Goal: Information Seeking & Learning: Learn about a topic

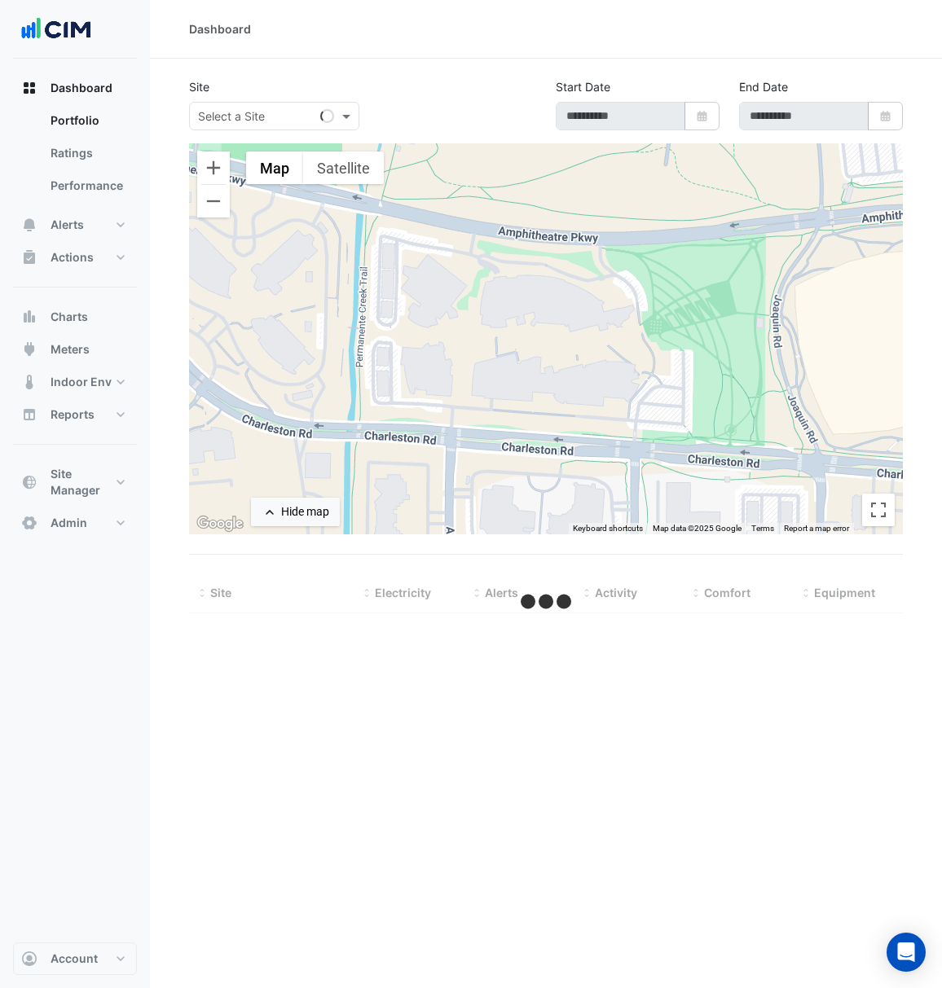
select select "***"
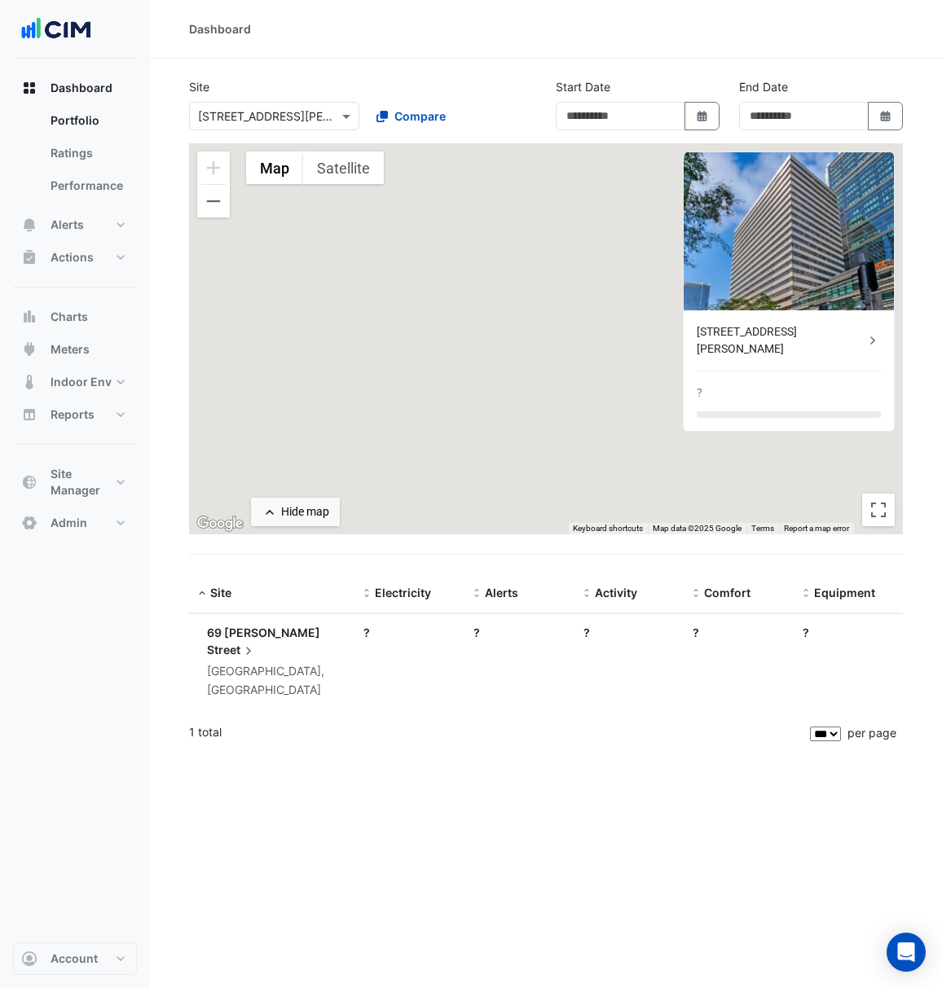
type input "**********"
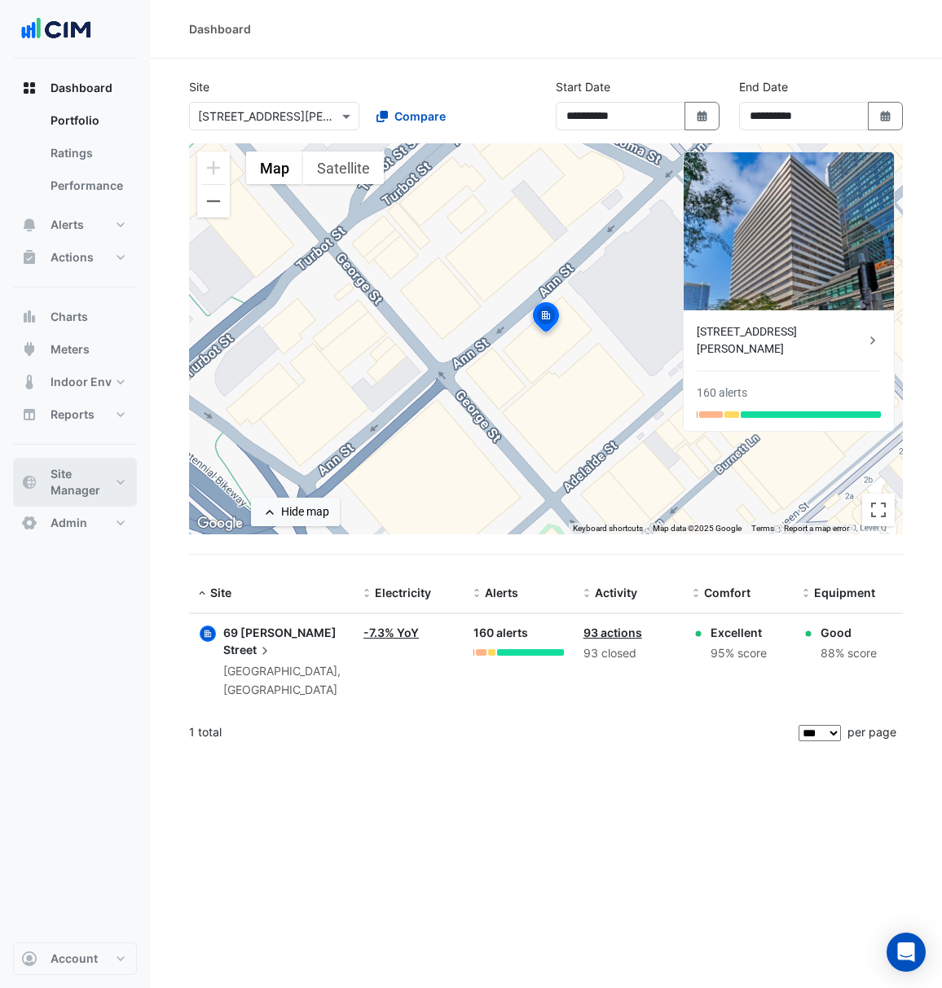
click at [54, 487] on span "Site Manager" at bounding box center [81, 482] width 62 height 33
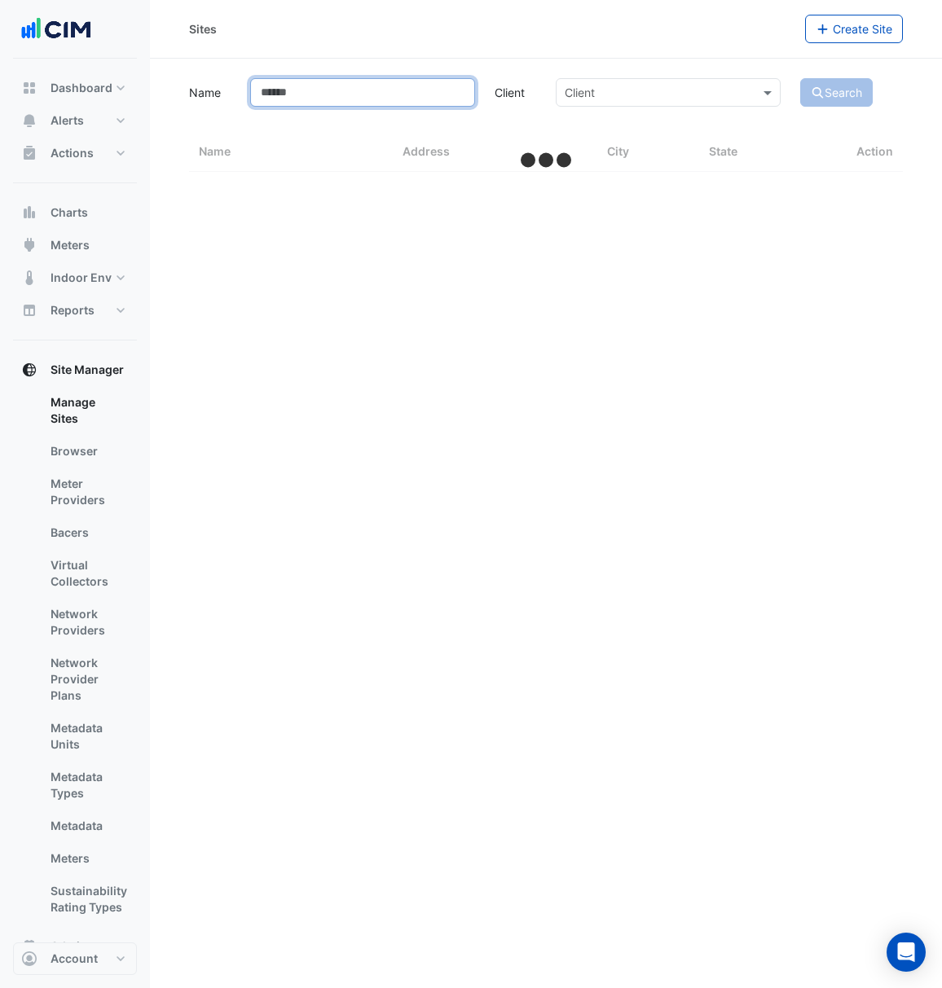
click at [388, 81] on input "Name" at bounding box center [362, 92] width 225 height 29
type input "***"
select select "***"
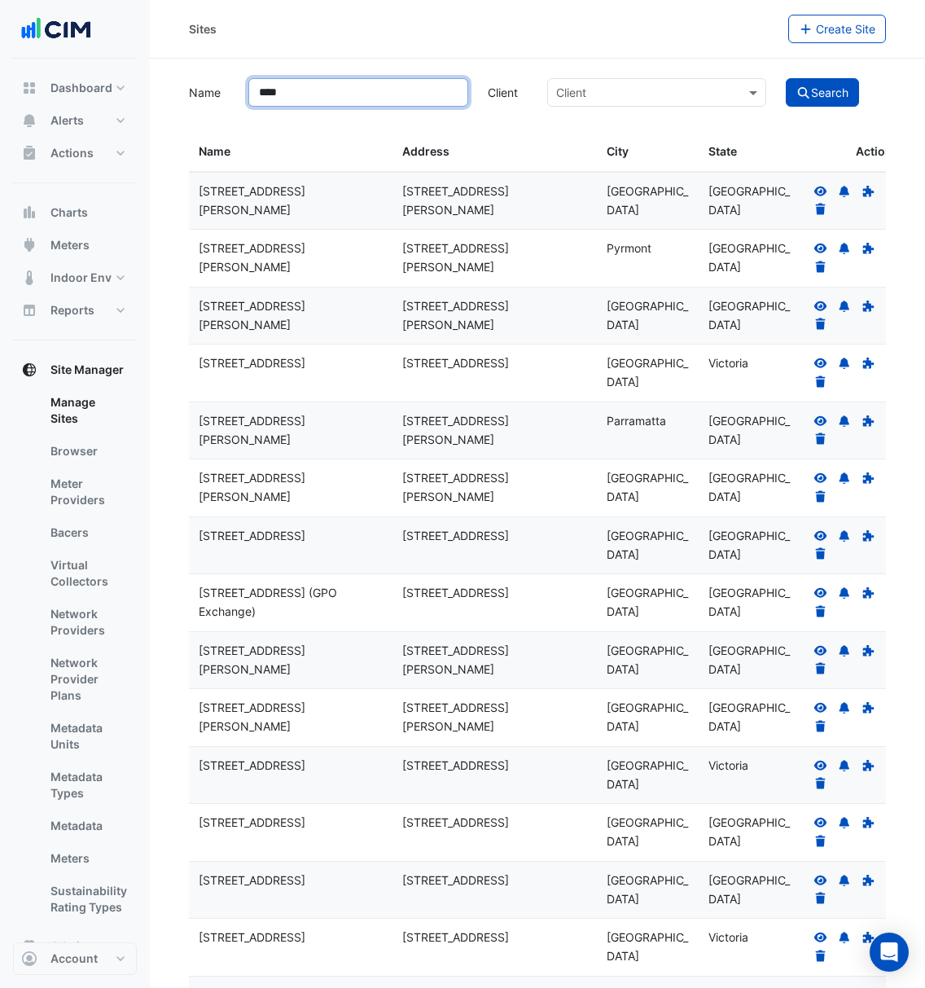
type input "***"
click at [786, 78] on button "Search" at bounding box center [822, 92] width 73 height 29
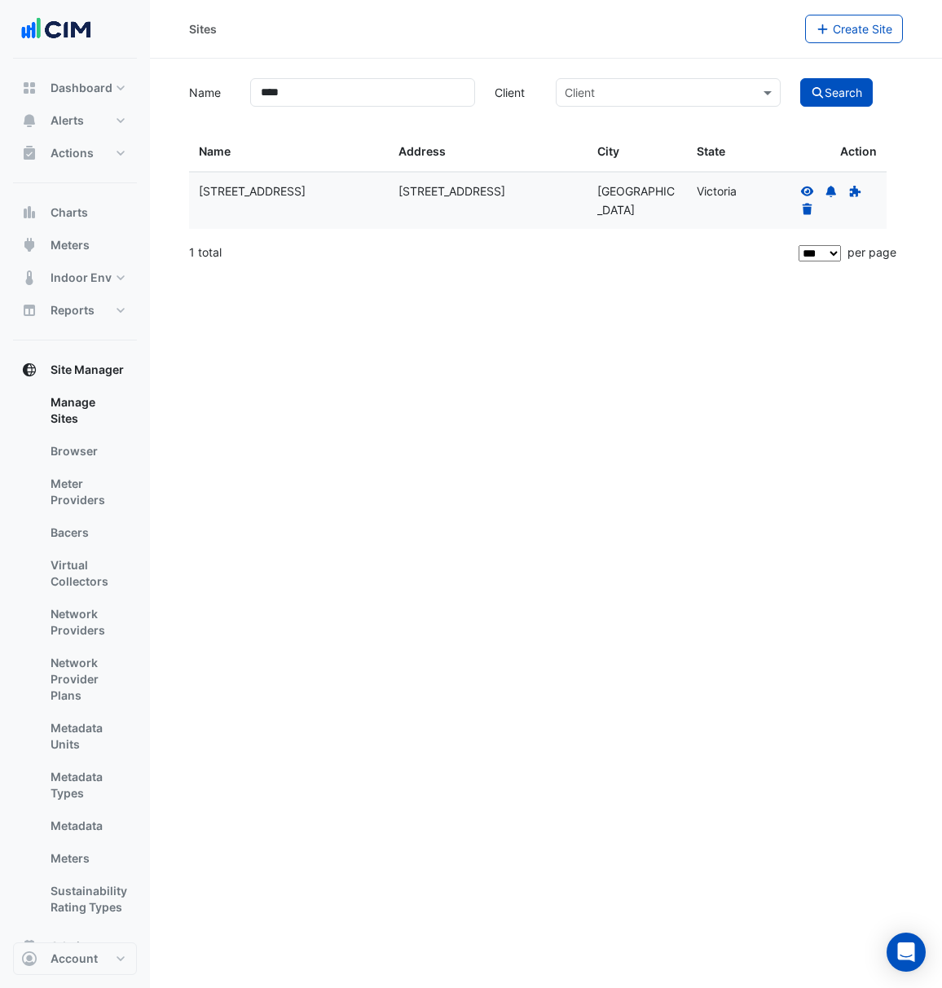
click at [803, 187] on icon at bounding box center [807, 191] width 15 height 11
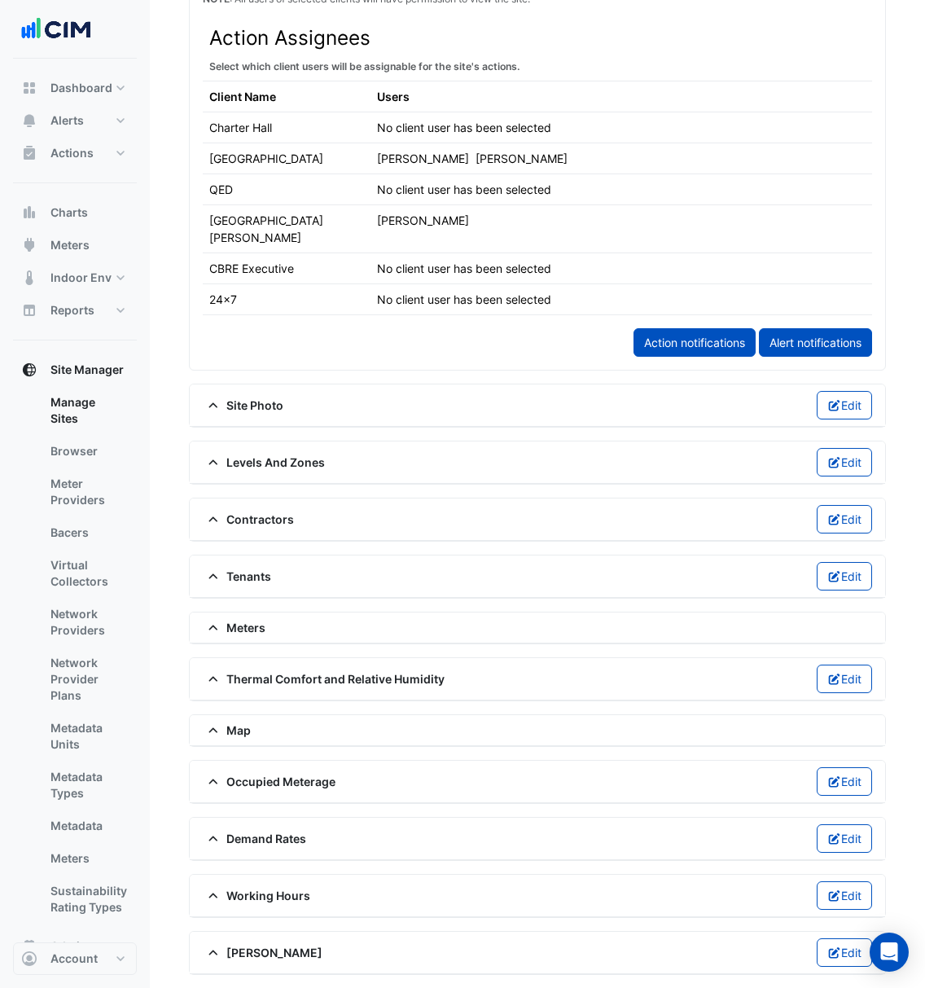
scroll to position [919, 0]
click at [279, 946] on div "NABERS Edit" at bounding box center [537, 952] width 669 height 29
click at [272, 946] on span "[PERSON_NAME]" at bounding box center [263, 952] width 120 height 17
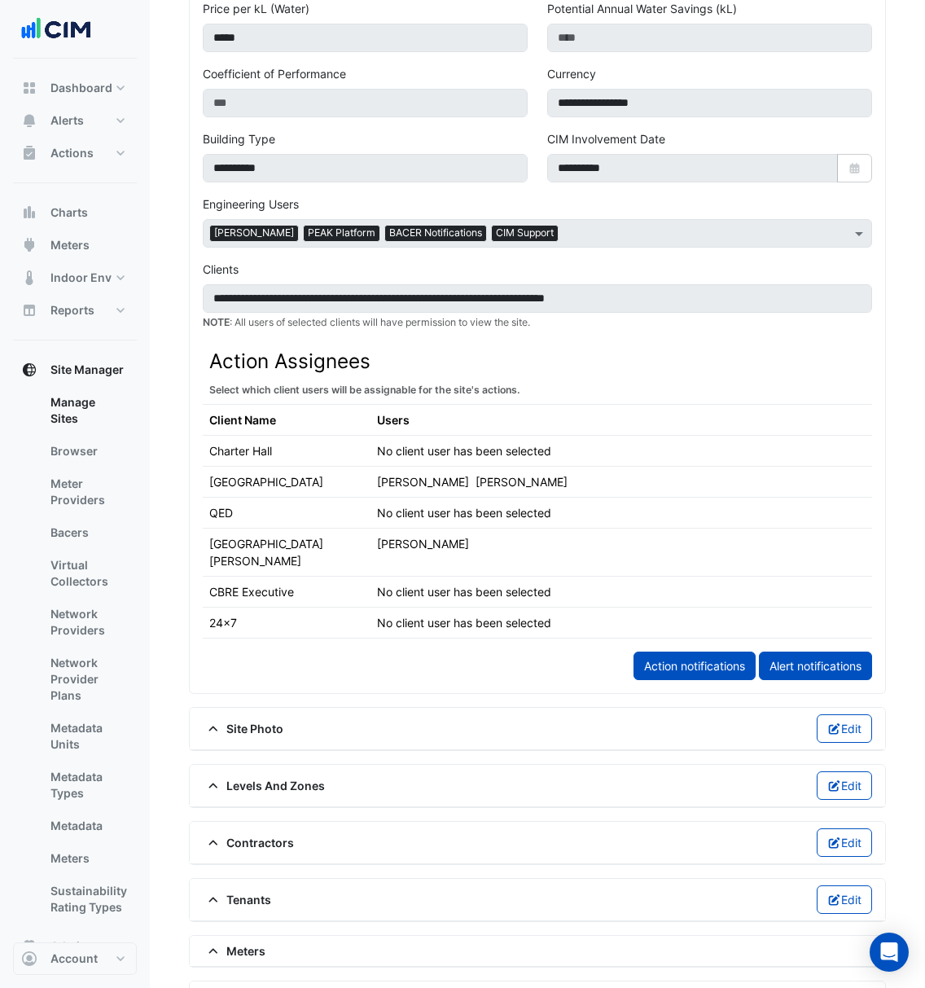
scroll to position [588, 0]
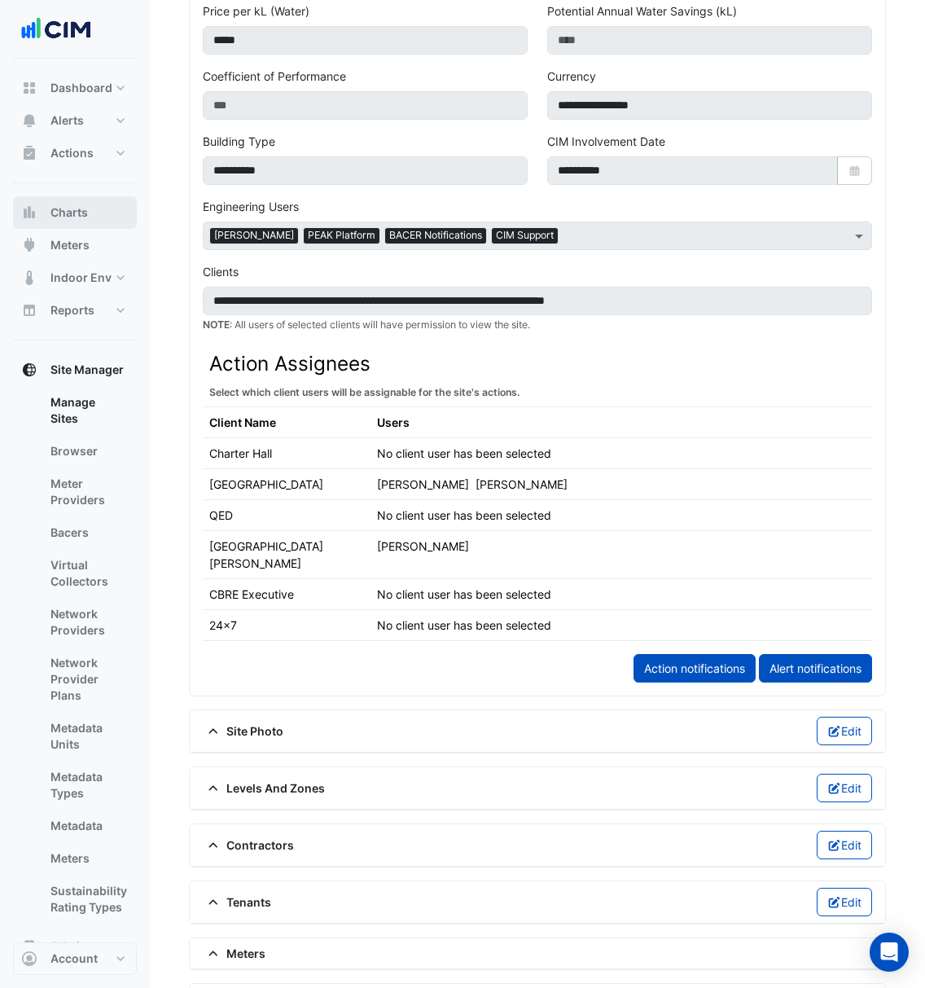
click at [89, 200] on button "Charts" at bounding box center [75, 212] width 124 height 33
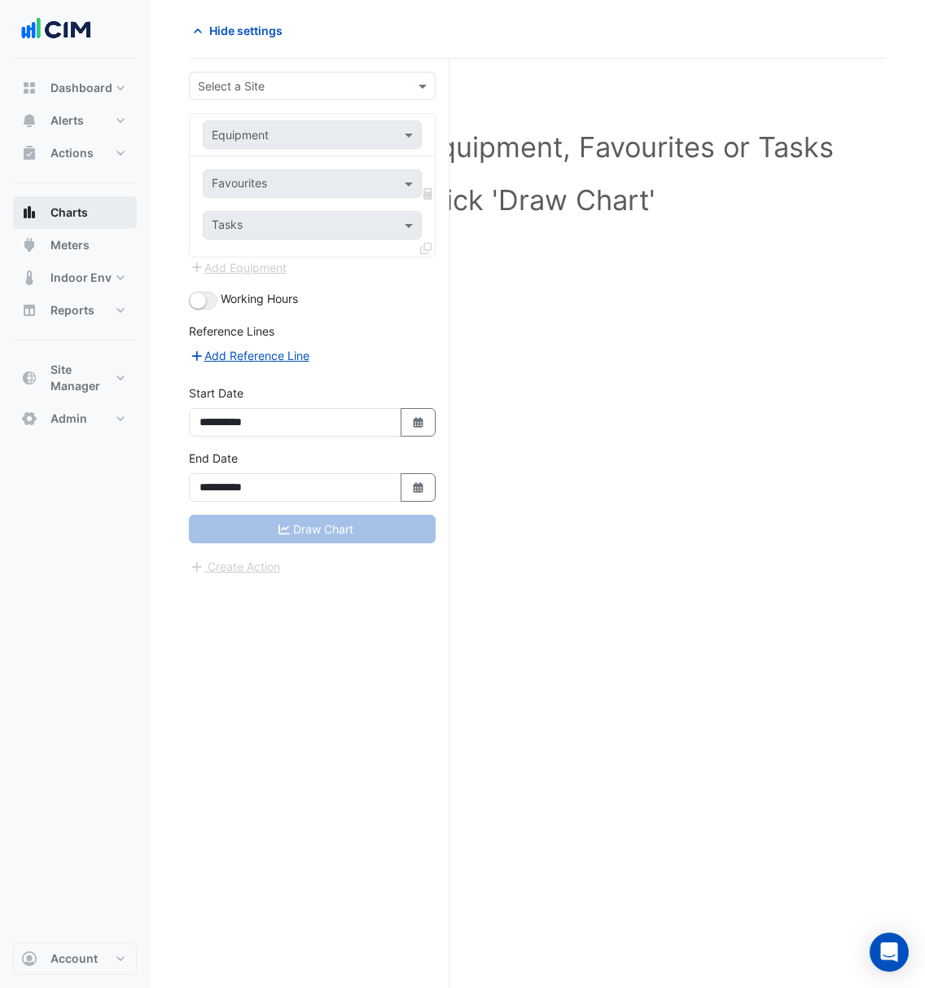
scroll to position [63, 0]
click at [80, 298] on button "Reports" at bounding box center [75, 310] width 124 height 33
select select "***"
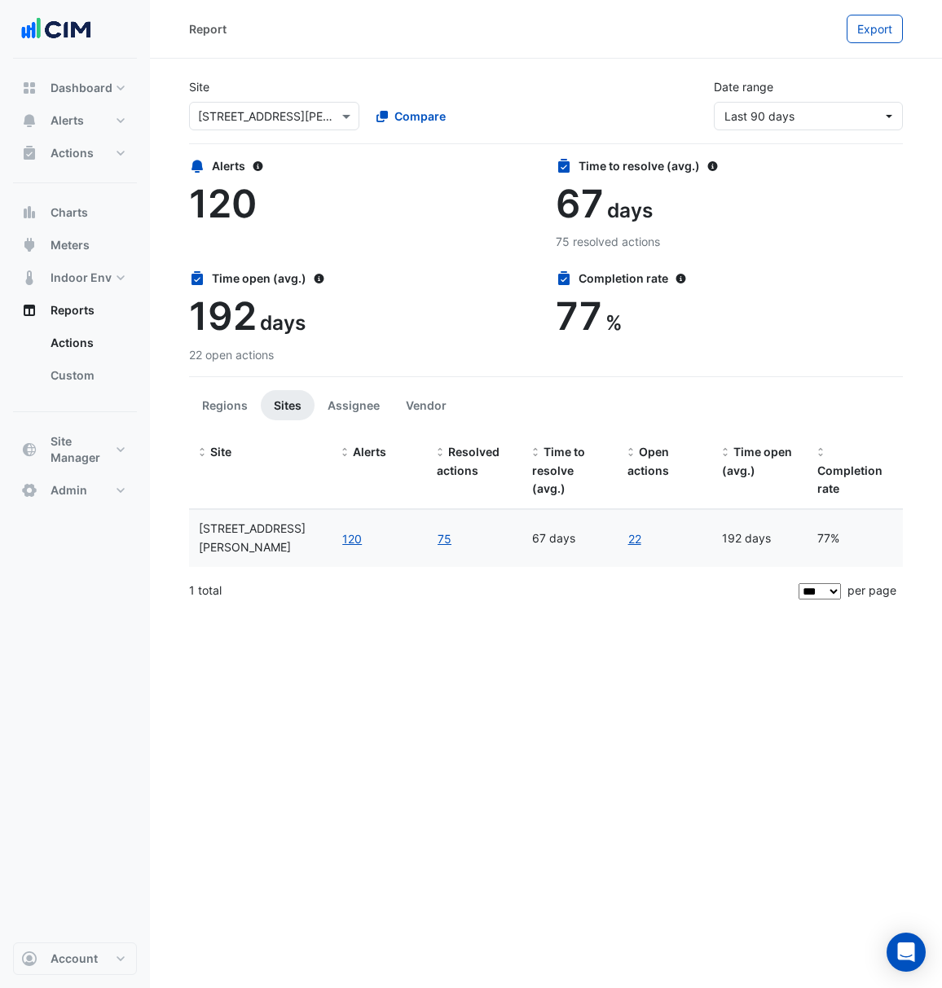
click at [303, 116] on input "text" at bounding box center [258, 116] width 120 height 17
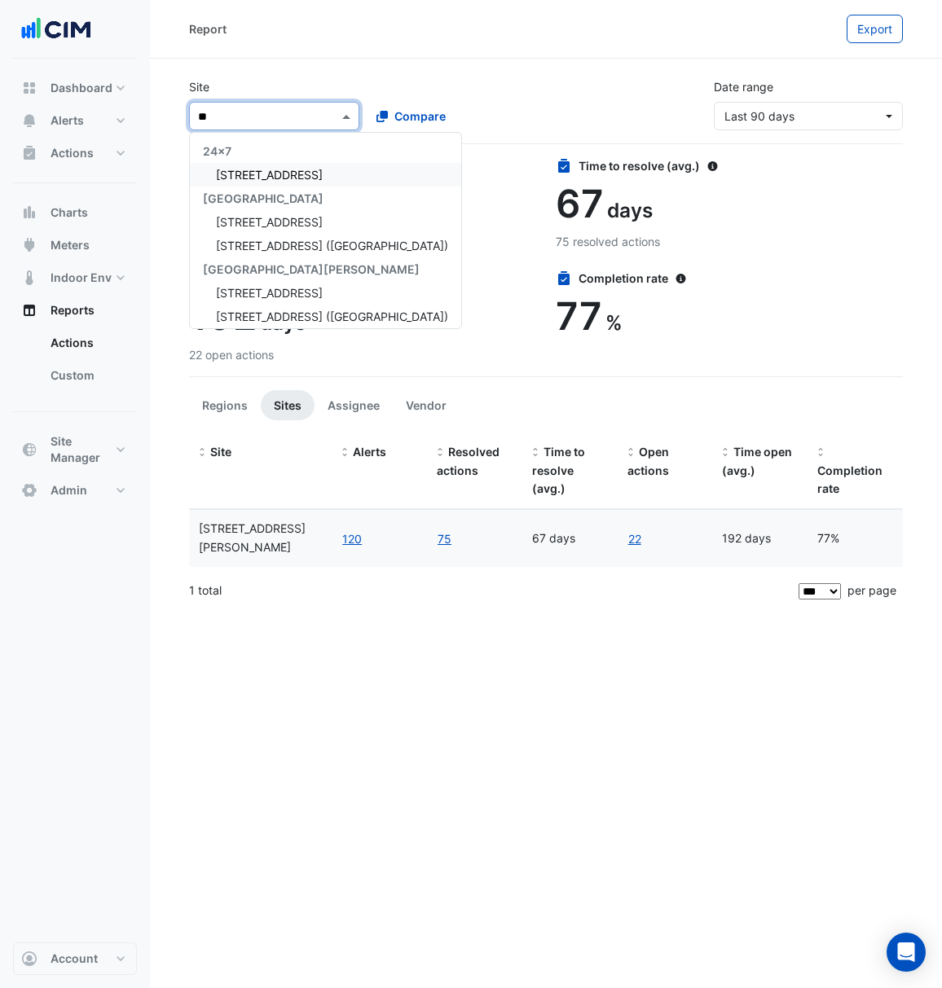
type input "***"
click at [267, 173] on span "[STREET_ADDRESS]" at bounding box center [269, 175] width 107 height 14
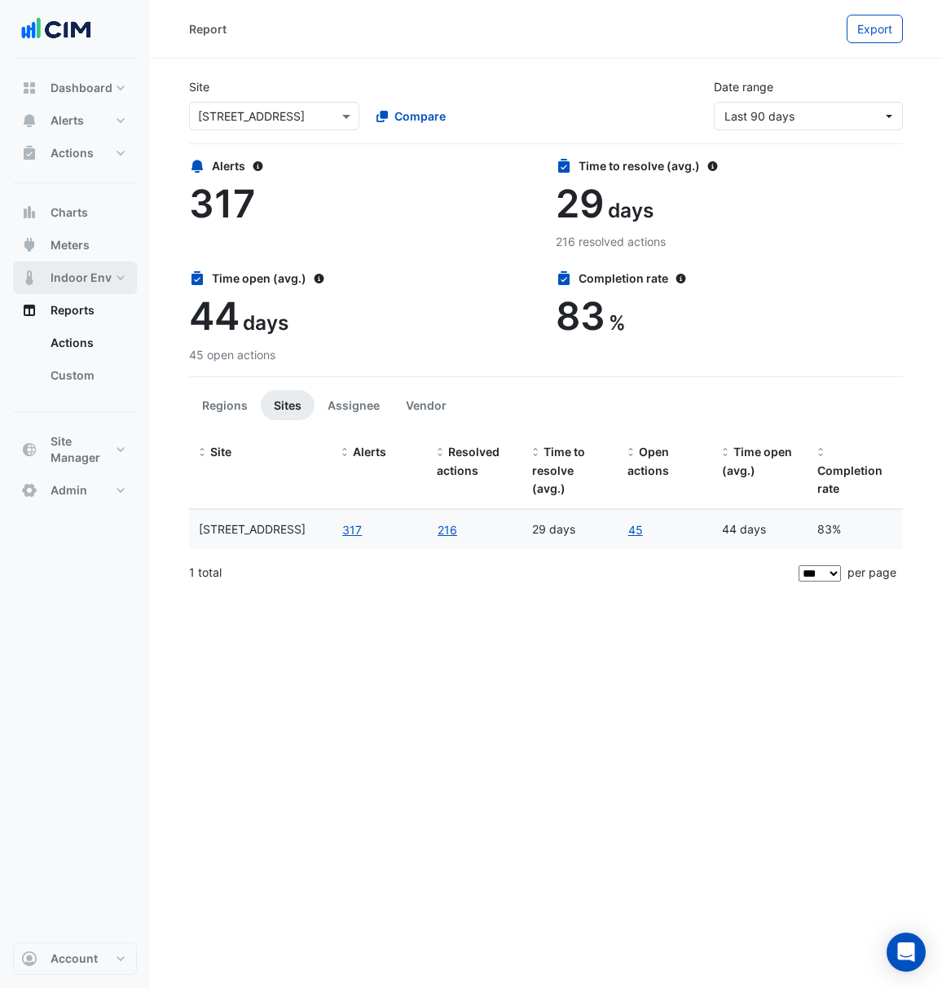
click at [112, 282] on button "Indoor Env" at bounding box center [75, 277] width 124 height 33
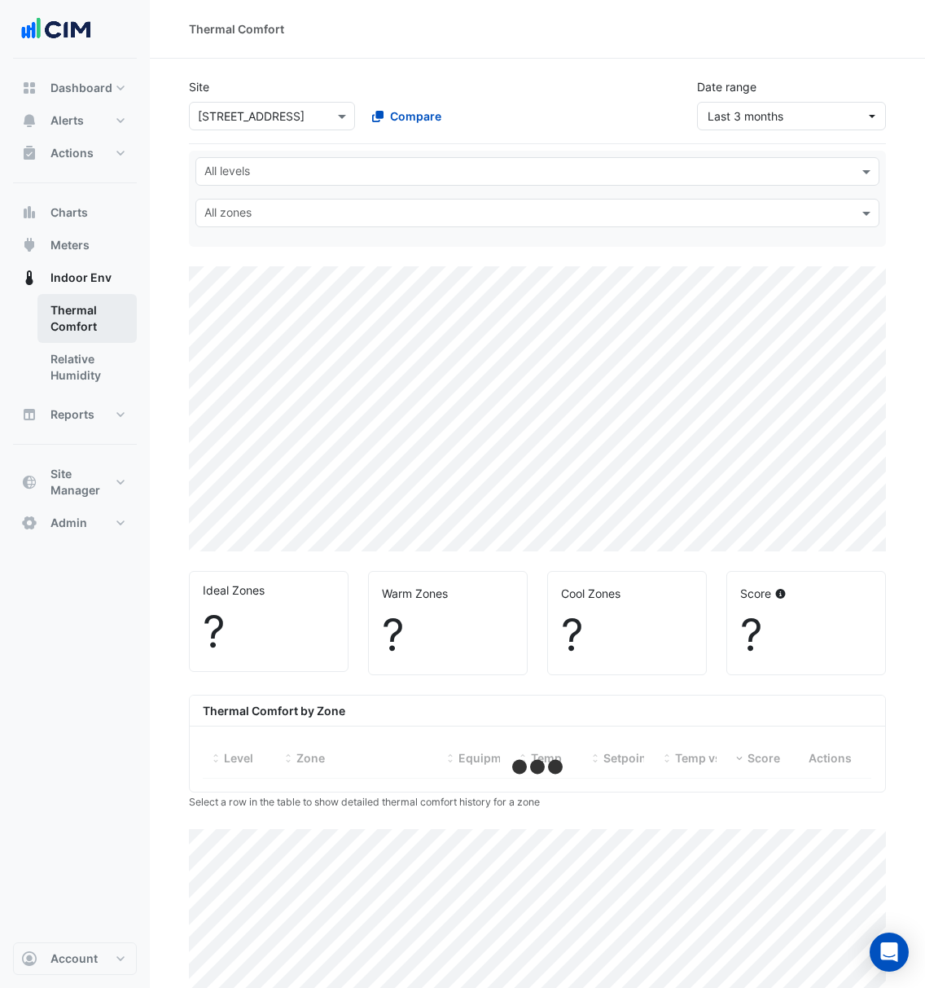
select select "***"
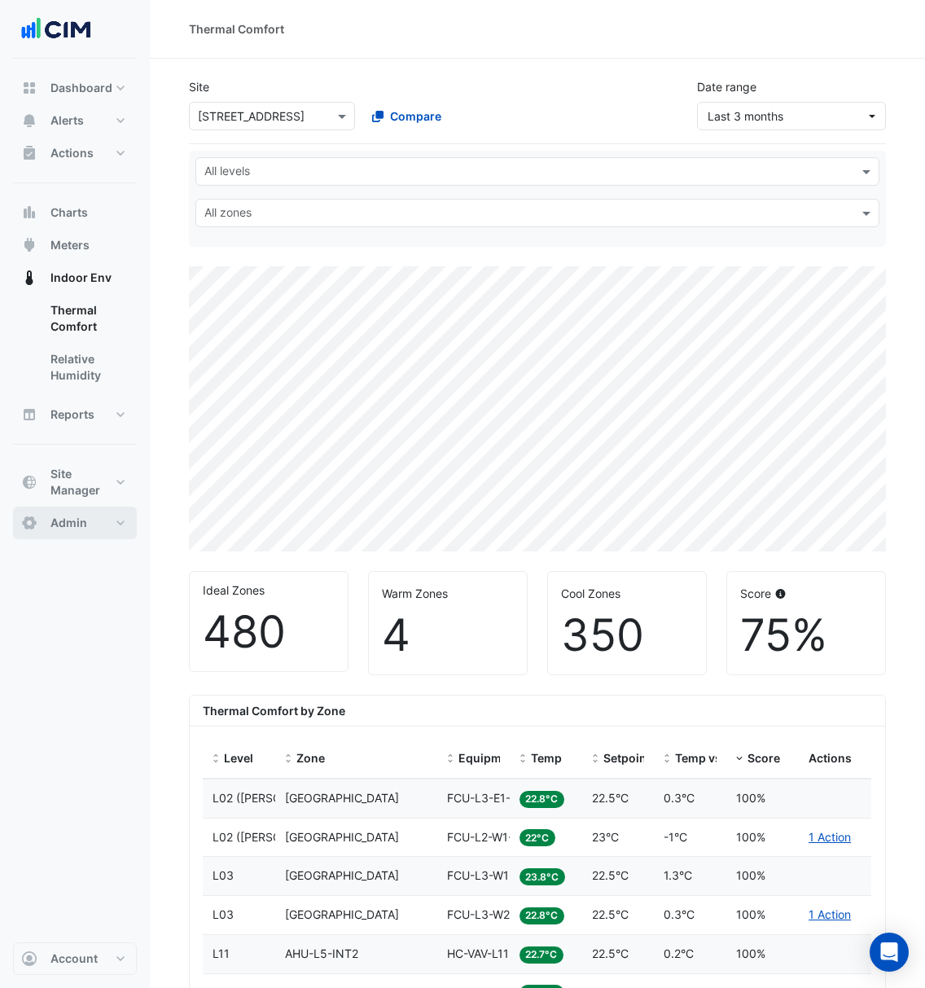
click at [93, 513] on button "Admin" at bounding box center [75, 523] width 124 height 33
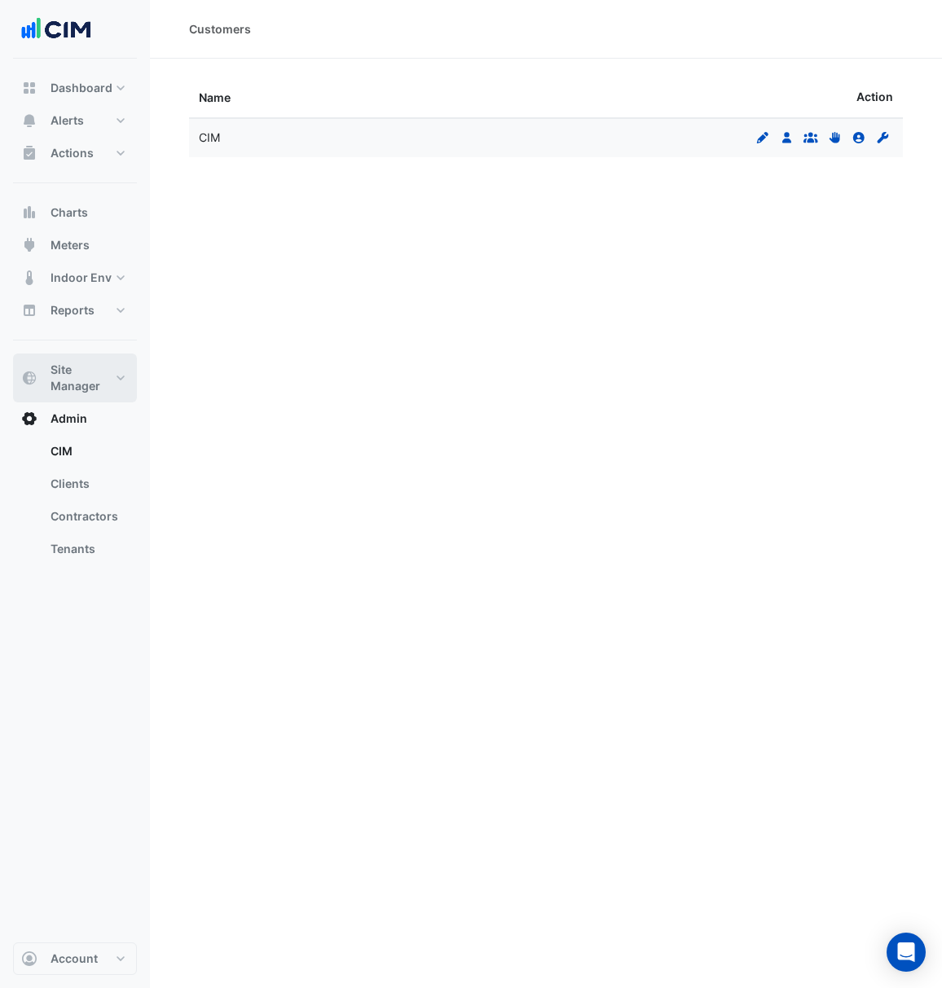
click at [106, 372] on span "Site Manager" at bounding box center [81, 378] width 62 height 33
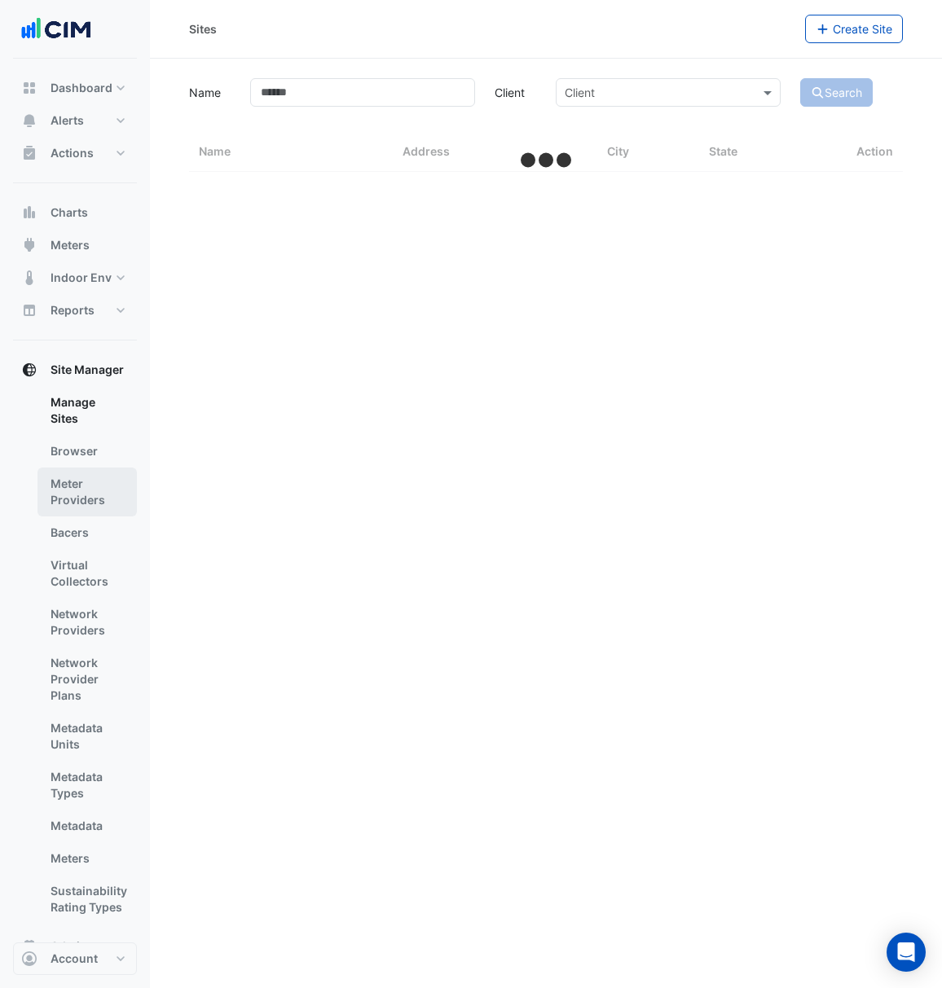
click at [101, 482] on link "Meter Providers" at bounding box center [86, 492] width 99 height 49
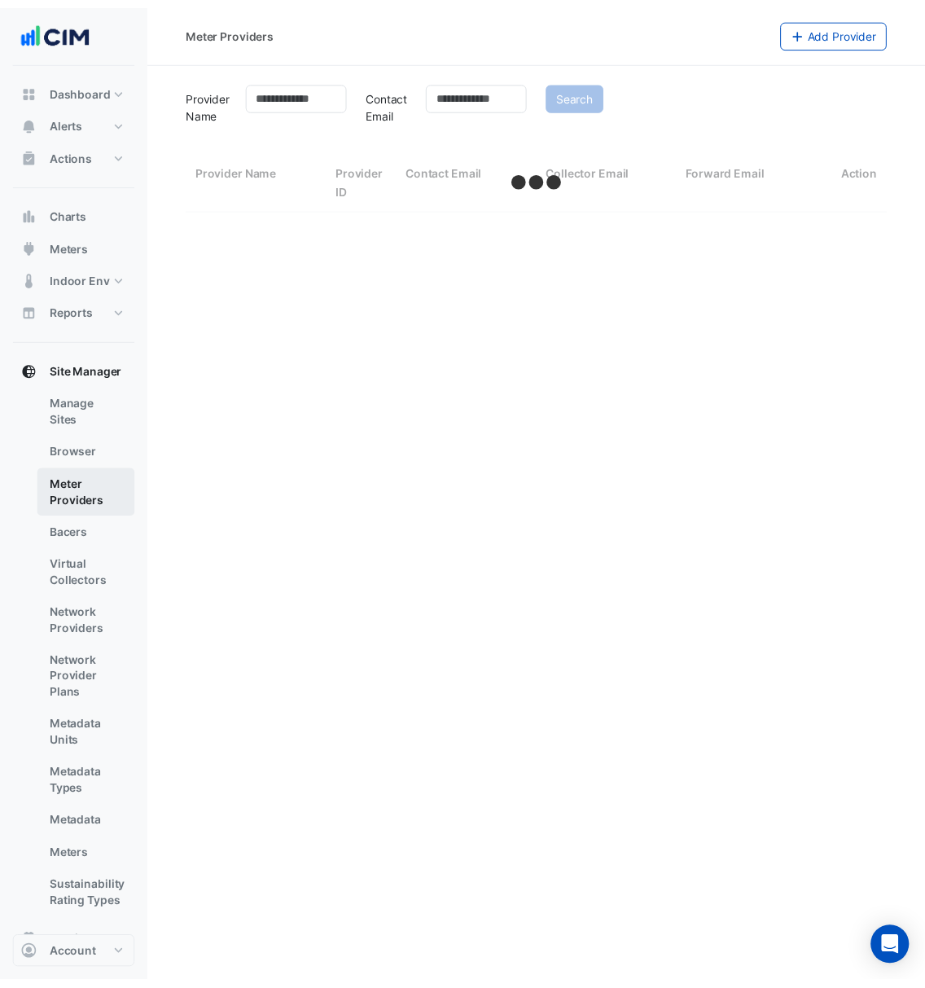
scroll to position [40, 0]
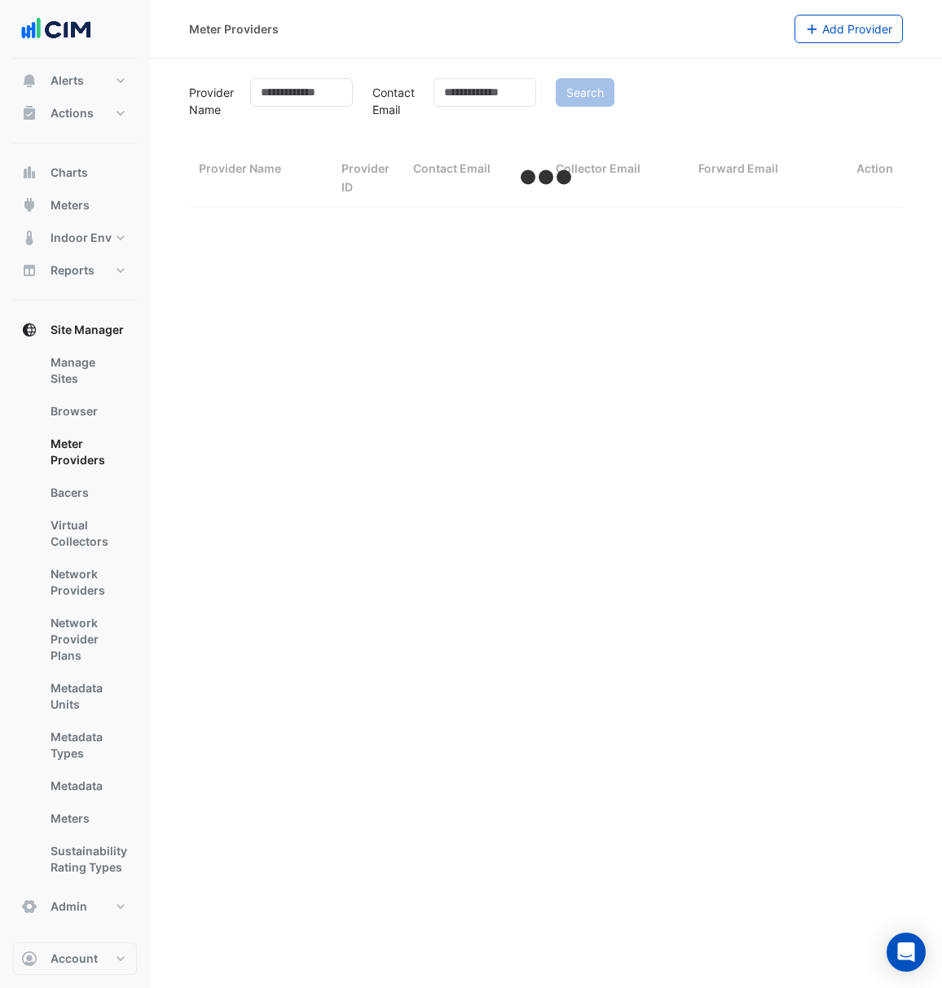
select select "***"
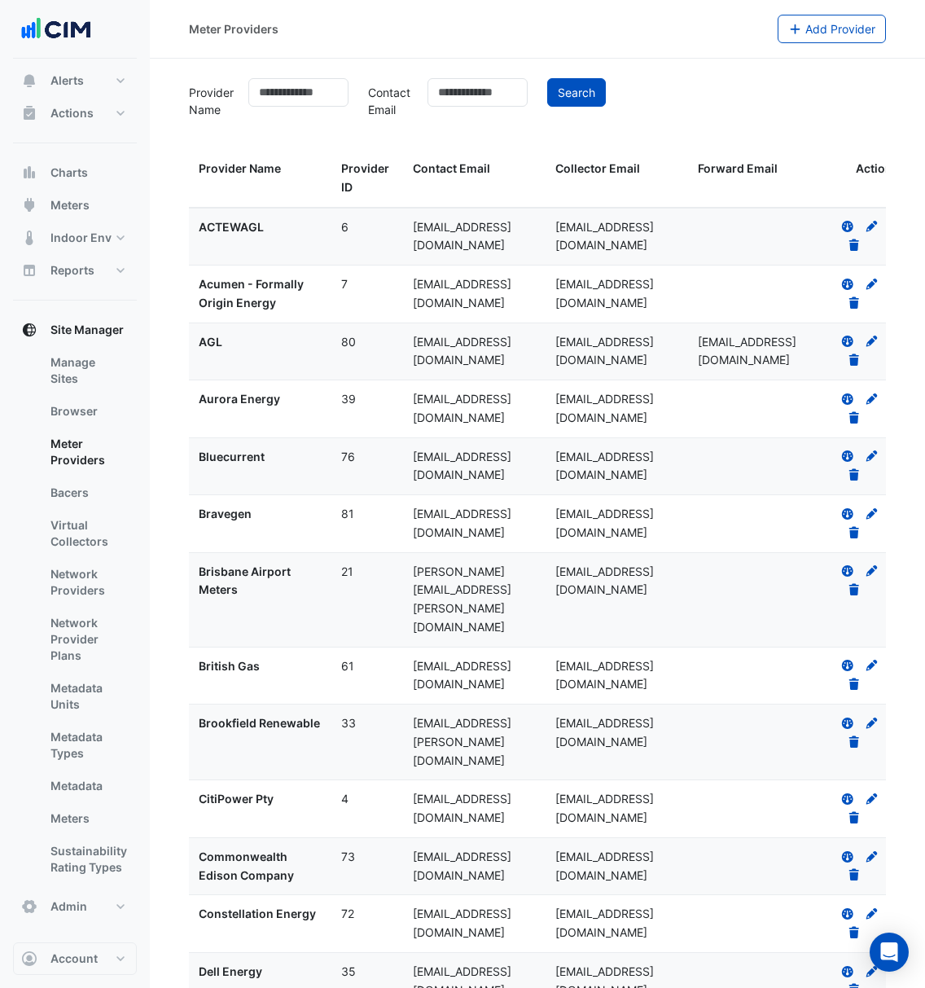
scroll to position [1, 0]
click at [101, 352] on link "Manage Sites" at bounding box center [86, 370] width 99 height 49
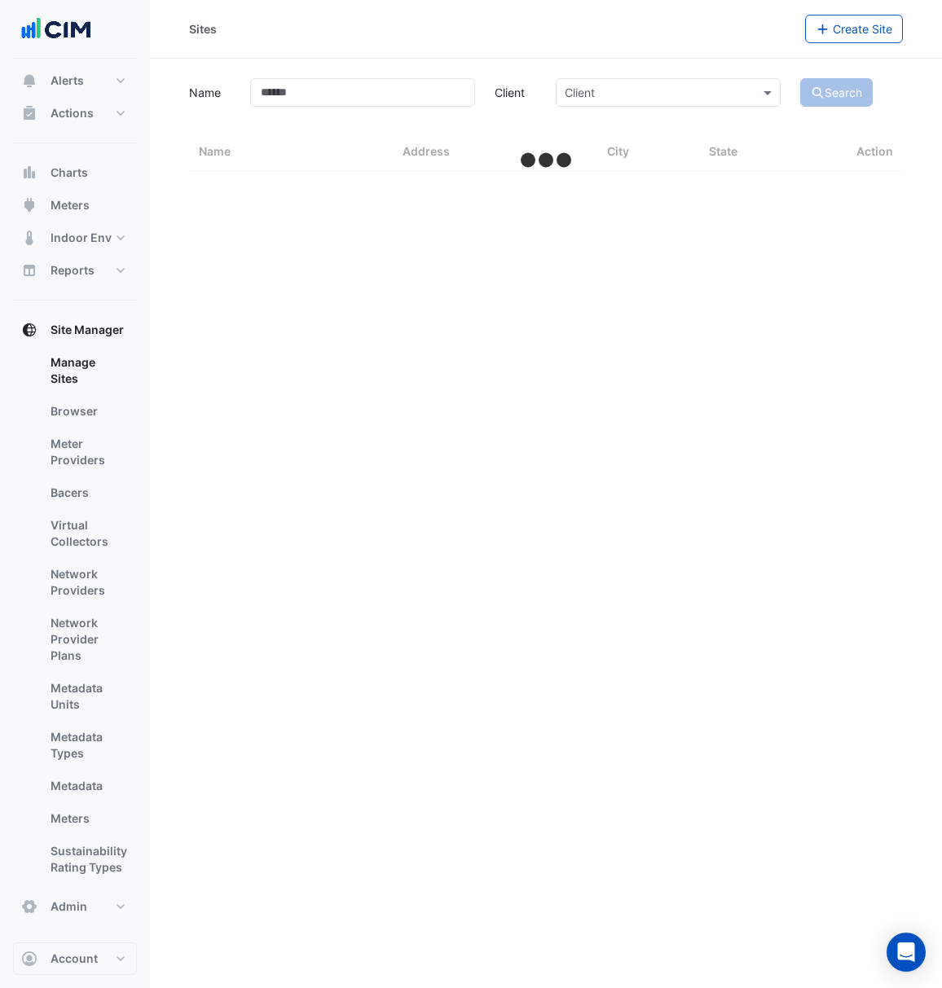
select select "***"
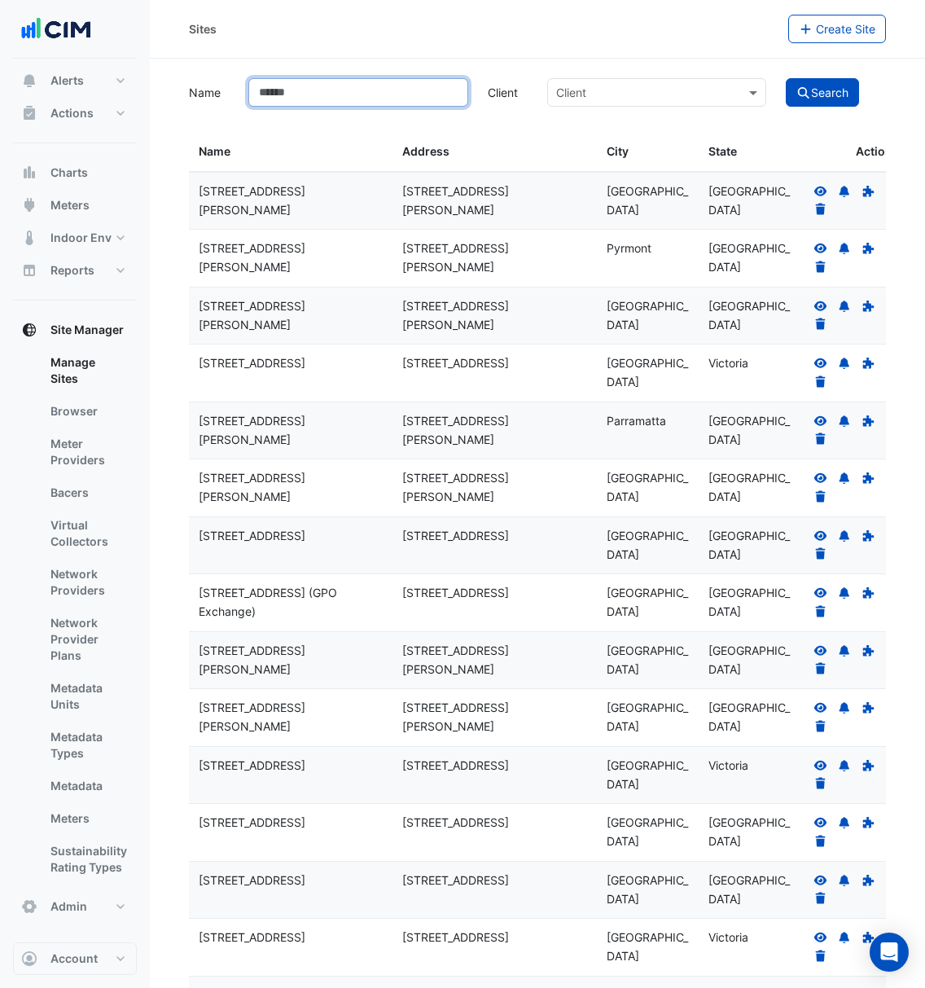
click at [326, 94] on input "Name" at bounding box center [357, 92] width 219 height 29
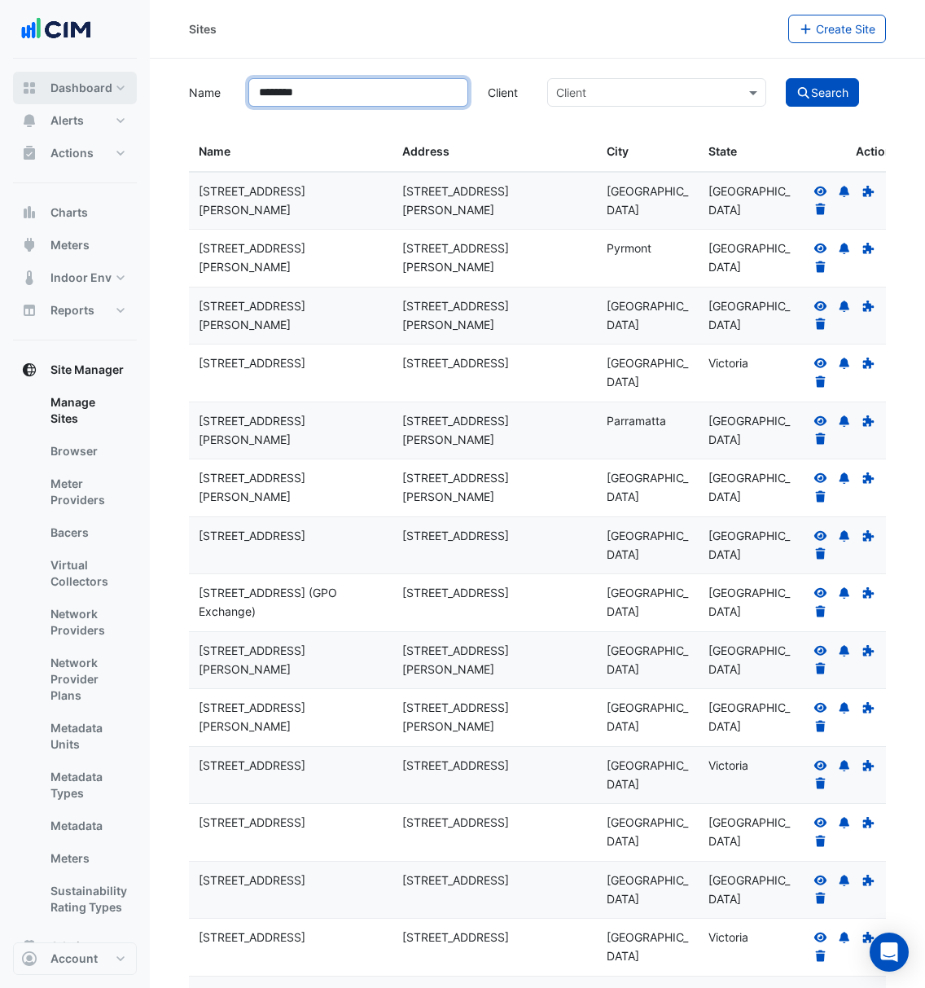
type input "********"
click at [93, 93] on span "Dashboard" at bounding box center [81, 88] width 62 height 16
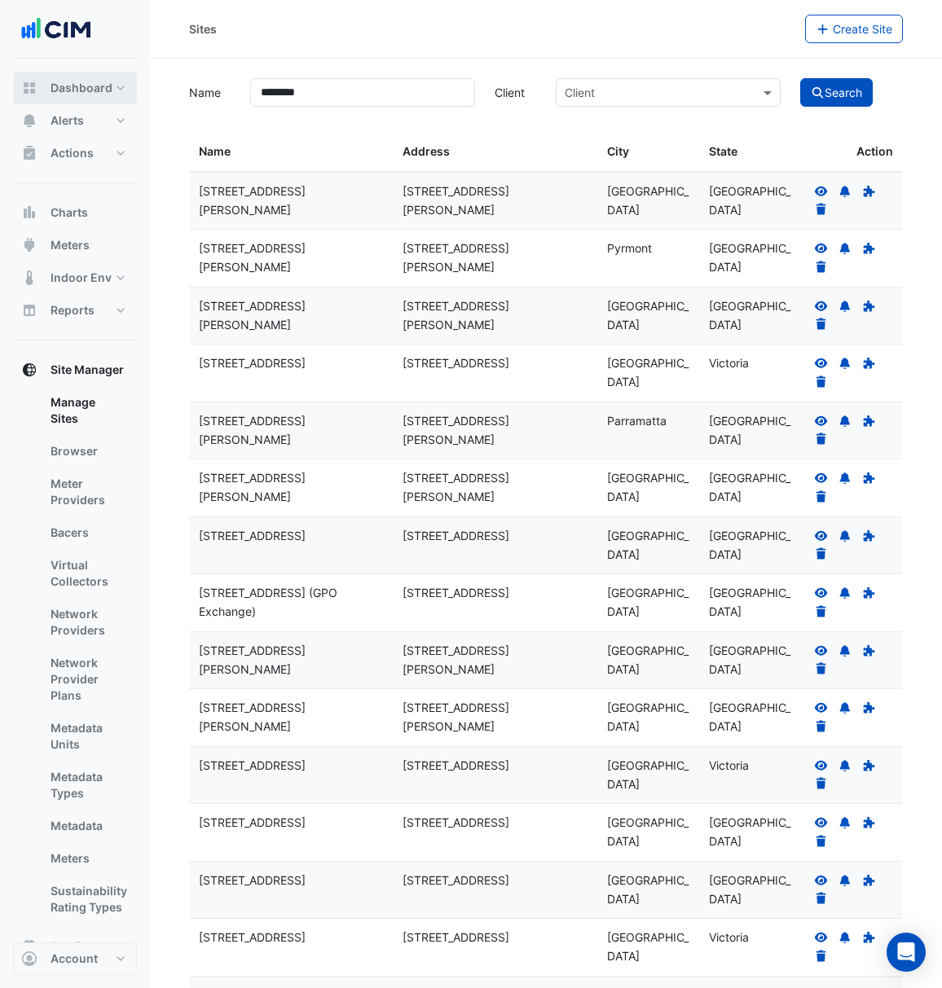
select select "***"
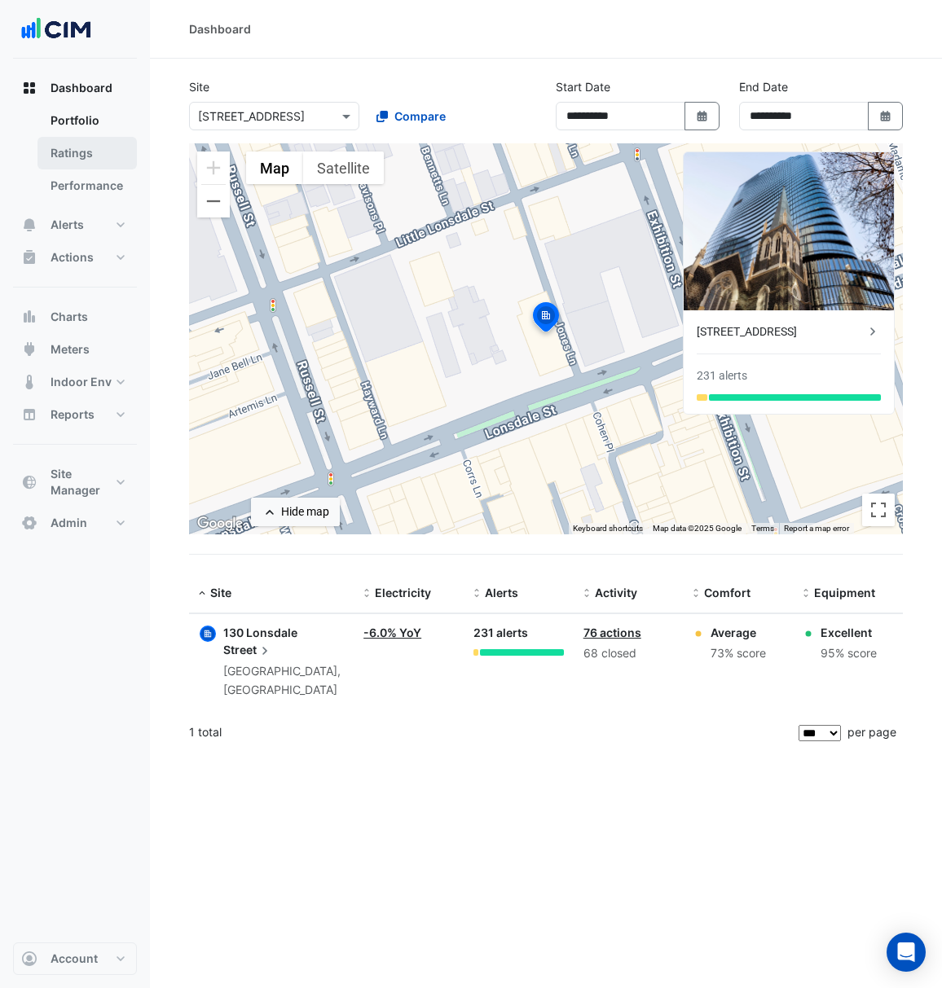
click at [81, 154] on link "Ratings" at bounding box center [86, 153] width 99 height 33
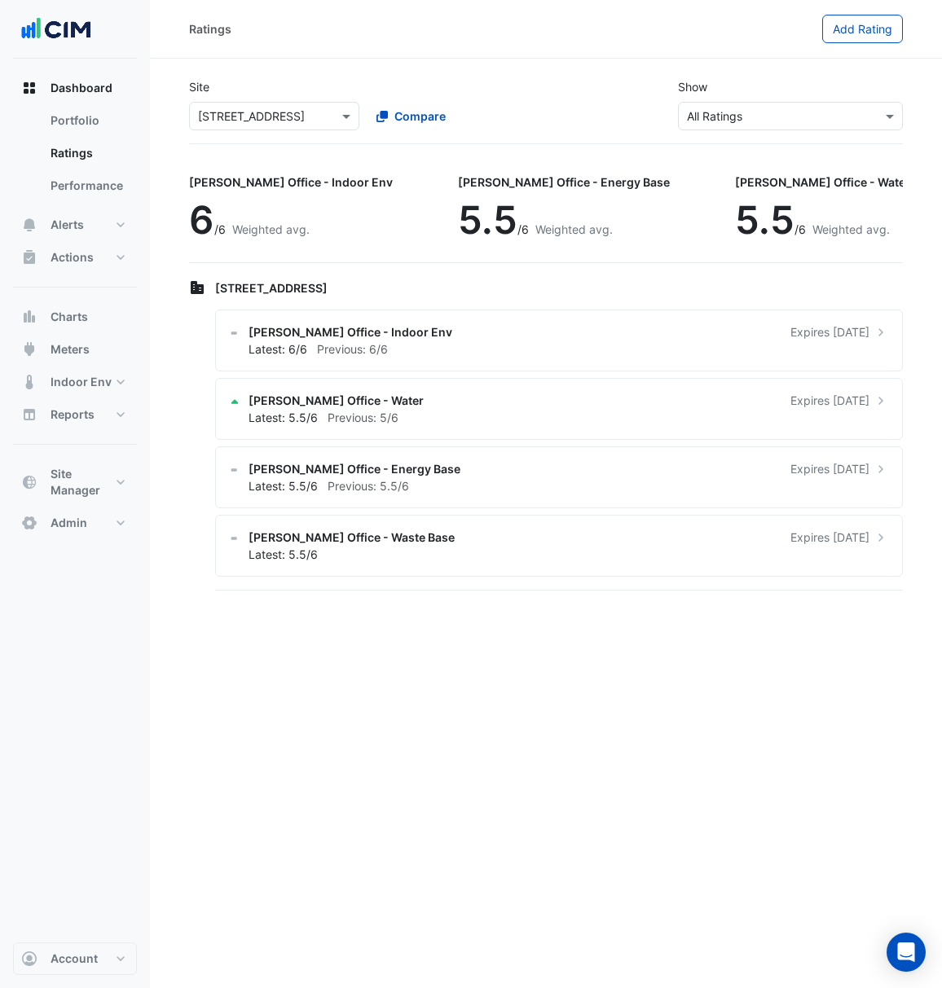
click at [226, 633] on div "Ratings Add Rating Site × 130 Lonsdale Street Compare Show × All Ratings NABERS…" at bounding box center [546, 494] width 792 height 988
click at [62, 490] on span "Site Manager" at bounding box center [81, 482] width 62 height 33
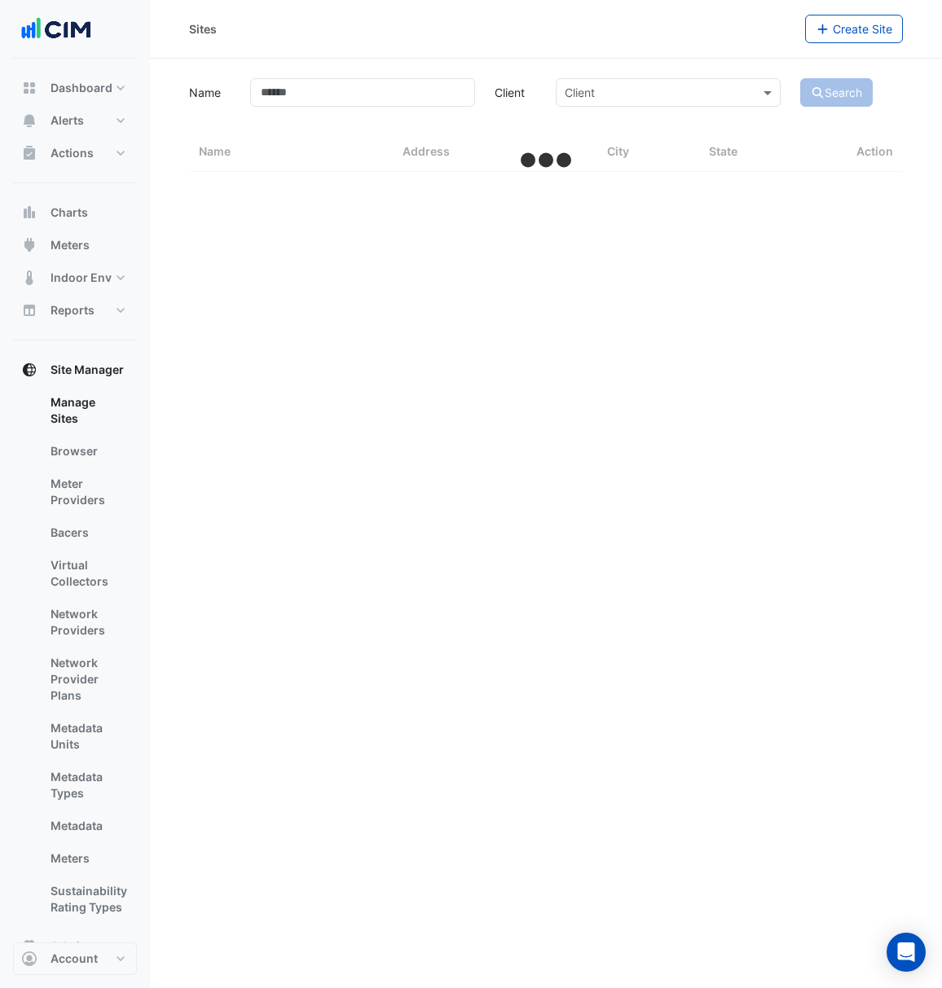
select select "***"
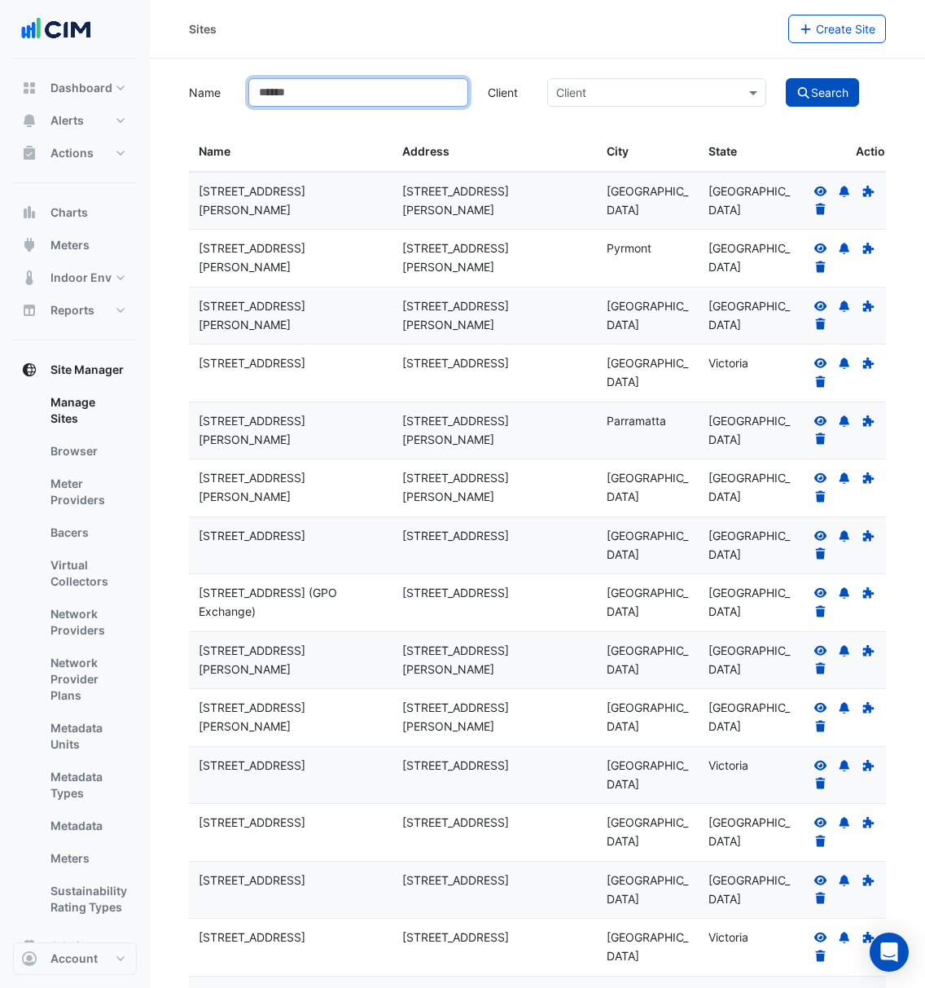
click at [294, 85] on input "Name" at bounding box center [357, 92] width 219 height 29
type input "*****"
click at [786, 78] on button "Search" at bounding box center [822, 92] width 73 height 29
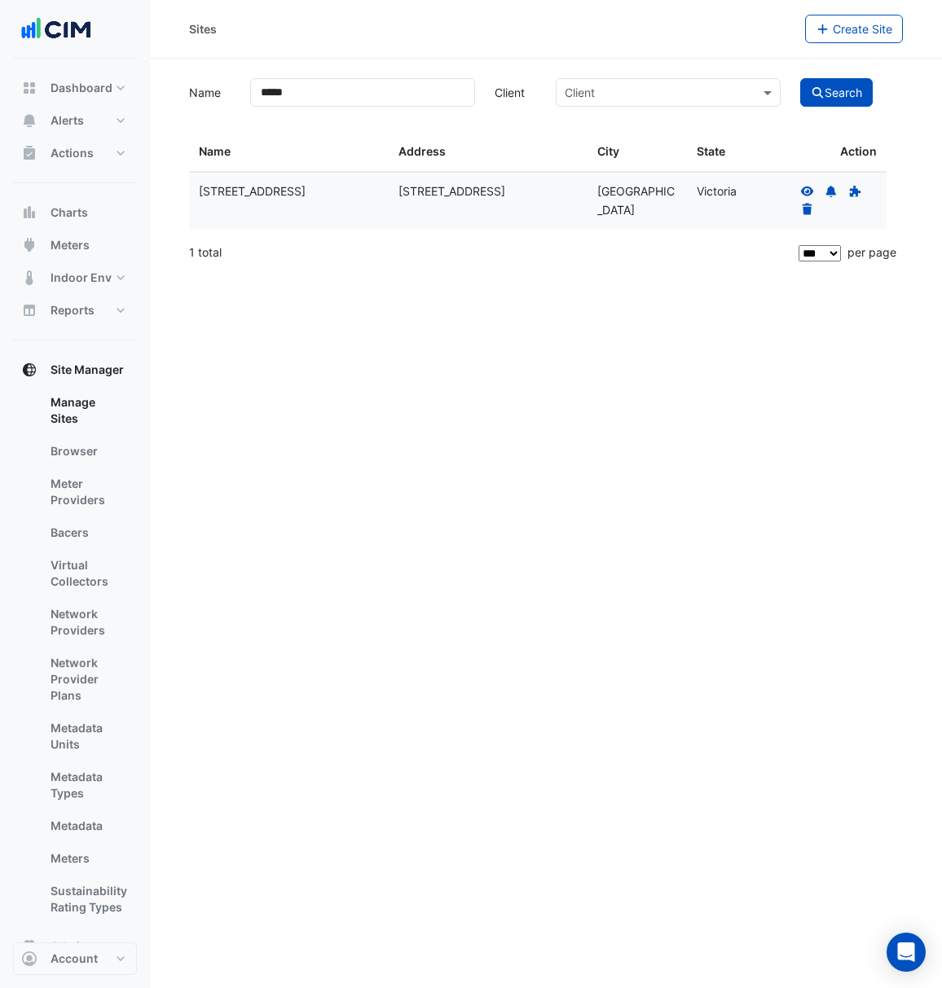
click at [809, 189] on icon at bounding box center [807, 191] width 13 height 10
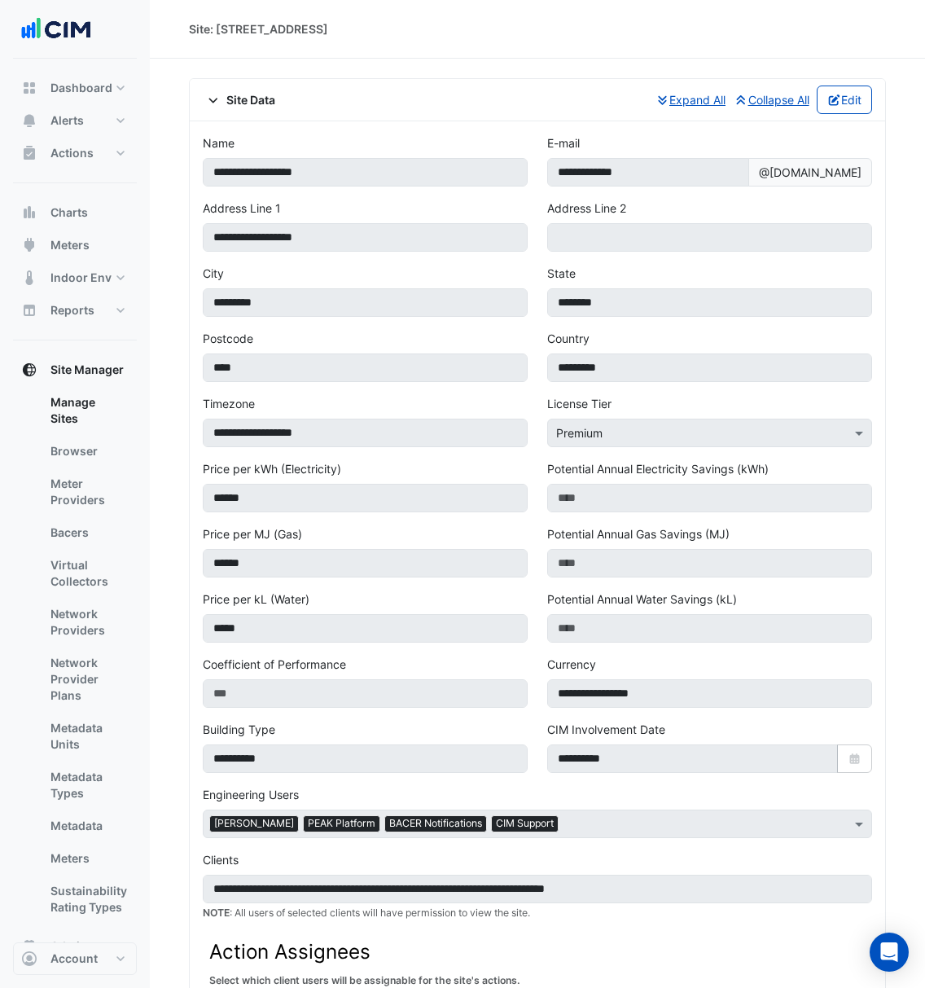
click at [216, 102] on icon at bounding box center [213, 99] width 15 height 11
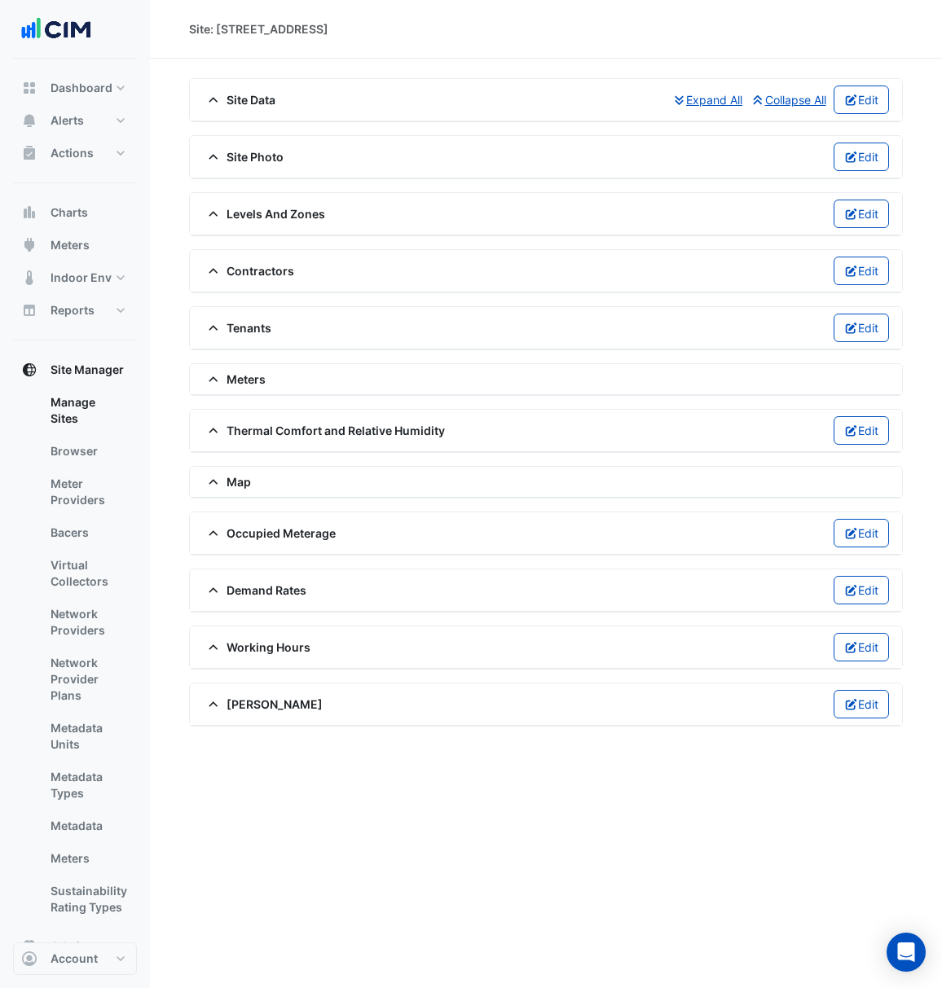
click at [270, 103] on span "Site Data" at bounding box center [239, 99] width 72 height 17
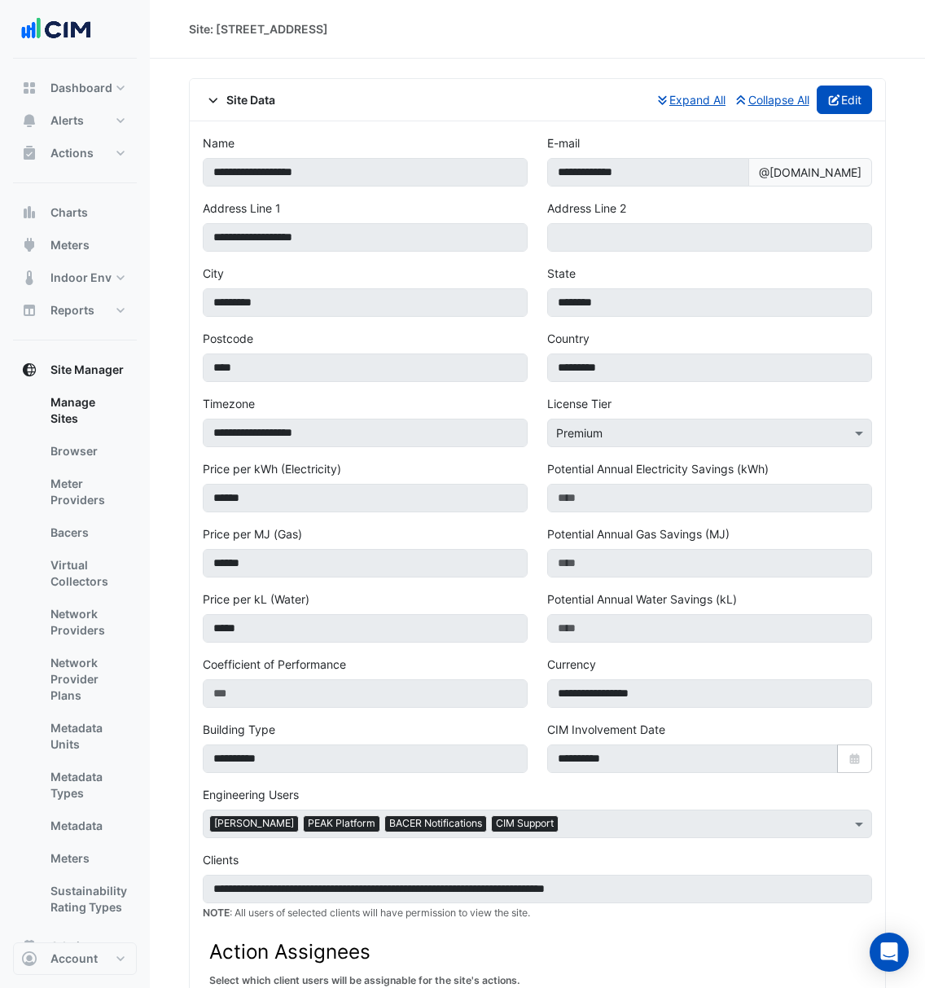
click at [838, 105] on button "Edit" at bounding box center [845, 100] width 56 height 29
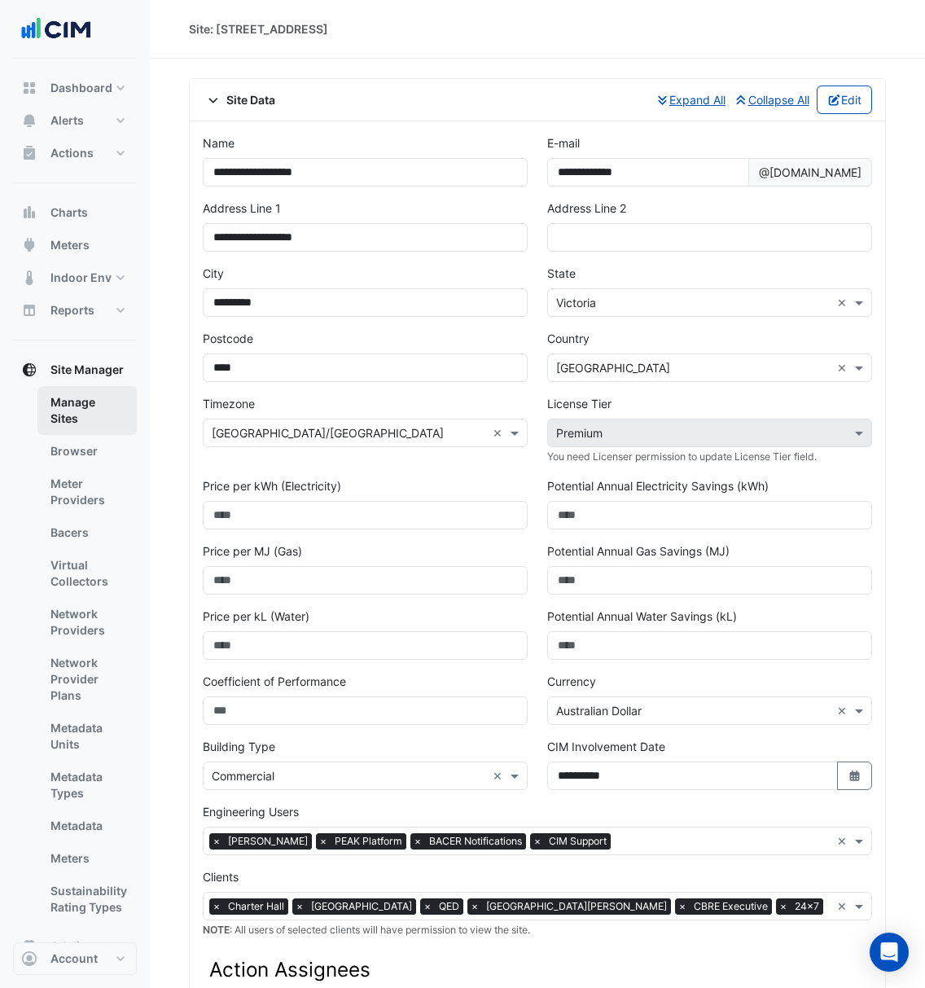
click at [89, 402] on link "Manage Sites" at bounding box center [86, 410] width 99 height 49
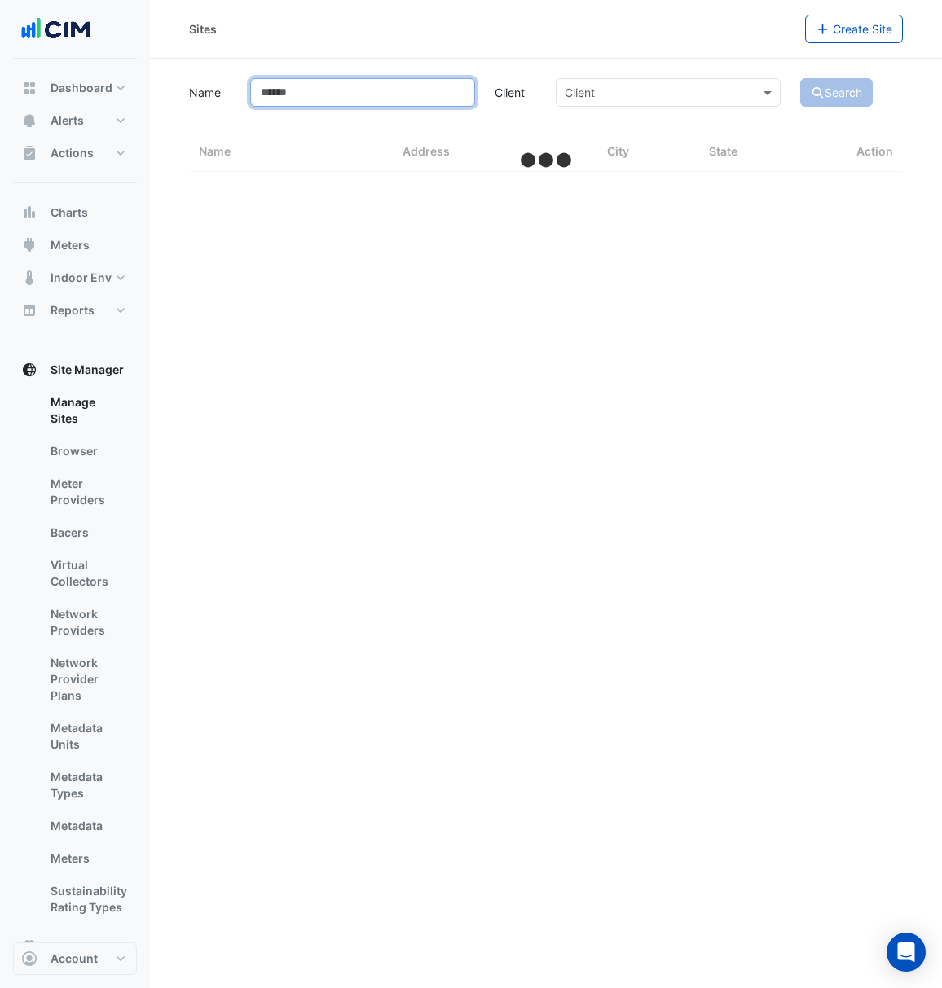
click at [310, 93] on input "Name" at bounding box center [362, 92] width 225 height 29
type input "**"
select select "***"
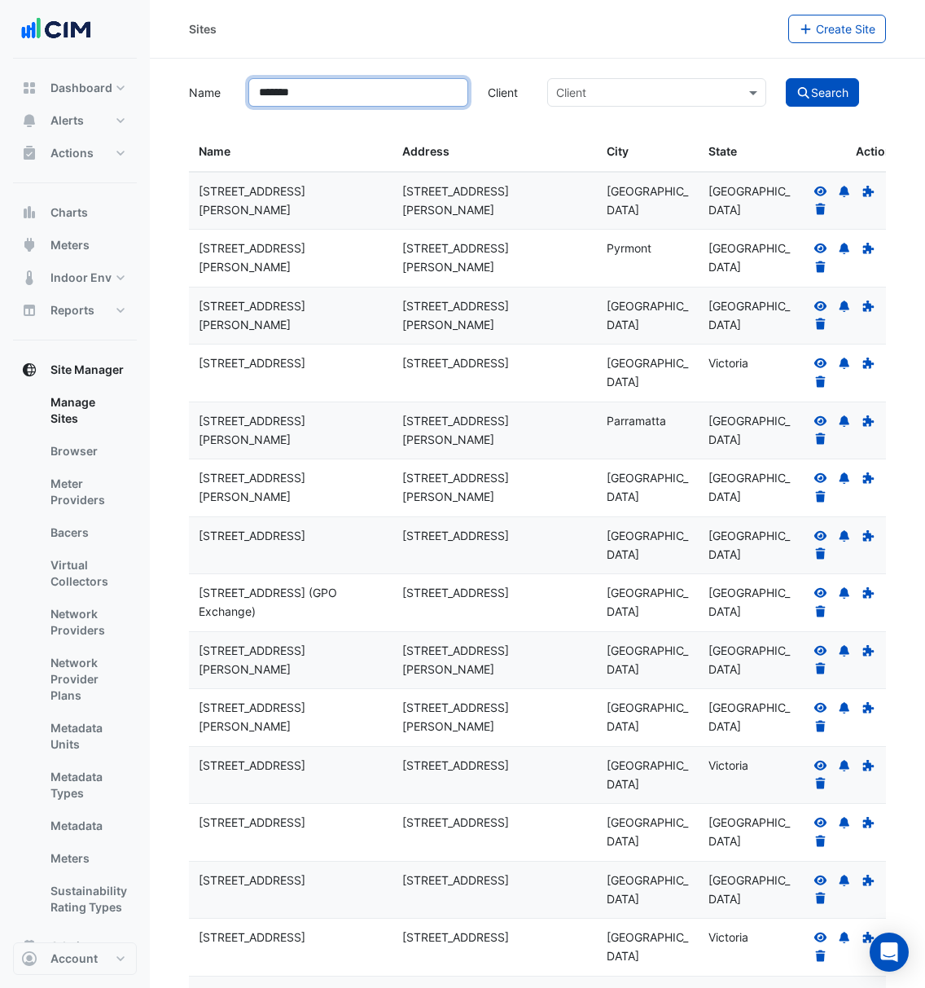
type input "*******"
click at [786, 78] on button "Search" at bounding box center [822, 92] width 73 height 29
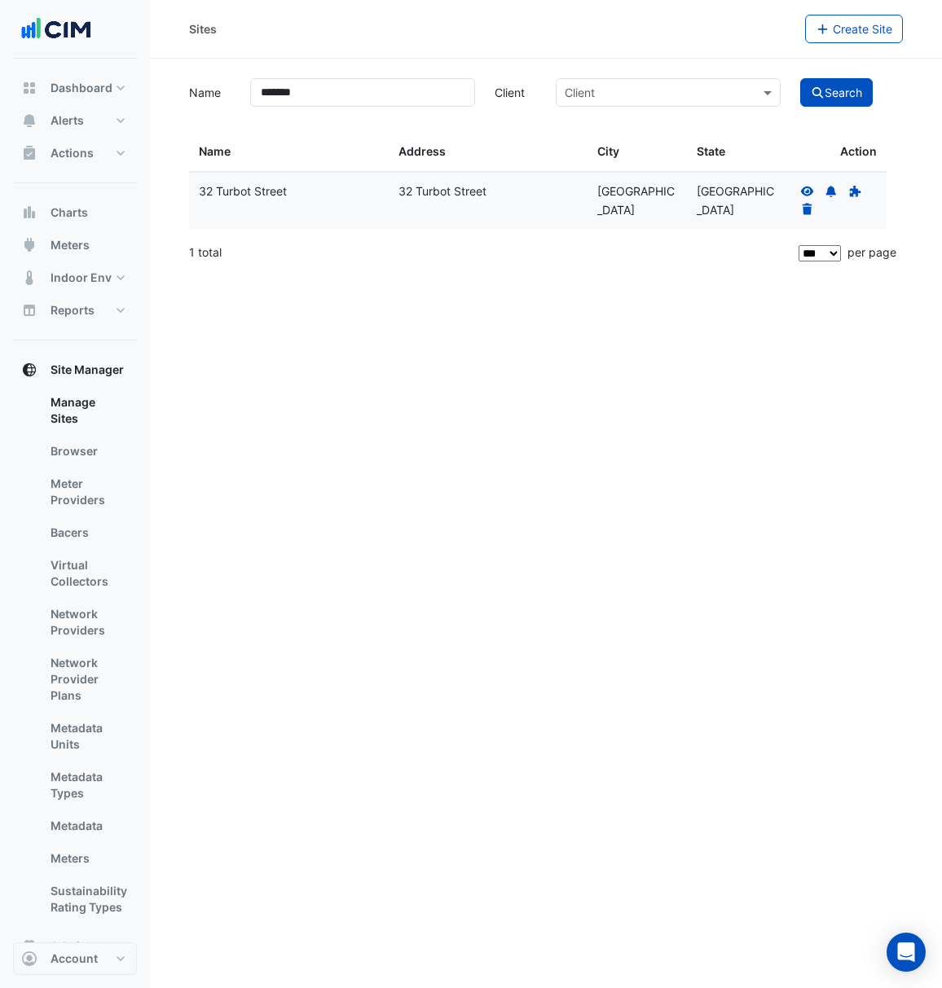
click at [802, 190] on icon at bounding box center [807, 191] width 13 height 10
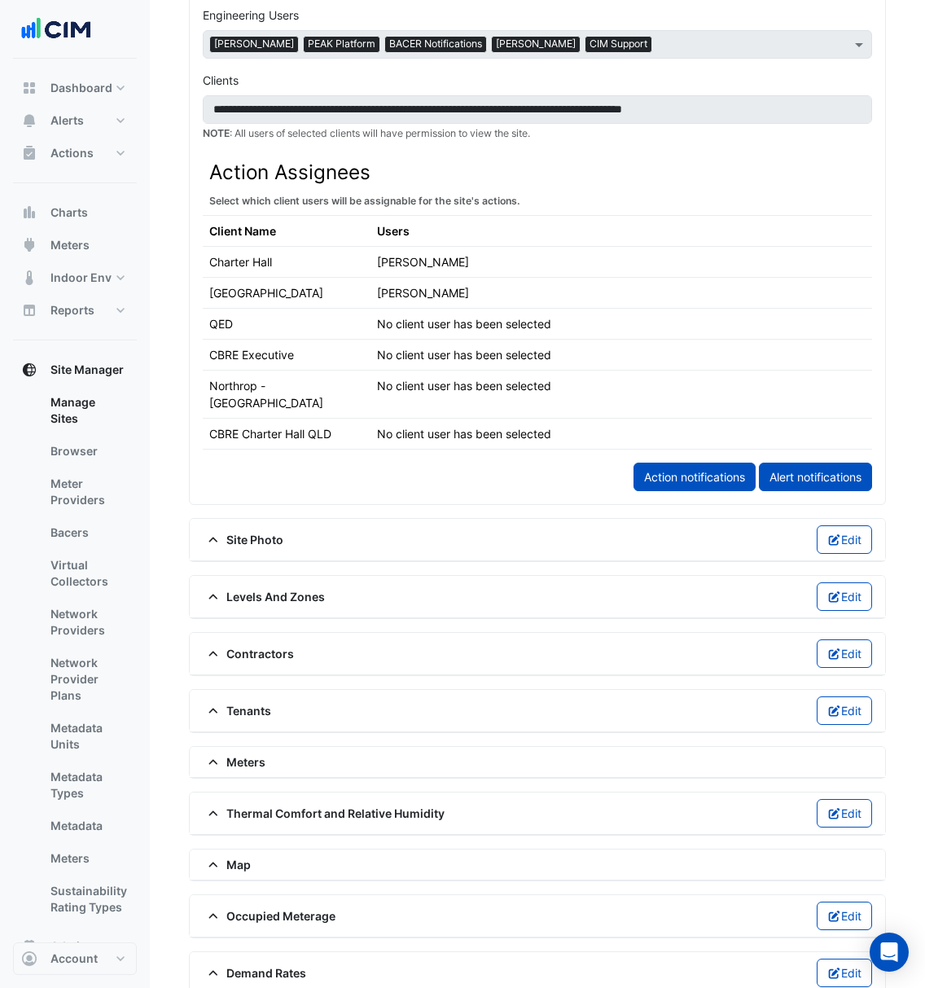
scroll to position [780, 0]
click at [507, 656] on div "Contractors Edit" at bounding box center [537, 653] width 669 height 29
click at [509, 649] on div "Contractors Edit" at bounding box center [537, 653] width 669 height 29
click at [281, 639] on div "Contractors Edit" at bounding box center [537, 653] width 669 height 29
click at [277, 647] on span "Contractors" at bounding box center [248, 652] width 91 height 17
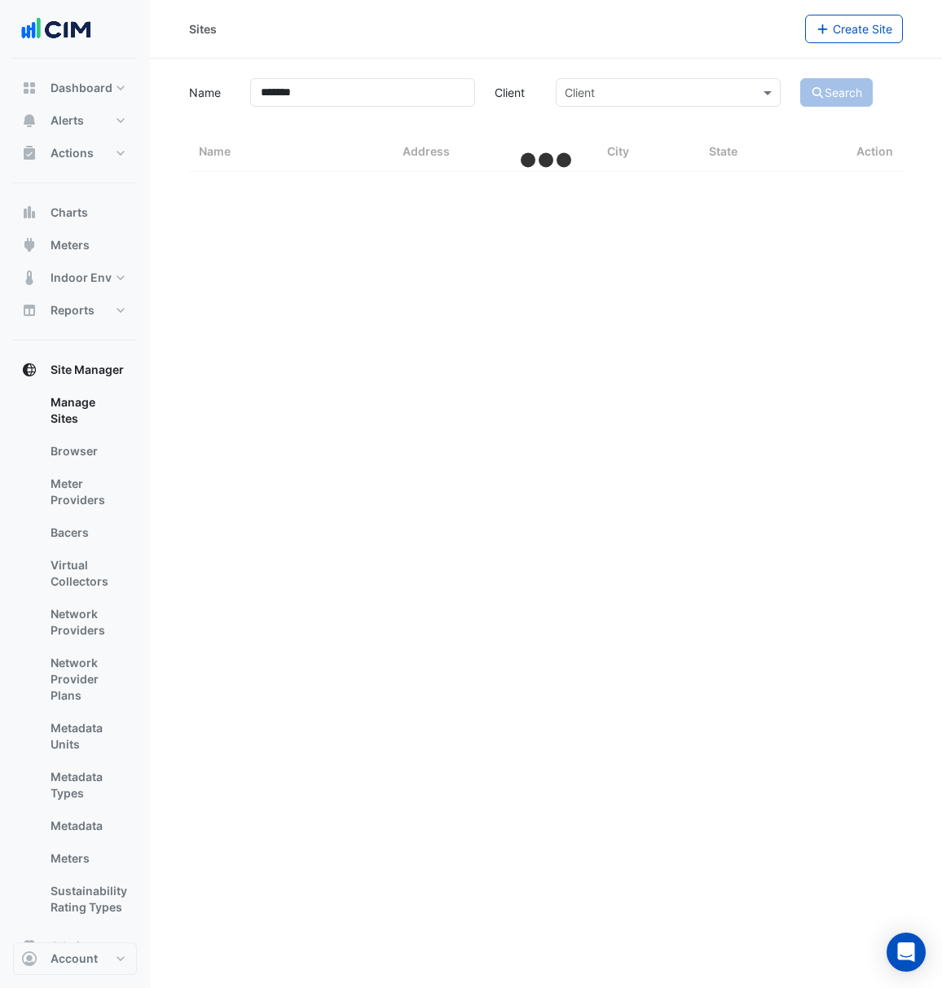
select select "***"
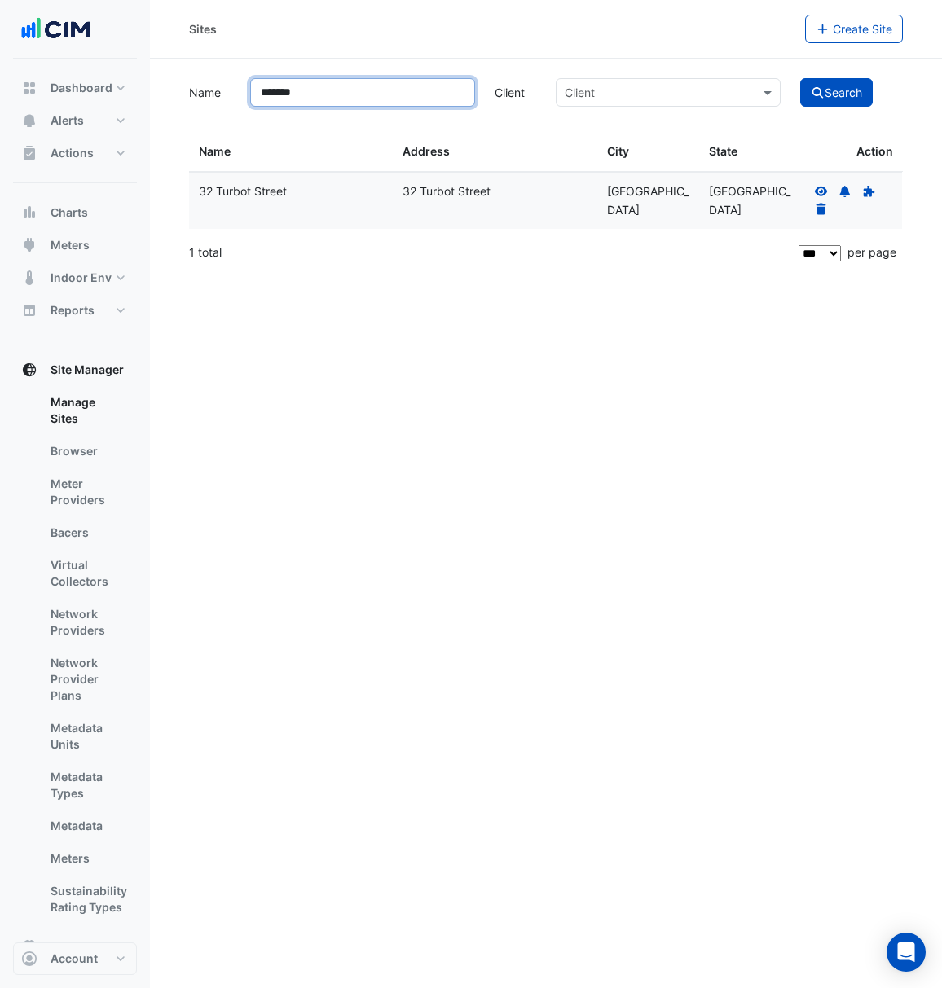
click at [323, 95] on input "*******" at bounding box center [362, 92] width 225 height 29
type input "***"
click at [800, 78] on button "Search" at bounding box center [836, 92] width 73 height 29
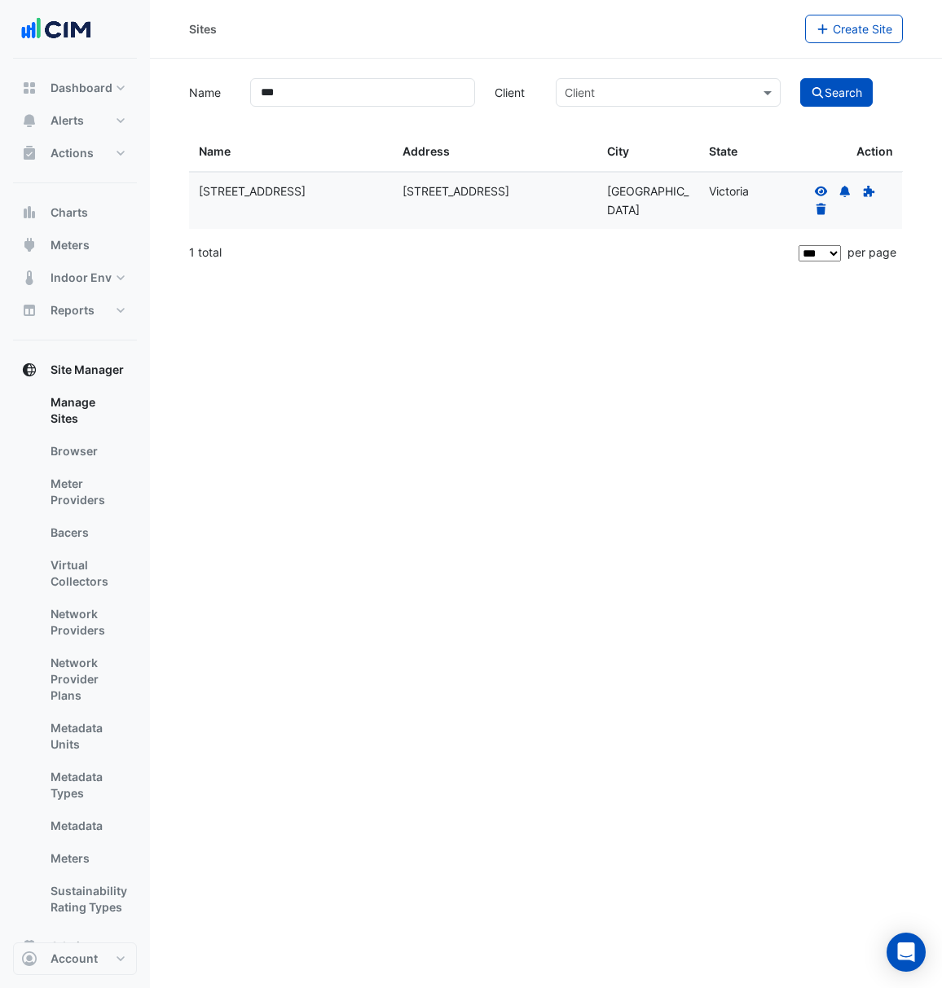
click at [816, 187] on icon at bounding box center [821, 191] width 15 height 11
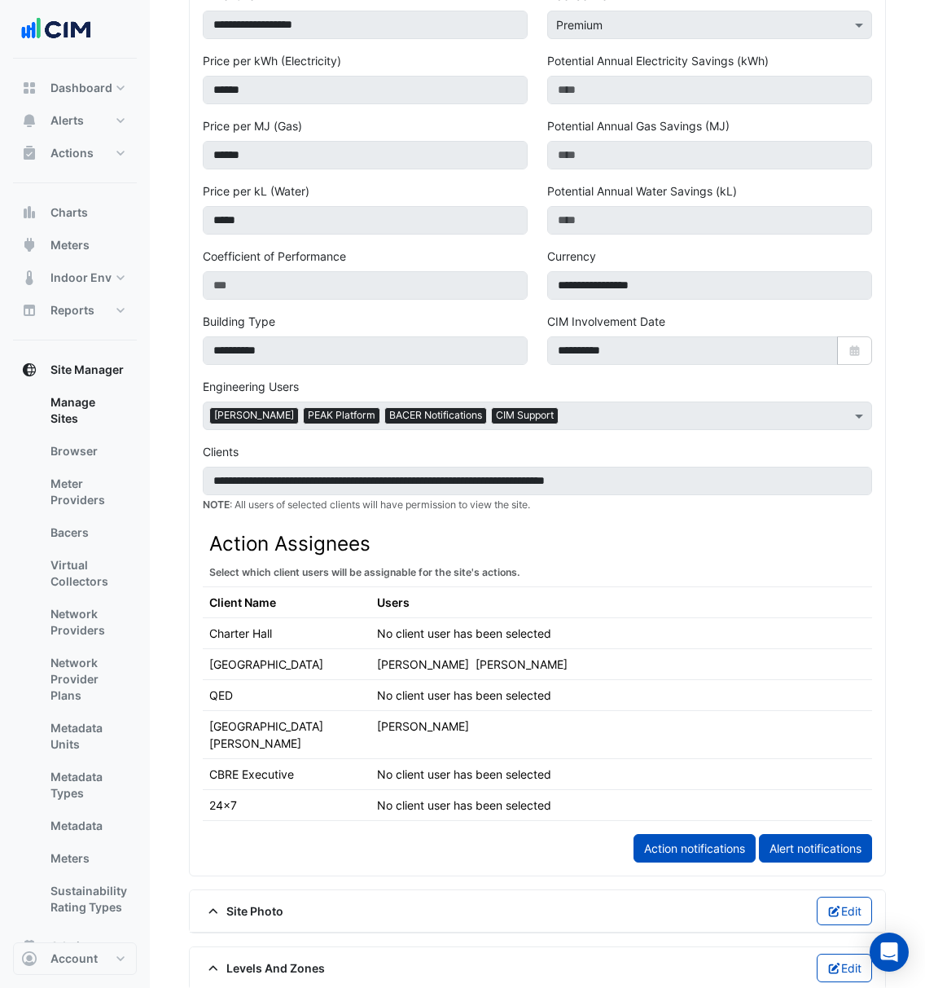
scroll to position [689, 0]
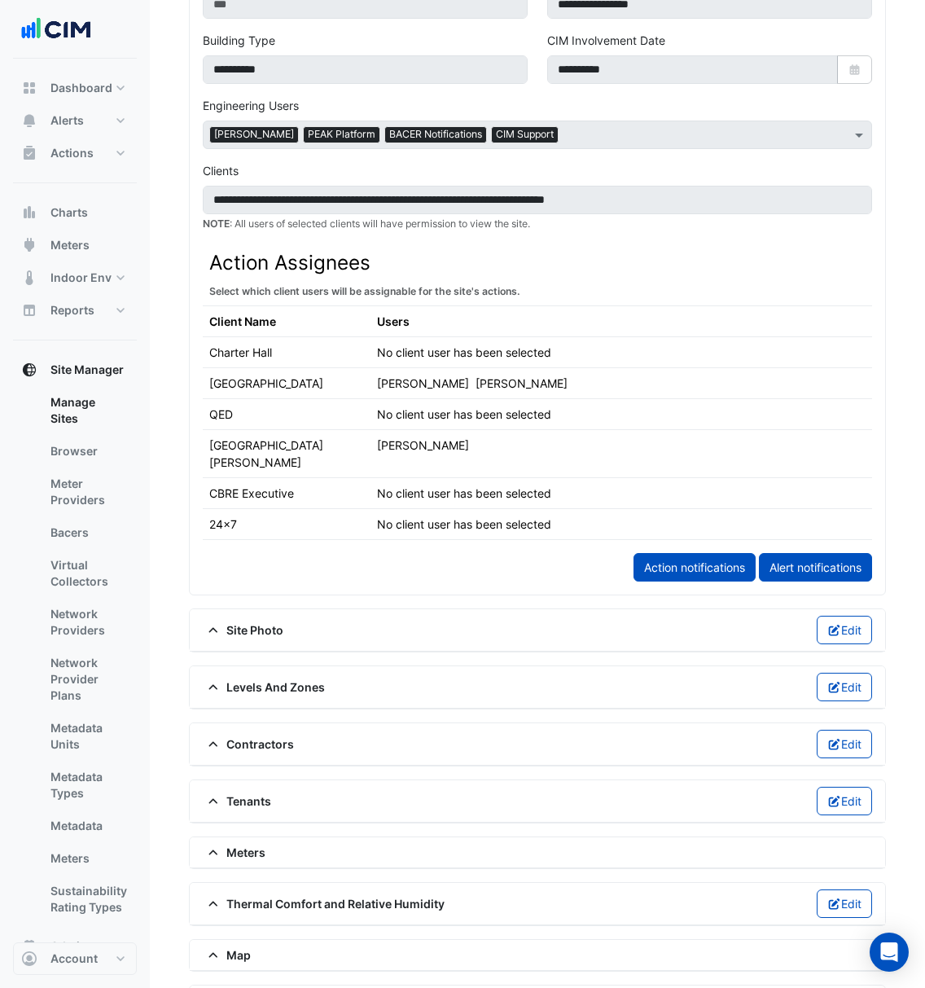
click at [262, 737] on span "Contractors" at bounding box center [248, 743] width 91 height 17
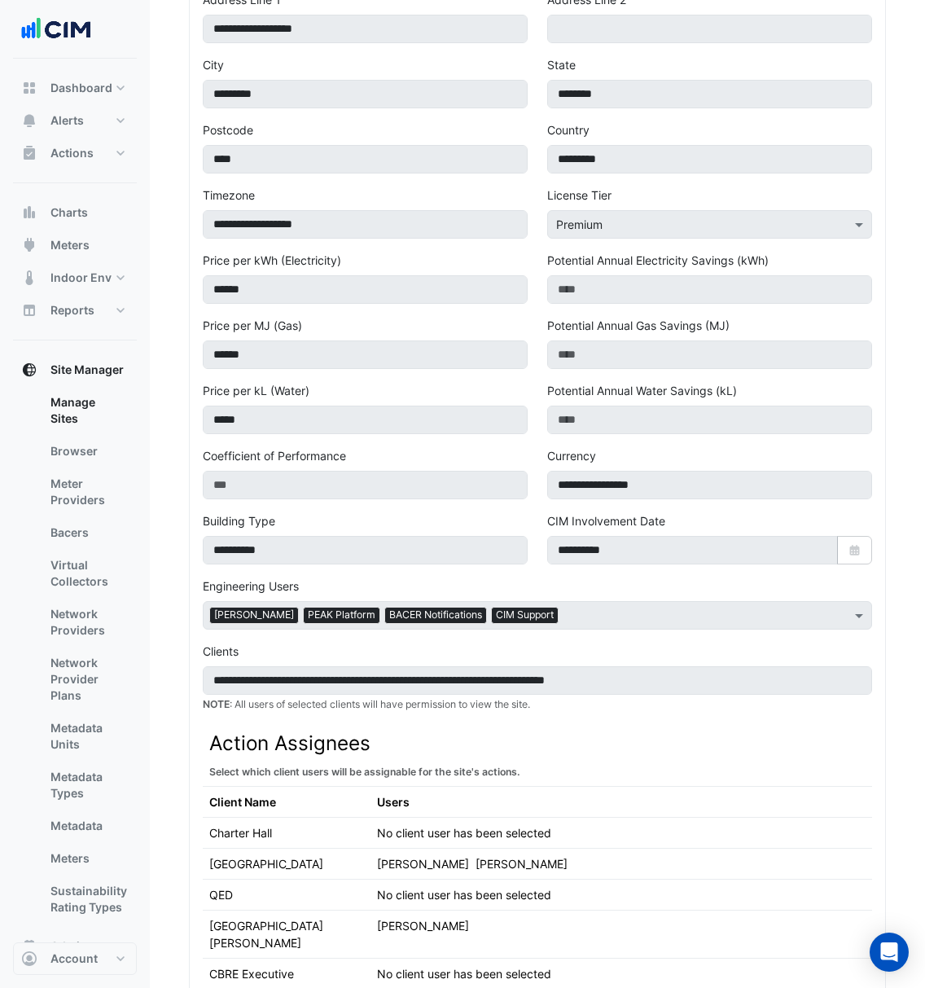
scroll to position [295, 0]
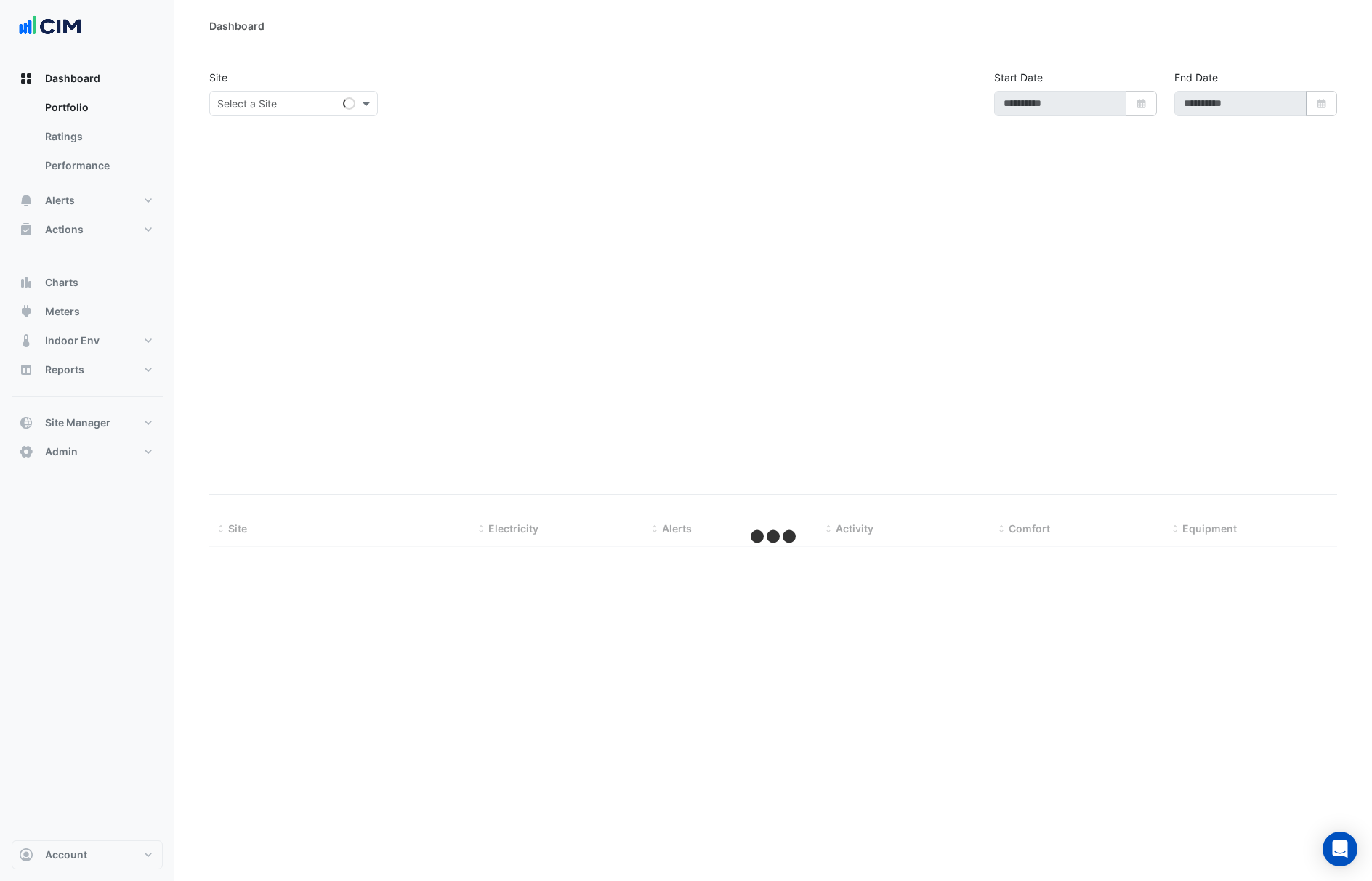
type input "**********"
select select "***"
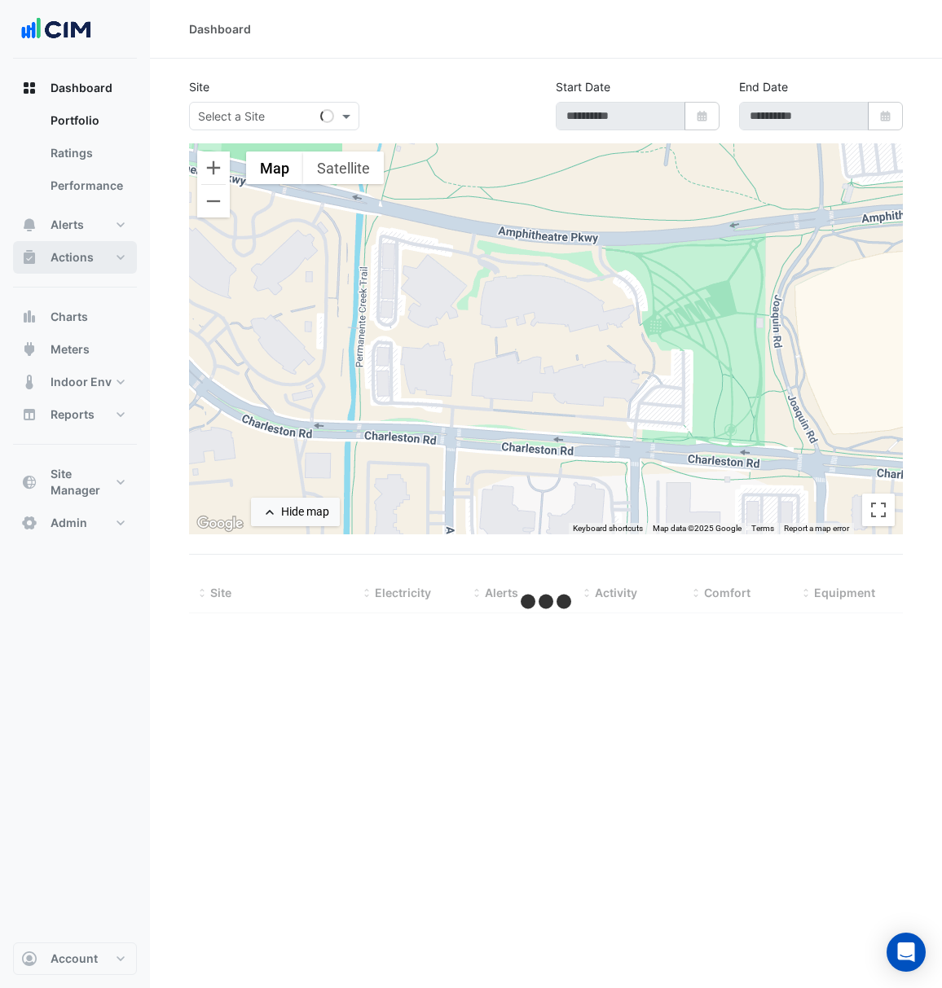
click at [83, 258] on span "Actions" at bounding box center [71, 257] width 43 height 16
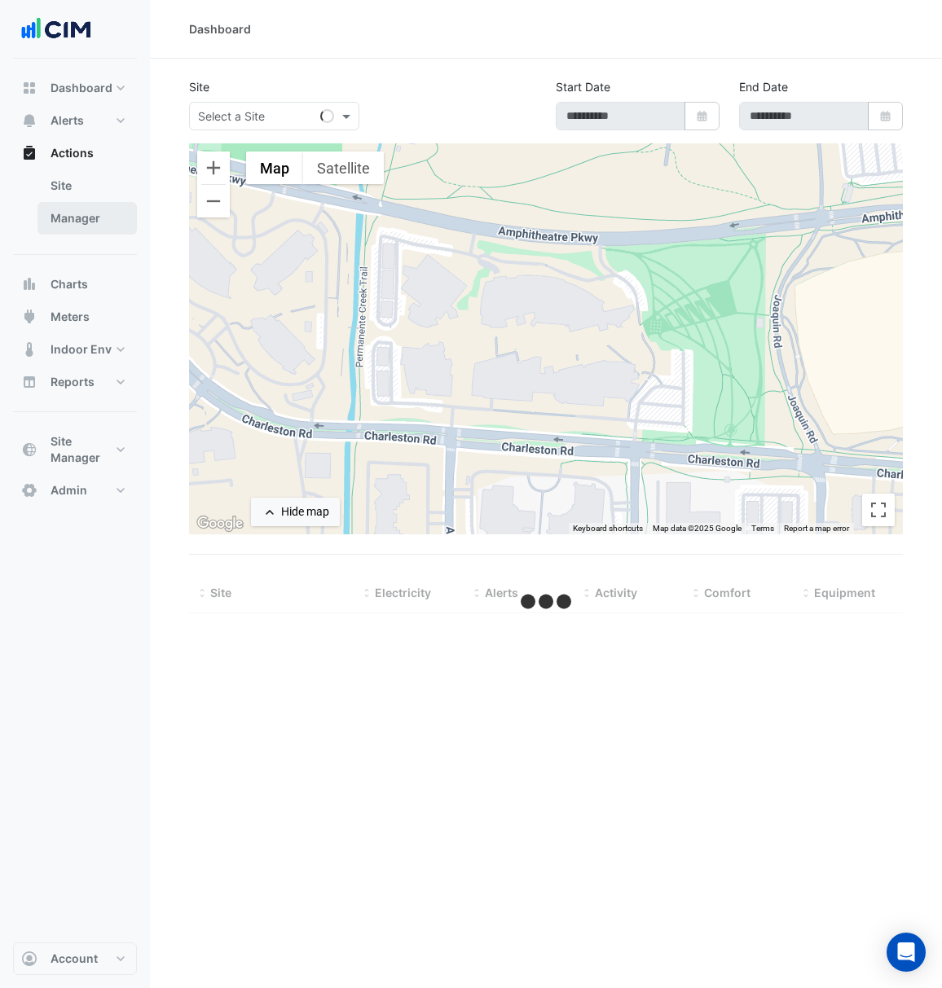
click at [86, 209] on link "Manager" at bounding box center [86, 218] width 99 height 33
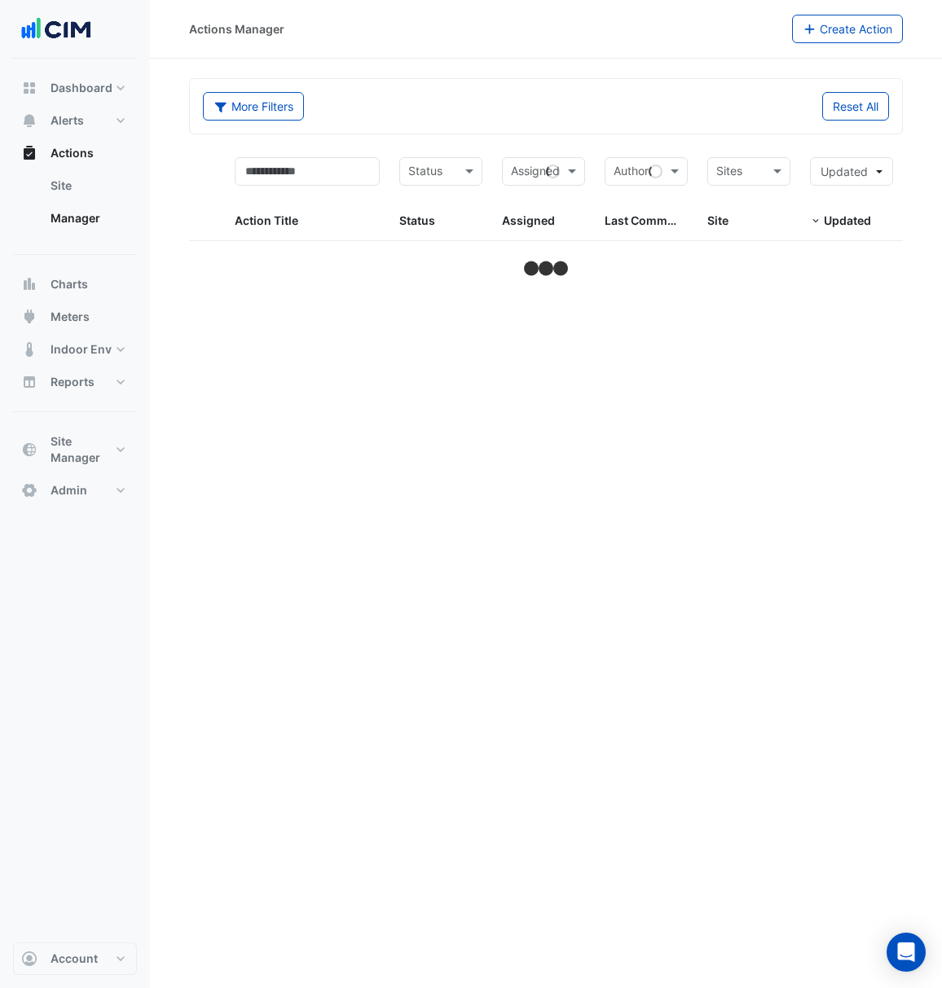
select select "***"
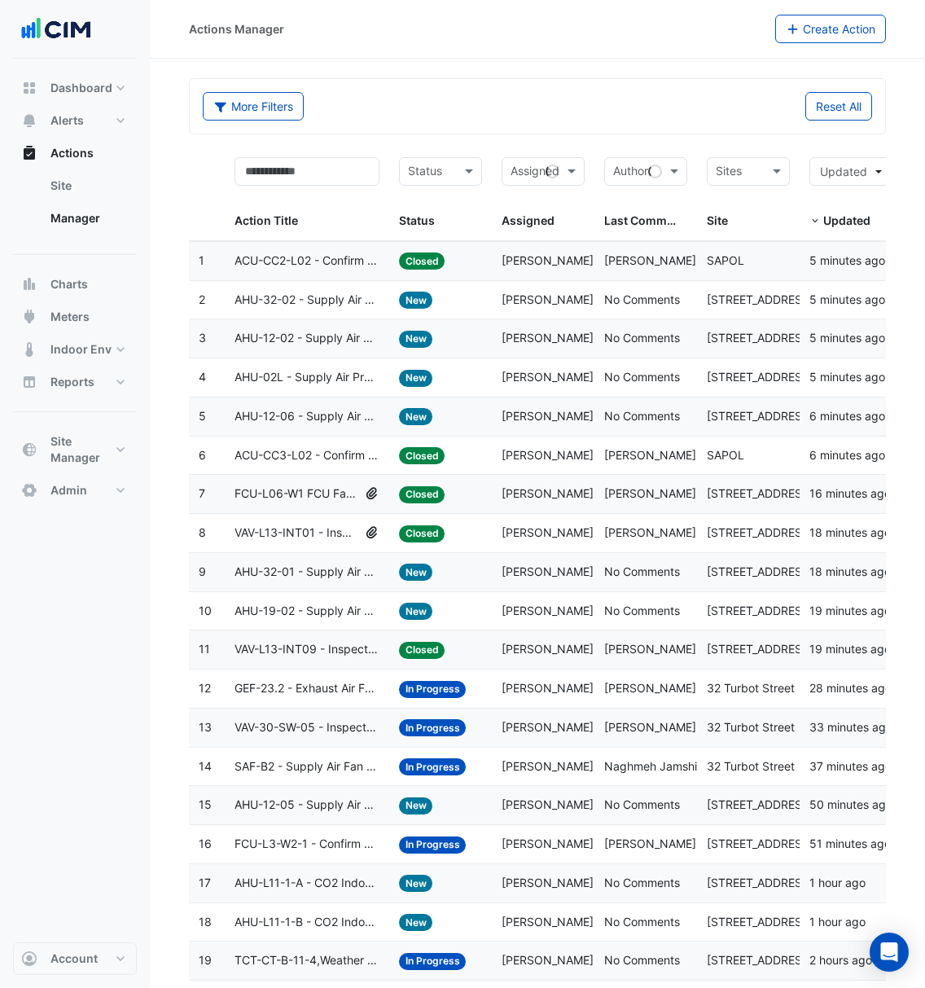
click at [759, 167] on input "text" at bounding box center [739, 173] width 46 height 19
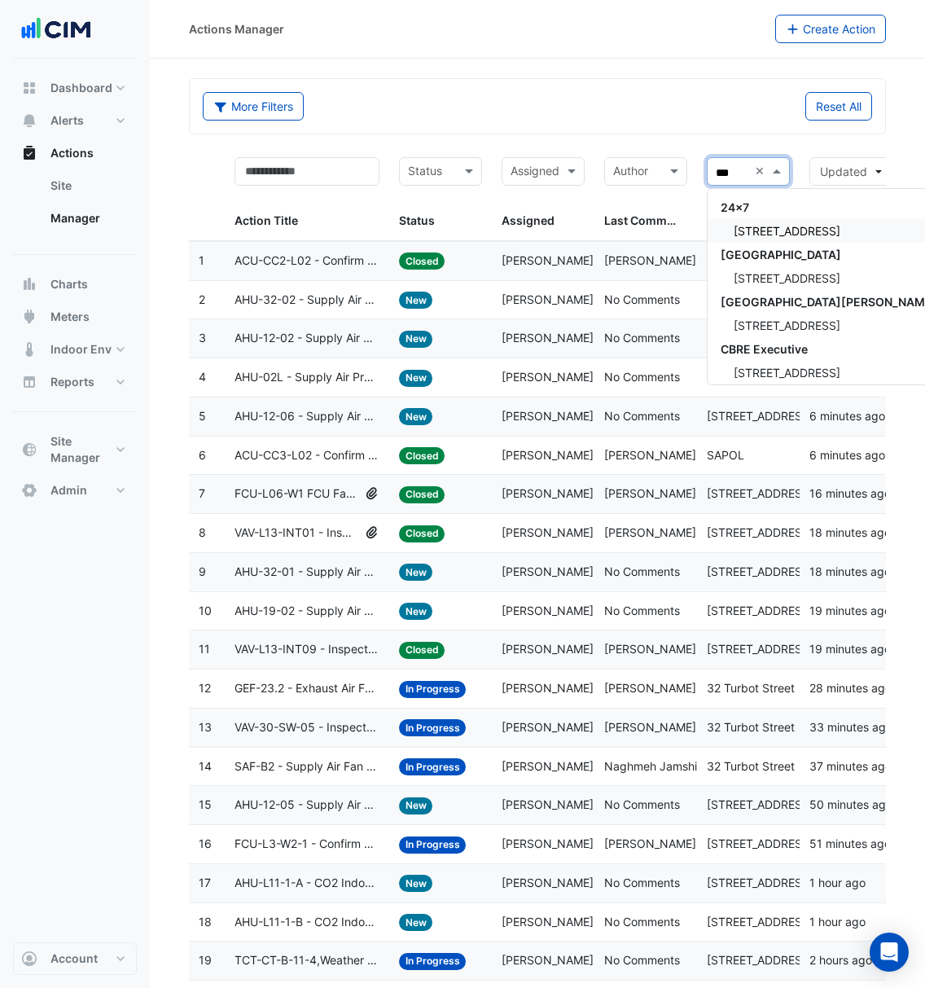
click at [757, 222] on div "[STREET_ADDRESS]" at bounding box center [829, 231] width 243 height 24
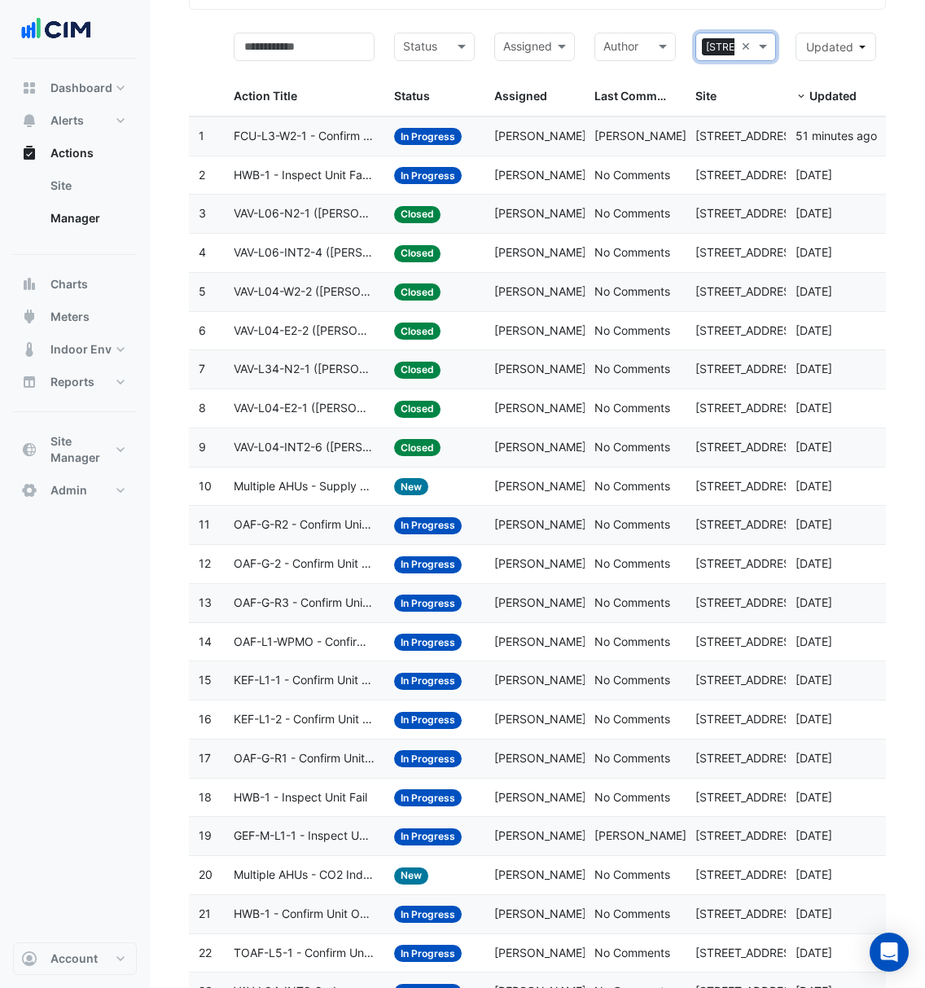
scroll to position [125, 0]
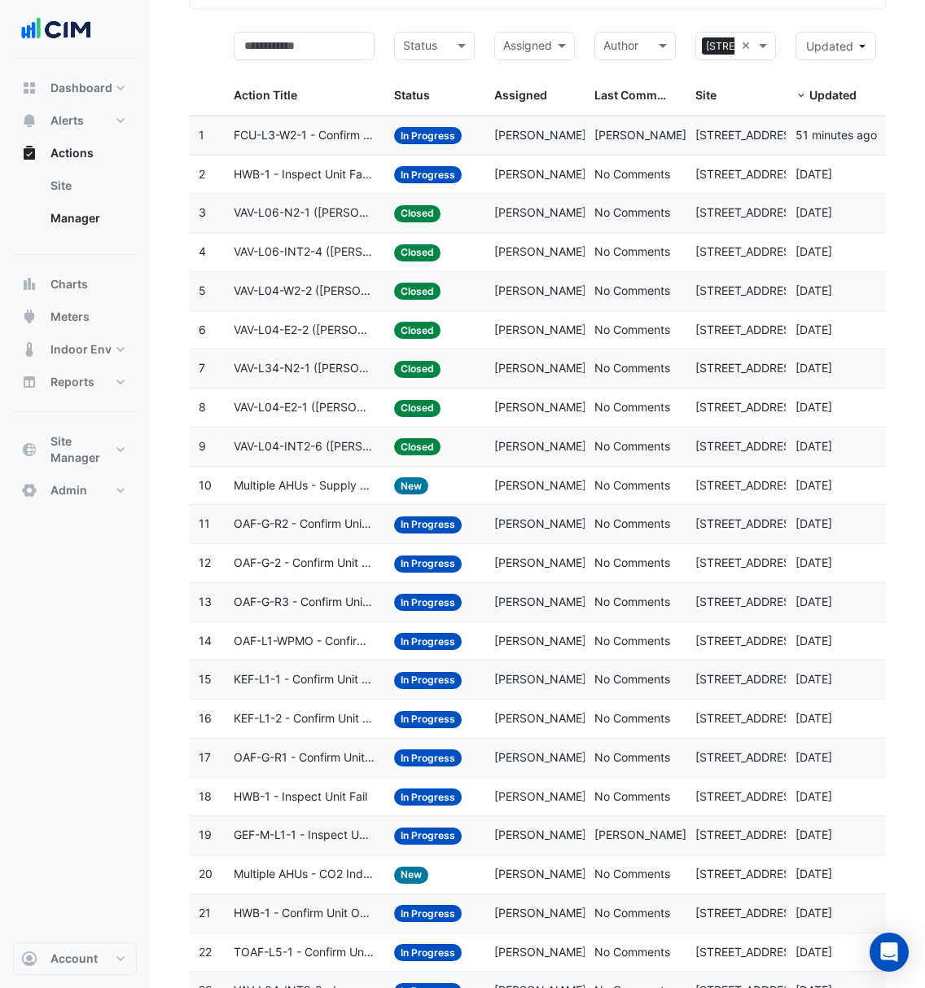
click at [541, 147] on datatable-body-cell "Assigned: [PERSON_NAME]" at bounding box center [535, 135] width 100 height 38
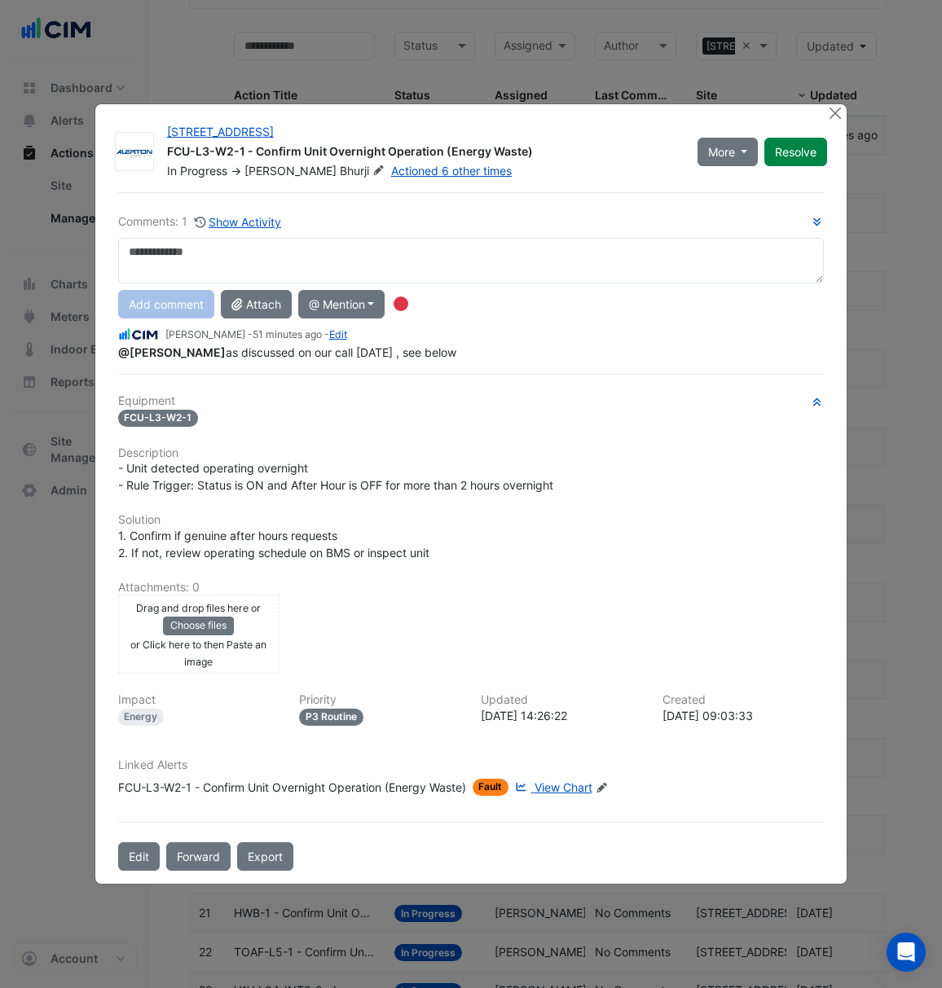
click at [420, 62] on ngb-modal-window "[STREET_ADDRESS] FCU-L3-W2-1 - Confirm Unit Overnight Operation (Energy Waste) …" at bounding box center [471, 494] width 942 height 988
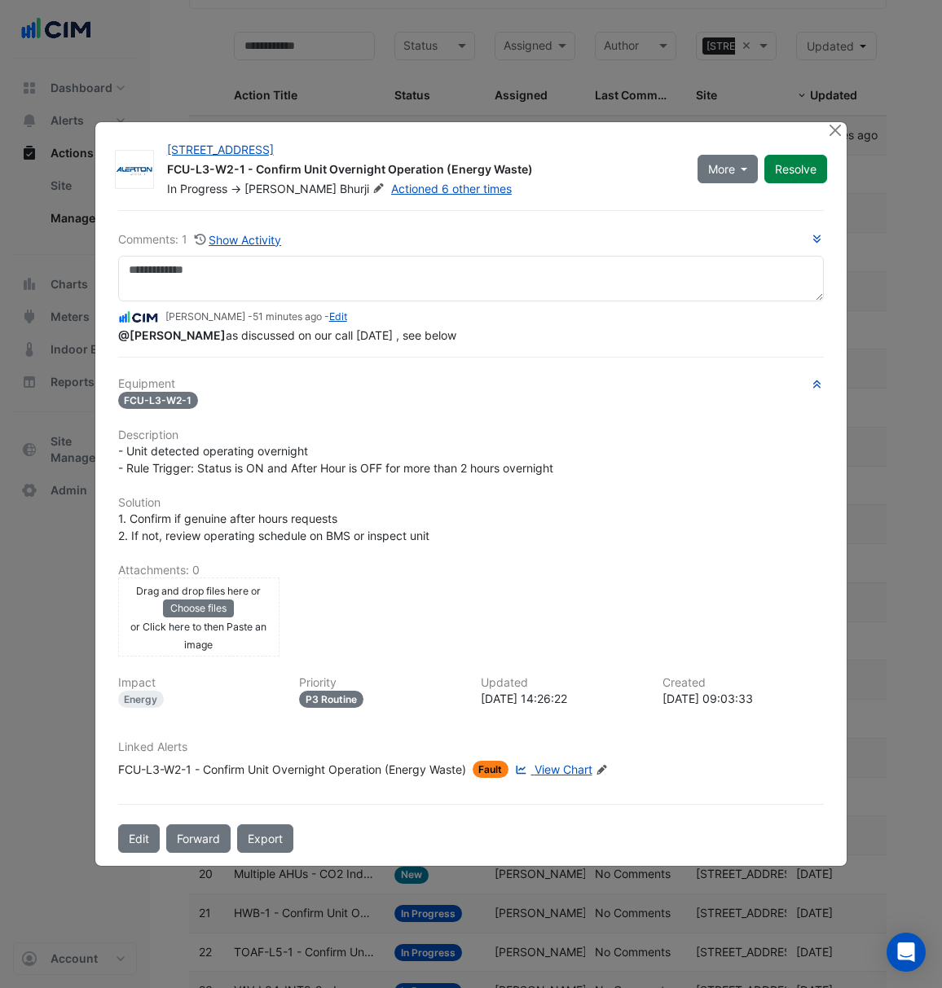
click at [821, 127] on div "[STREET_ADDRESS] FCU-L3-W2-1 - Confirm Unit Overnight Operation (Energy Waste) …" at bounding box center [471, 494] width 752 height 744
click at [829, 127] on button "Close" at bounding box center [834, 130] width 17 height 17
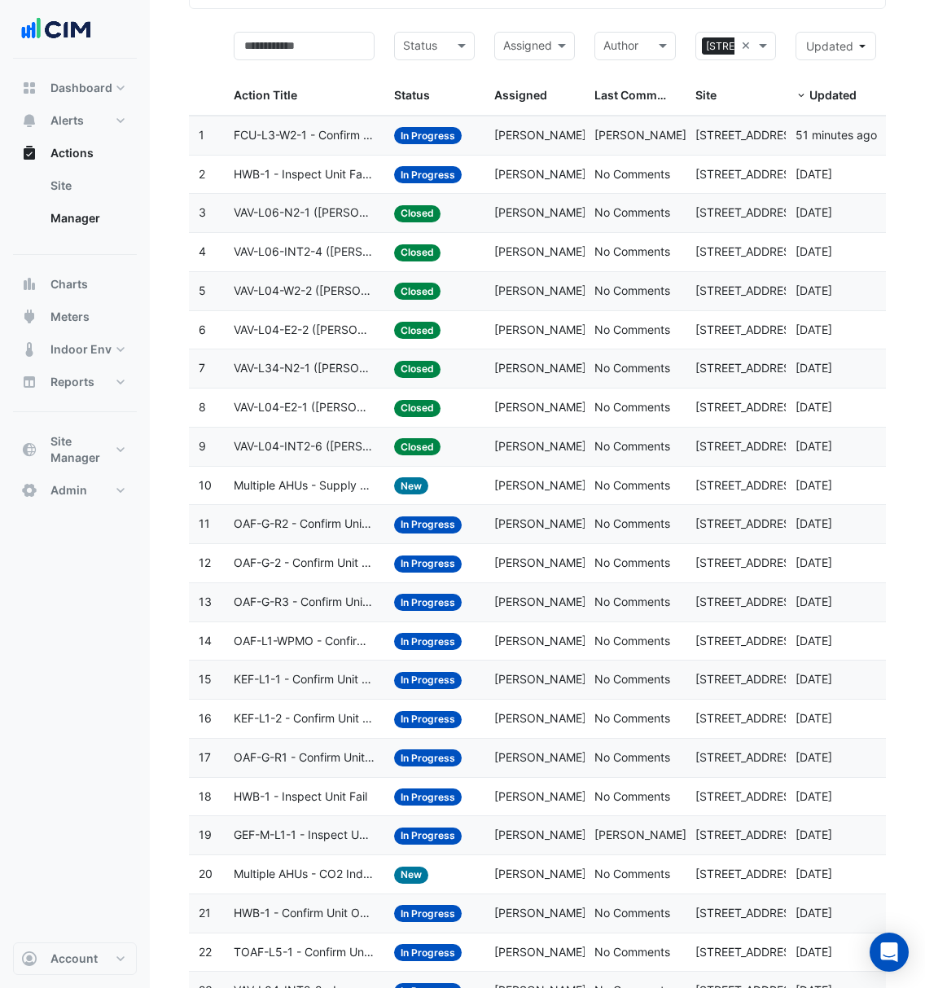
click at [559, 183] on div "Assigned: [PERSON_NAME]" at bounding box center [534, 174] width 81 height 19
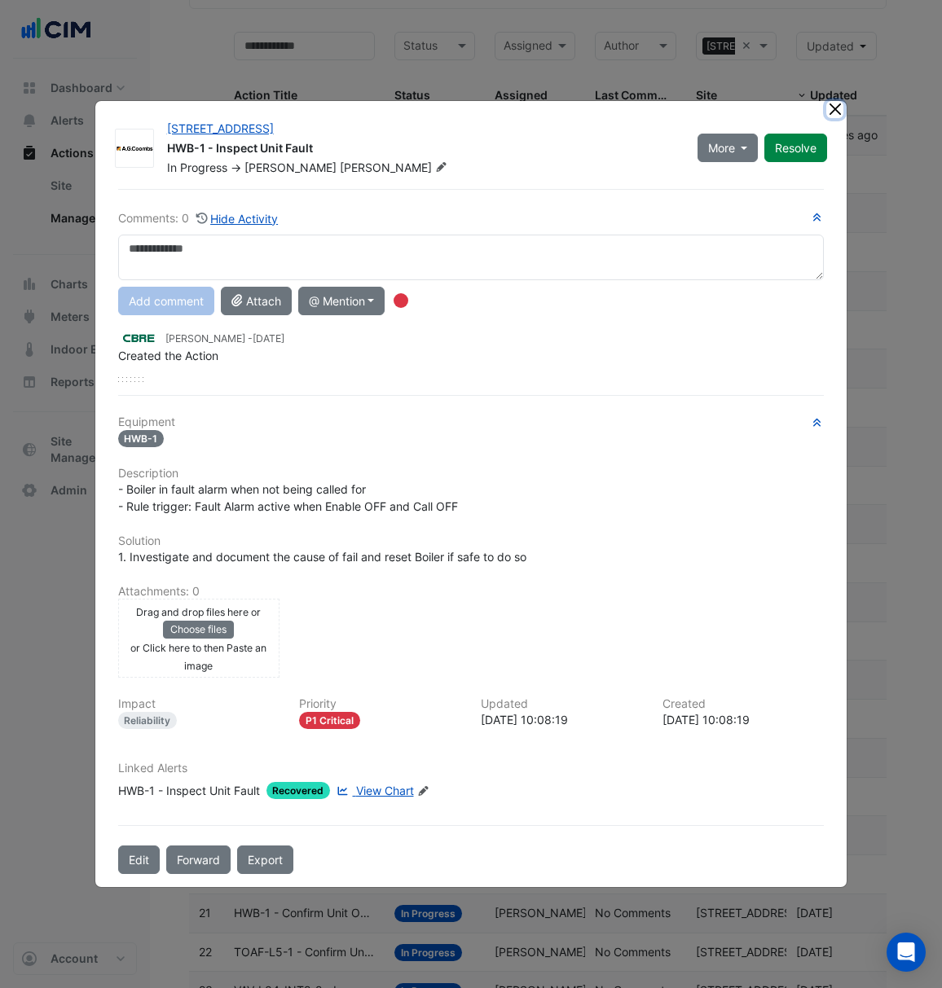
click at [838, 112] on button "Close" at bounding box center [834, 109] width 17 height 17
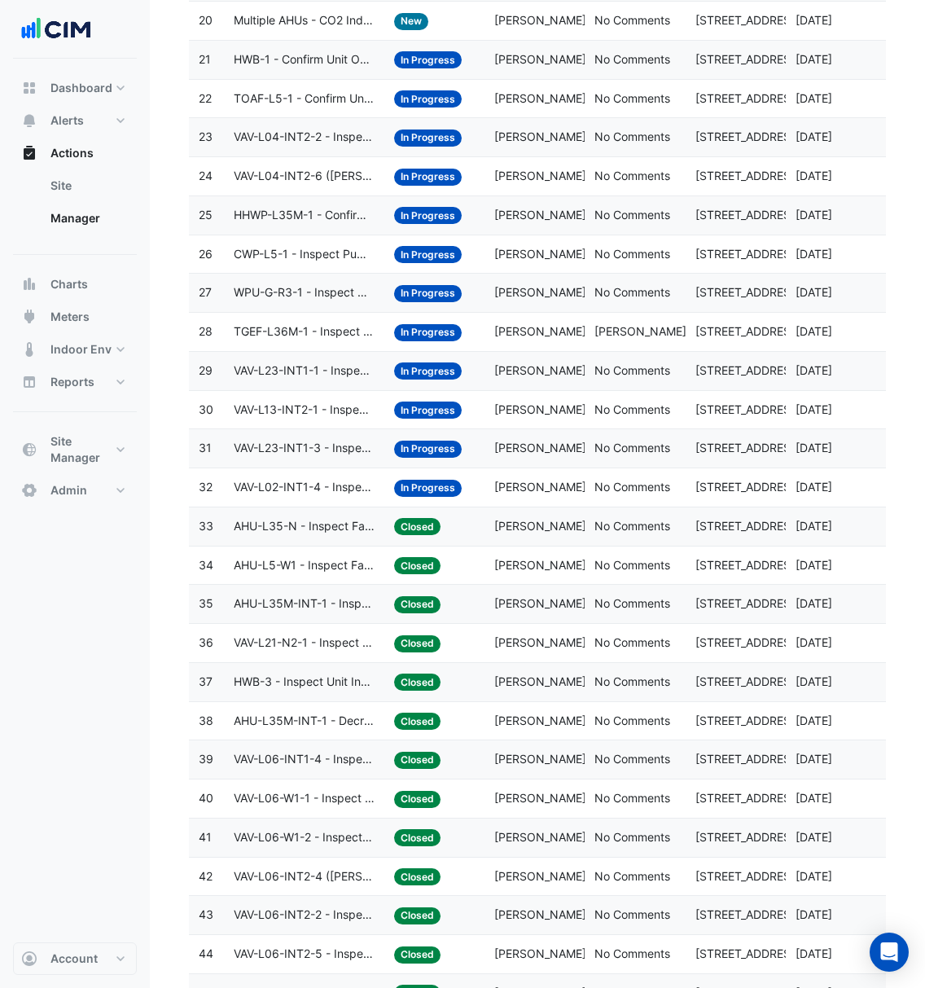
scroll to position [978, 0]
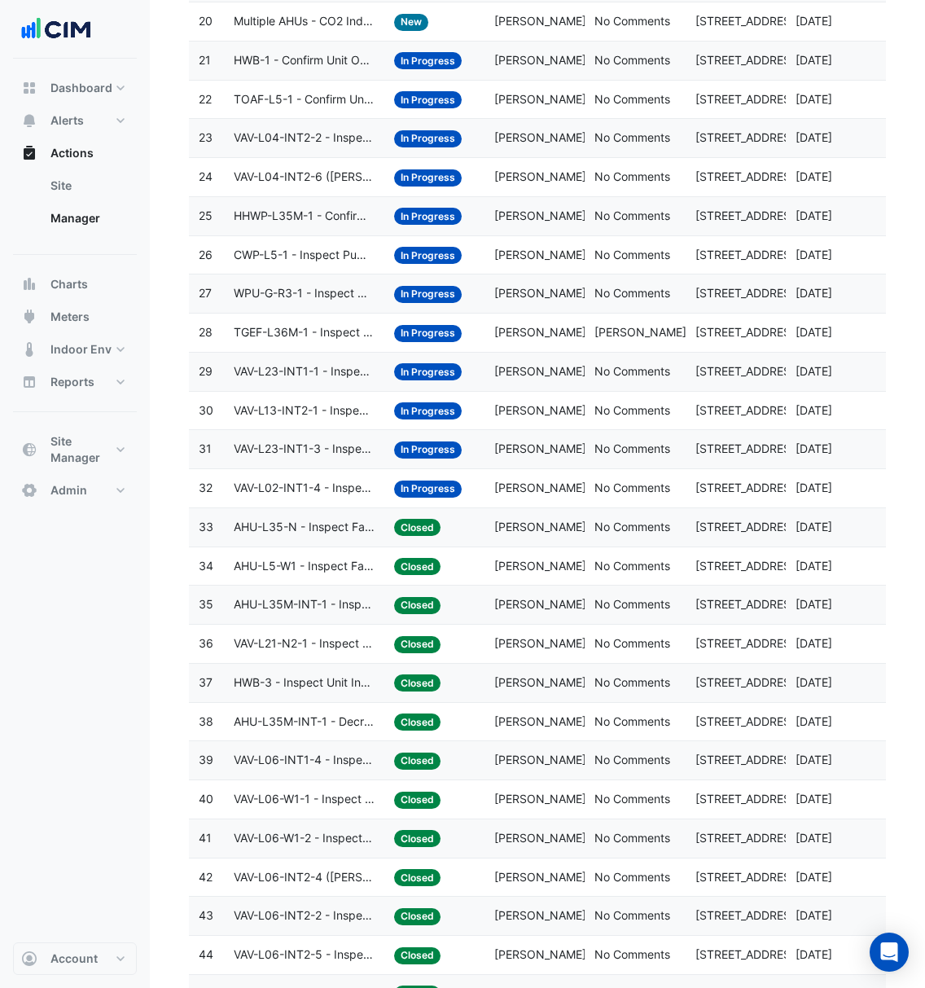
click at [533, 809] on div "Assigned: [PERSON_NAME]" at bounding box center [534, 799] width 81 height 19
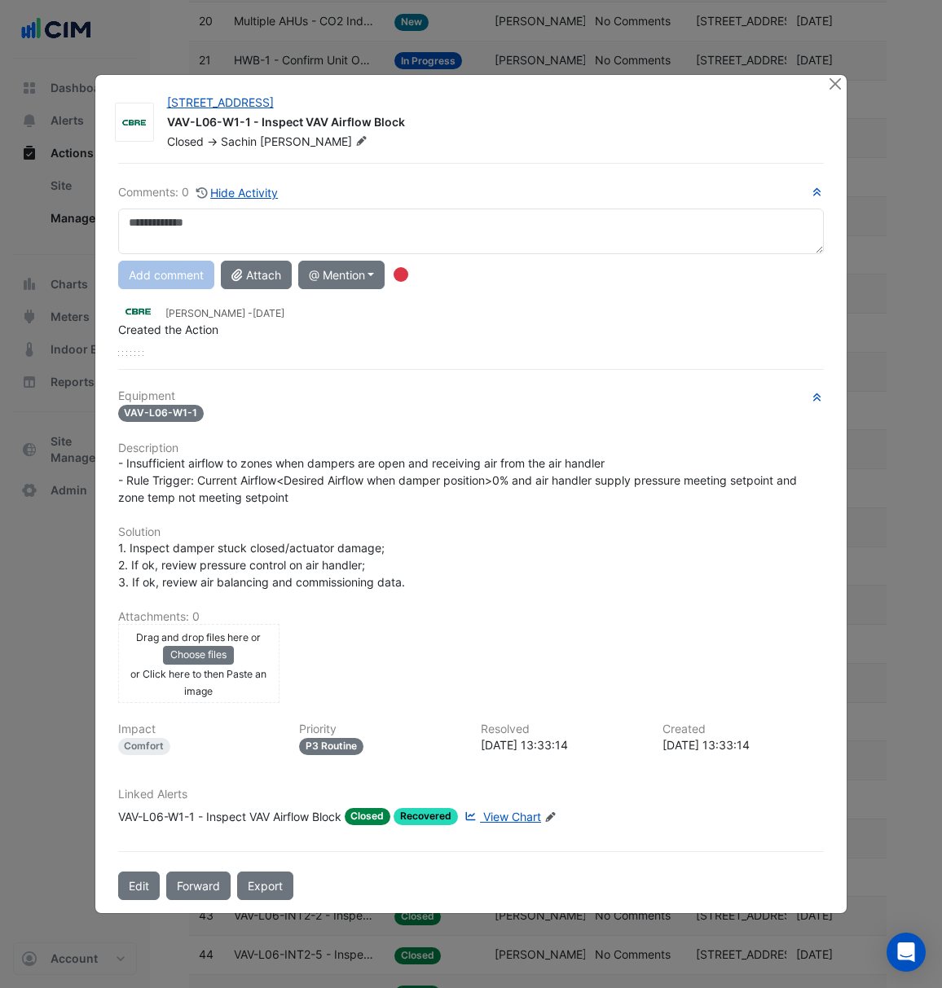
click at [634, 46] on ngb-modal-window "[STREET_ADDRESS] VAV-L06-W1-1 - Inspect VAV Airflow Block Closed -> [PERSON_NAM…" at bounding box center [471, 494] width 942 height 988
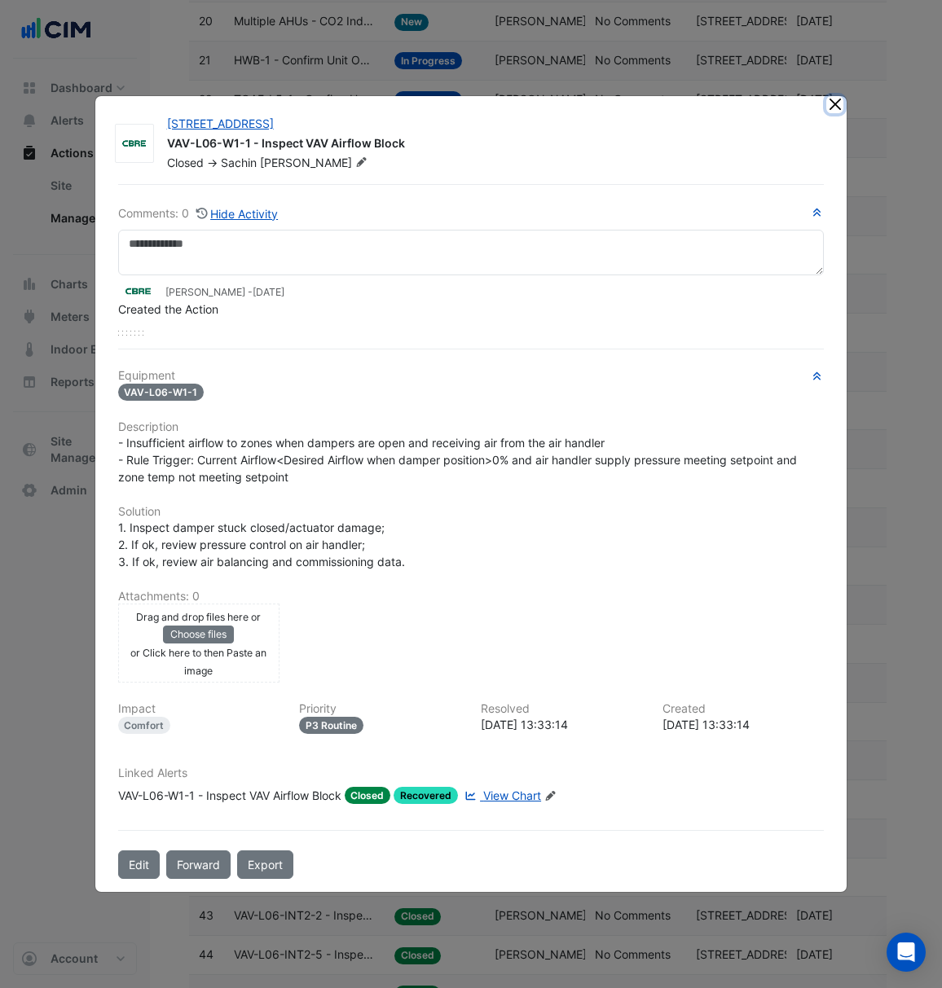
click at [838, 101] on button "Close" at bounding box center [834, 104] width 17 height 17
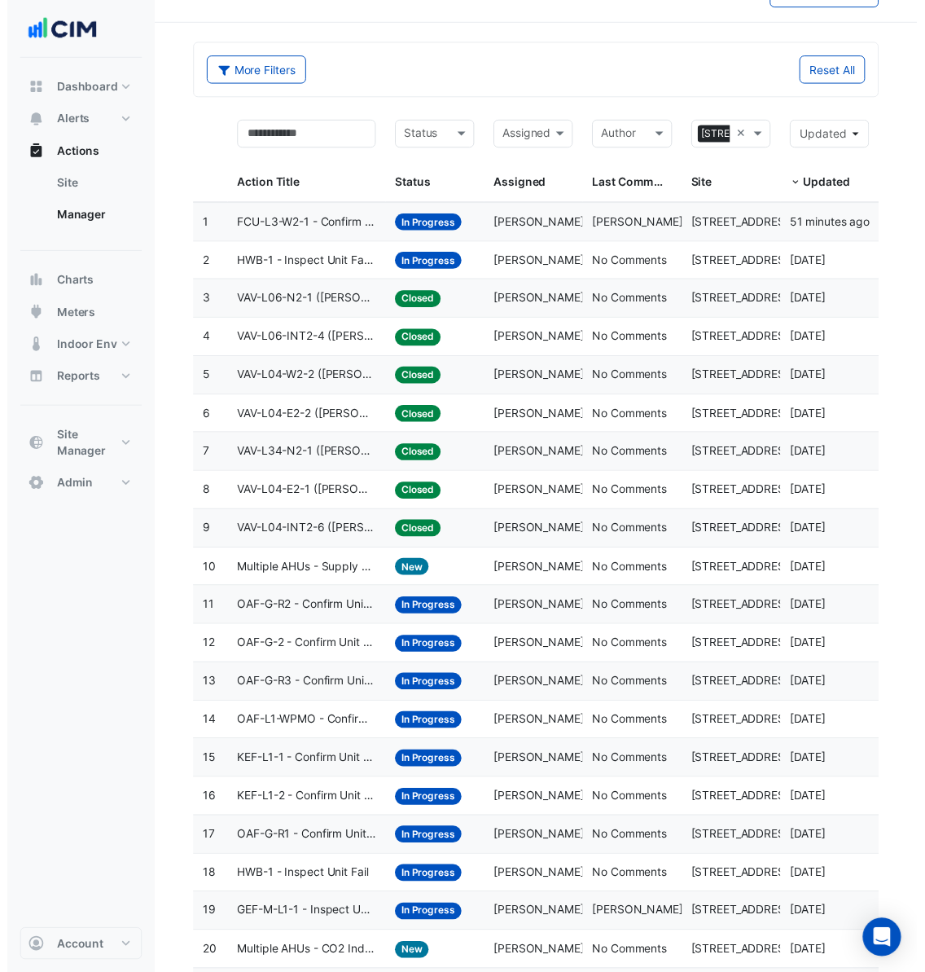
scroll to position [0, 0]
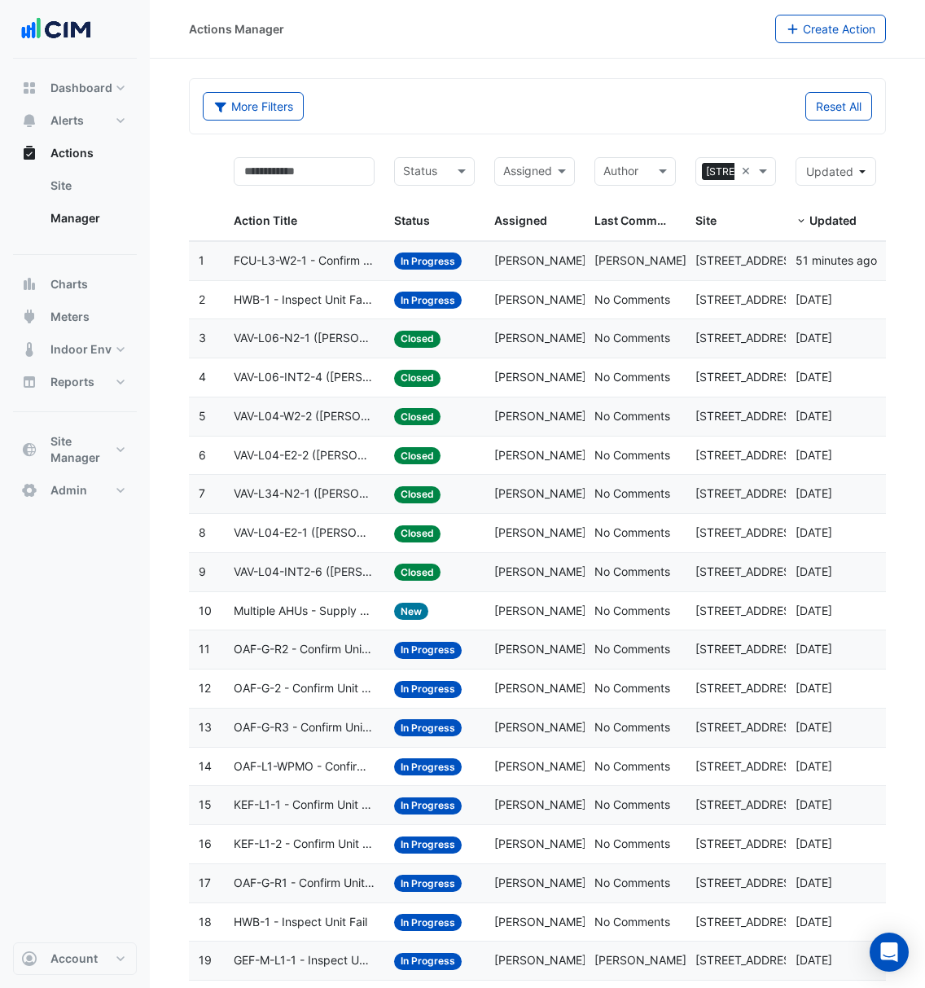
click at [738, 168] on div "× [STREET_ADDRESS] ×" at bounding box center [736, 171] width 81 height 29
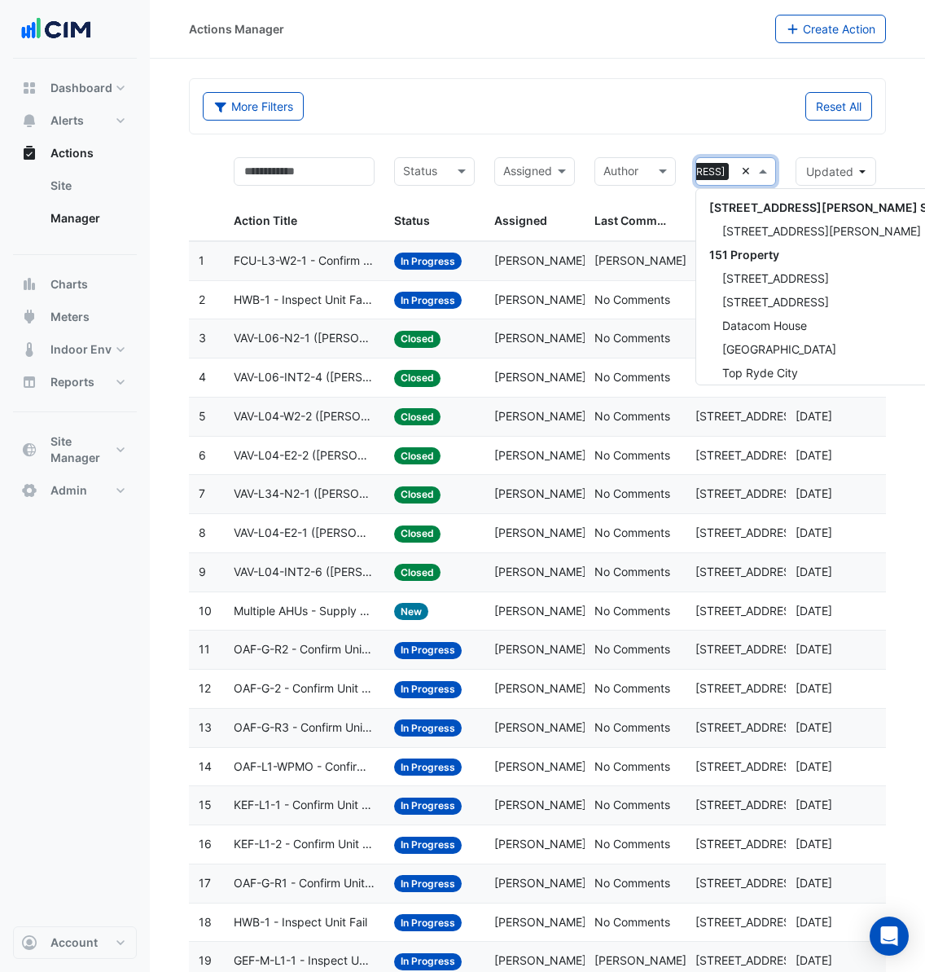
scroll to position [290, 0]
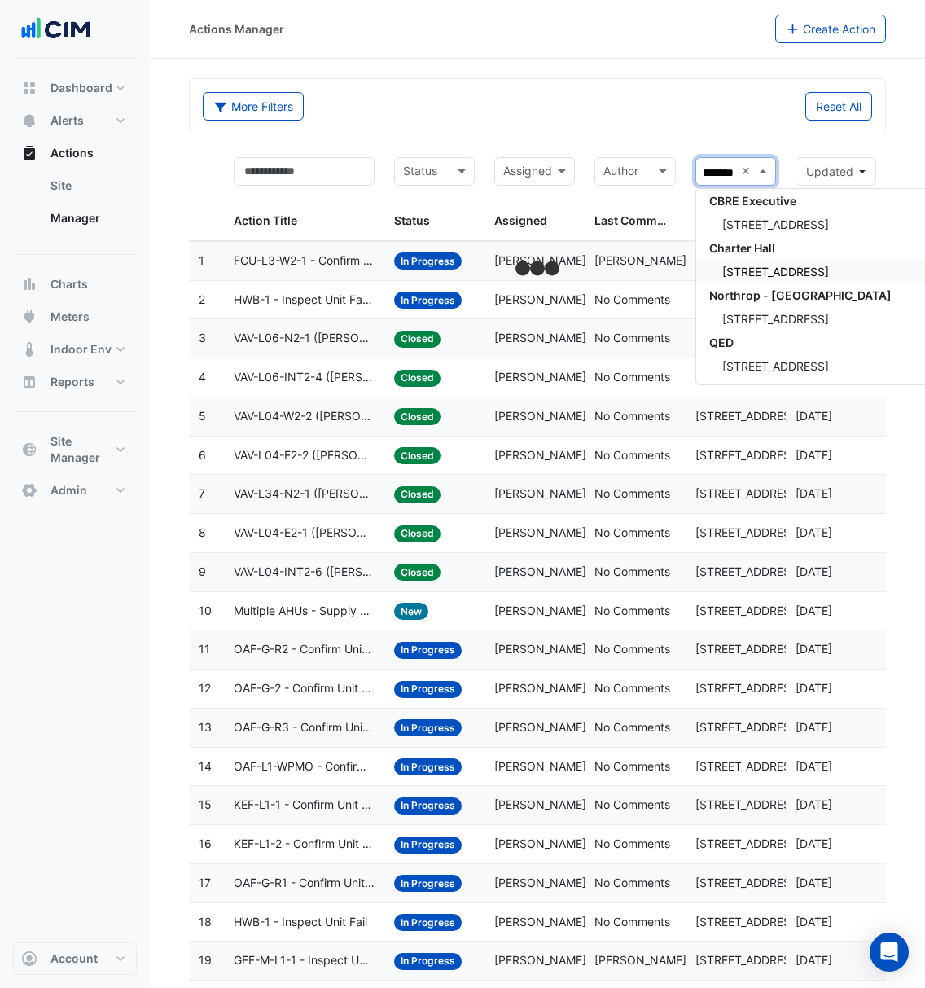
scroll to position [0, 21]
click at [786, 219] on span "[STREET_ADDRESS]" at bounding box center [775, 224] width 107 height 14
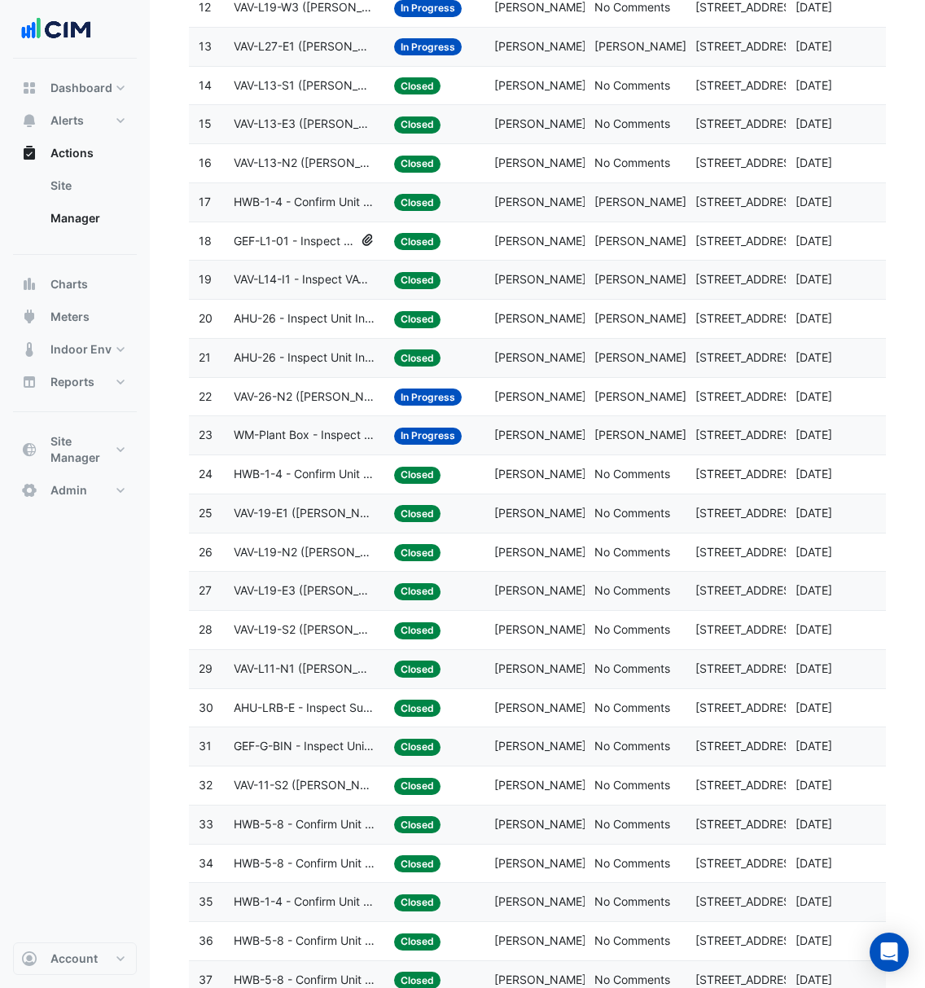
scroll to position [682, 0]
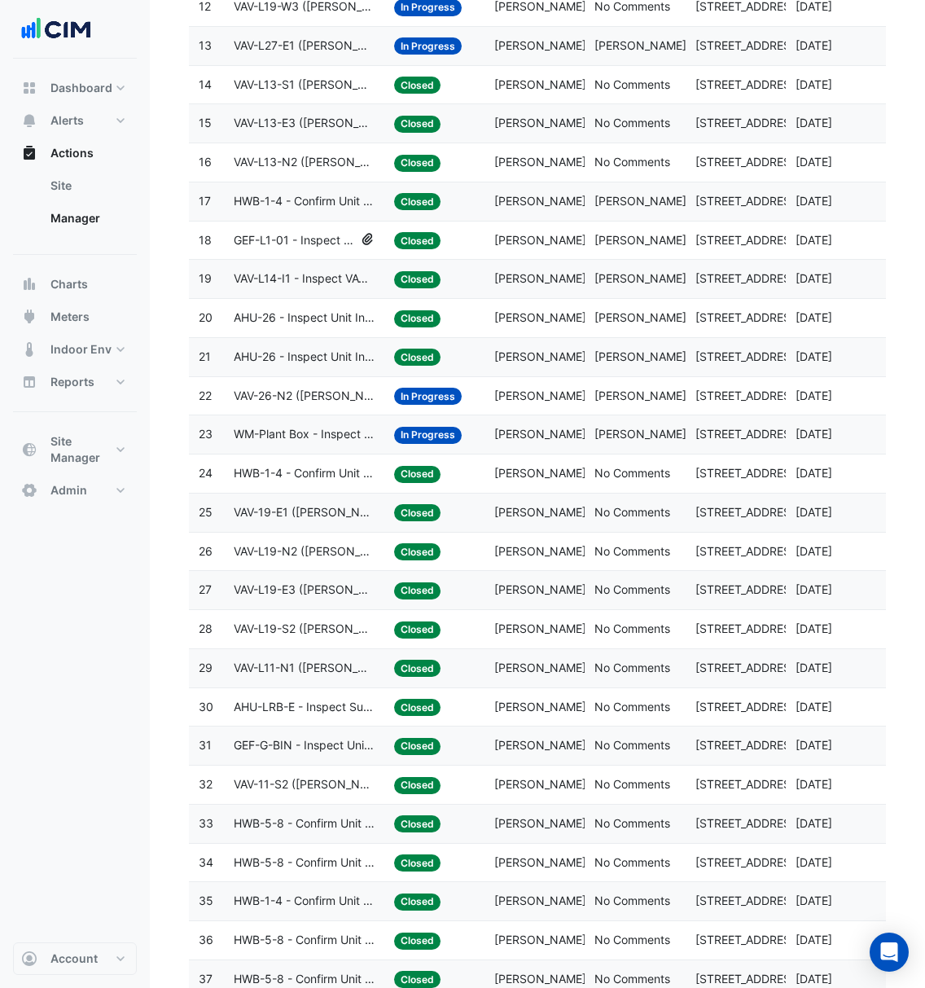
click at [571, 43] on span "[PERSON_NAME]" at bounding box center [540, 45] width 92 height 14
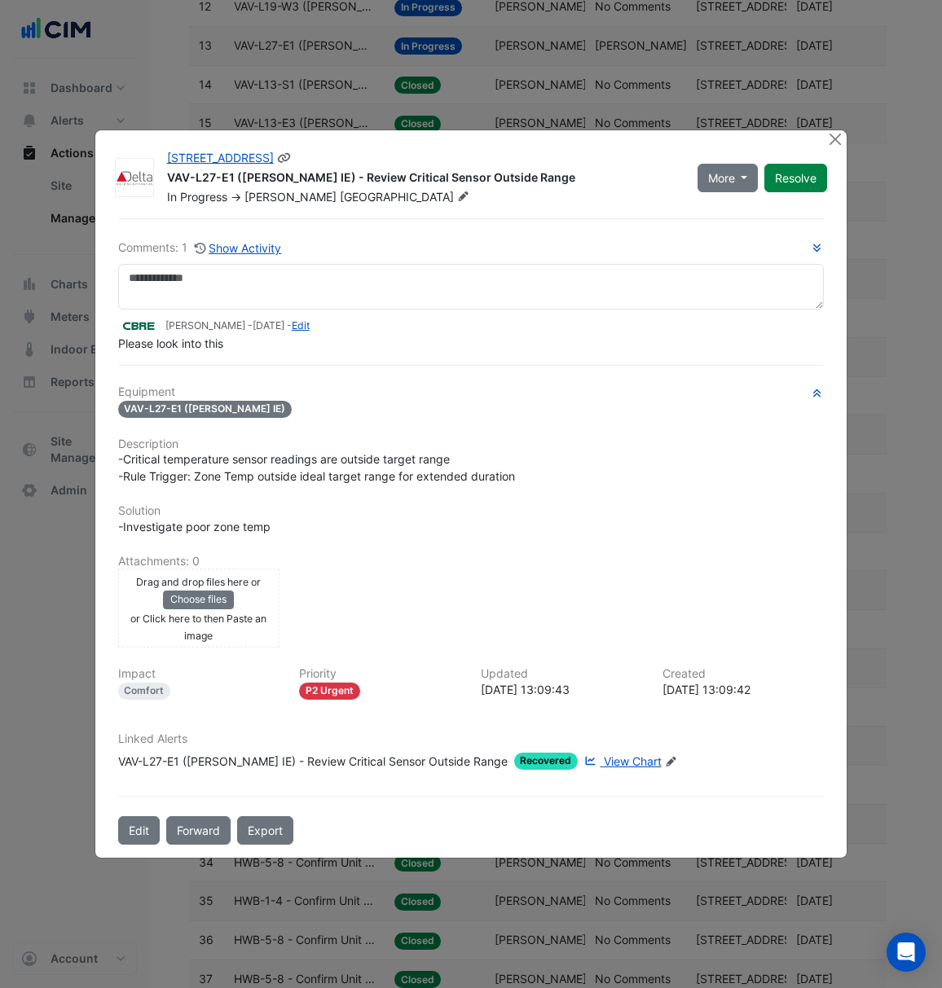
click at [464, 177] on div "VAV-L27-E1 ([PERSON_NAME] IE) - Review Critical Sensor Outside Range" at bounding box center [422, 179] width 511 height 20
click at [838, 138] on button "Close" at bounding box center [834, 138] width 17 height 17
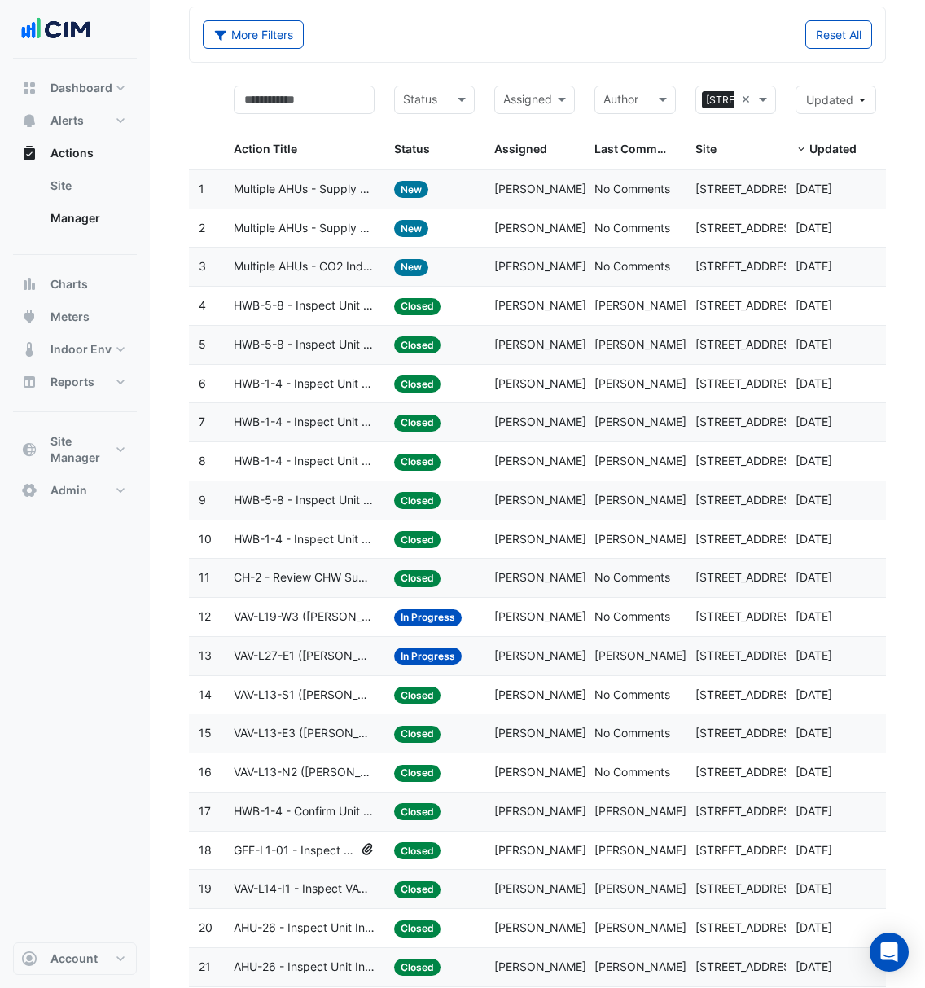
scroll to position [0, 0]
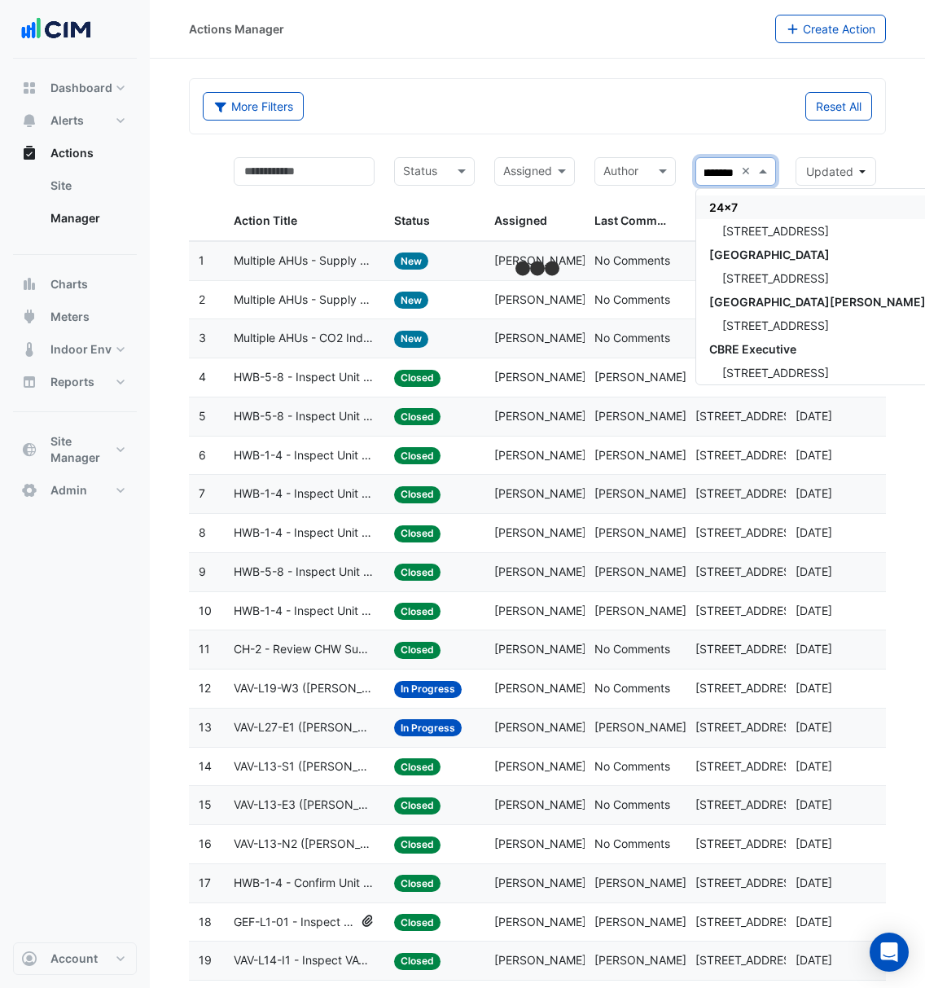
scroll to position [0, 15]
click at [767, 233] on span "[STREET_ADDRESS]" at bounding box center [775, 231] width 107 height 14
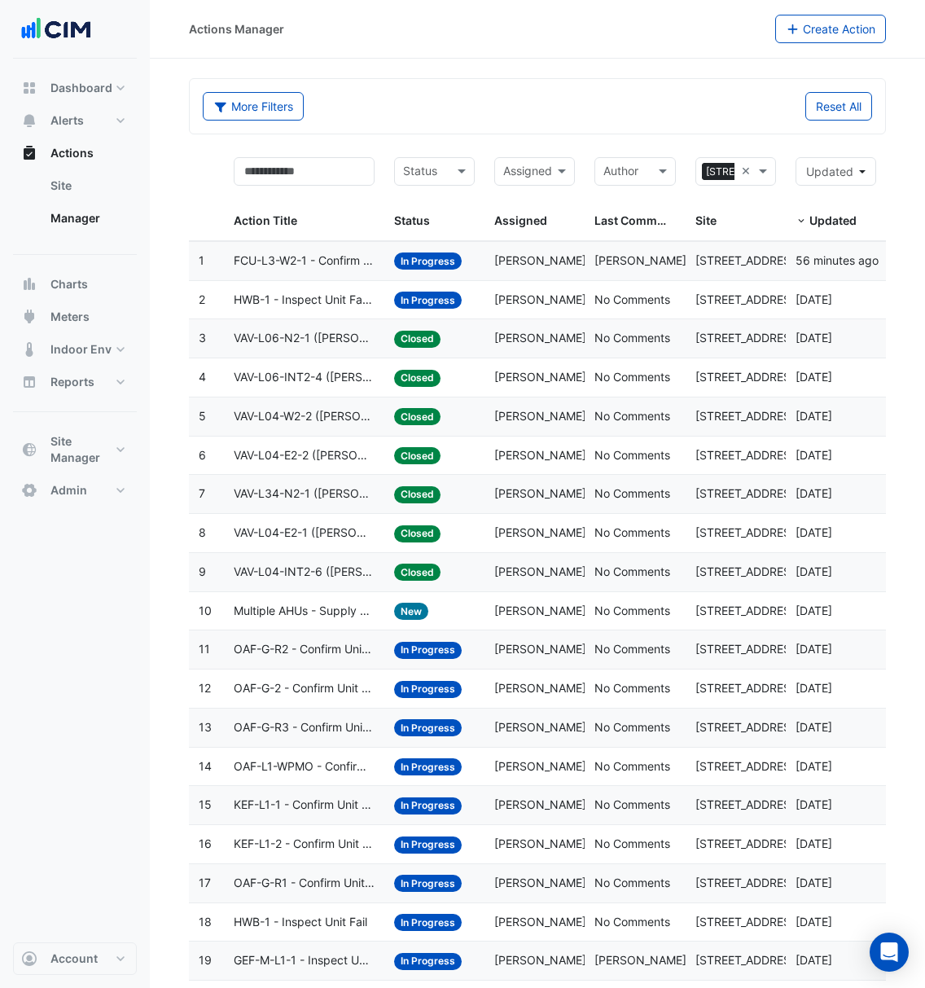
click at [562, 264] on span "[PERSON_NAME]" at bounding box center [540, 260] width 92 height 14
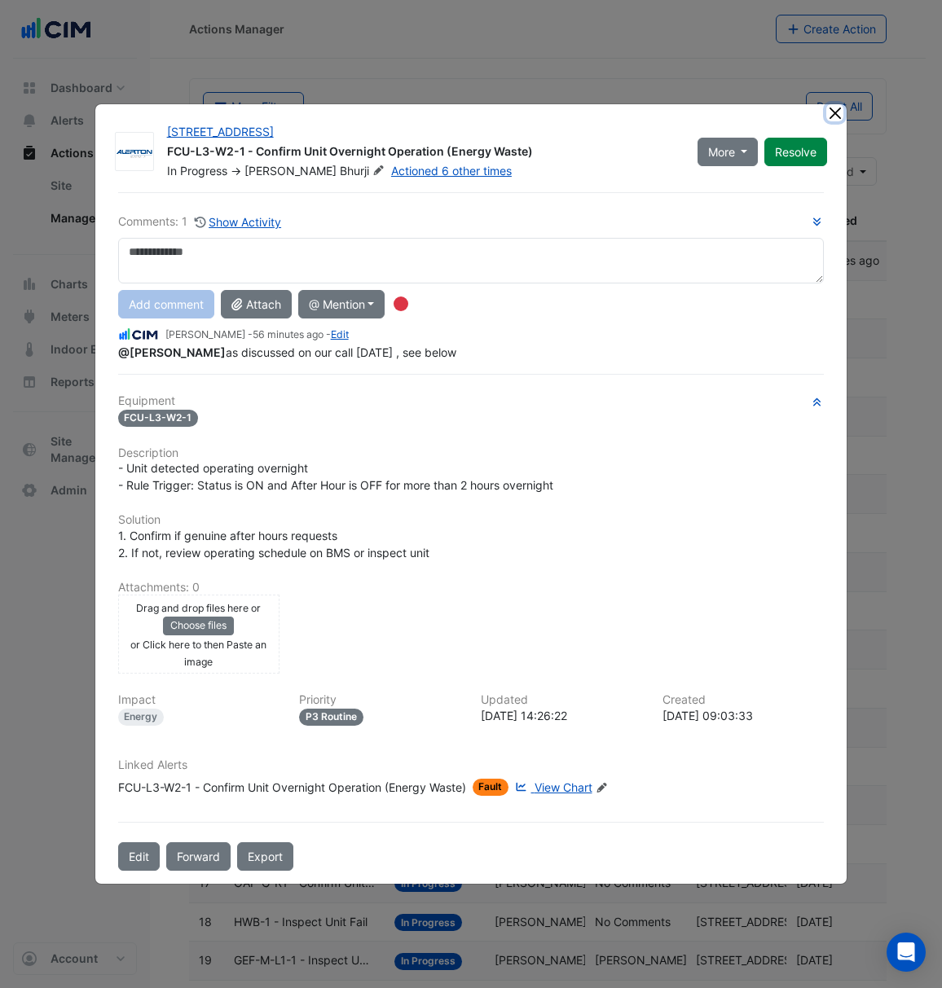
click at [832, 115] on button "Close" at bounding box center [834, 112] width 17 height 17
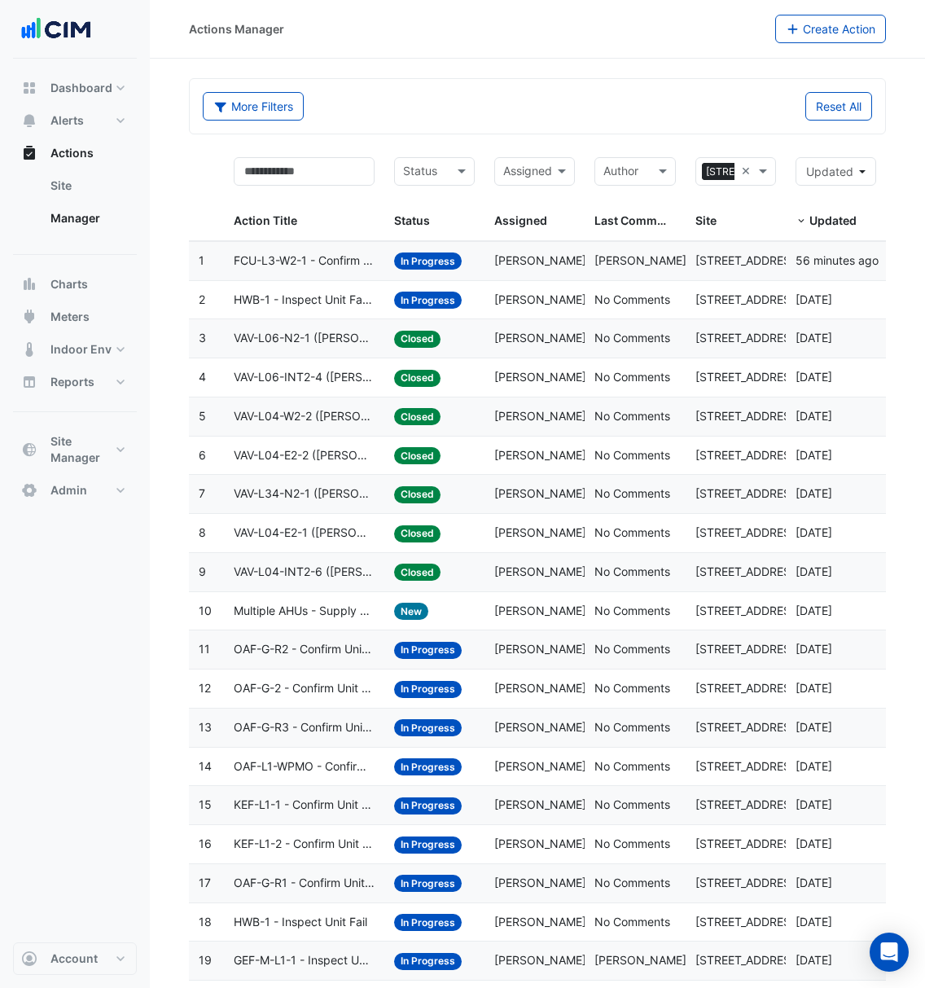
click at [562, 261] on span "[PERSON_NAME]" at bounding box center [540, 260] width 92 height 14
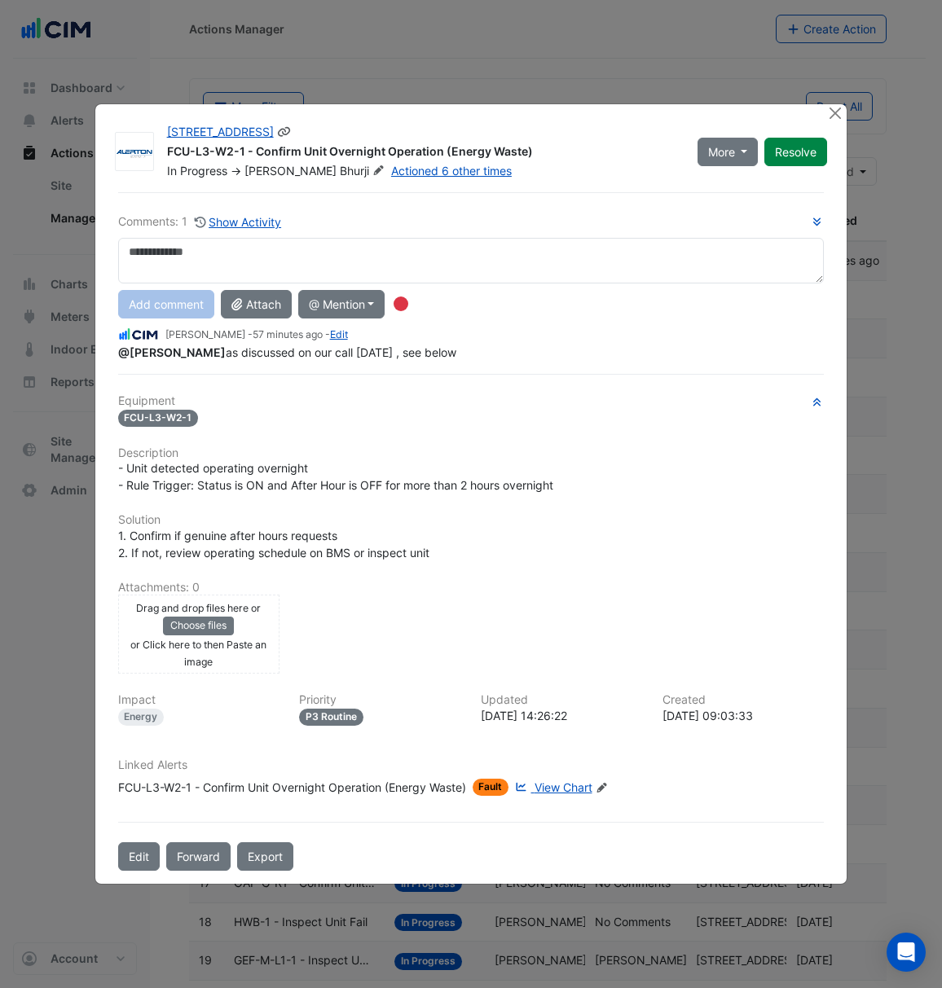
click at [128, 156] on img at bounding box center [134, 152] width 37 height 16
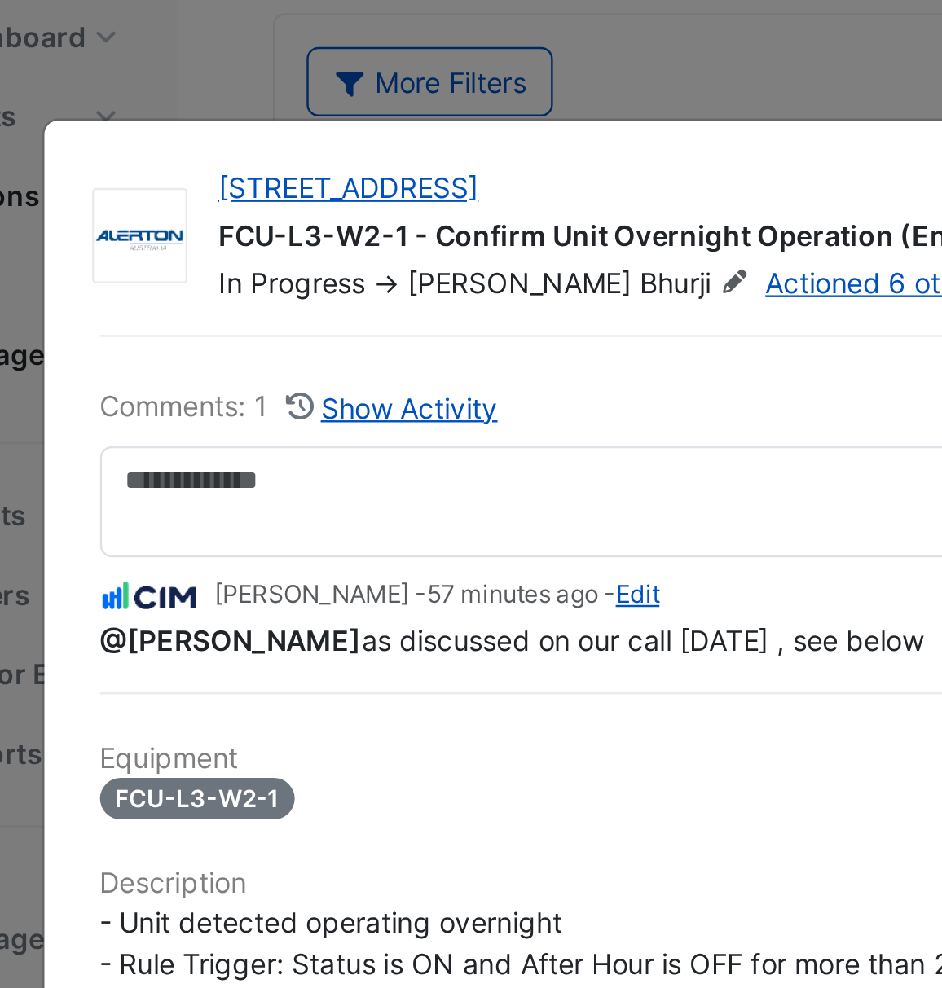
click at [417, 110] on ngb-modal-window "[STREET_ADDRESS] FCU-L3-W2-1 - Confirm Unit Overnight Operation (Energy Waste) …" at bounding box center [471, 494] width 942 height 988
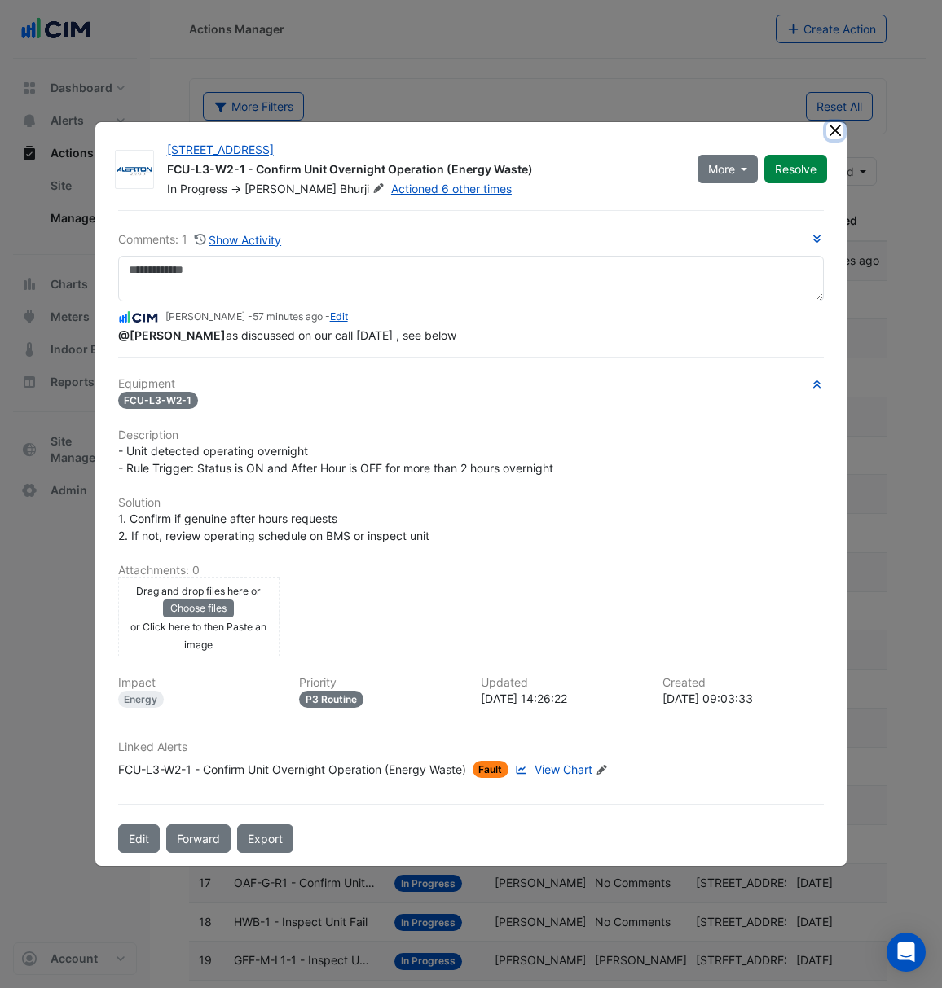
click at [832, 131] on button "Close" at bounding box center [834, 130] width 17 height 17
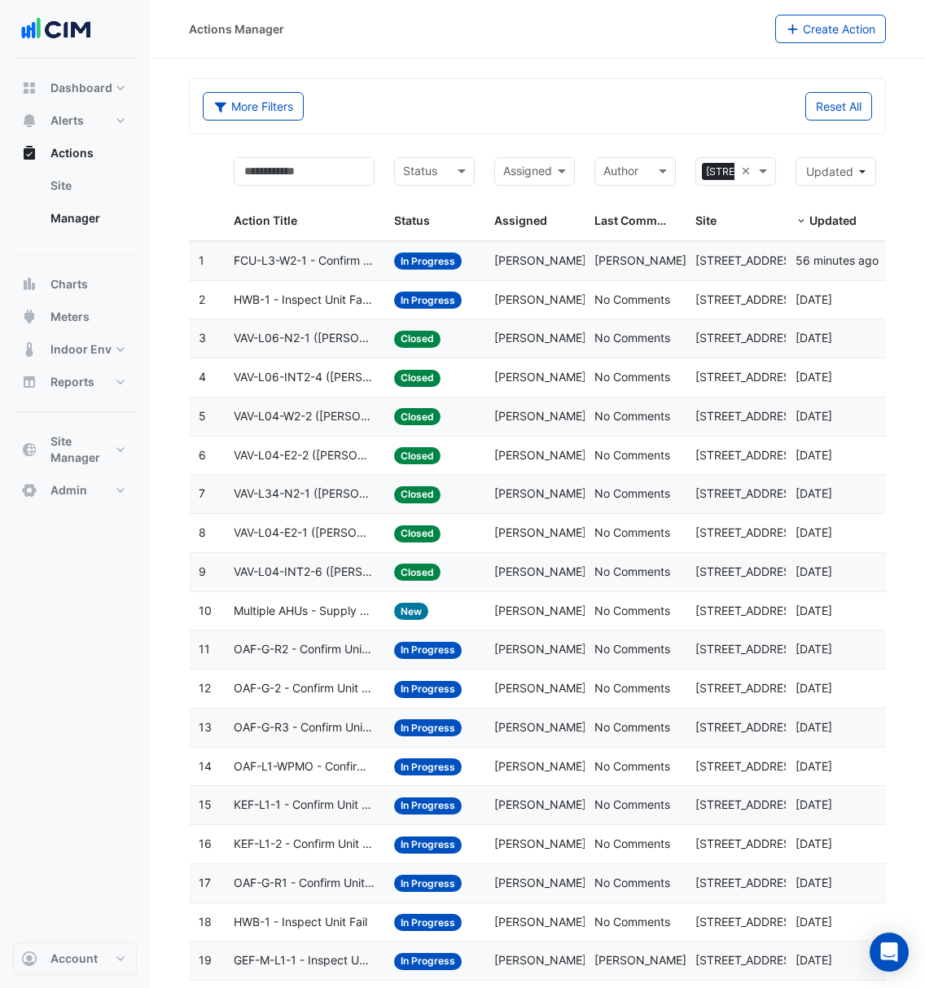
click at [533, 266] on span "[PERSON_NAME]" at bounding box center [540, 260] width 92 height 14
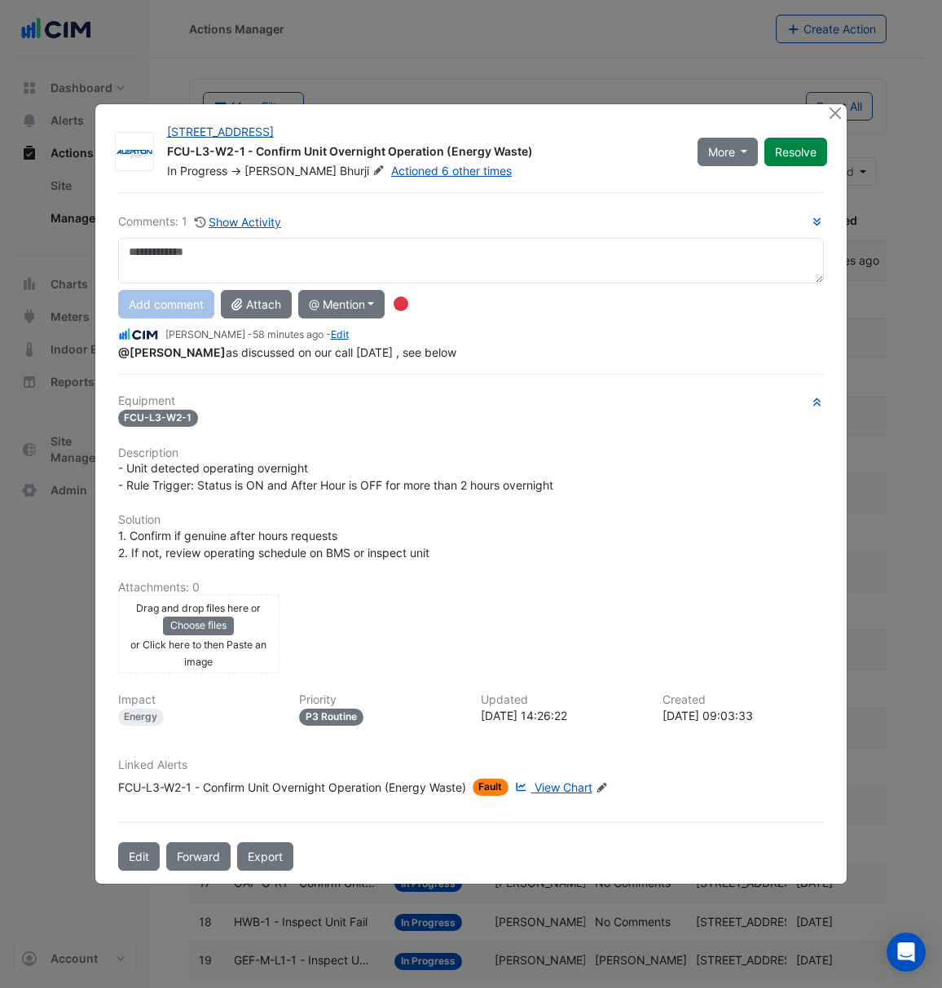
click at [395, 34] on ngb-modal-window "[STREET_ADDRESS] FCU-L3-W2-1 - Confirm Unit Overnight Operation (Energy Waste) …" at bounding box center [471, 494] width 942 height 988
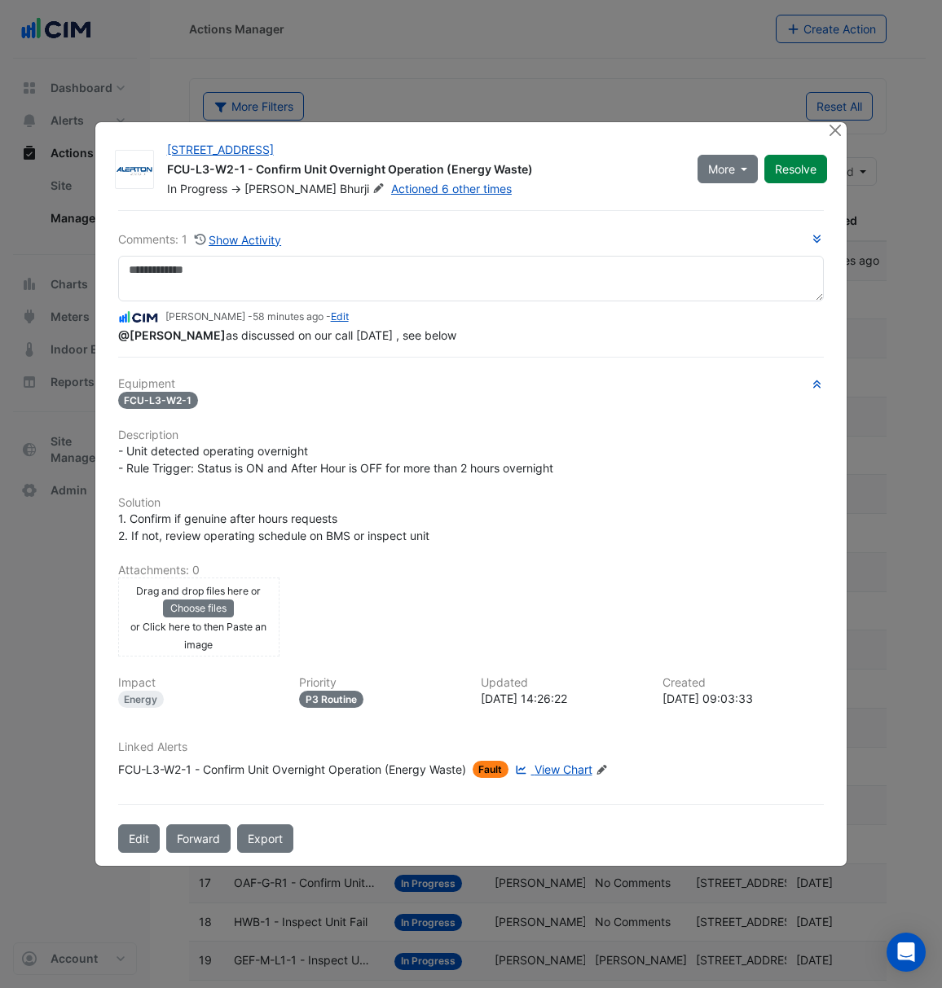
click at [485, 66] on ngb-modal-window "[STREET_ADDRESS] FCU-L3-W2-1 - Confirm Unit Overnight Operation (Energy Waste) …" at bounding box center [471, 494] width 942 height 988
click at [838, 131] on button "Close" at bounding box center [834, 130] width 17 height 17
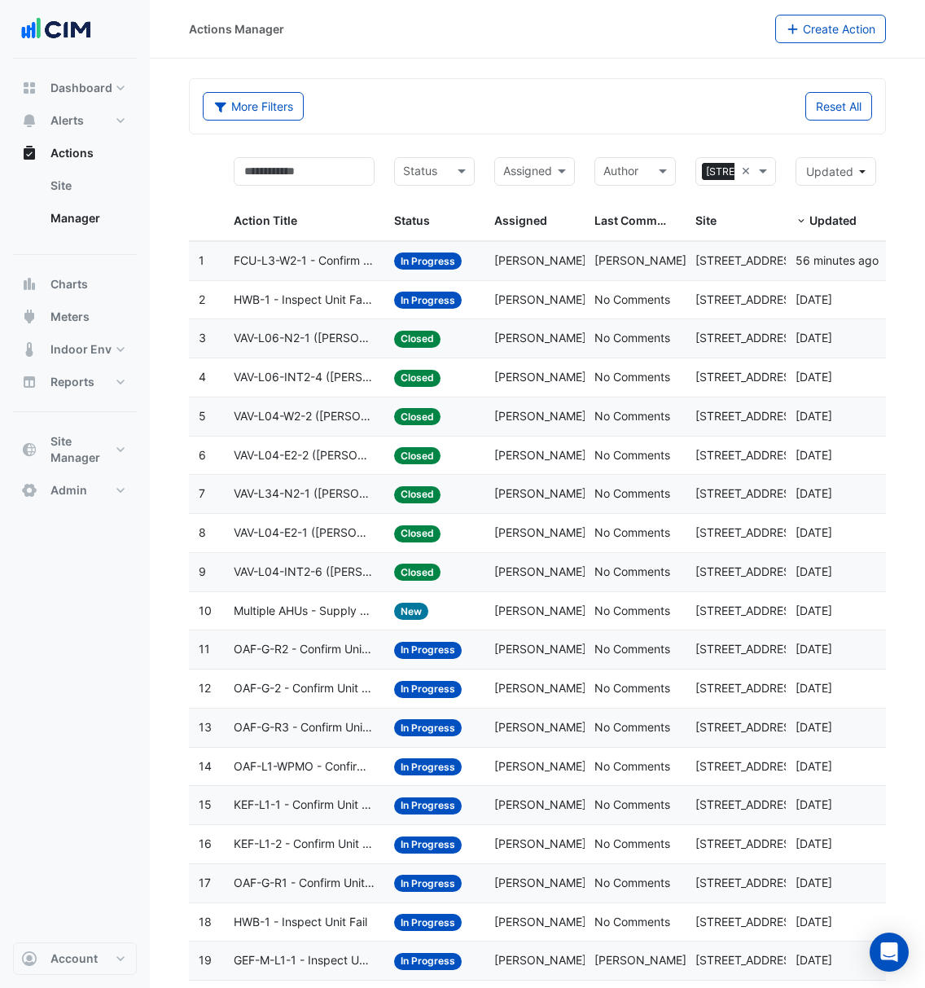
click at [555, 261] on span "[PERSON_NAME]" at bounding box center [540, 260] width 92 height 14
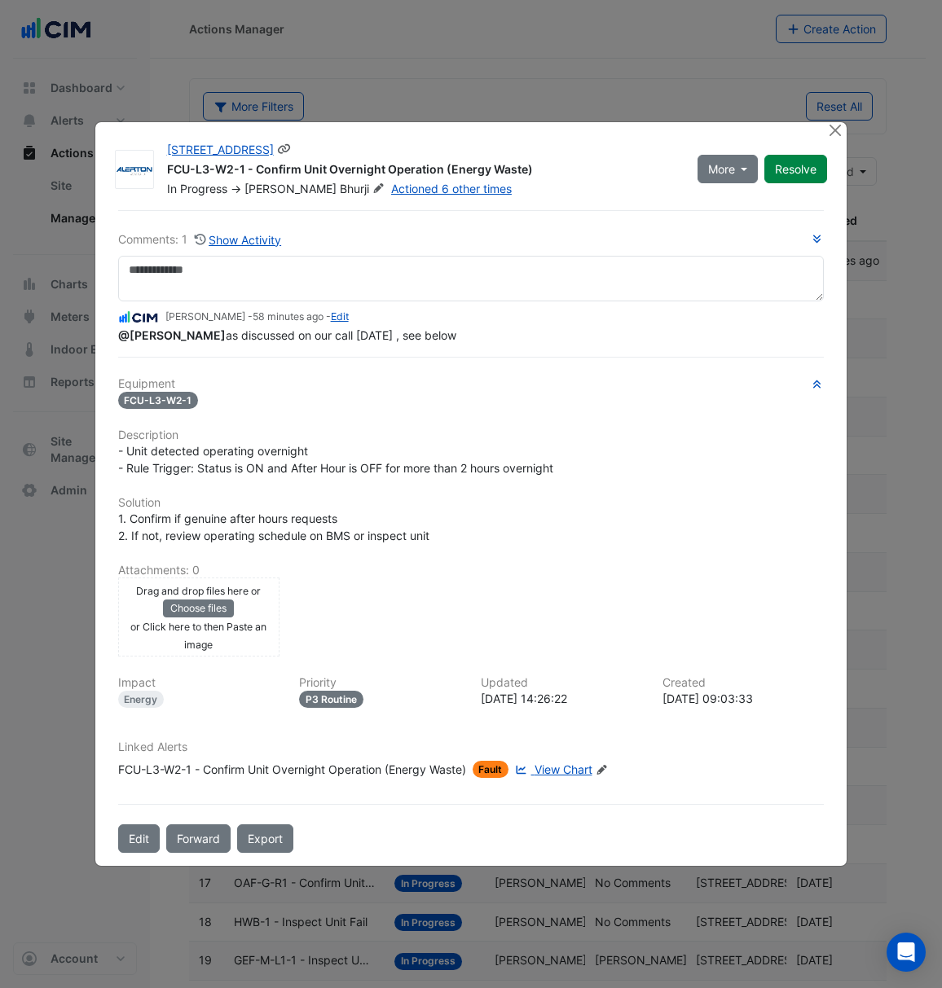
drag, startPoint x: 257, startPoint y: 166, endPoint x: 756, endPoint y: 487, distance: 592.8
click at [756, 487] on div "Equipment FCU-L3-W2-1 Description - Unit detected operating overnight - Rule Tr…" at bounding box center [471, 584] width 706 height 415
click at [373, 190] on icon at bounding box center [378, 188] width 10 height 10
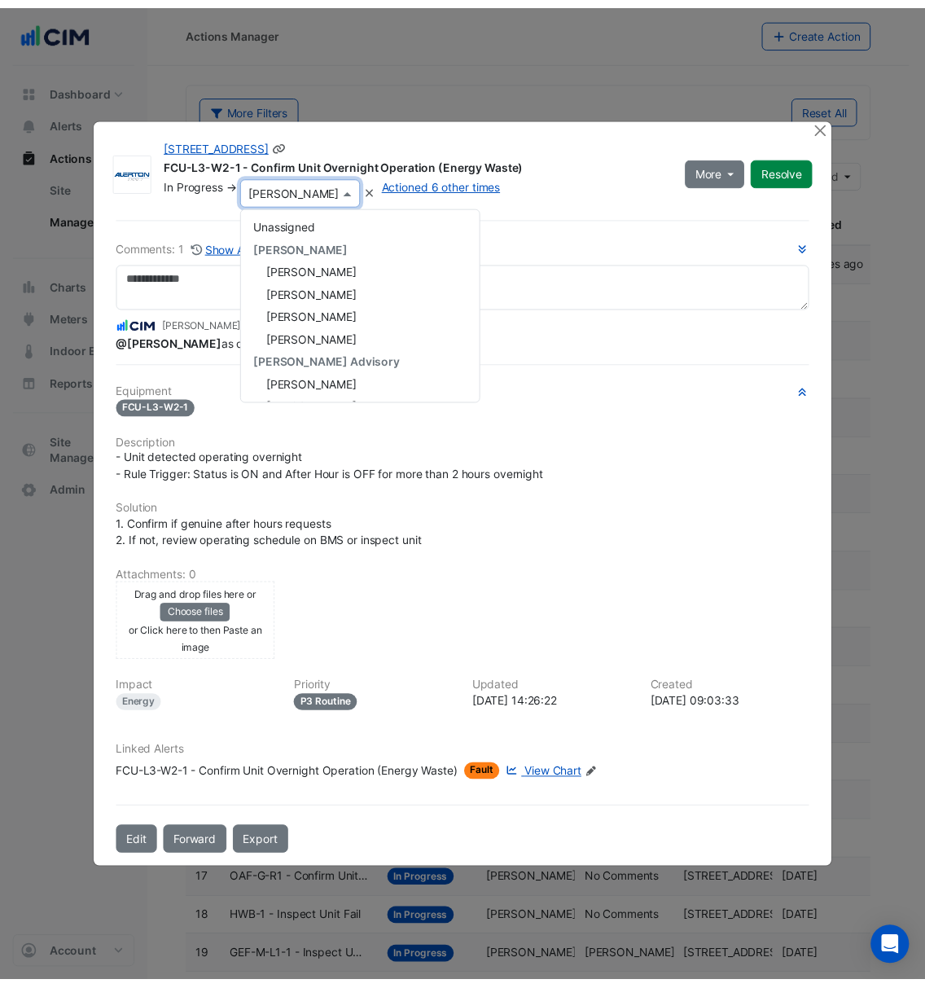
scroll to position [235, 0]
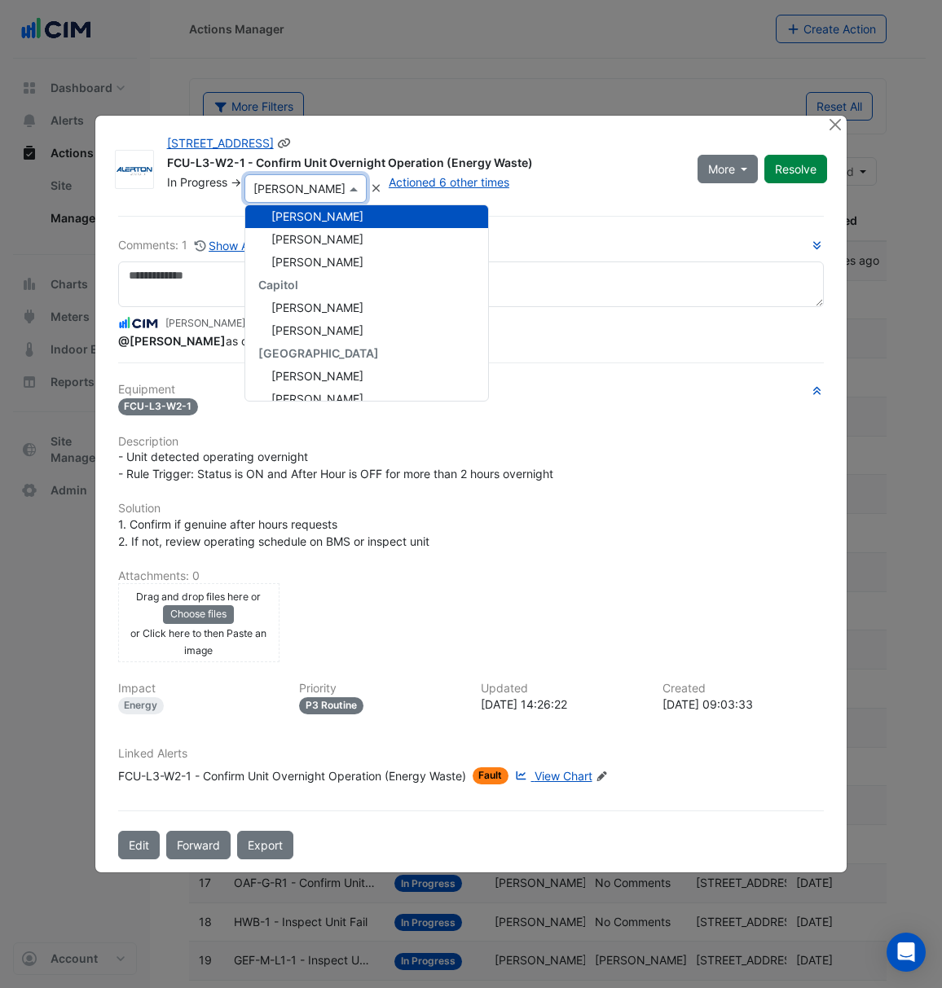
drag, startPoint x: 360, startPoint y: 213, endPoint x: 588, endPoint y: 157, distance: 234.7
click at [588, 157] on div "FCU-L3-W2-1 - Confirm Unit Overnight Operation (Energy Waste)" at bounding box center [422, 165] width 511 height 20
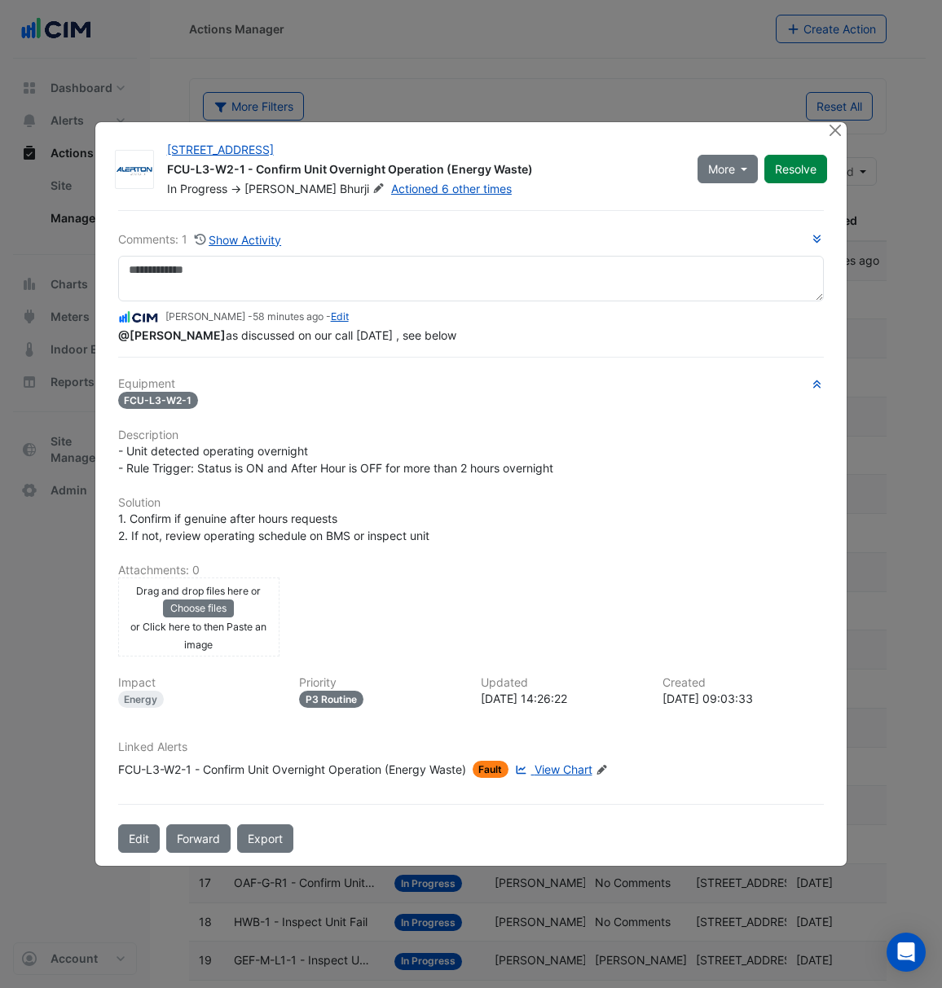
click at [378, 76] on ngb-modal-window "[STREET_ADDRESS] FCU-L3-W2-1 - Confirm Unit Overnight Operation (Energy Waste) …" at bounding box center [471, 494] width 942 height 988
click at [835, 122] on button "Close" at bounding box center [834, 130] width 17 height 17
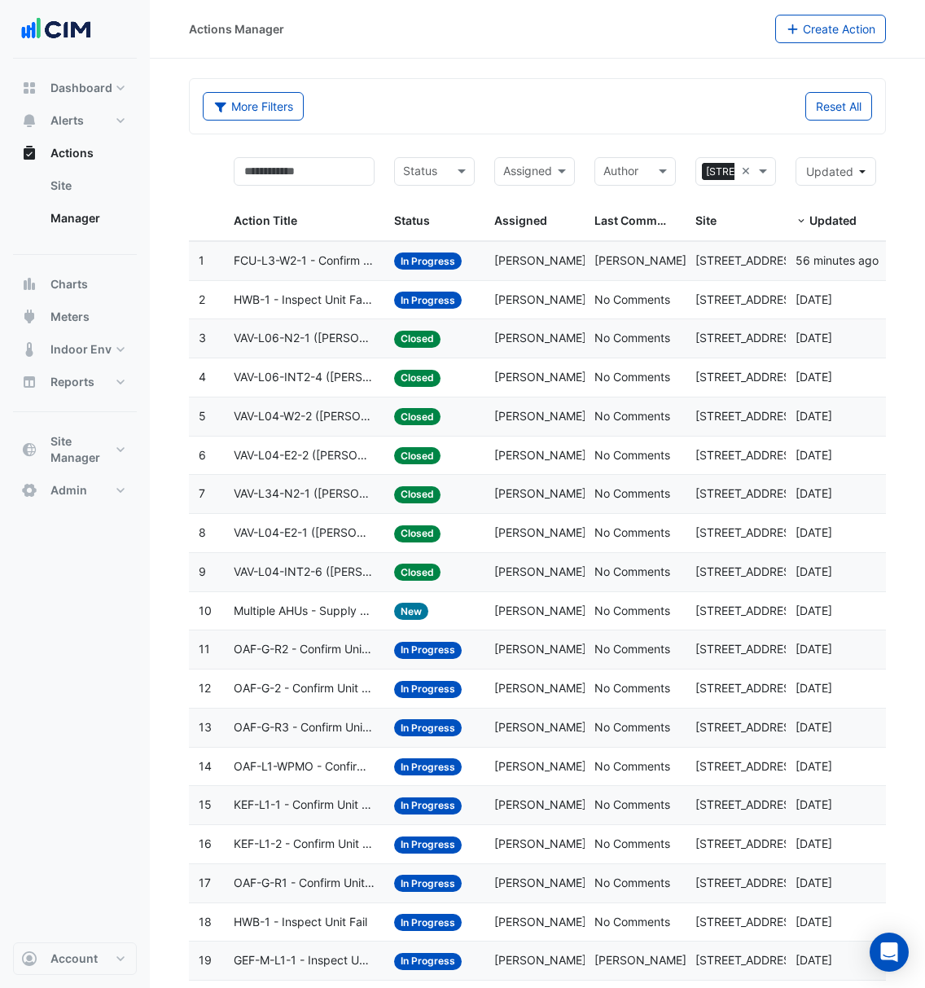
click at [531, 304] on span "[PERSON_NAME]" at bounding box center [540, 299] width 92 height 14
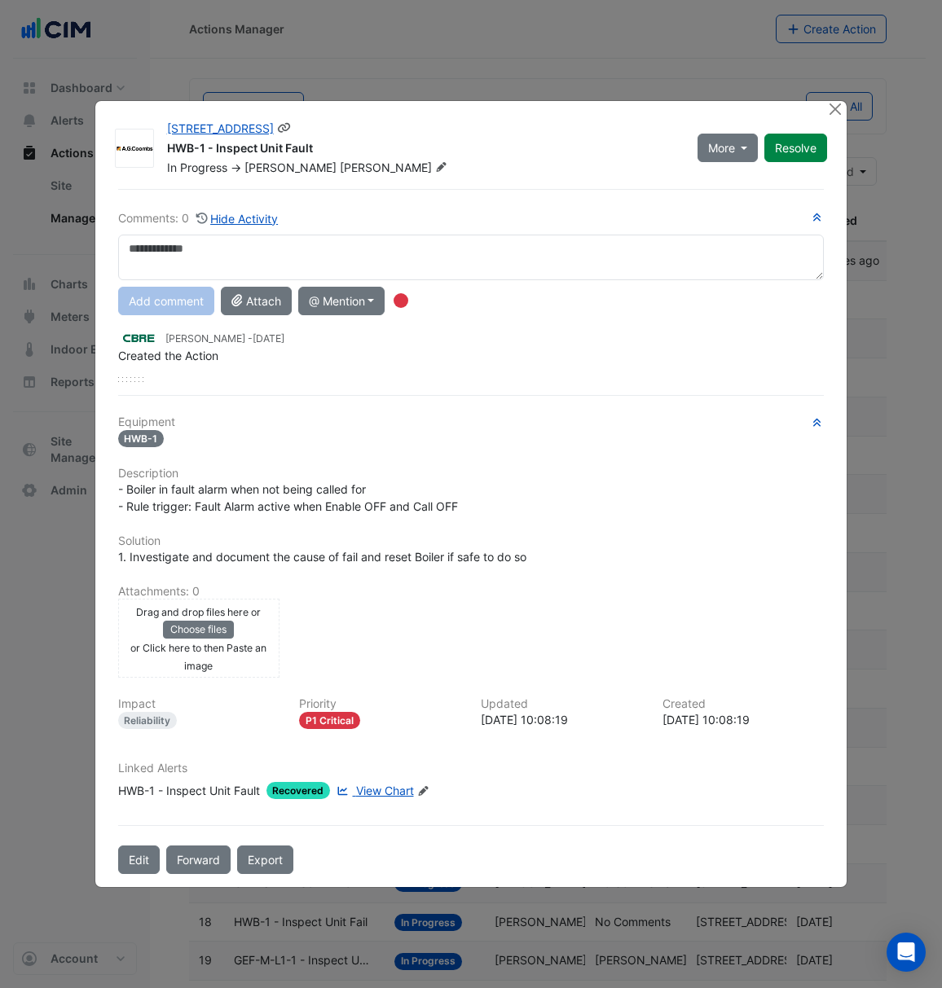
click at [122, 150] on img at bounding box center [134, 148] width 37 height 16
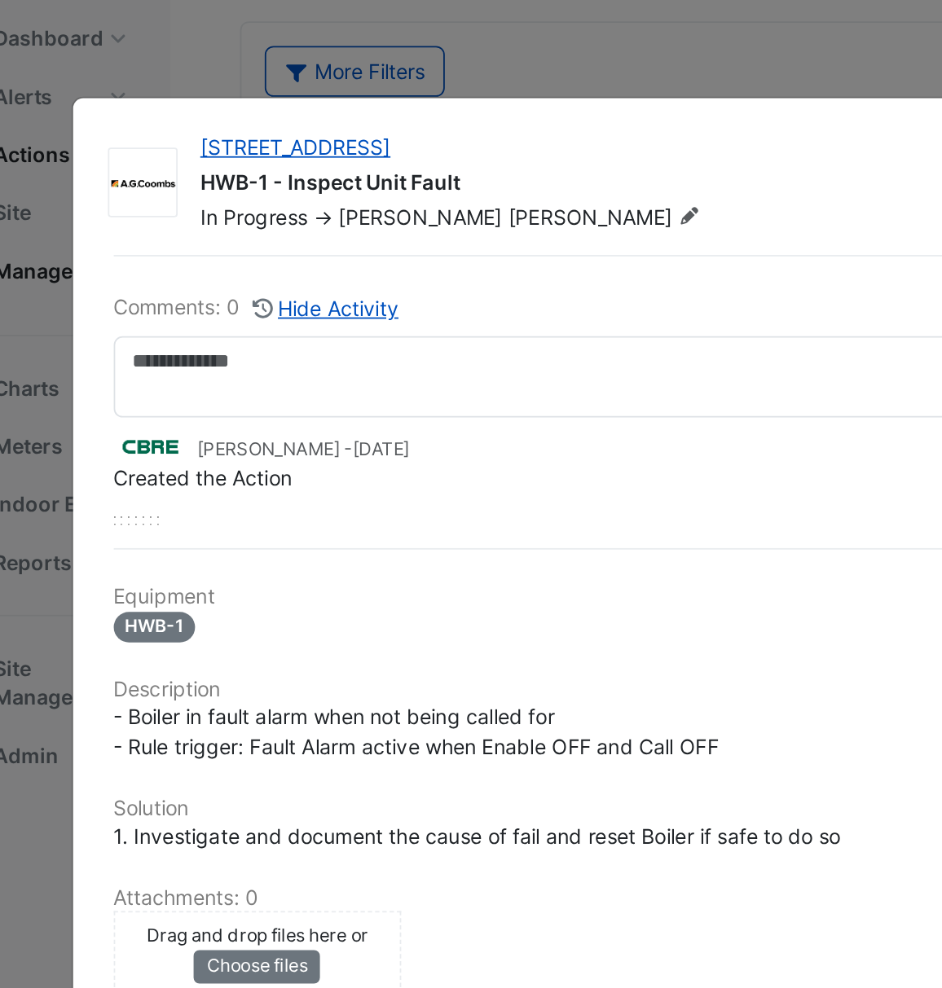
click at [391, 83] on ngb-modal-window "[STREET_ADDRESS] HWB-1 - Inspect Unit Fault In Progress -> [PERSON_NAME] More O…" at bounding box center [471, 494] width 942 height 988
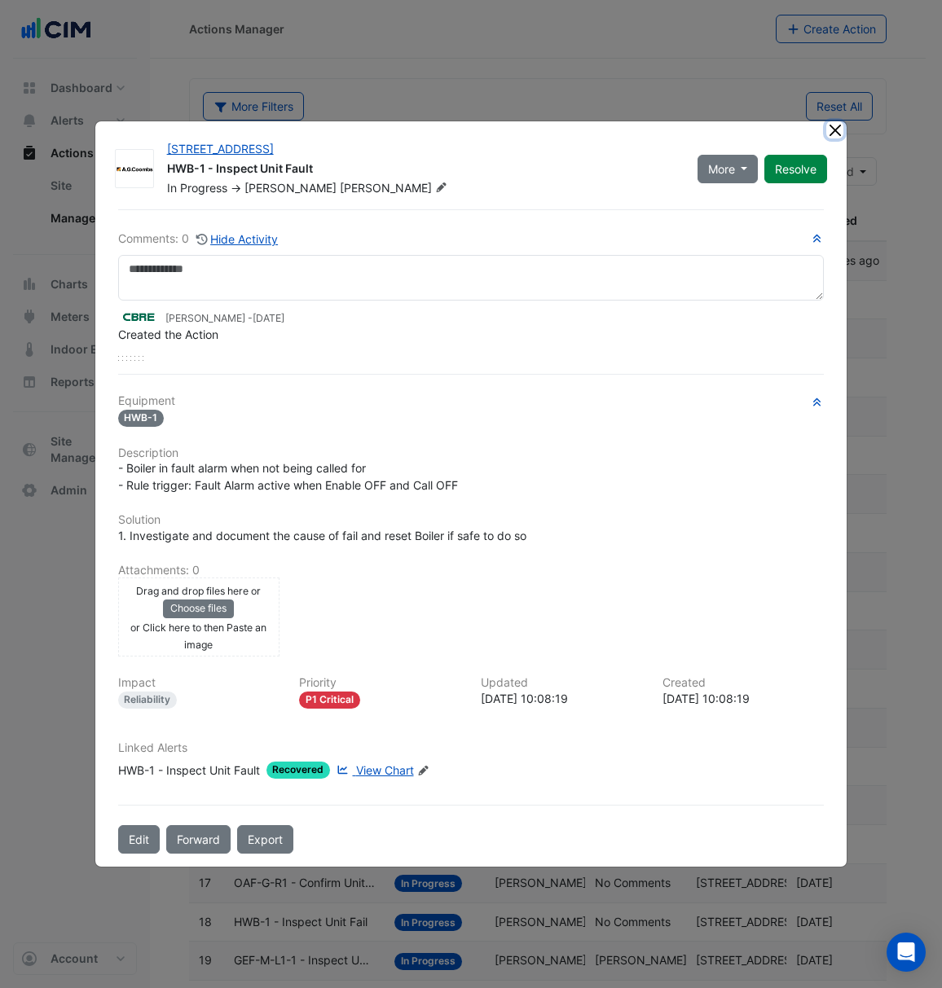
click at [827, 130] on button "Close" at bounding box center [834, 129] width 17 height 17
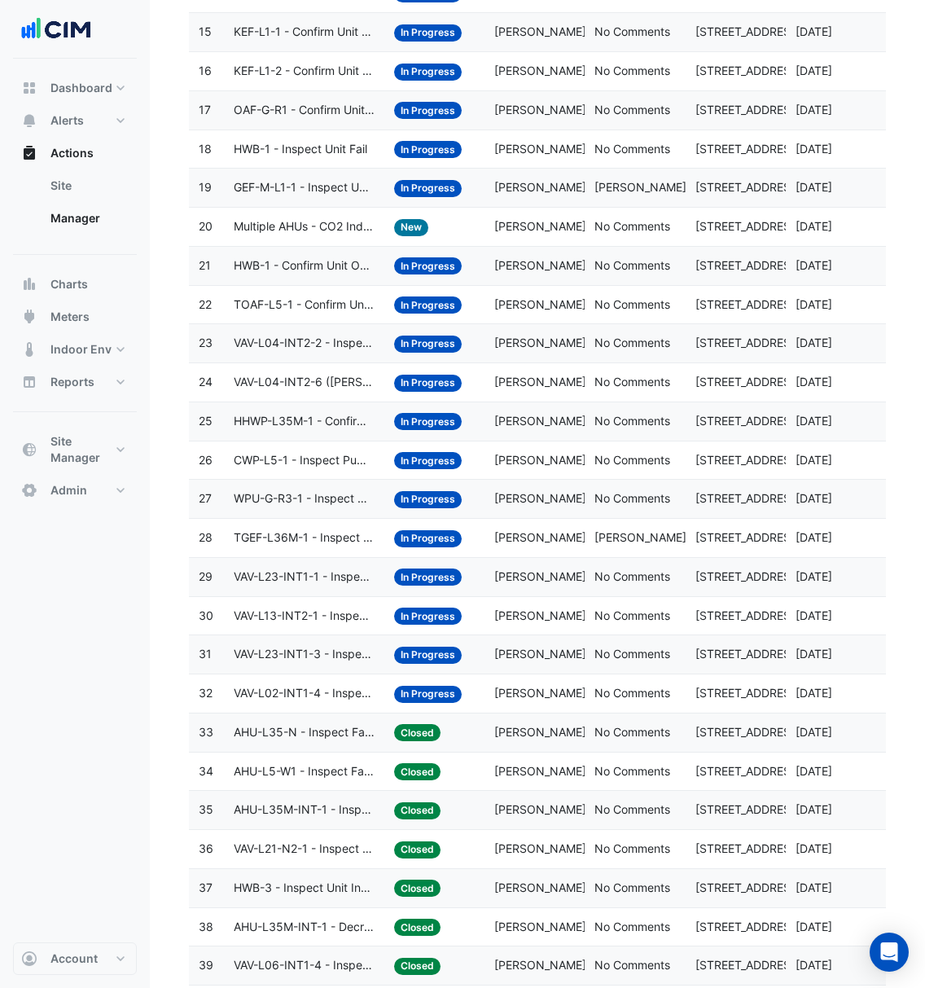
scroll to position [774, 0]
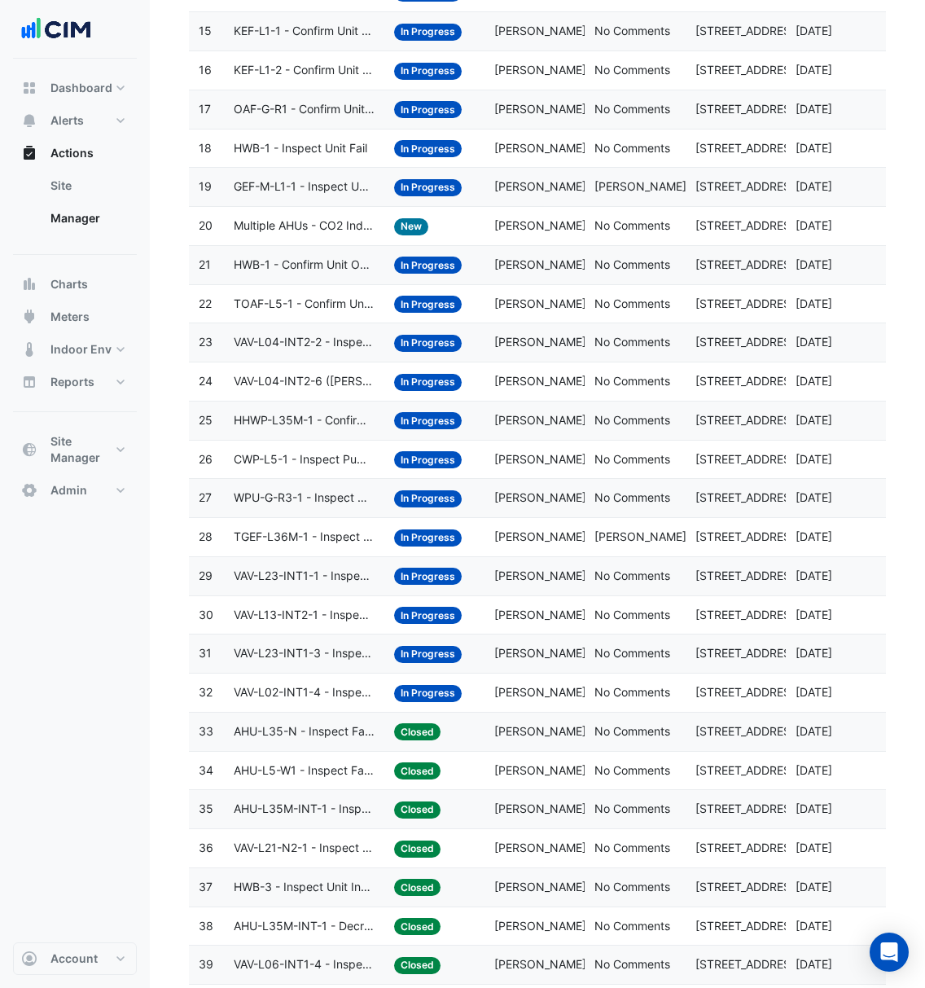
click at [502, 777] on span "[PERSON_NAME]" at bounding box center [540, 770] width 92 height 14
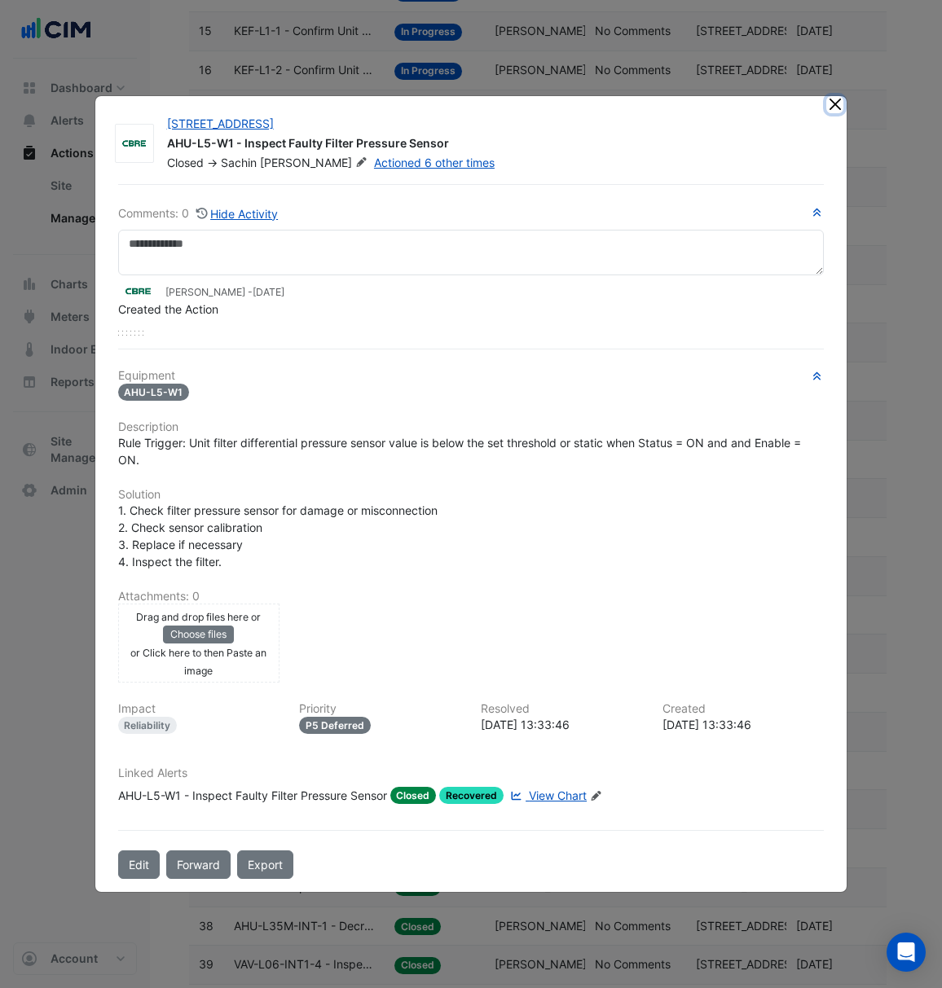
click at [826, 103] on button "Close" at bounding box center [834, 104] width 17 height 17
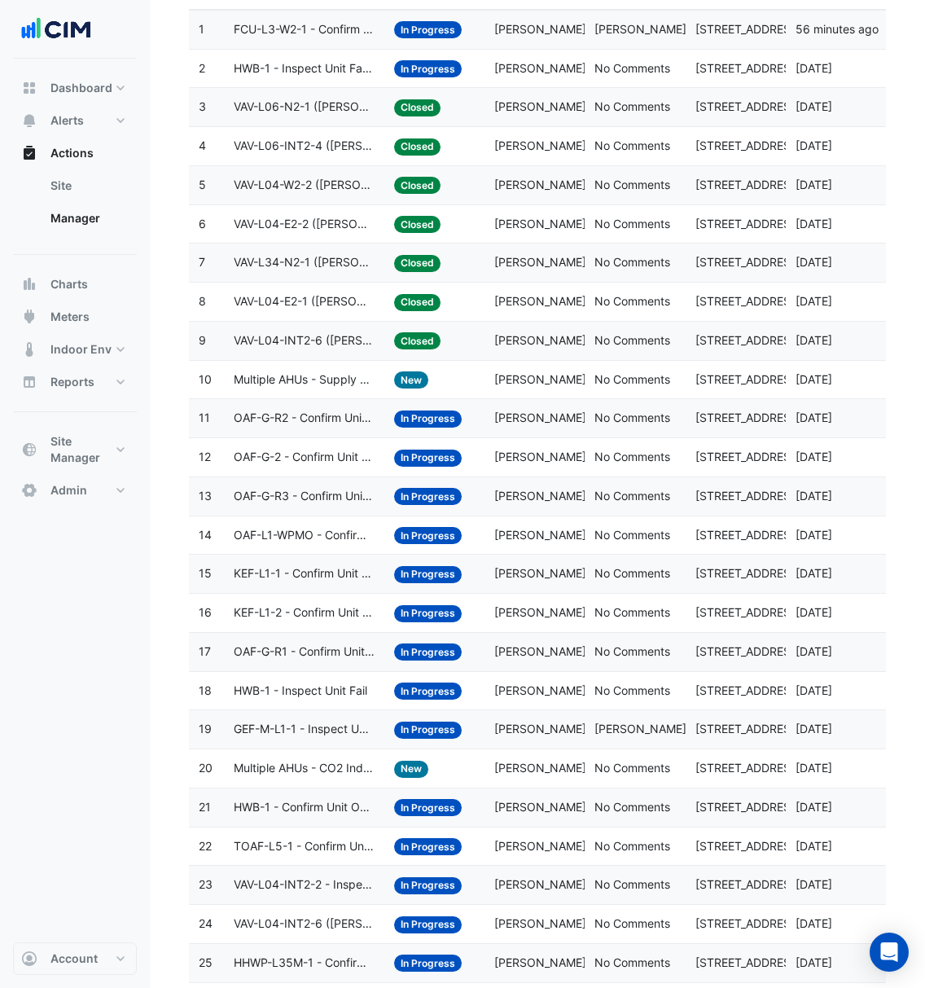
scroll to position [0, 0]
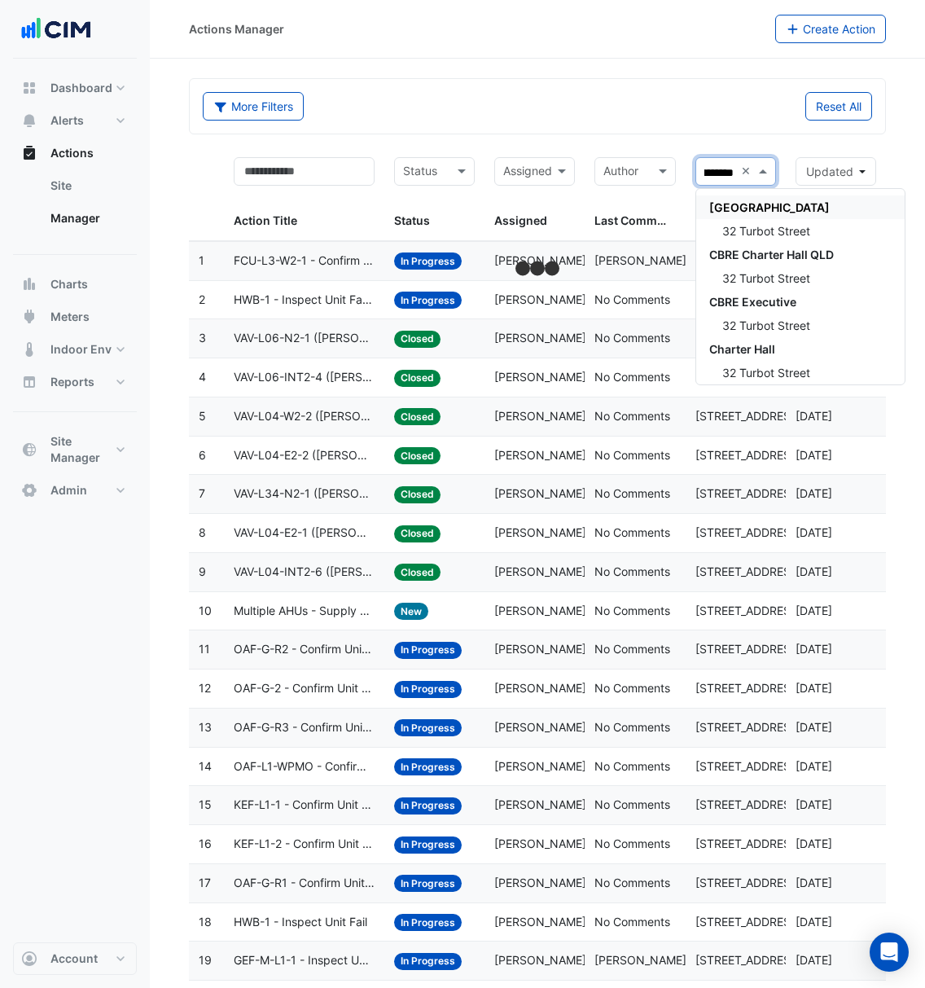
scroll to position [0, 20]
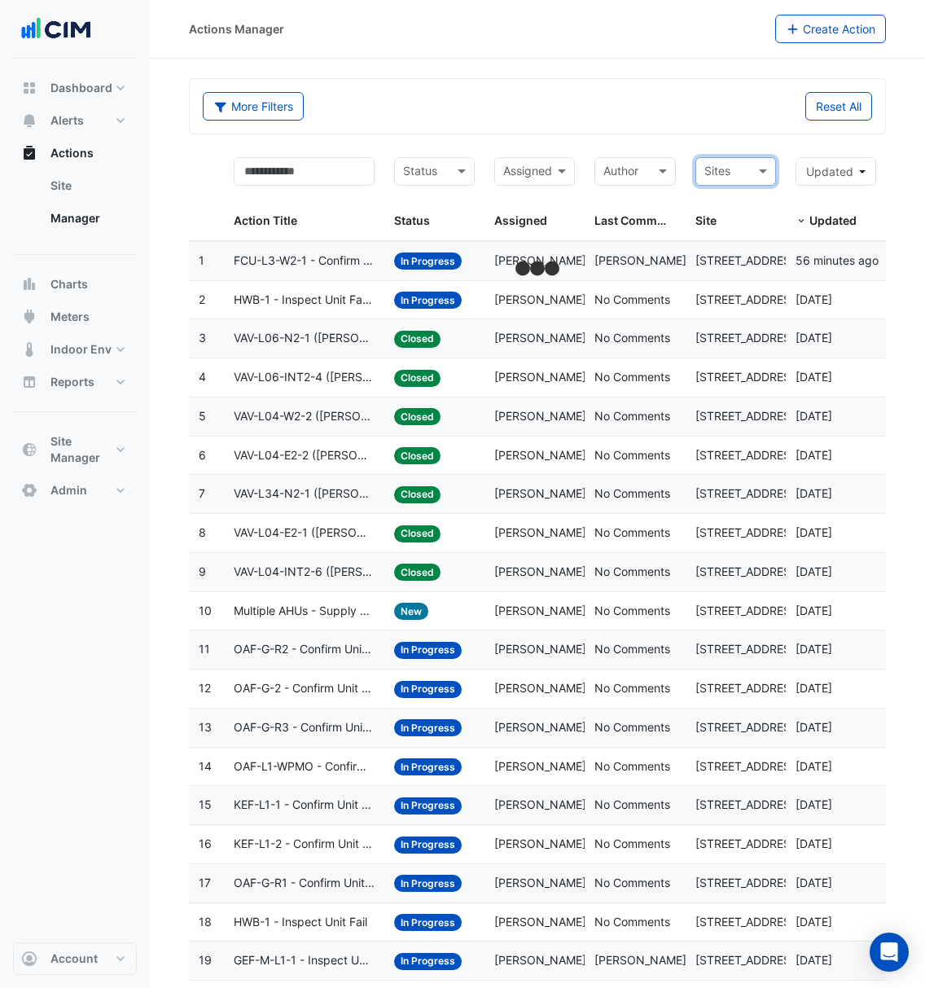
click at [743, 177] on input "text" at bounding box center [726, 173] width 43 height 19
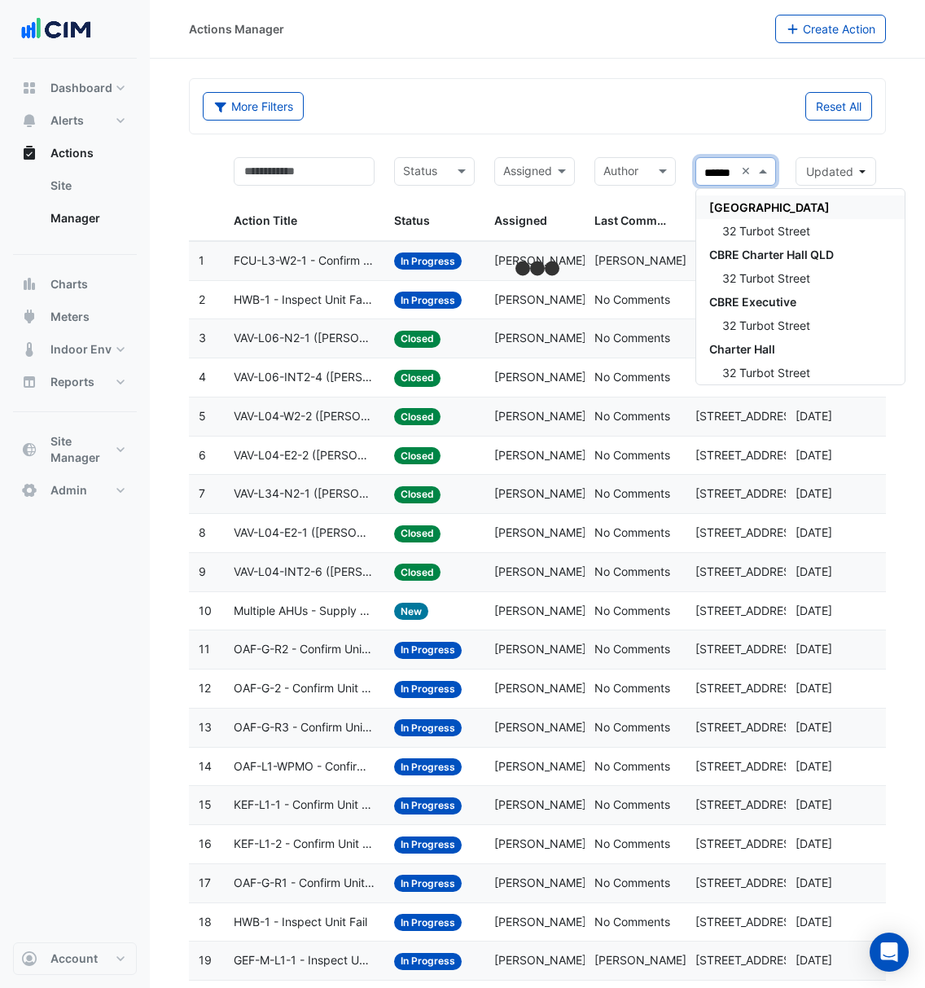
type input "*******"
click at [744, 226] on span "32 Turbot Street" at bounding box center [766, 231] width 88 height 14
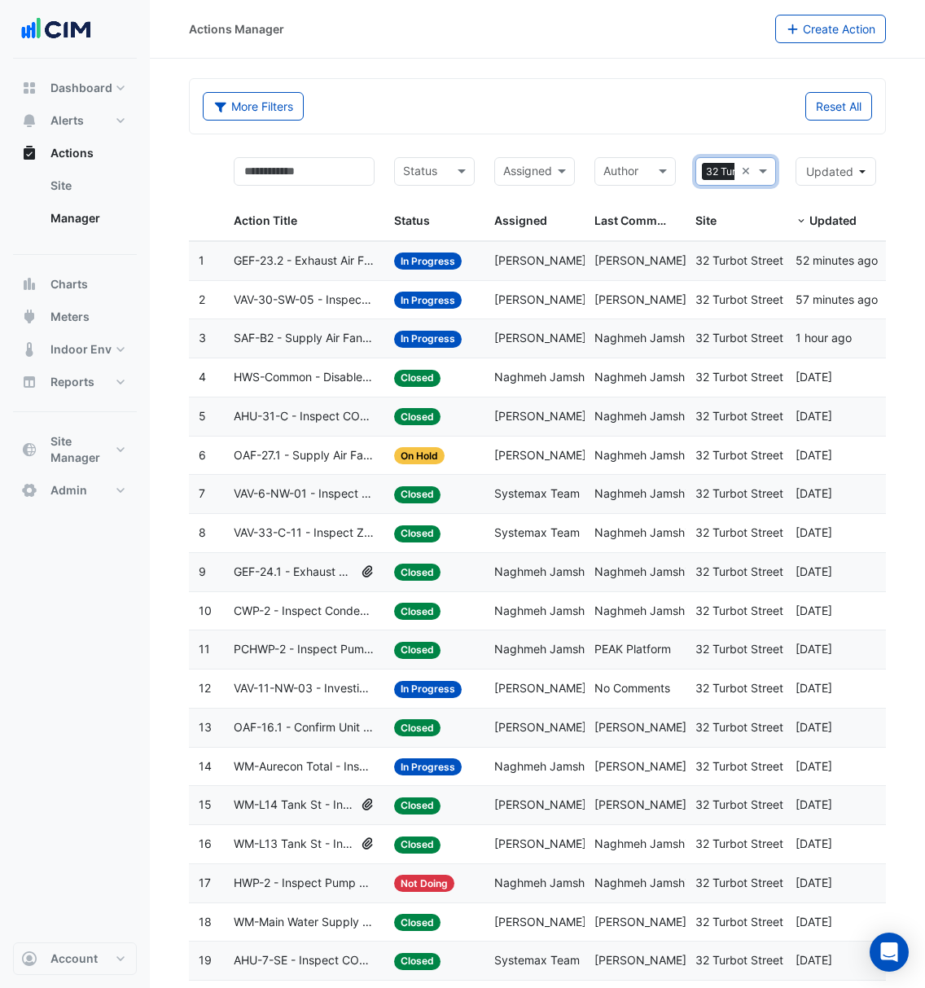
click at [725, 165] on span "32 Turbot Street" at bounding box center [744, 172] width 85 height 18
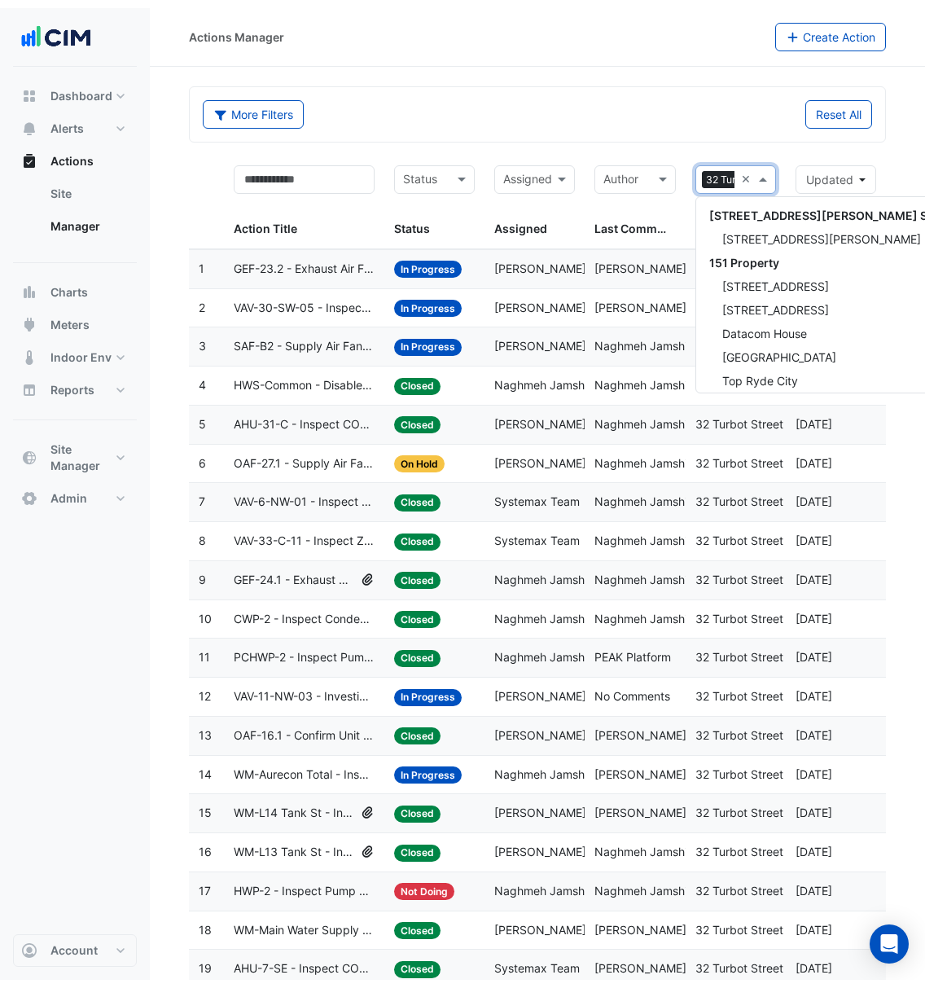
scroll to position [3927, 0]
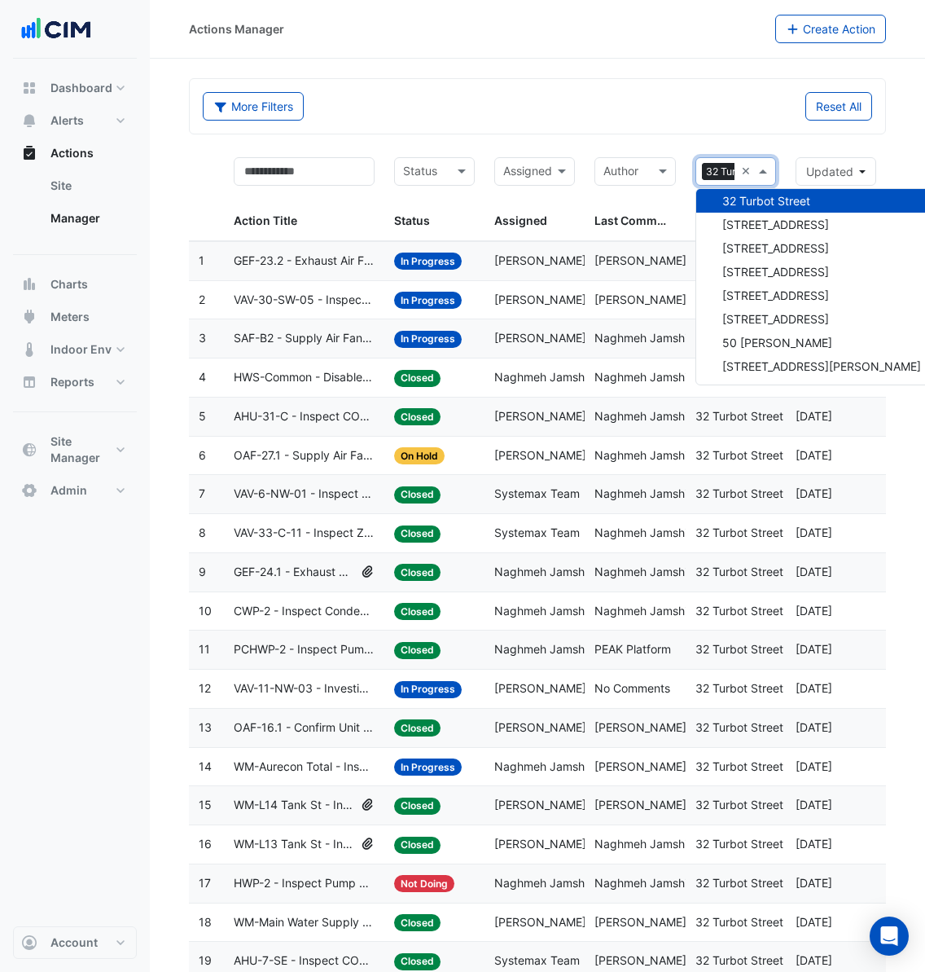
click at [708, 81] on div "More Filters Reset All" at bounding box center [538, 106] width 696 height 55
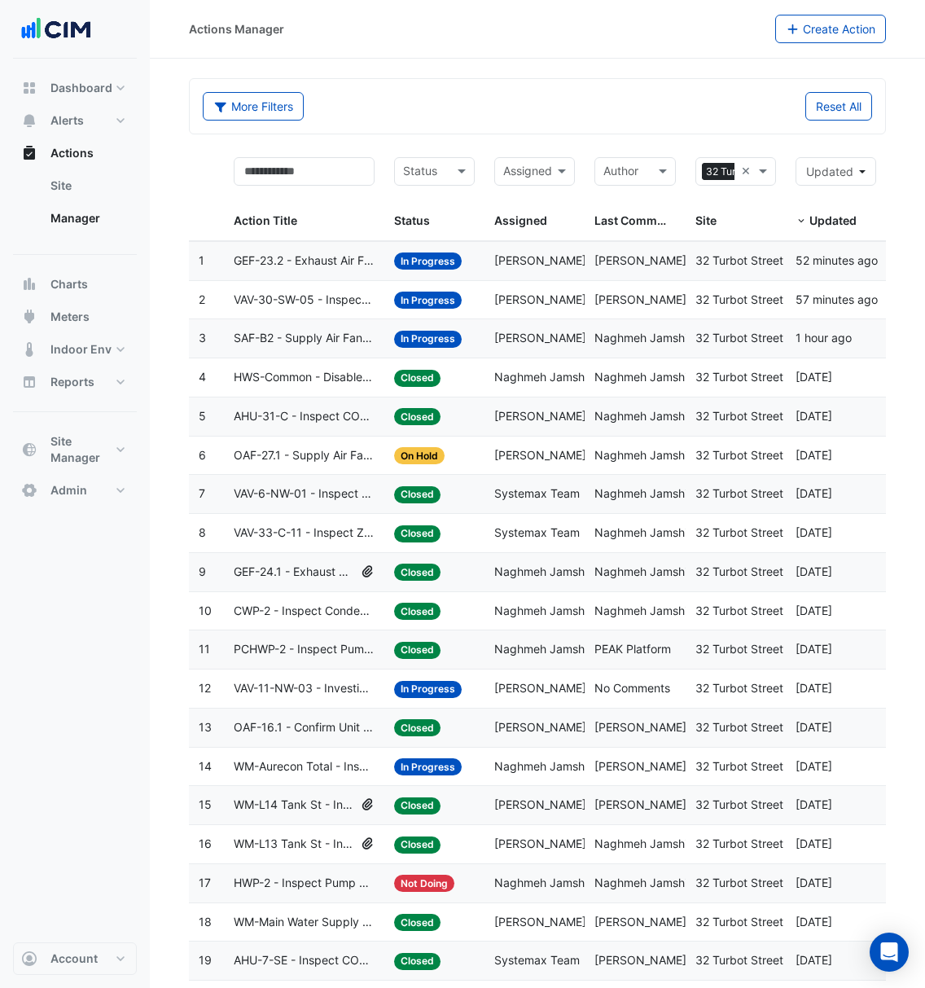
click at [526, 244] on datatable-body-cell "Assigned: [PERSON_NAME]" at bounding box center [535, 261] width 100 height 38
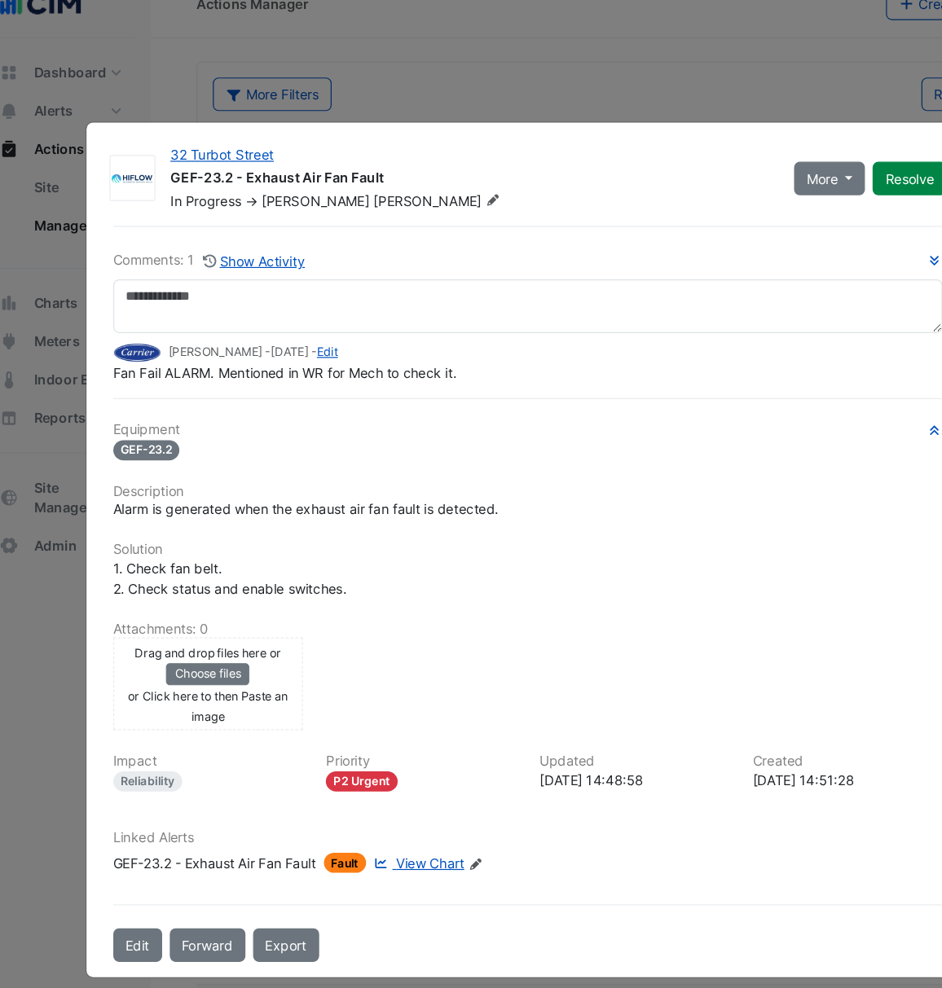
click at [524, 97] on ngb-modal-window "32 Turbot Street GEF-23.2 - Exhaust Air Fan Fault In Progress -> [PERSON_NAME] …" at bounding box center [471, 494] width 942 height 988
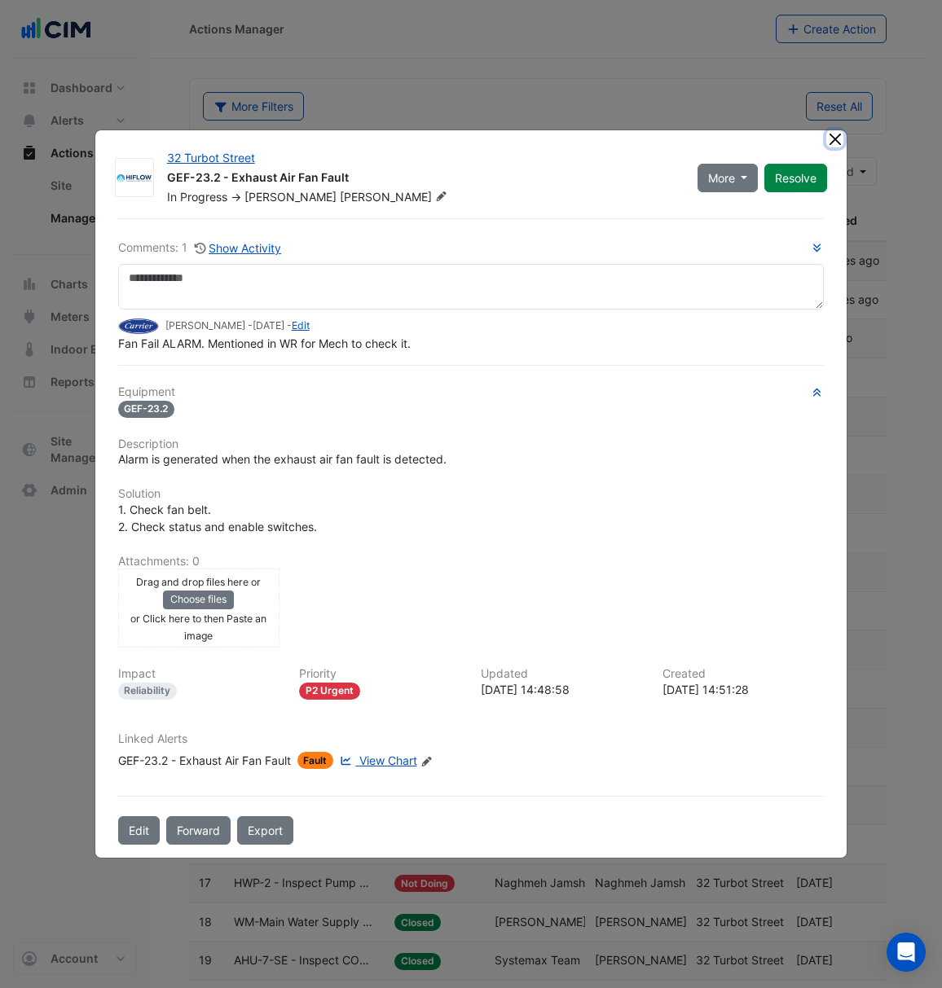
click at [834, 137] on button "Close" at bounding box center [834, 138] width 17 height 17
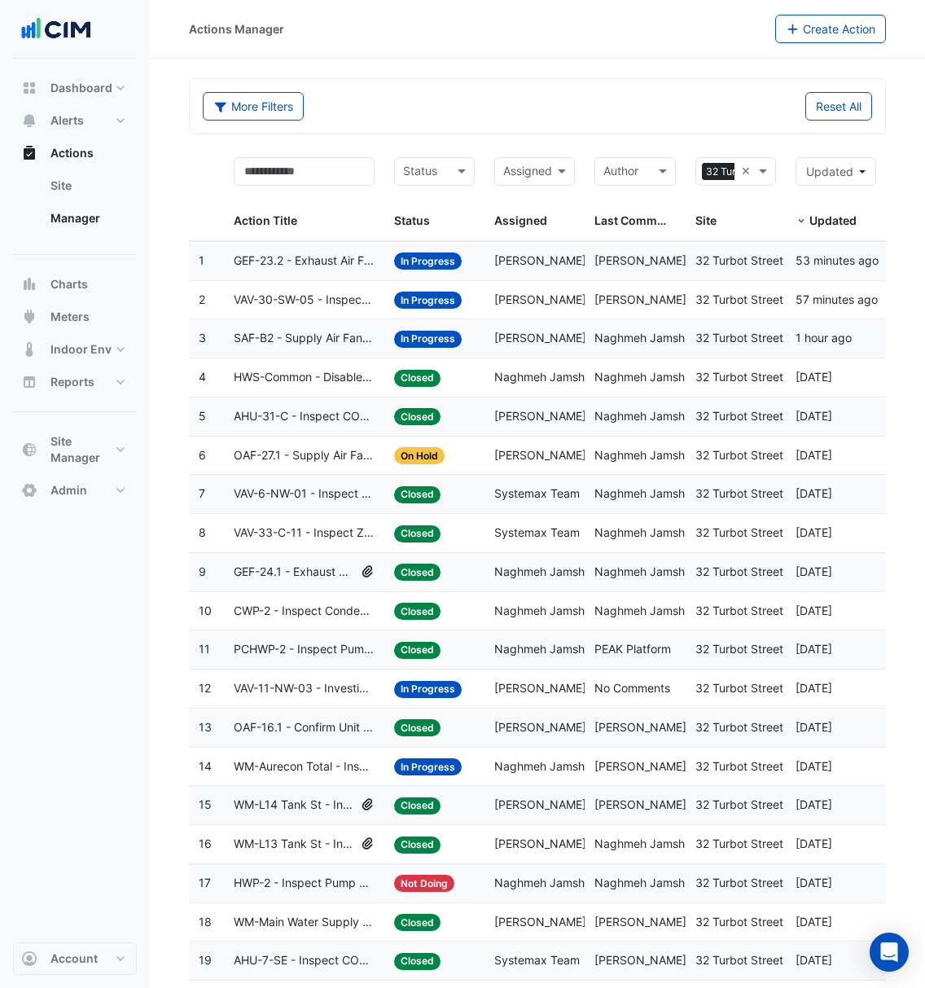
click at [571, 301] on span "[PERSON_NAME]" at bounding box center [540, 299] width 92 height 14
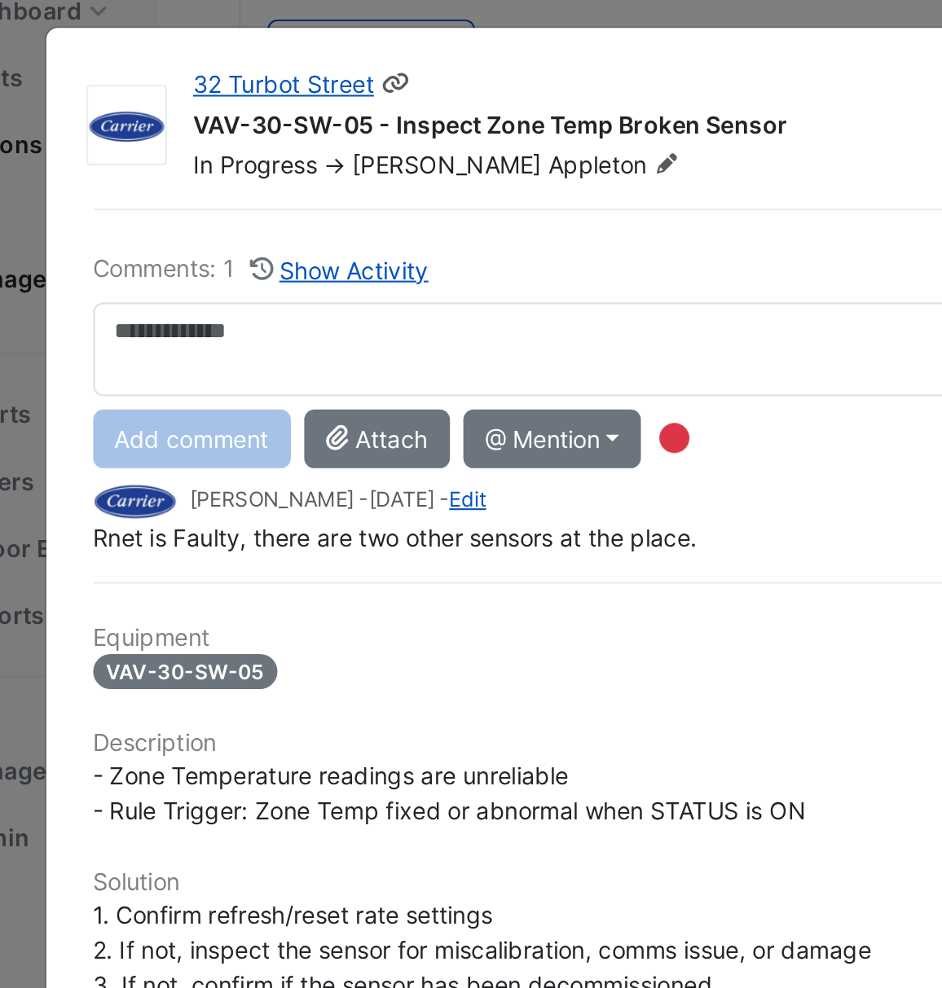
click at [310, 136] on div "VAV-30-SW-05 - Inspect Zone Temp Broken Sensor" at bounding box center [422, 145] width 511 height 20
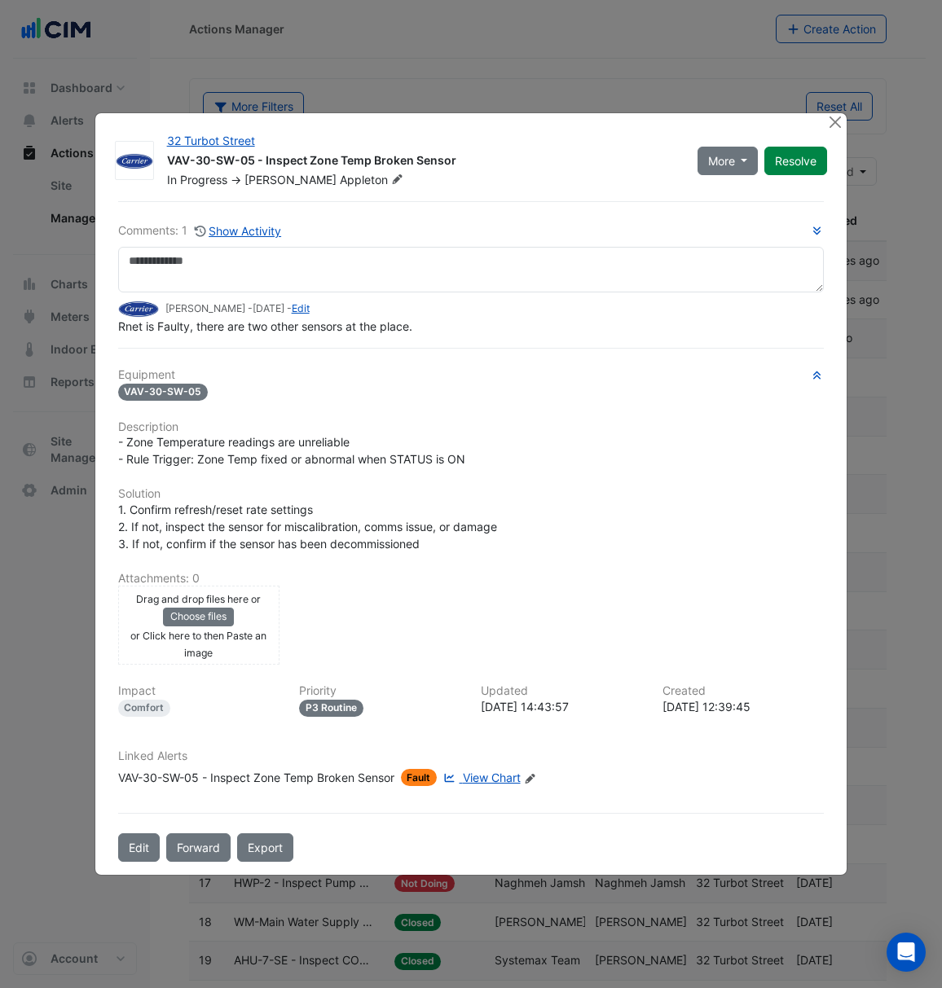
click at [836, 131] on div at bounding box center [836, 122] width 20 height 19
click at [835, 124] on button "Close" at bounding box center [834, 121] width 17 height 17
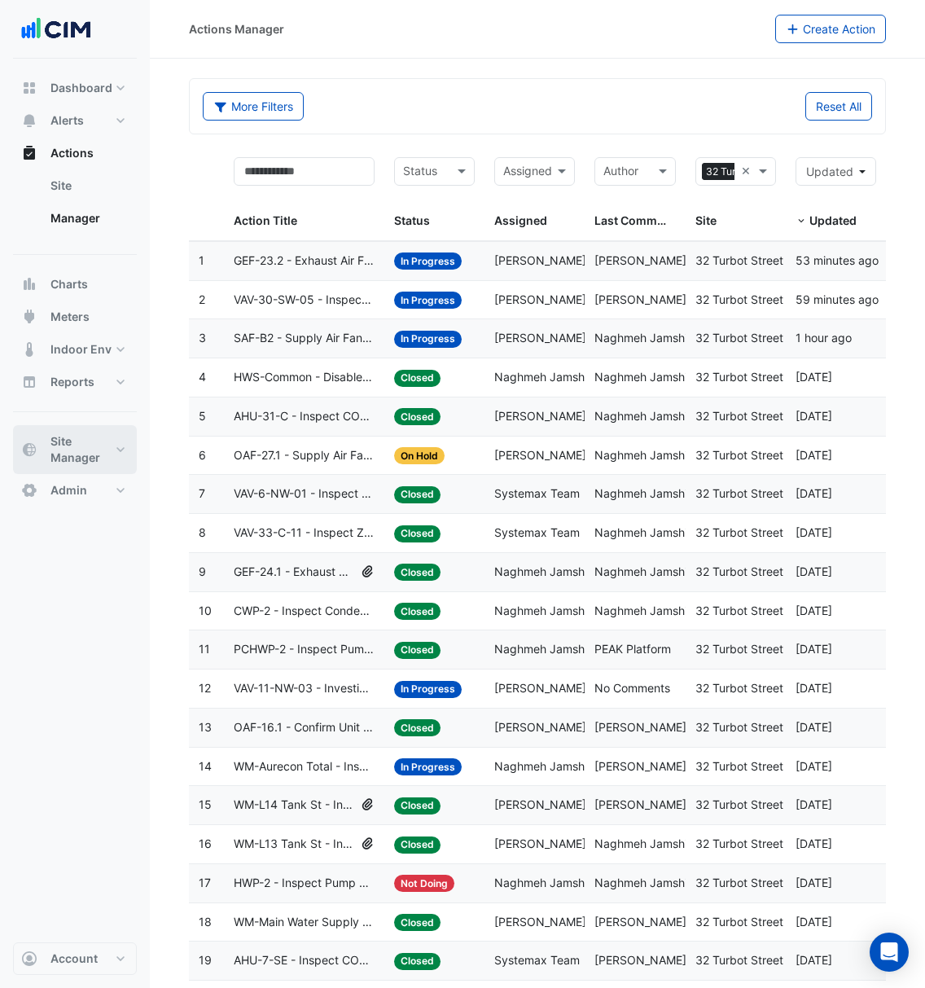
click at [81, 440] on span "Site Manager" at bounding box center [81, 449] width 62 height 33
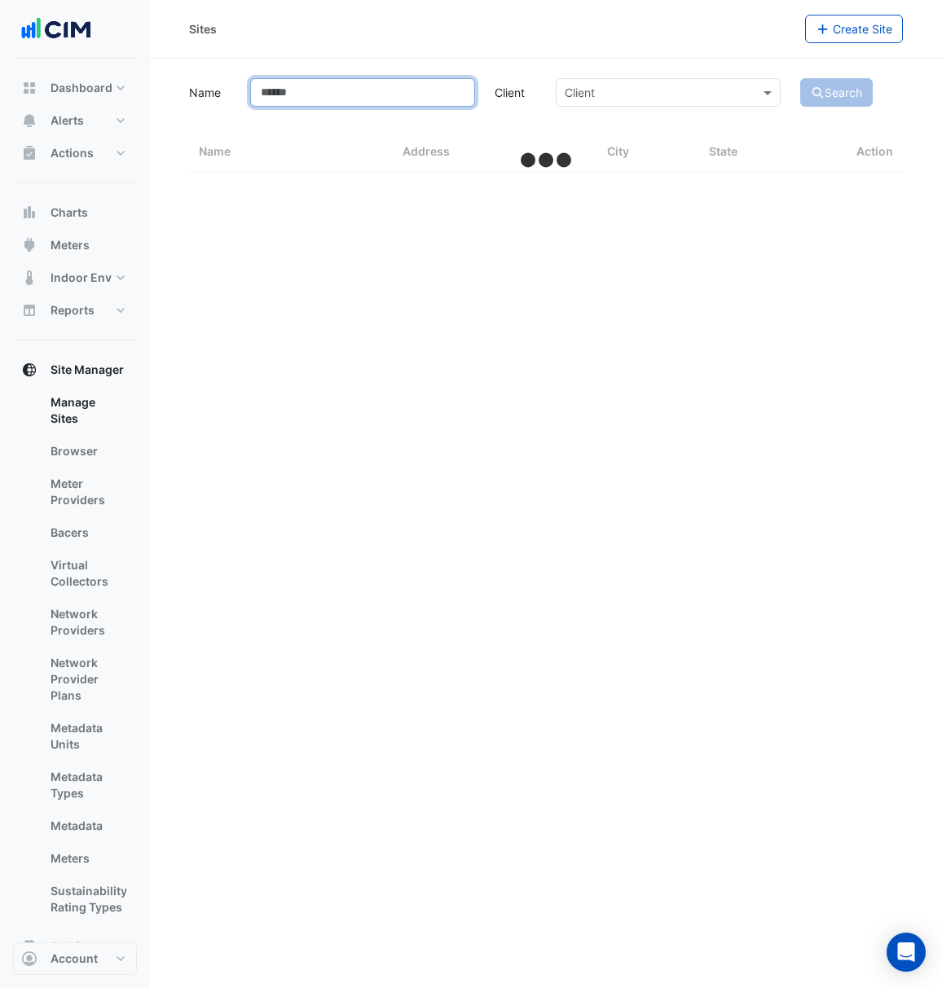
click at [414, 86] on input "Name" at bounding box center [362, 92] width 225 height 29
select select "***"
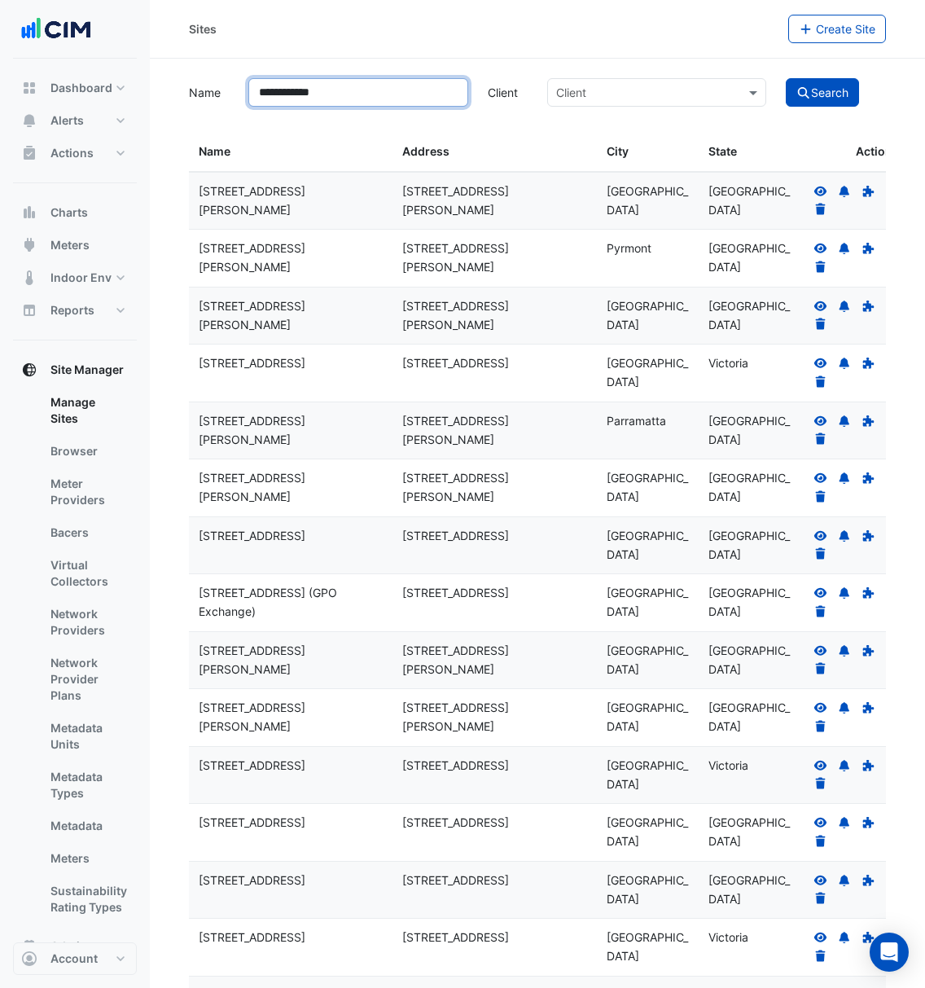
type input "**********"
click at [786, 78] on button "Search" at bounding box center [822, 92] width 73 height 29
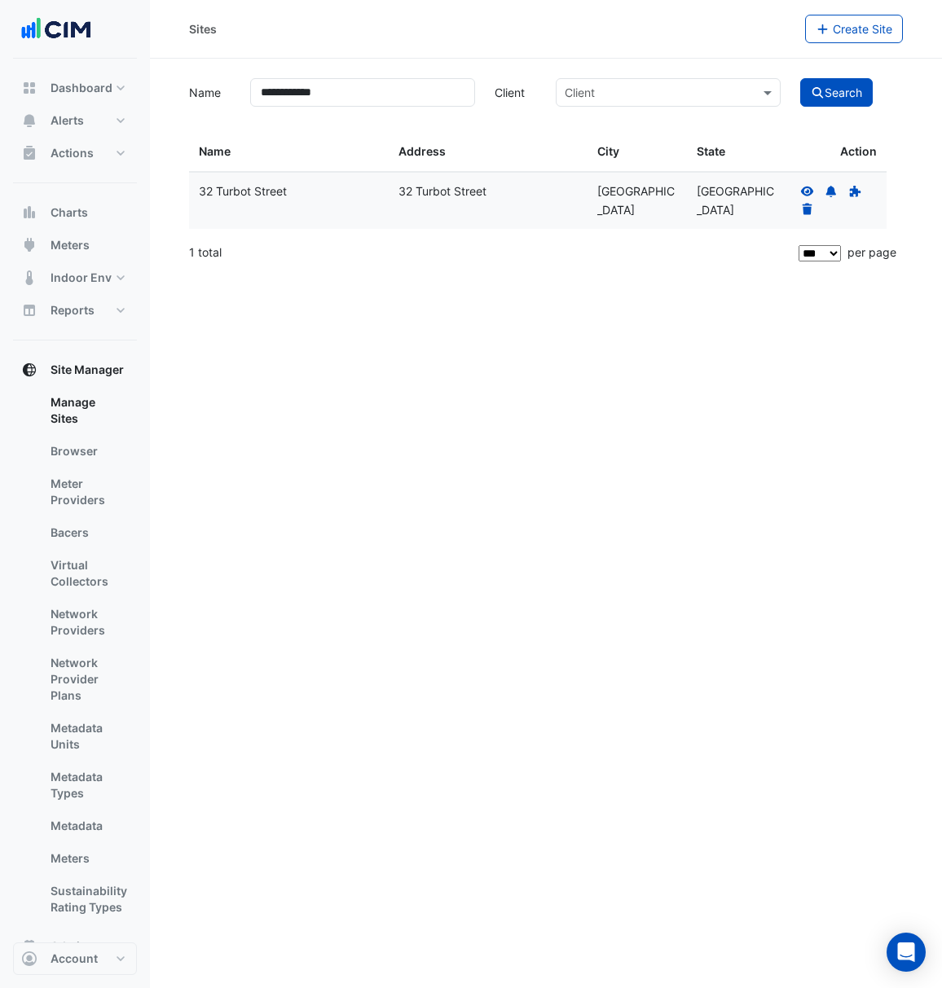
click at [809, 191] on icon at bounding box center [807, 191] width 15 height 11
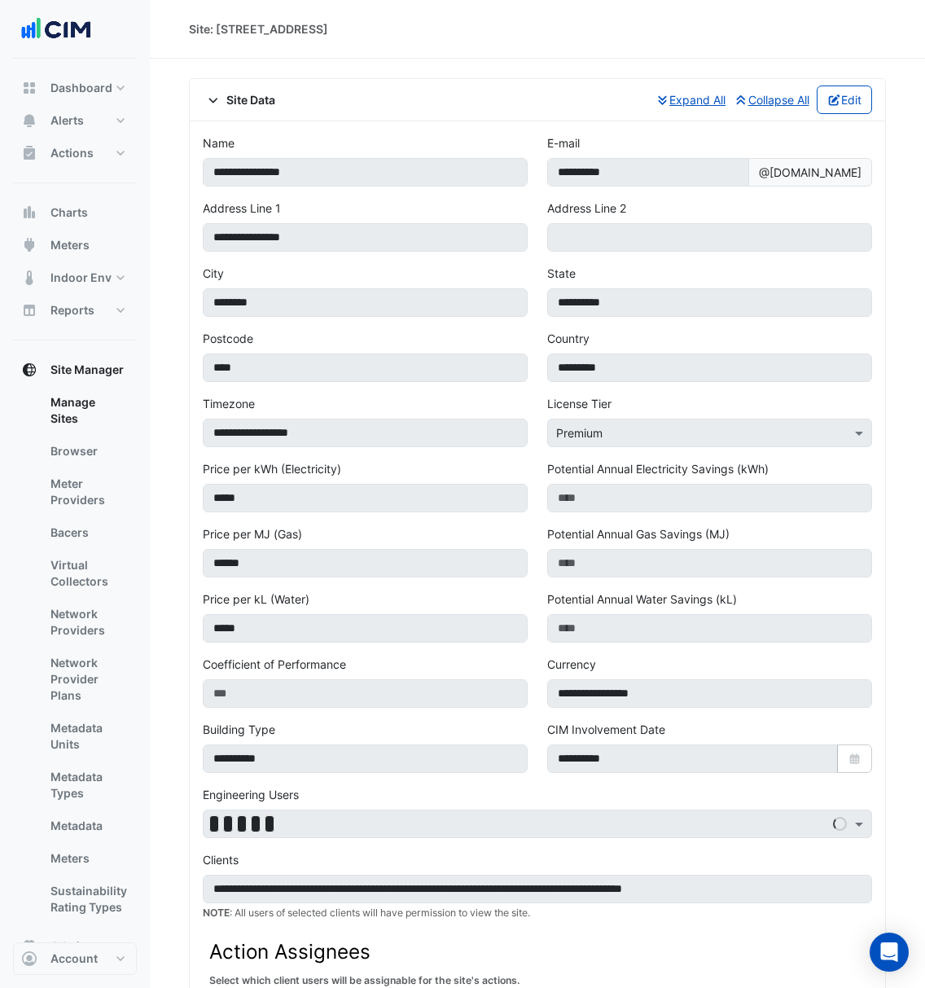
select select "***"
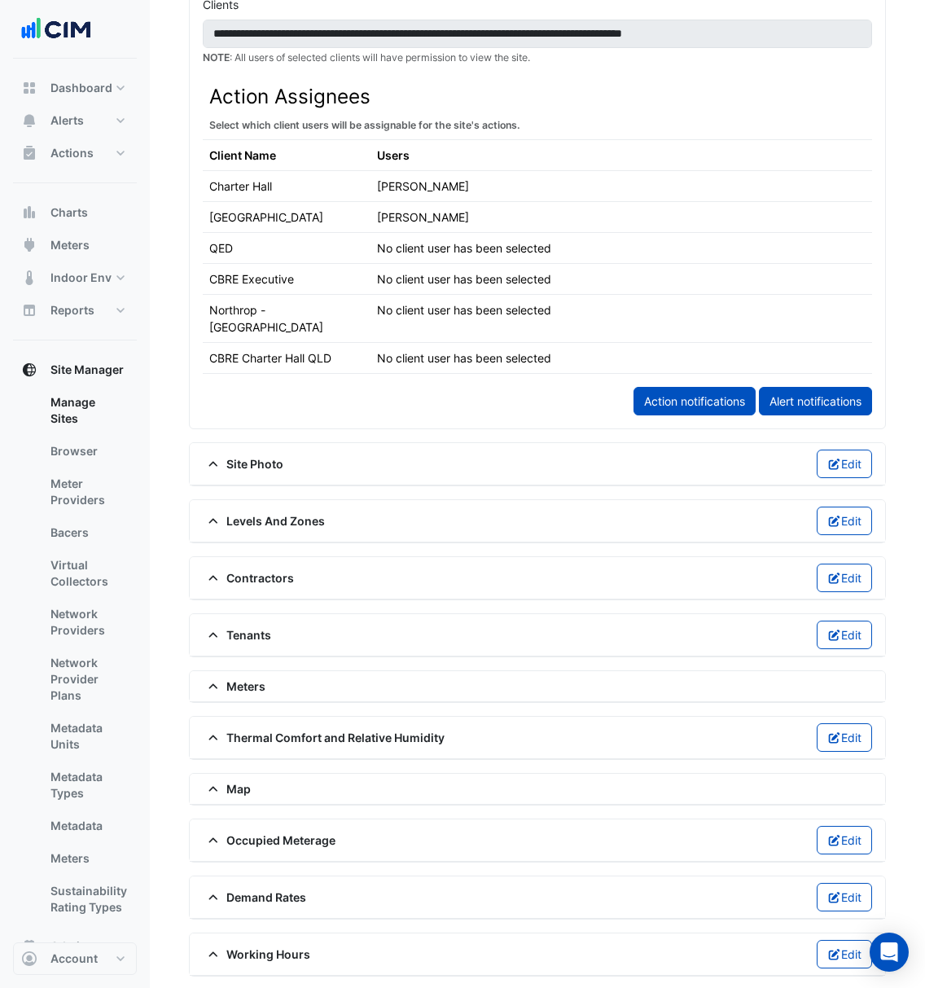
scroll to position [919, 0]
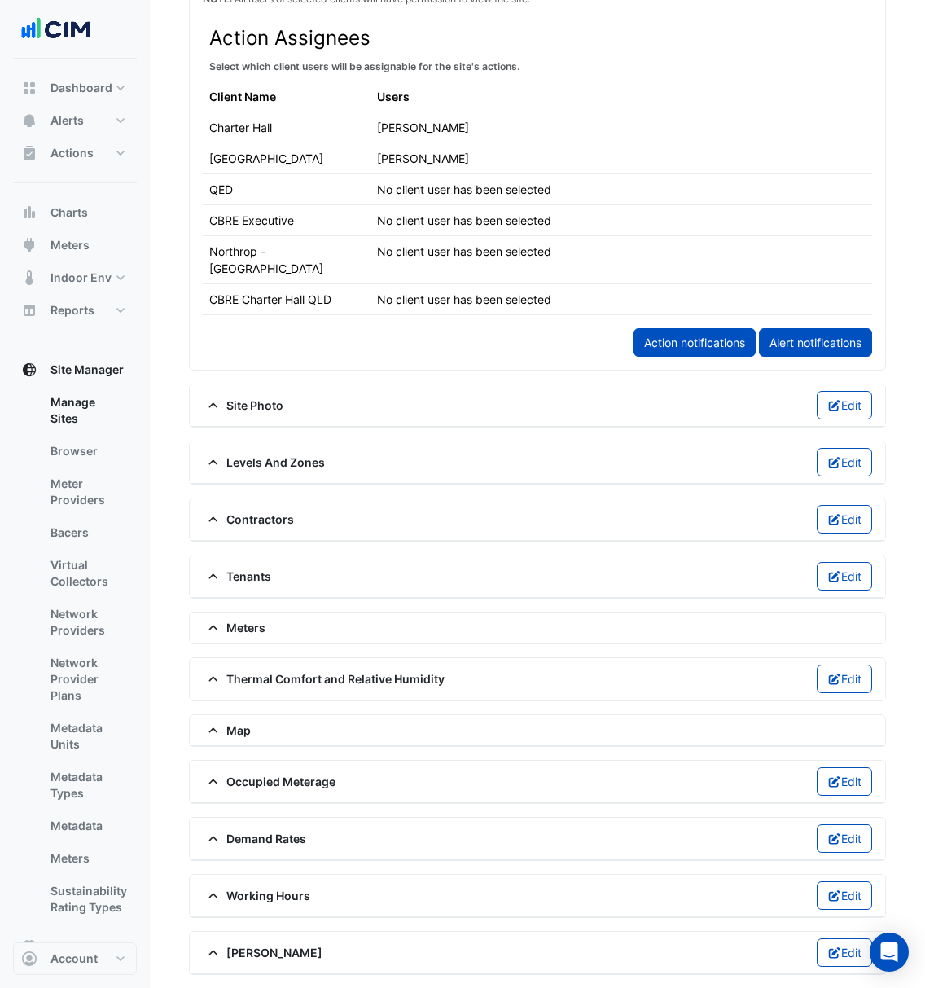
click at [269, 950] on span "[PERSON_NAME]" at bounding box center [263, 952] width 120 height 17
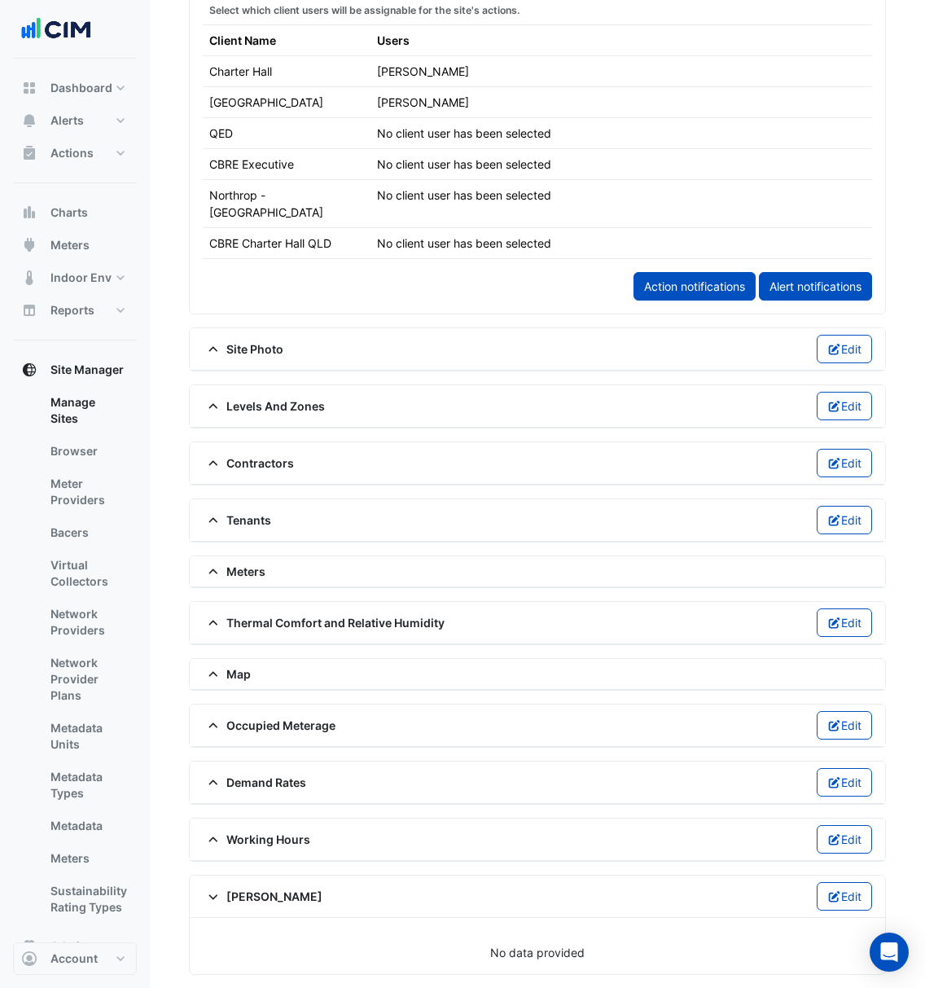
scroll to position [975, 0]
click at [323, 614] on span "Thermal Comfort and Relative Humidity" at bounding box center [324, 622] width 242 height 17
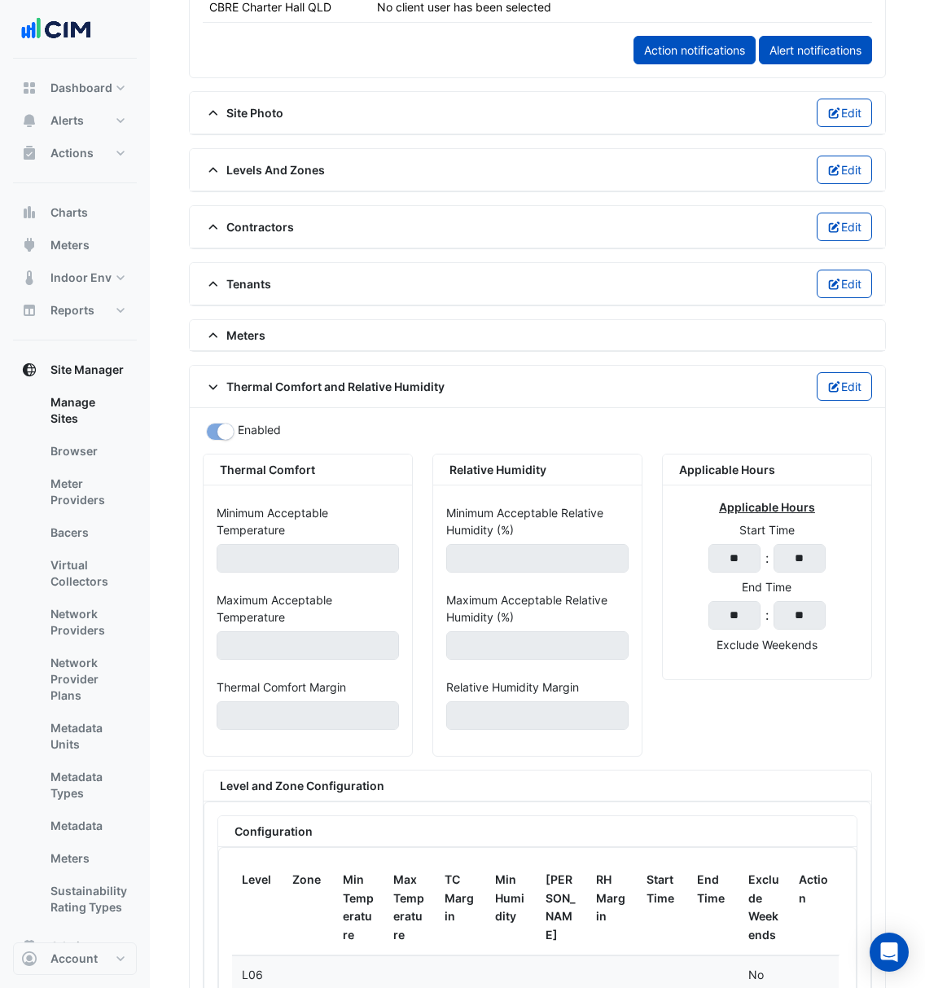
scroll to position [1196, 0]
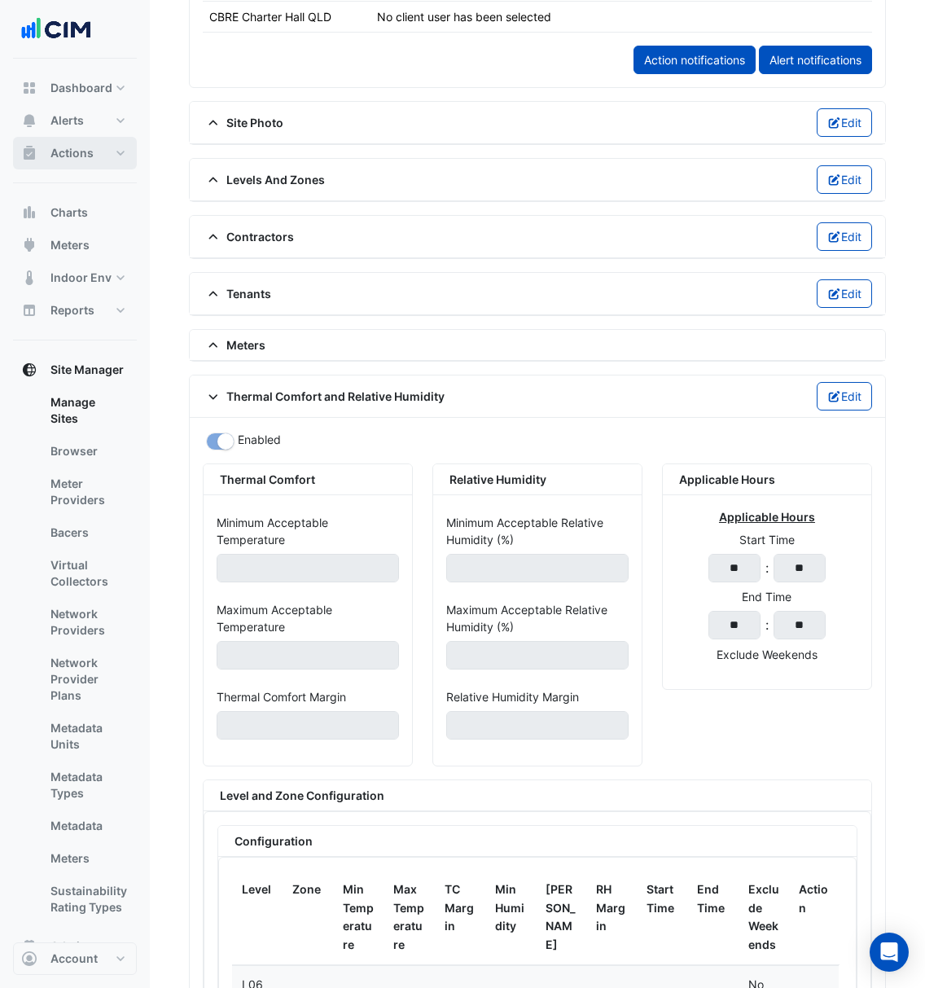
click at [115, 147] on button "Actions" at bounding box center [75, 153] width 124 height 33
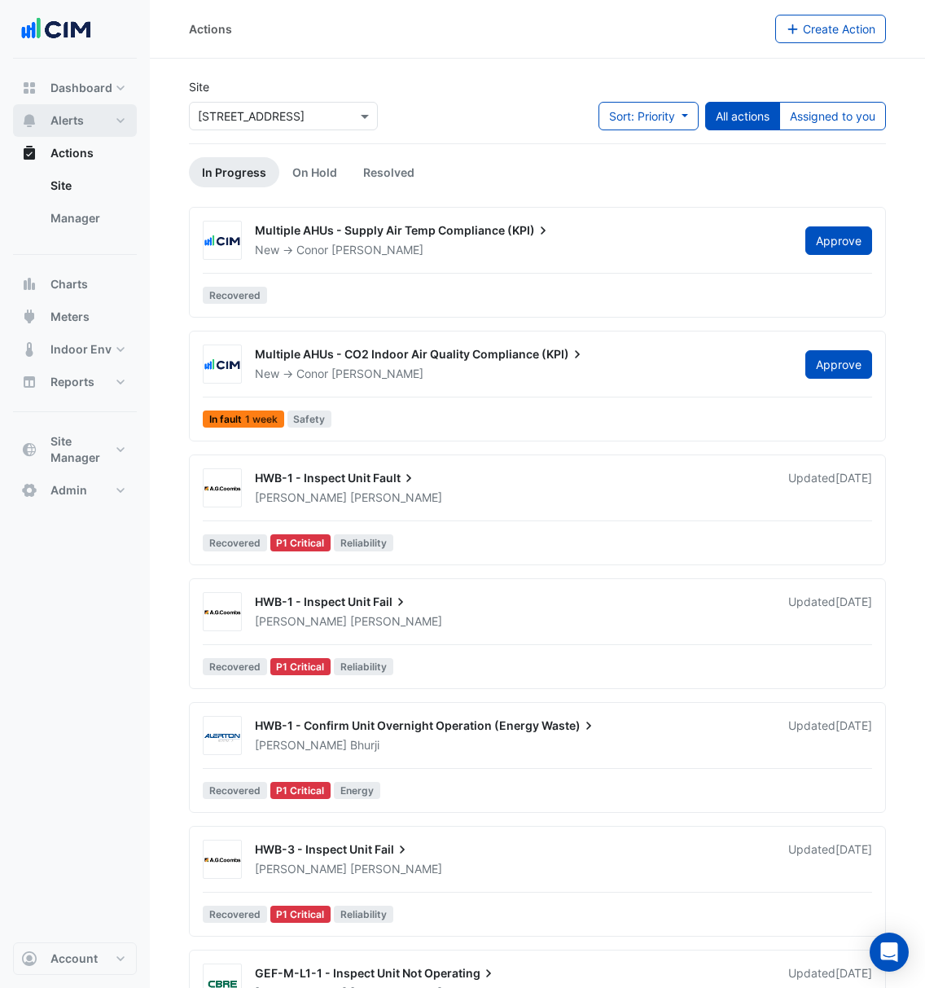
drag, startPoint x: 115, startPoint y: 147, endPoint x: 121, endPoint y: 121, distance: 26.9
click at [121, 121] on div "Dashboard Portfolio Ratings Performance Alerts Site Rules Templates Actions Sit…" at bounding box center [75, 289] width 124 height 435
click at [121, 94] on button "Dashboard" at bounding box center [75, 88] width 124 height 33
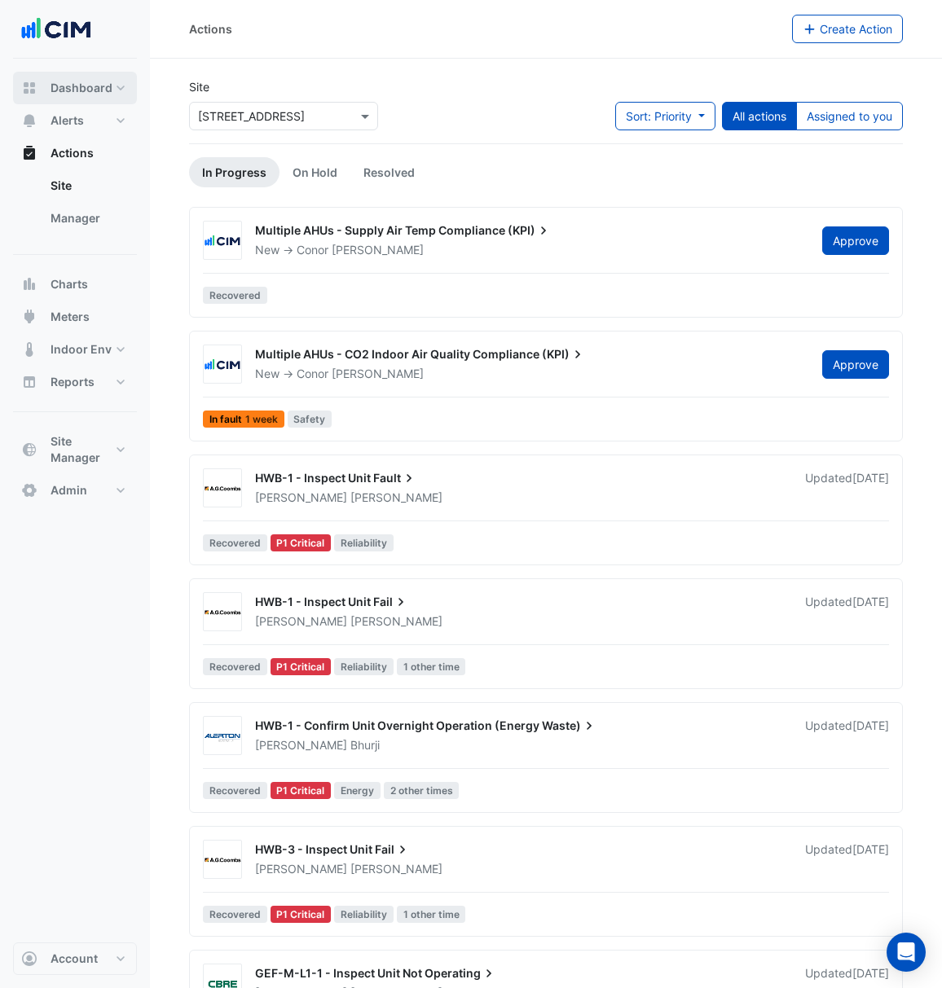
select select "***"
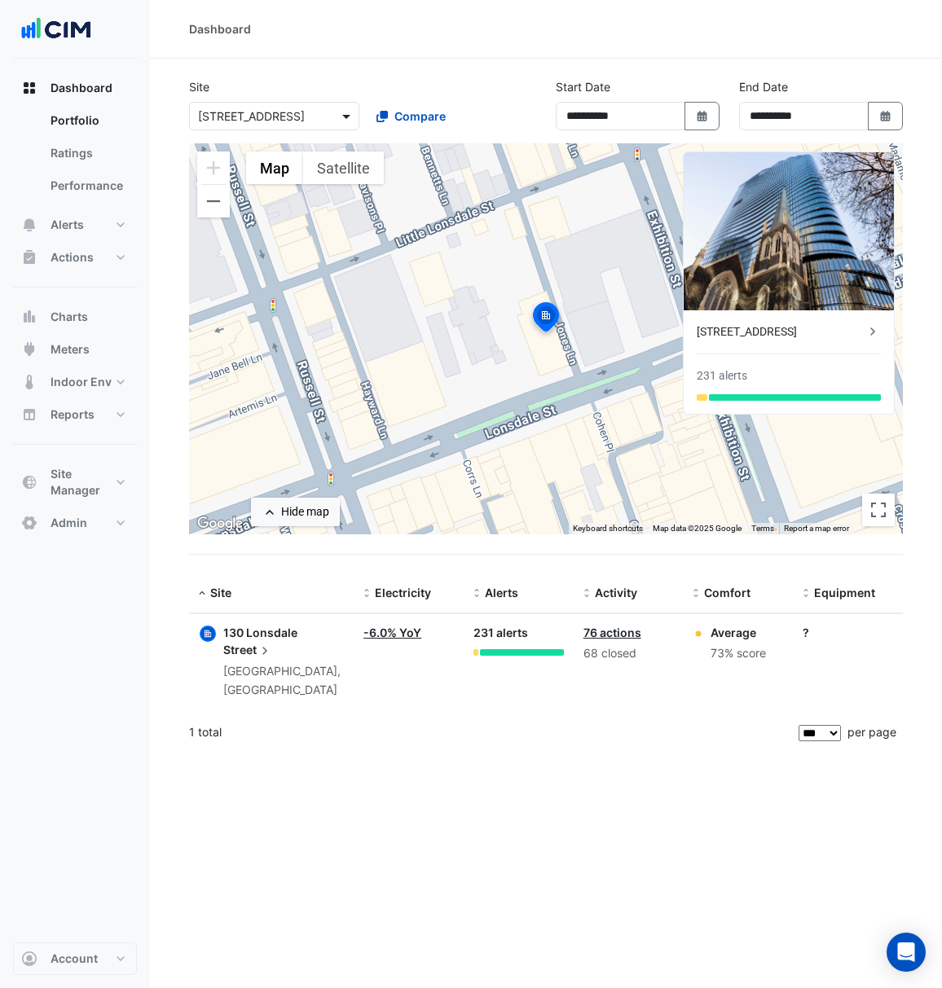
click at [347, 116] on span at bounding box center [348, 116] width 20 height 17
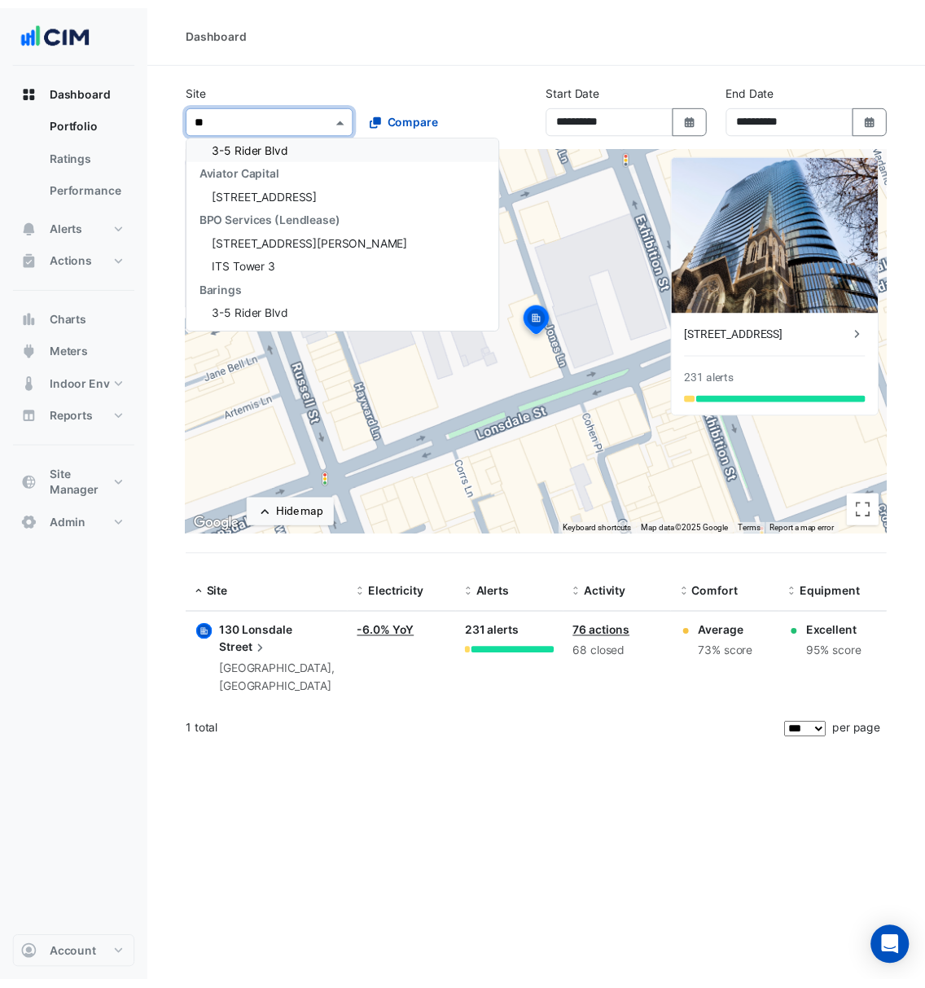
scroll to position [30, 0]
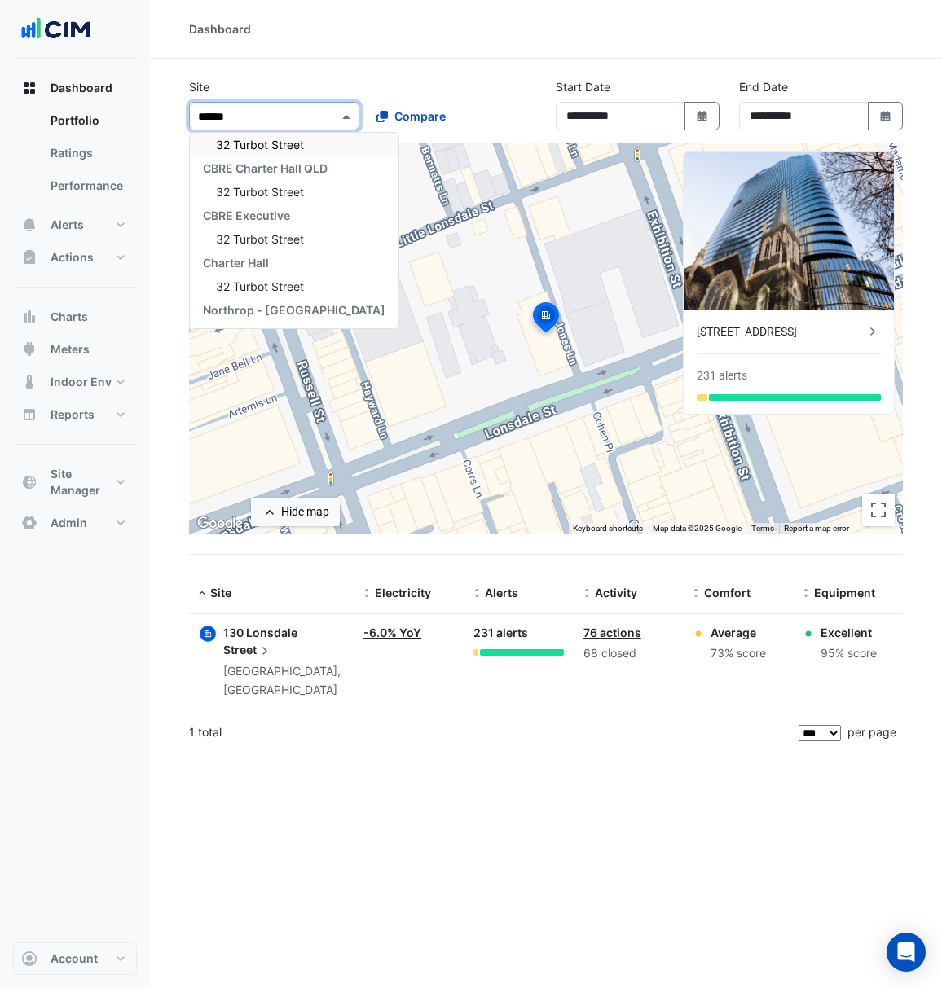
type input "*******"
click at [307, 140] on div "32 Turbot Street" at bounding box center [294, 145] width 209 height 24
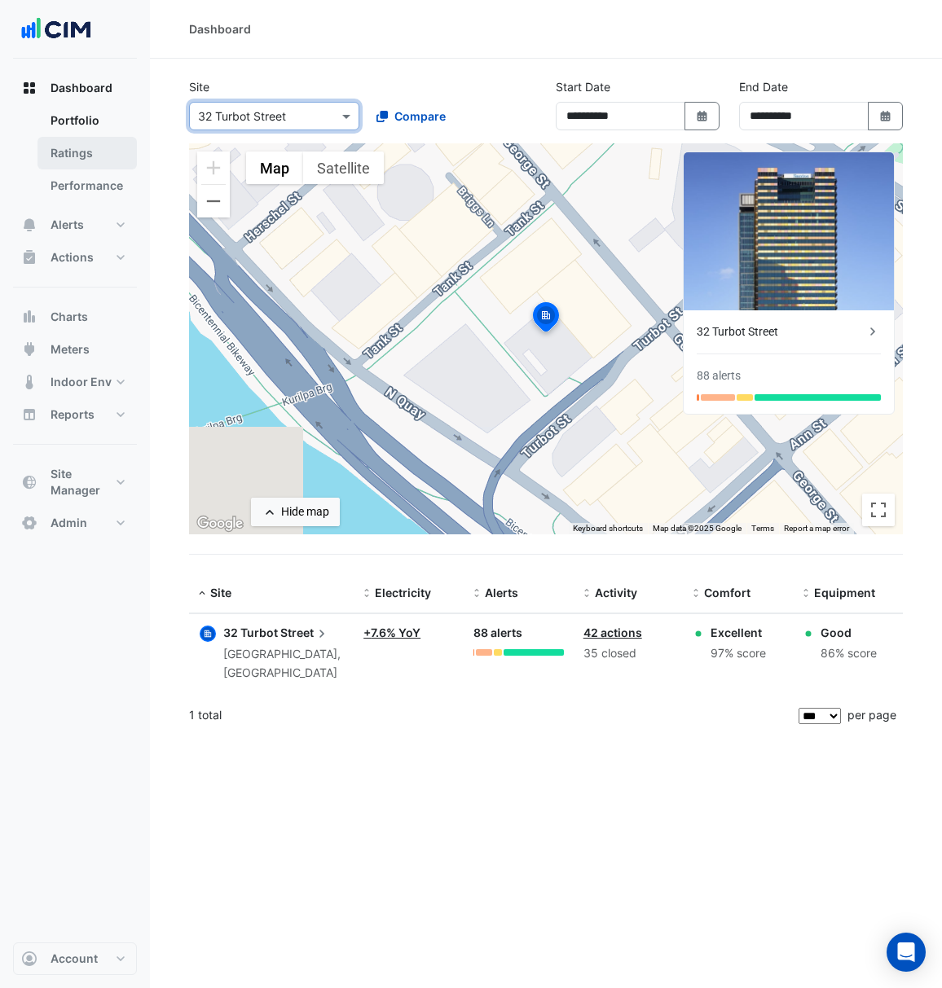
click at [112, 138] on link "Ratings" at bounding box center [86, 153] width 99 height 33
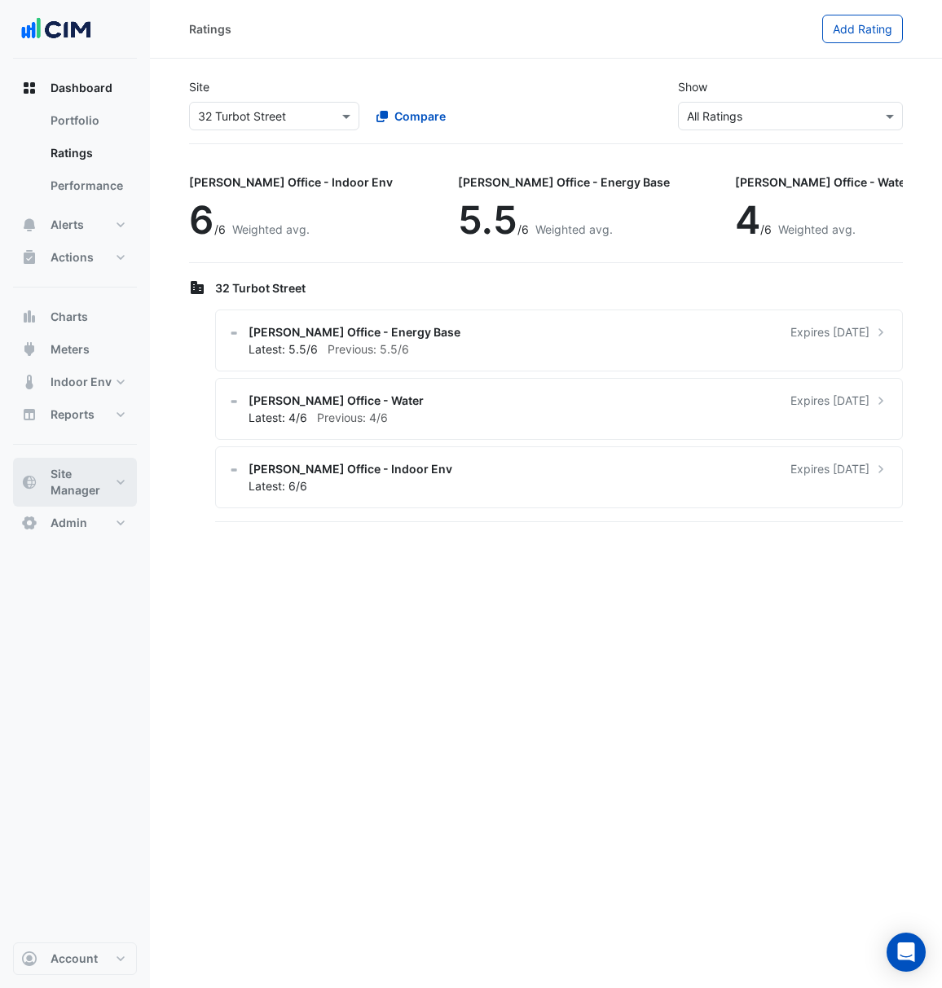
click at [72, 500] on button "Site Manager" at bounding box center [75, 482] width 124 height 49
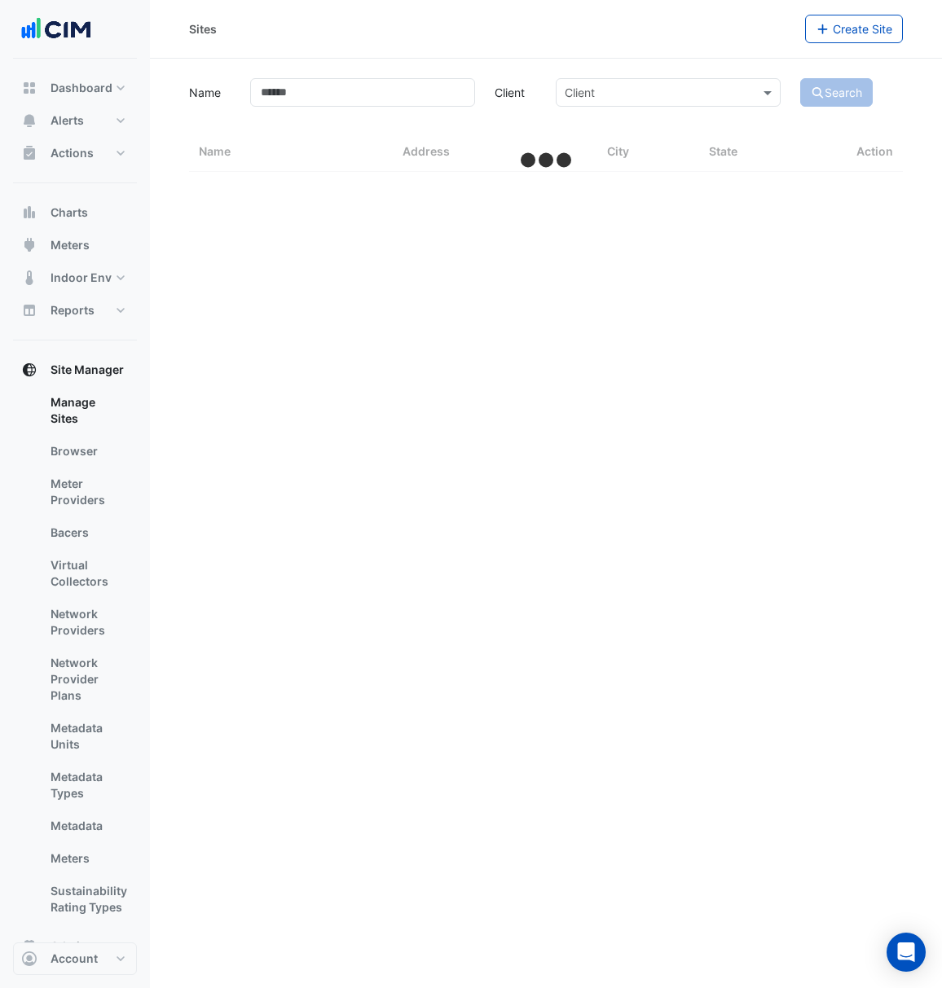
select select "***"
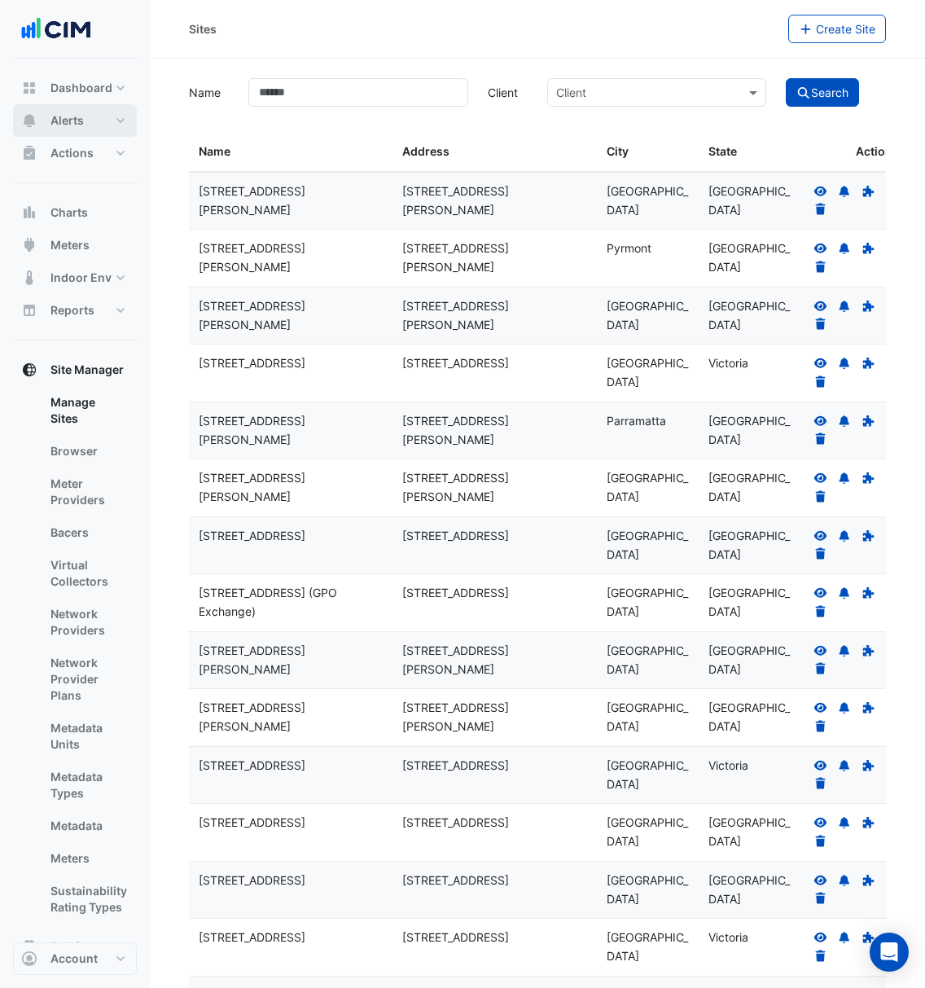
click at [72, 112] on span "Alerts" at bounding box center [66, 120] width 33 height 16
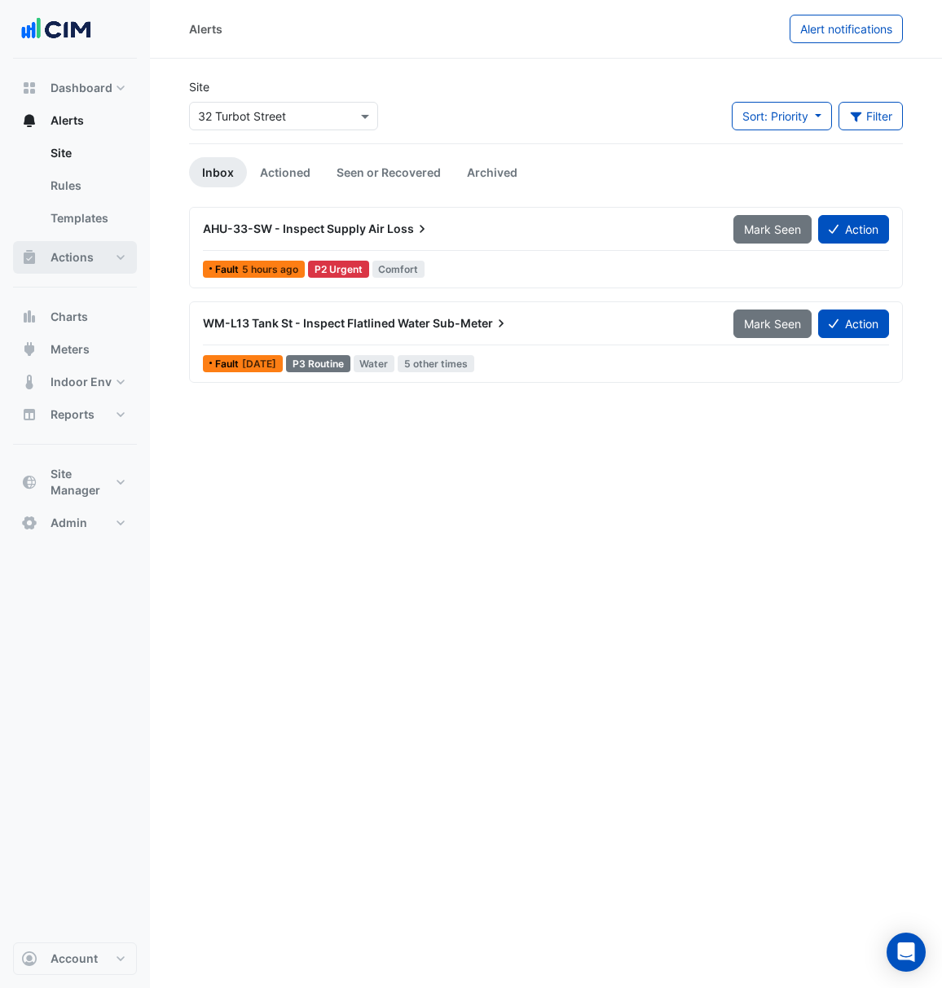
click at [86, 245] on button "Actions" at bounding box center [75, 257] width 124 height 33
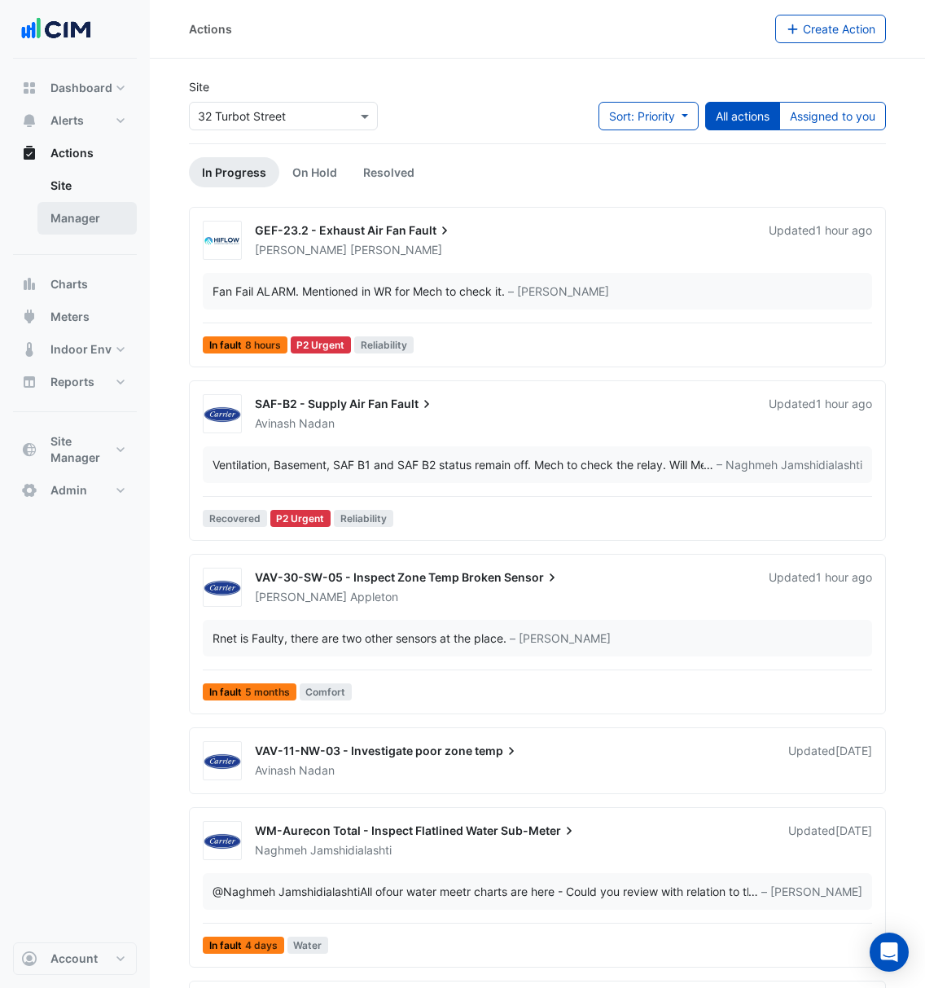
click at [86, 226] on link "Manager" at bounding box center [86, 218] width 99 height 33
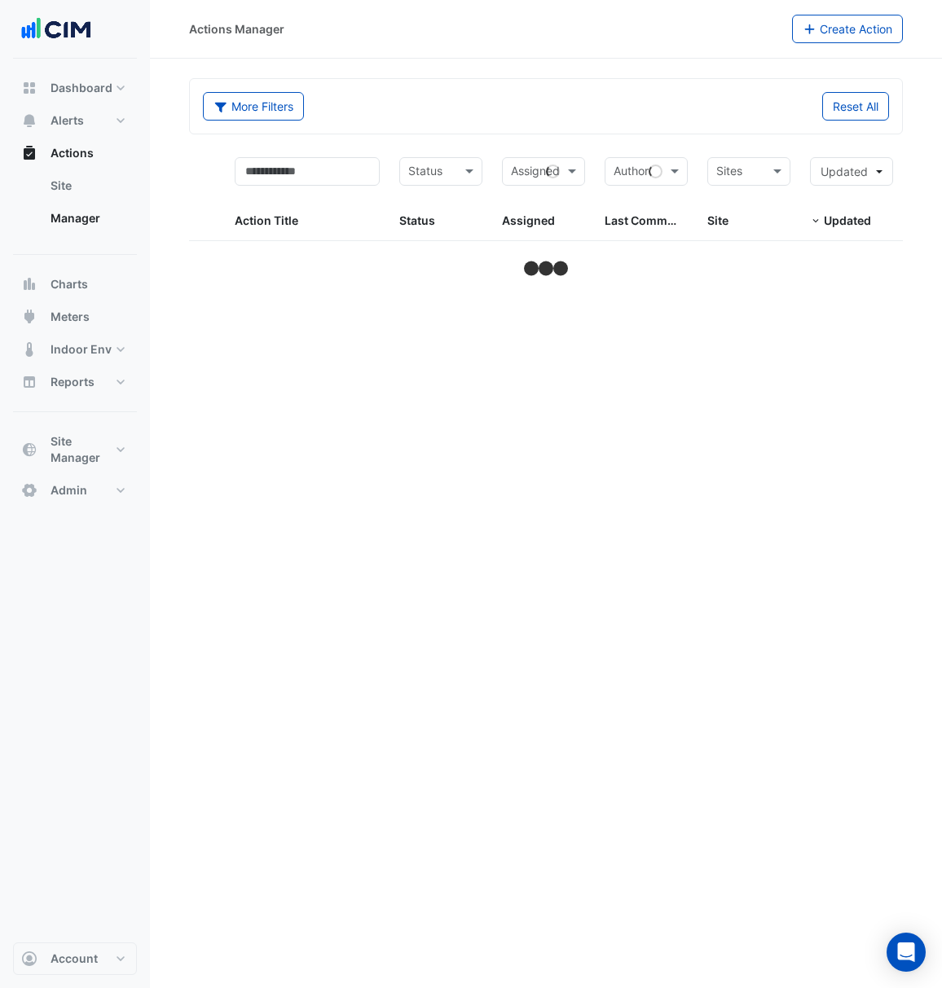
select select "***"
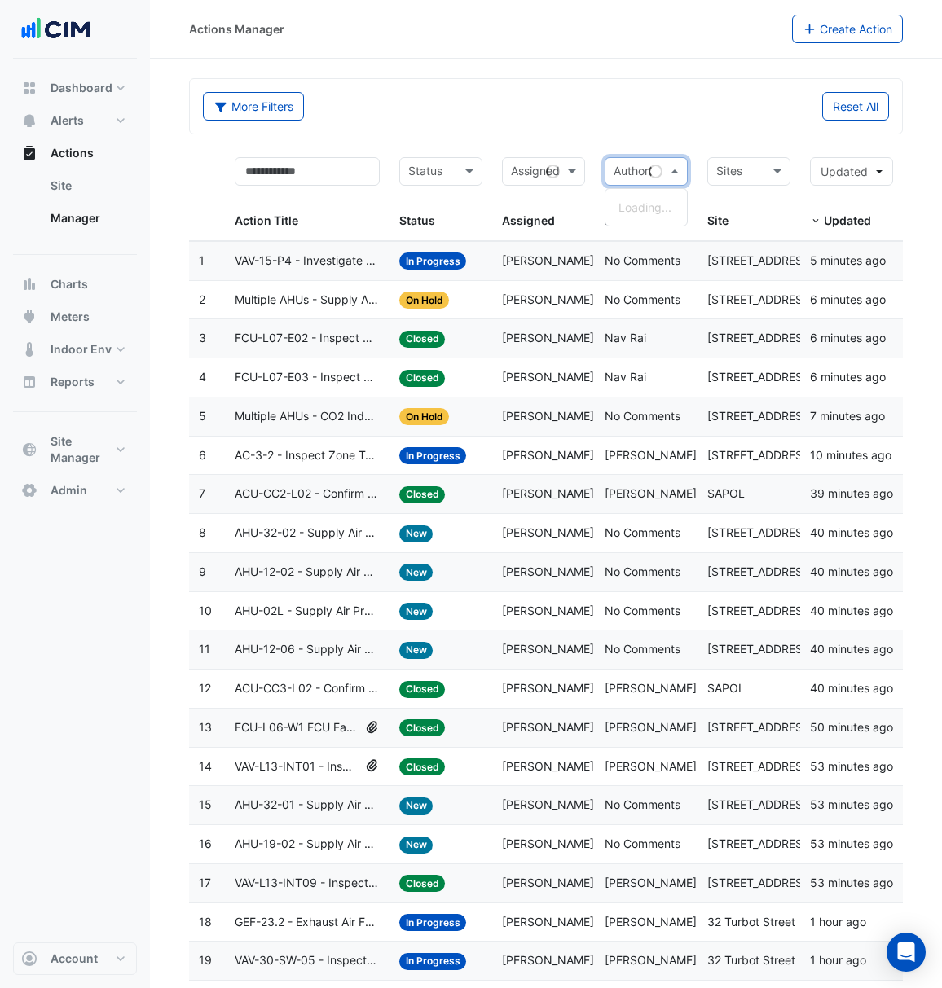
click at [652, 167] on div at bounding box center [655, 172] width 14 height 14
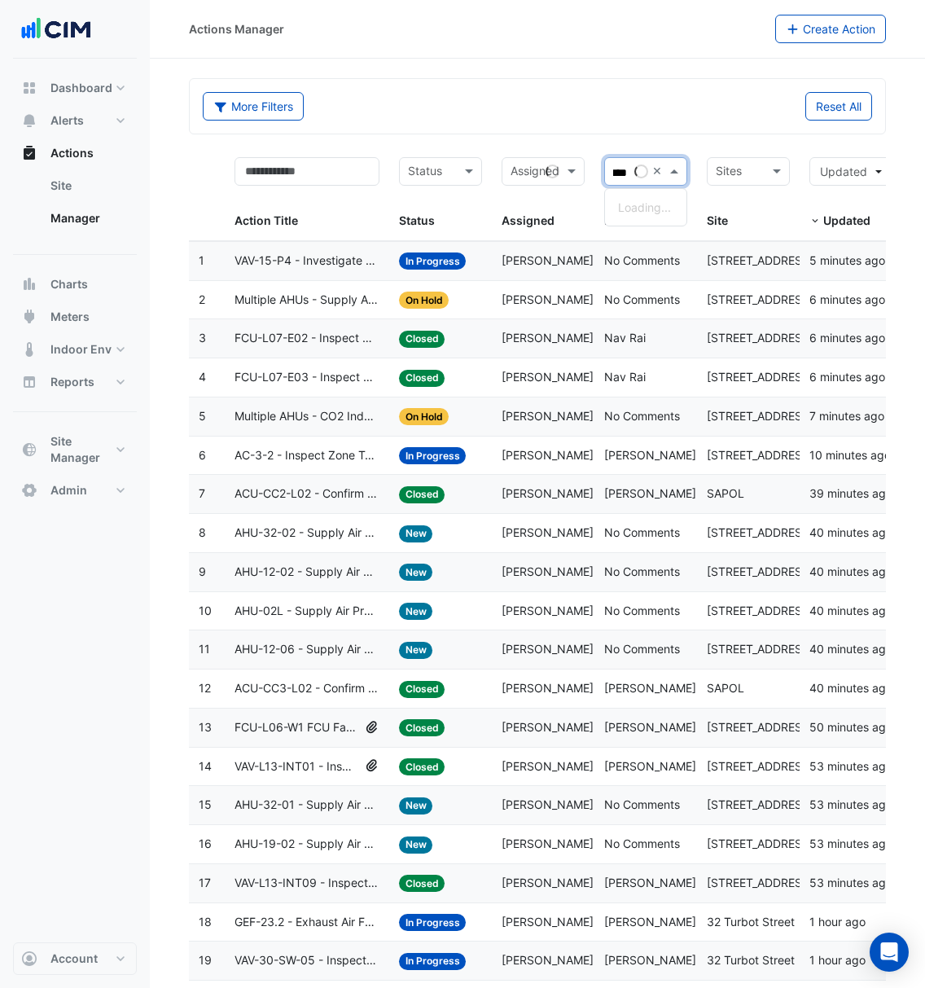
scroll to position [0, 7]
type input "*"
type input "*********"
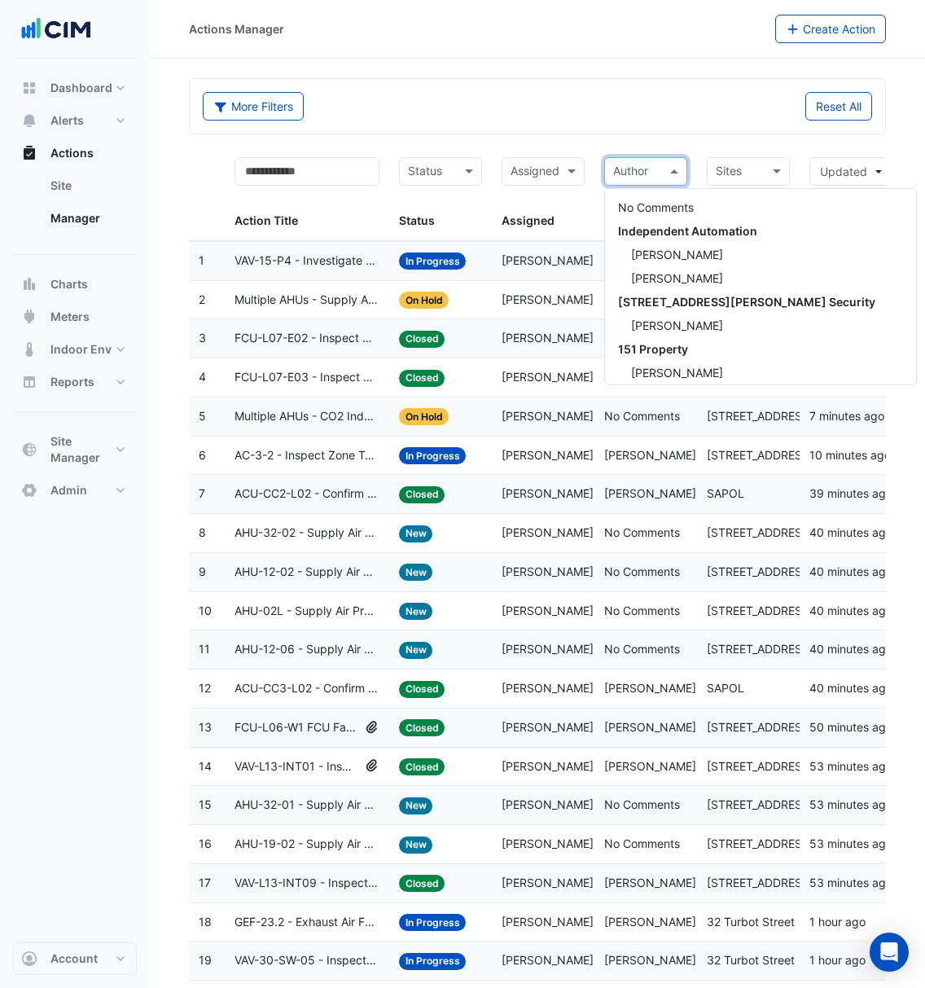
scroll to position [0, 0]
click at [763, 170] on div "Sites" at bounding box center [748, 171] width 83 height 29
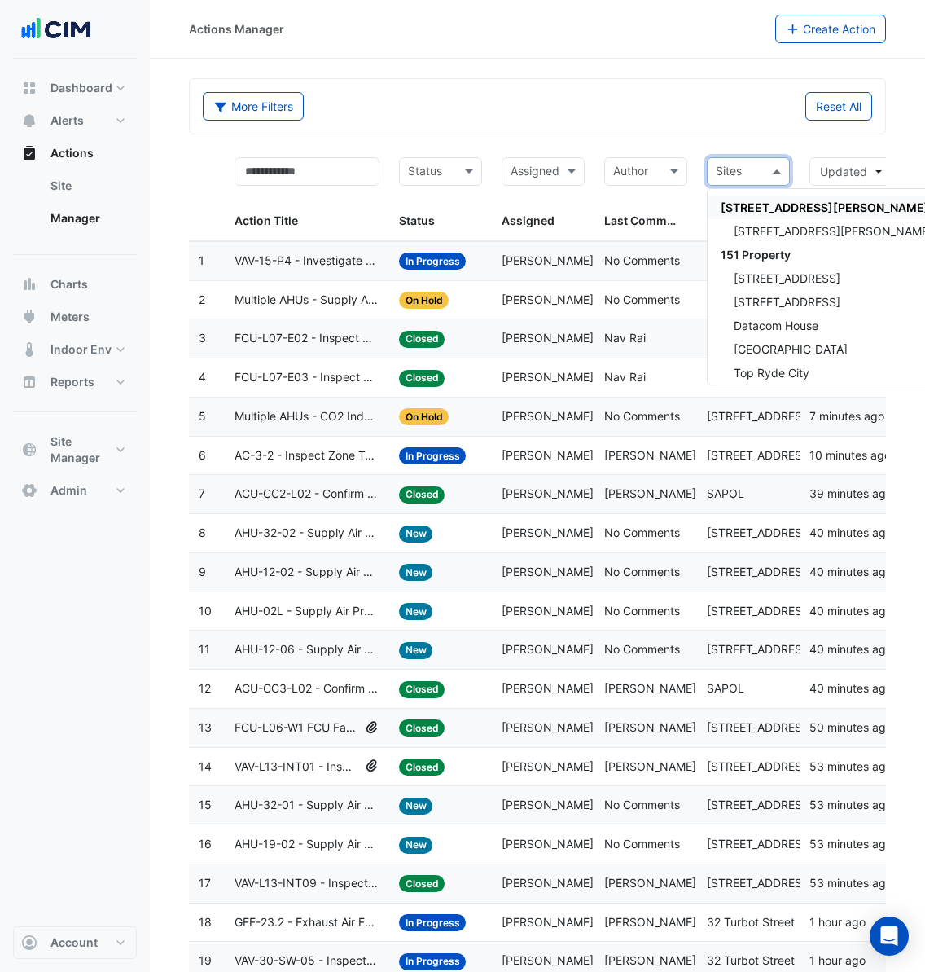
click at [763, 170] on div "Sites" at bounding box center [748, 171] width 83 height 29
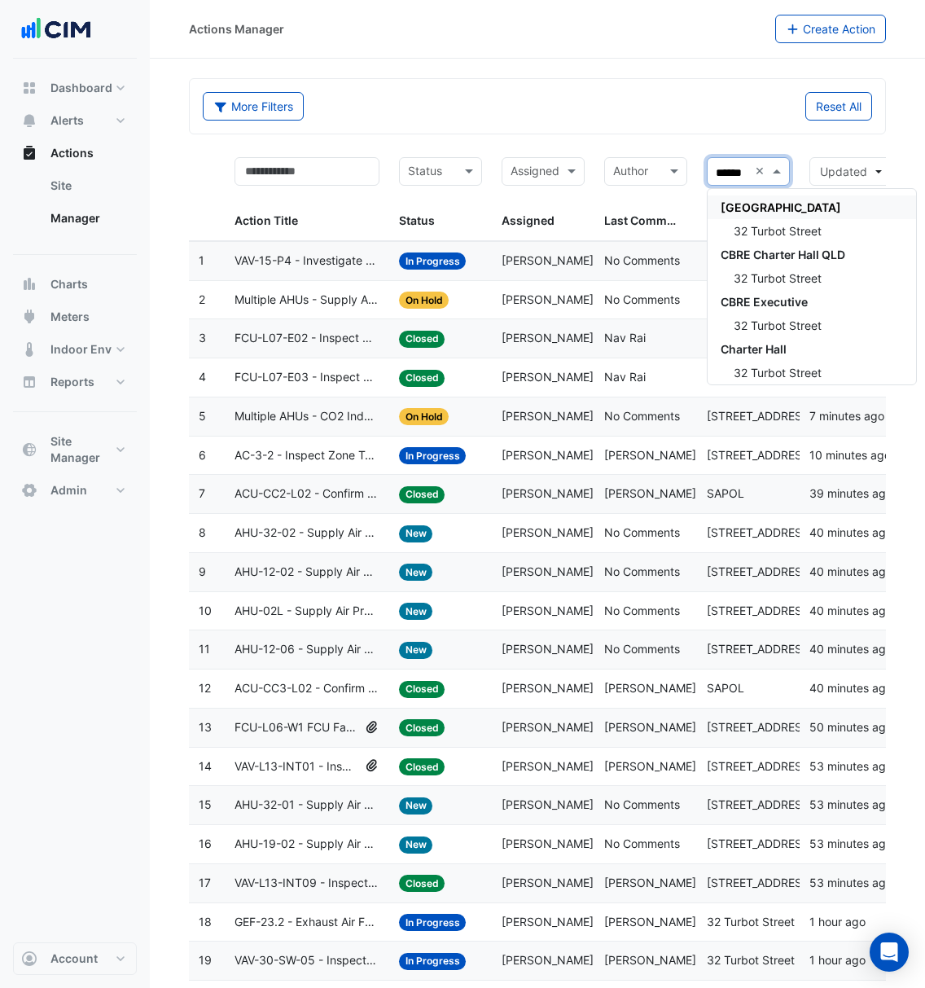
type input "*******"
click at [763, 230] on span "32 Turbot Street" at bounding box center [778, 231] width 88 height 14
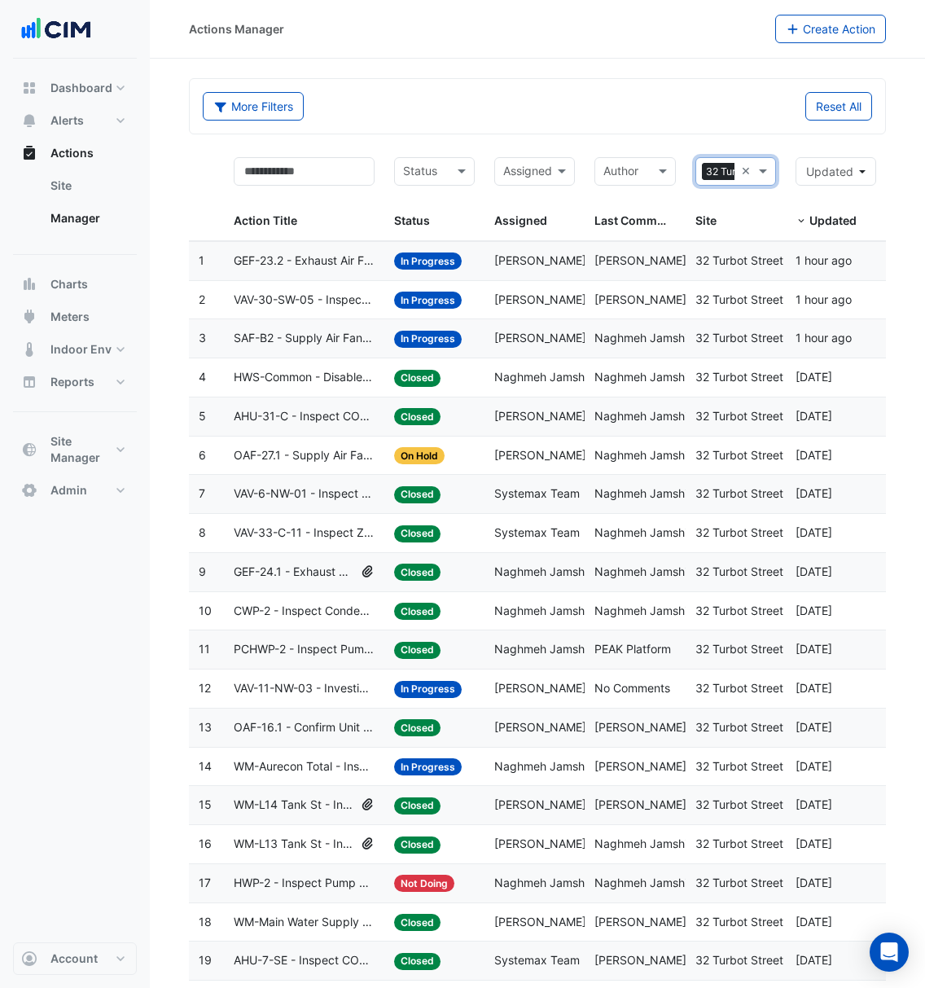
click at [578, 298] on span "[PERSON_NAME]" at bounding box center [540, 299] width 92 height 14
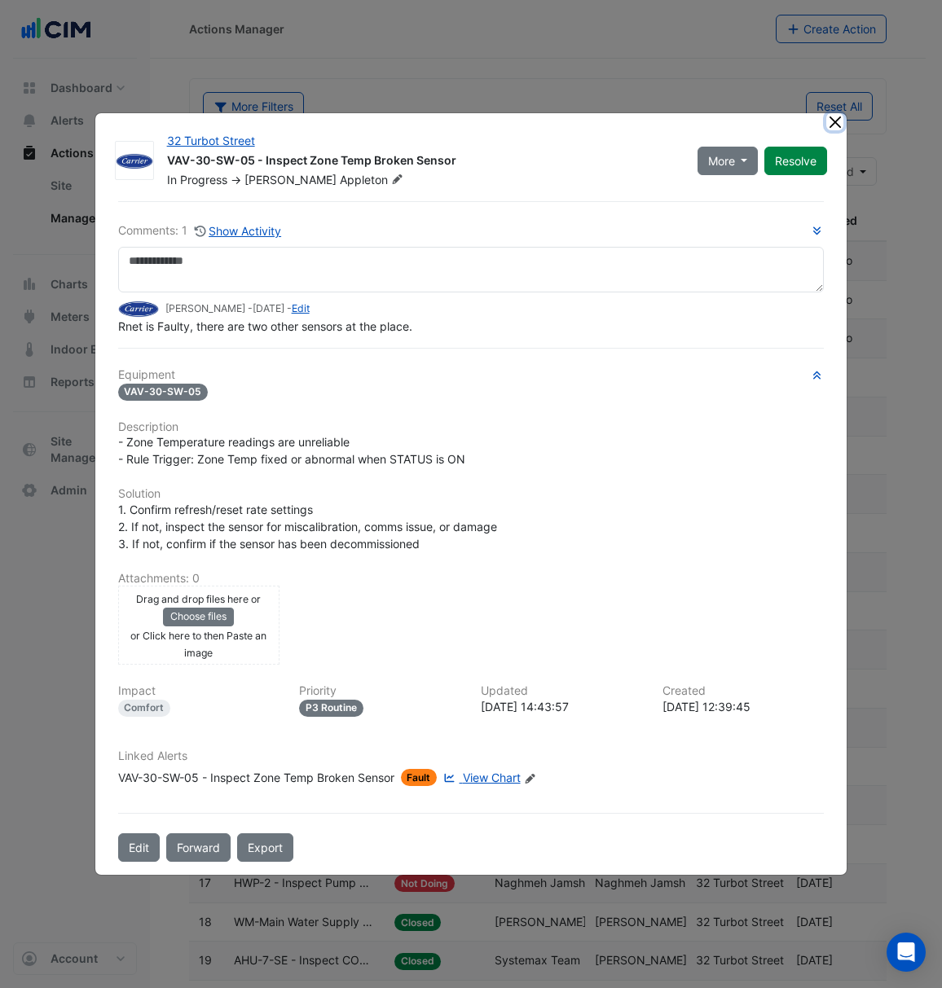
click at [838, 127] on button "Close" at bounding box center [834, 121] width 17 height 17
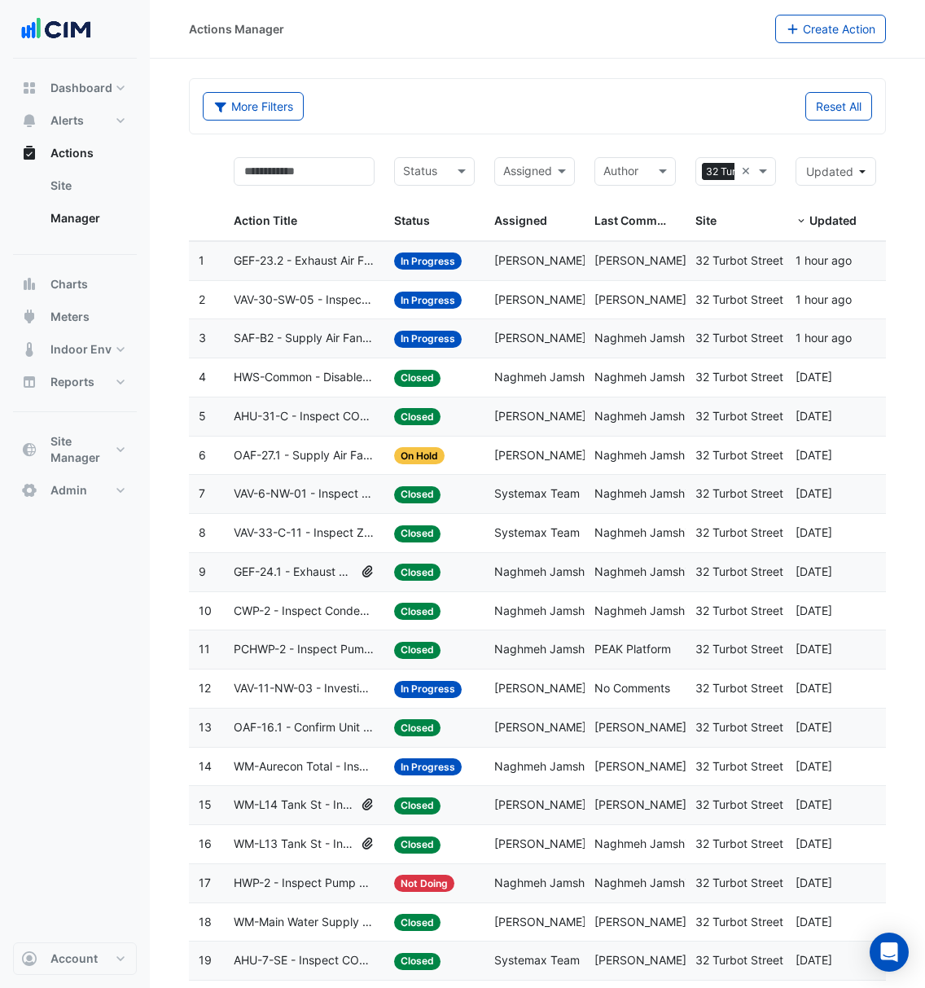
click at [547, 382] on span "Naghmeh Jamshidialashti" at bounding box center [562, 377] width 137 height 14
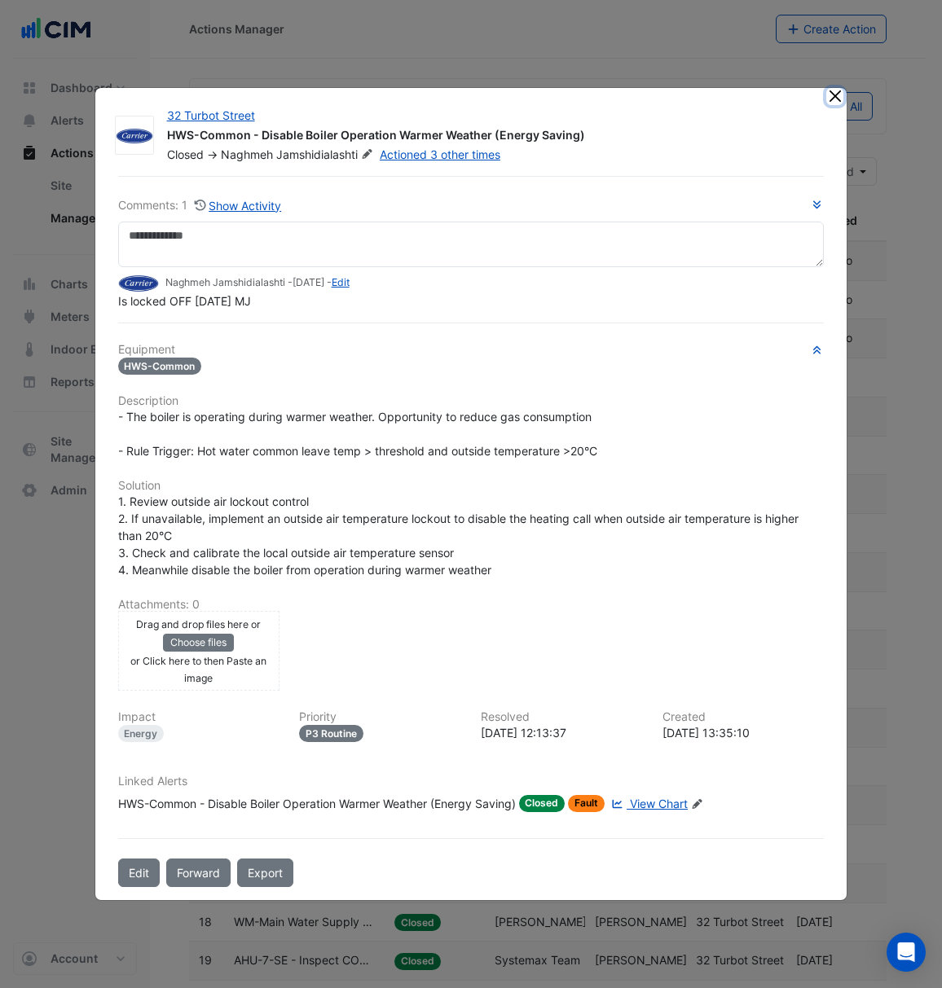
click at [839, 98] on button "Close" at bounding box center [834, 96] width 17 height 17
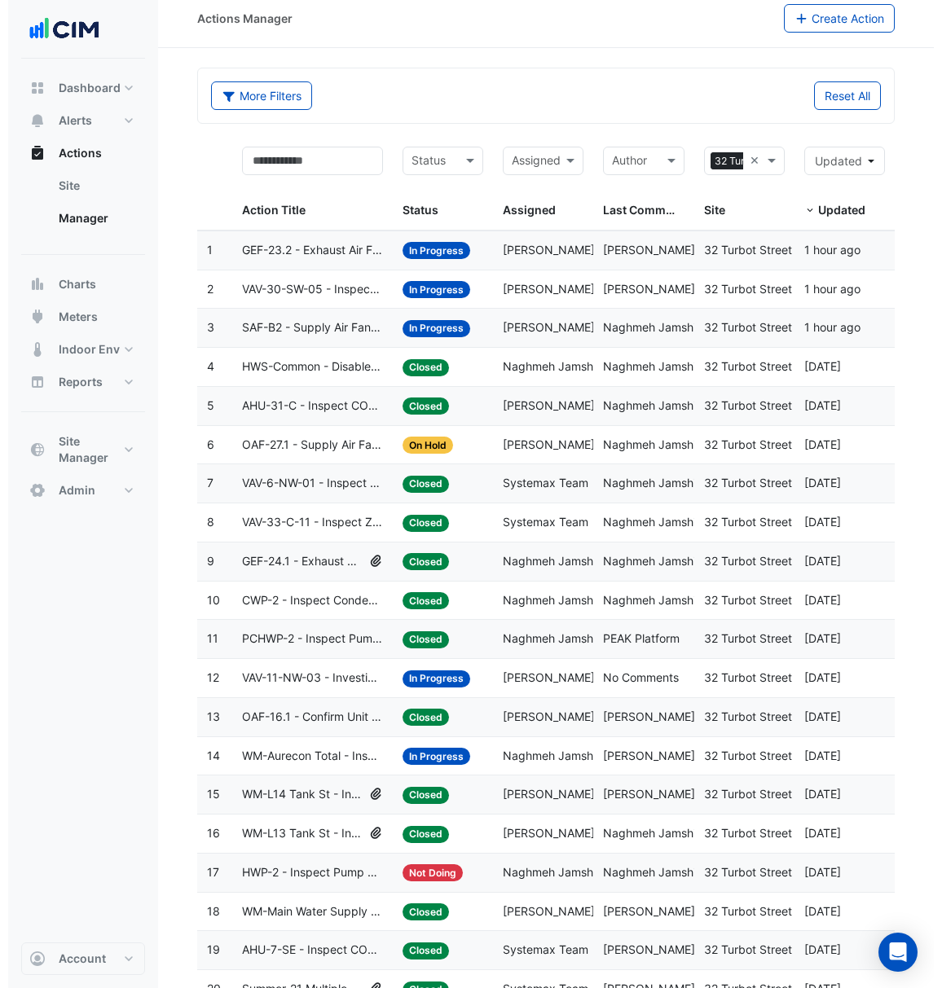
scroll to position [11, 0]
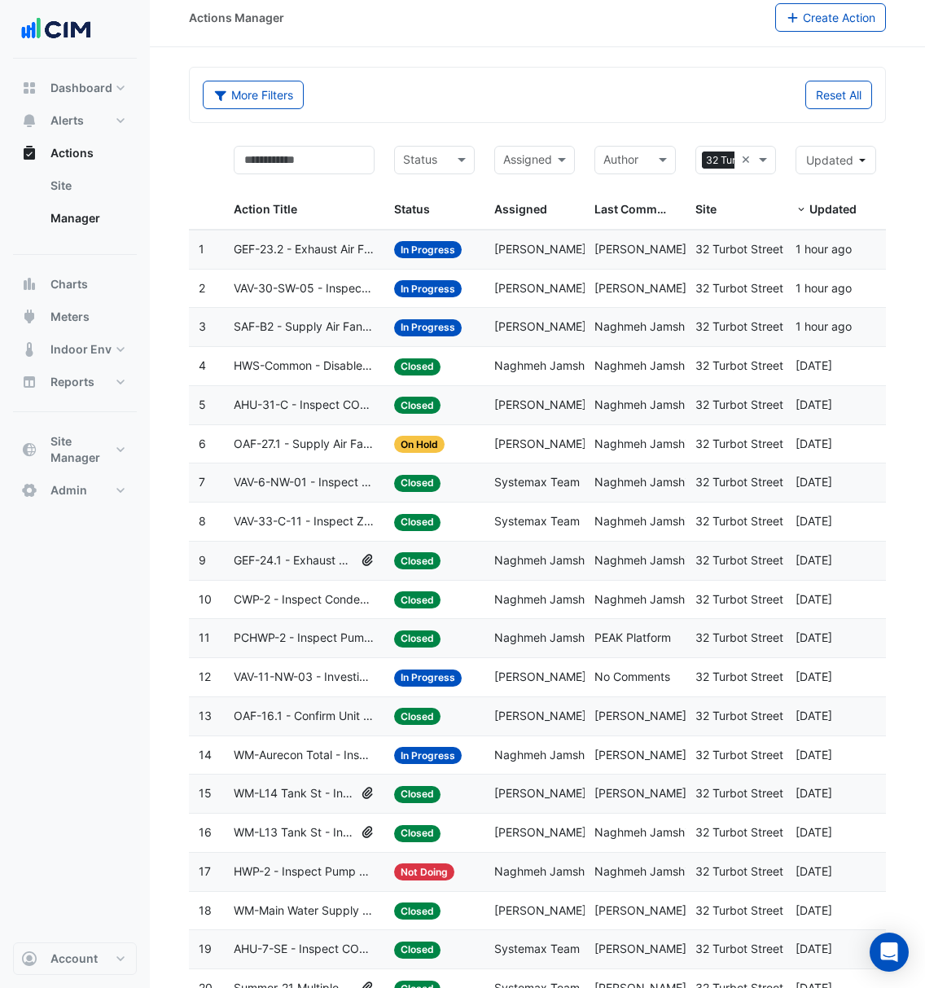
click at [572, 489] on span "Systemax Team" at bounding box center [537, 482] width 86 height 14
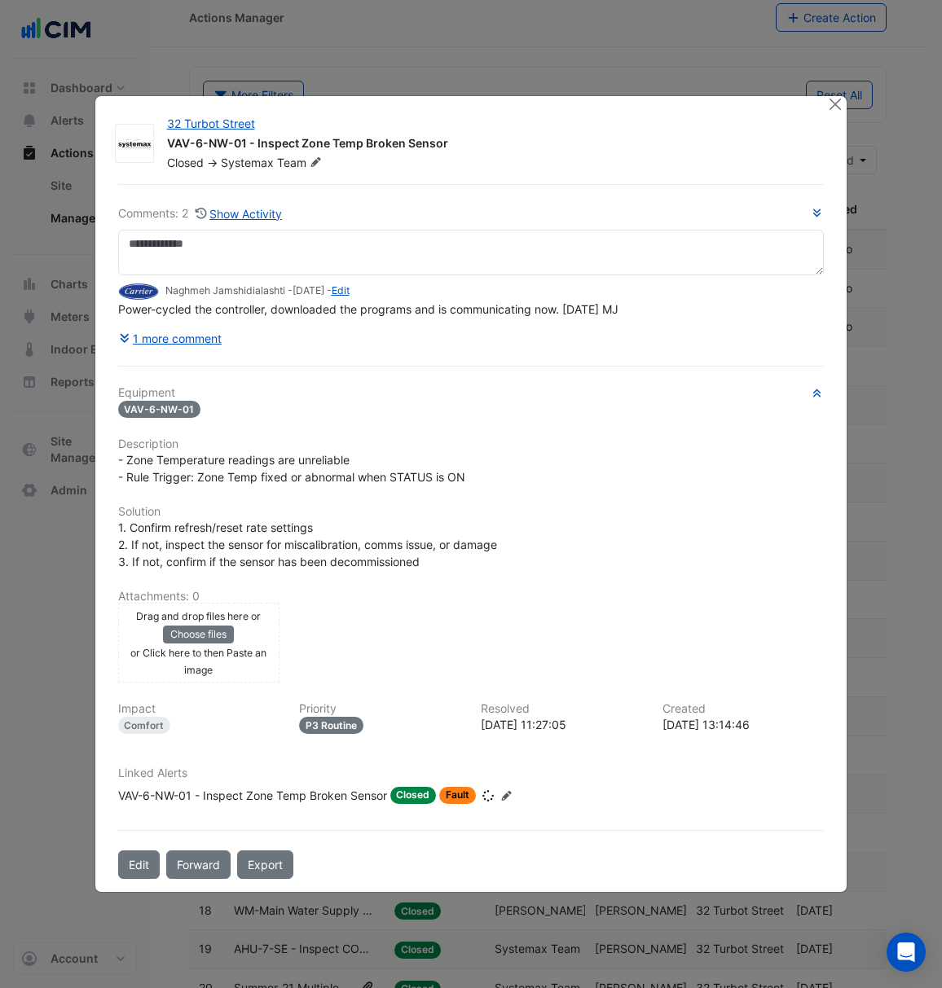
click at [572, 489] on div "Equipment VAV-6-NW-01 Description - Zone Temperature readings are unreliable - …" at bounding box center [471, 602] width 706 height 432
click at [832, 98] on button "Close" at bounding box center [834, 104] width 17 height 17
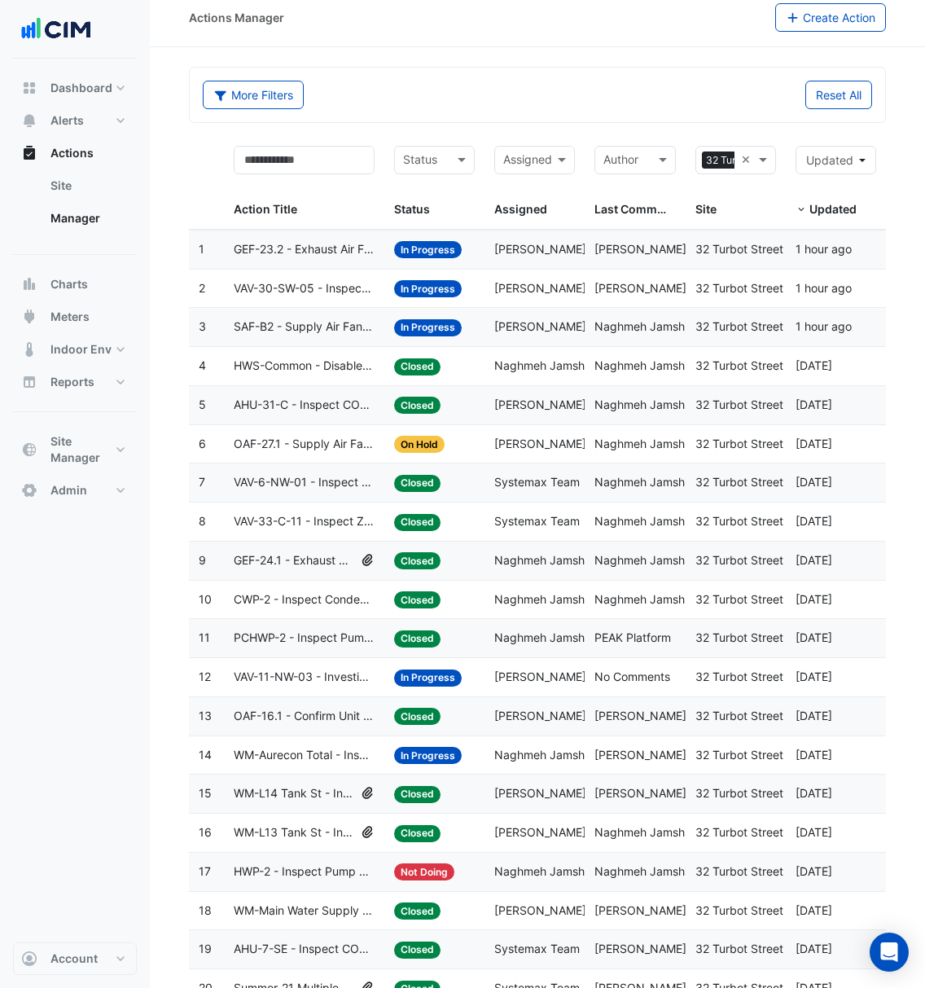
click at [560, 411] on span "[PERSON_NAME]" at bounding box center [540, 404] width 92 height 14
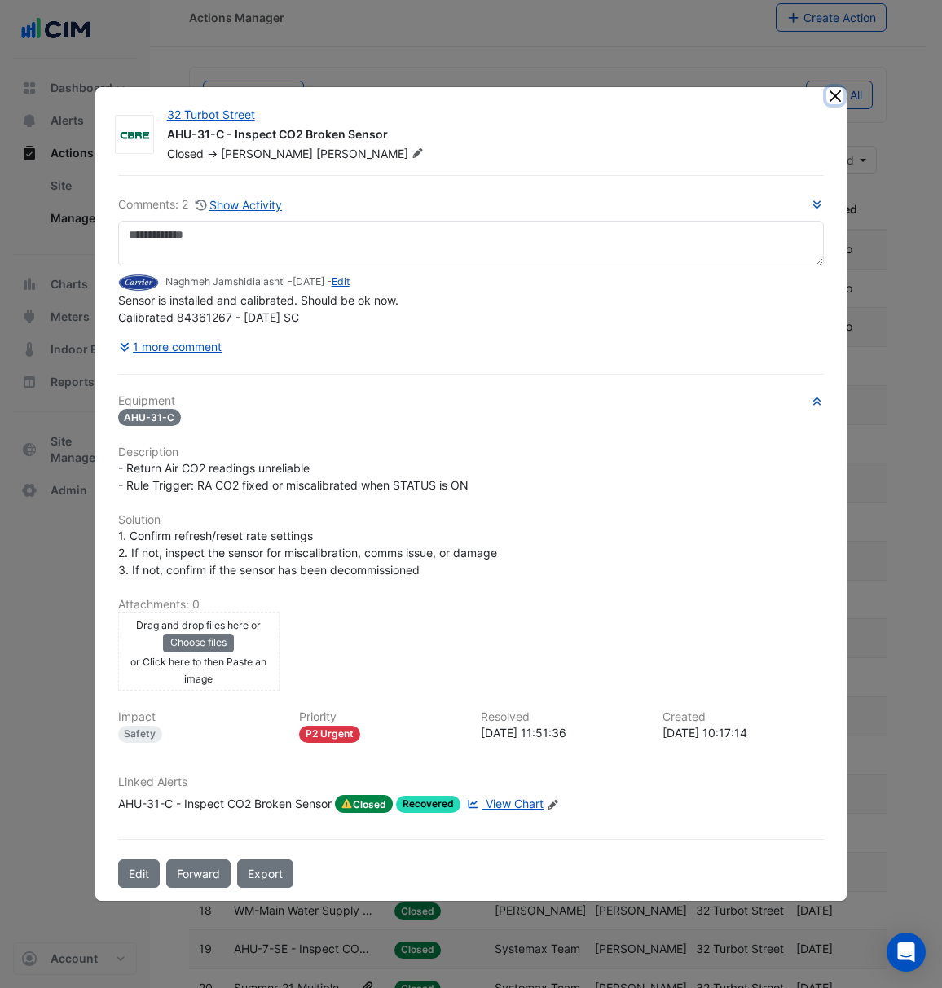
click at [828, 96] on button "Close" at bounding box center [834, 95] width 17 height 17
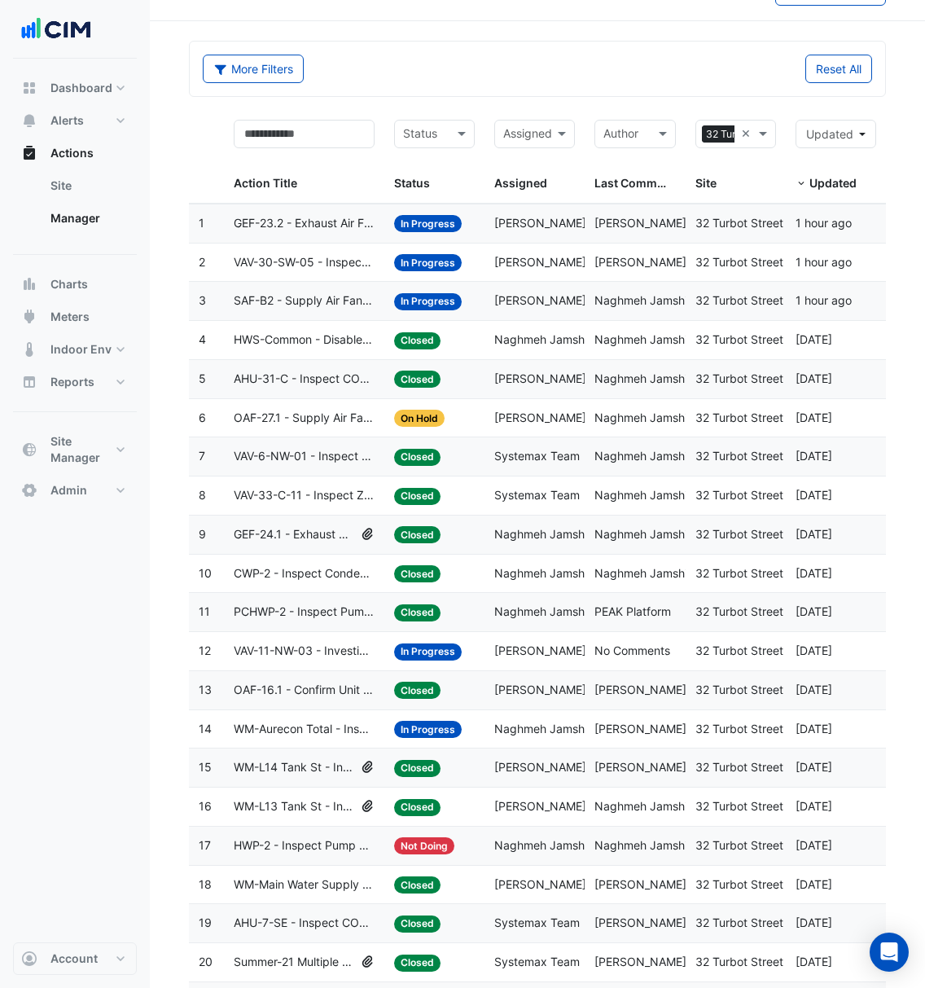
scroll to position [127, 0]
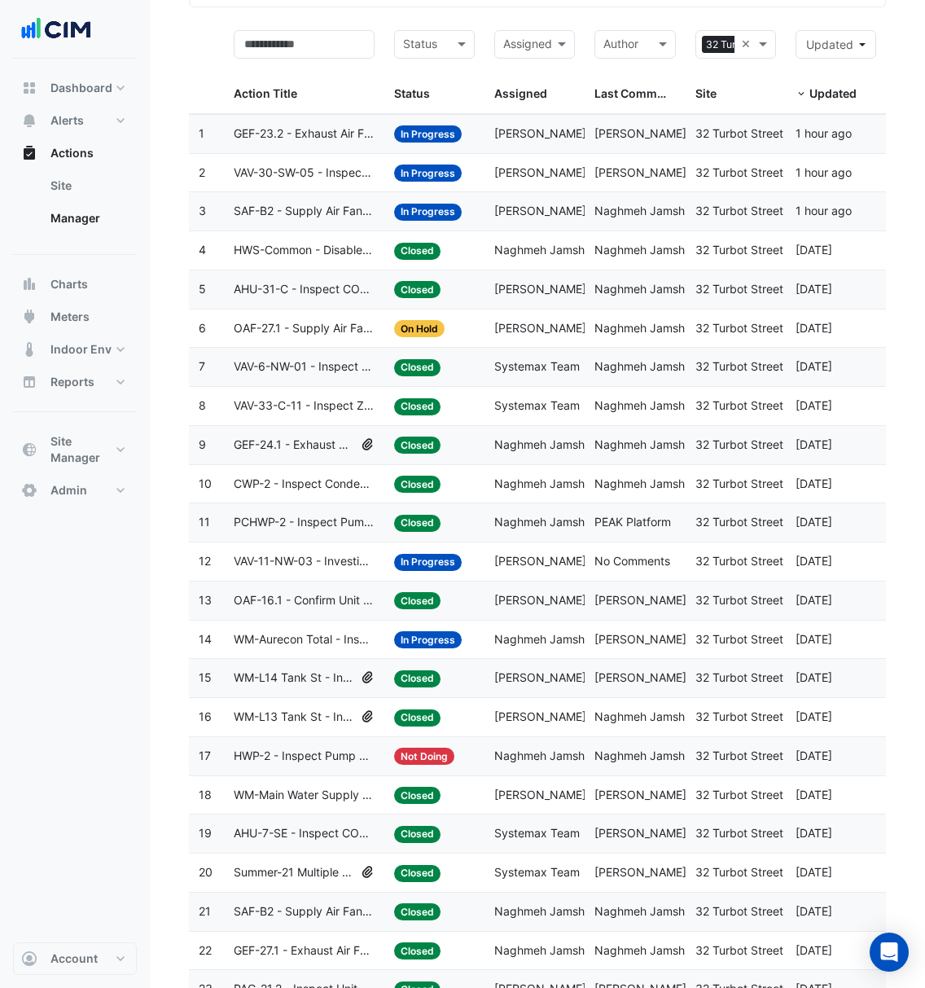
click at [528, 557] on div "Assigned: [PERSON_NAME]" at bounding box center [534, 561] width 81 height 19
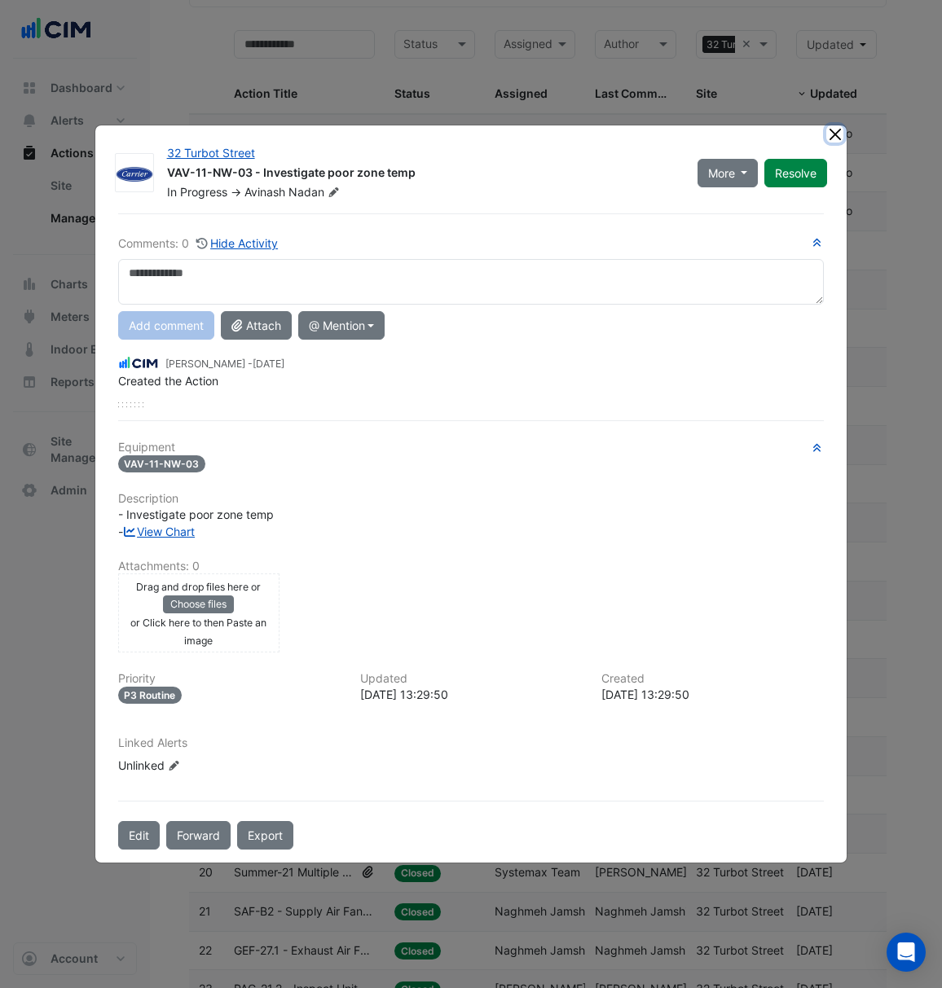
click at [827, 138] on button "Close" at bounding box center [834, 133] width 17 height 17
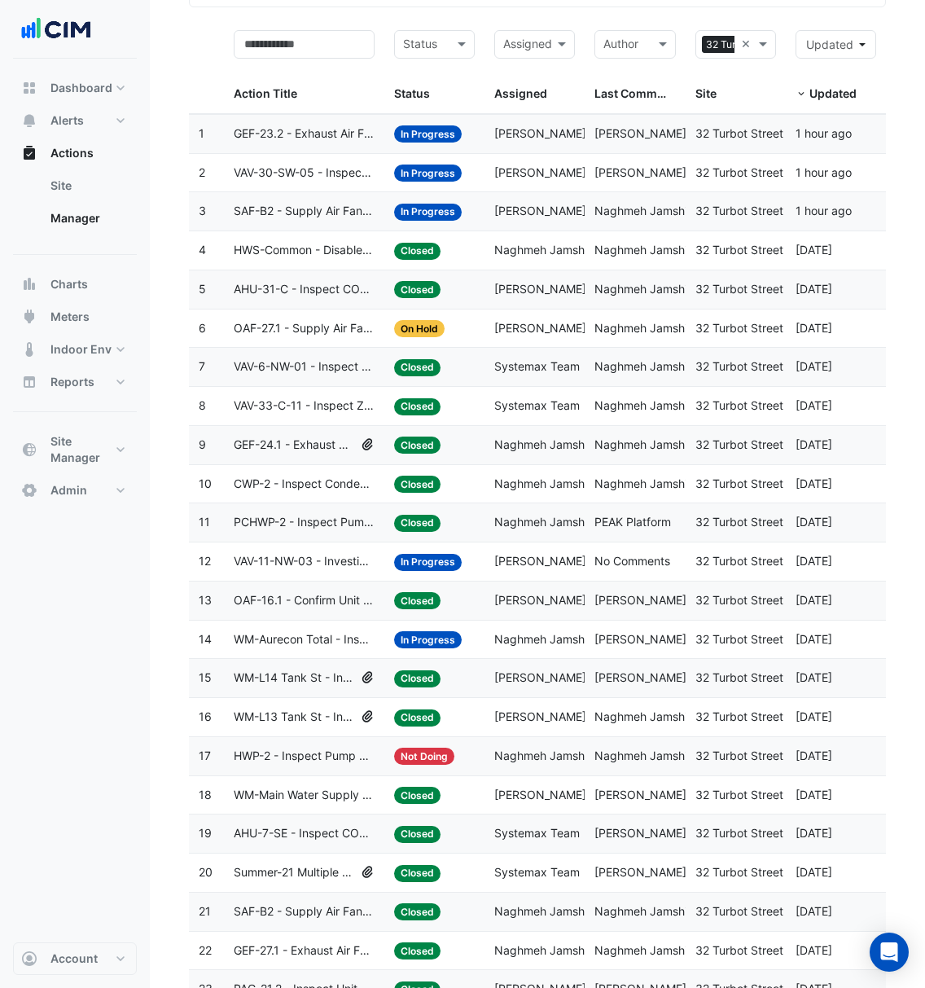
click at [485, 838] on datatable-body-cell "Assigned: Systemax Team" at bounding box center [535, 833] width 100 height 38
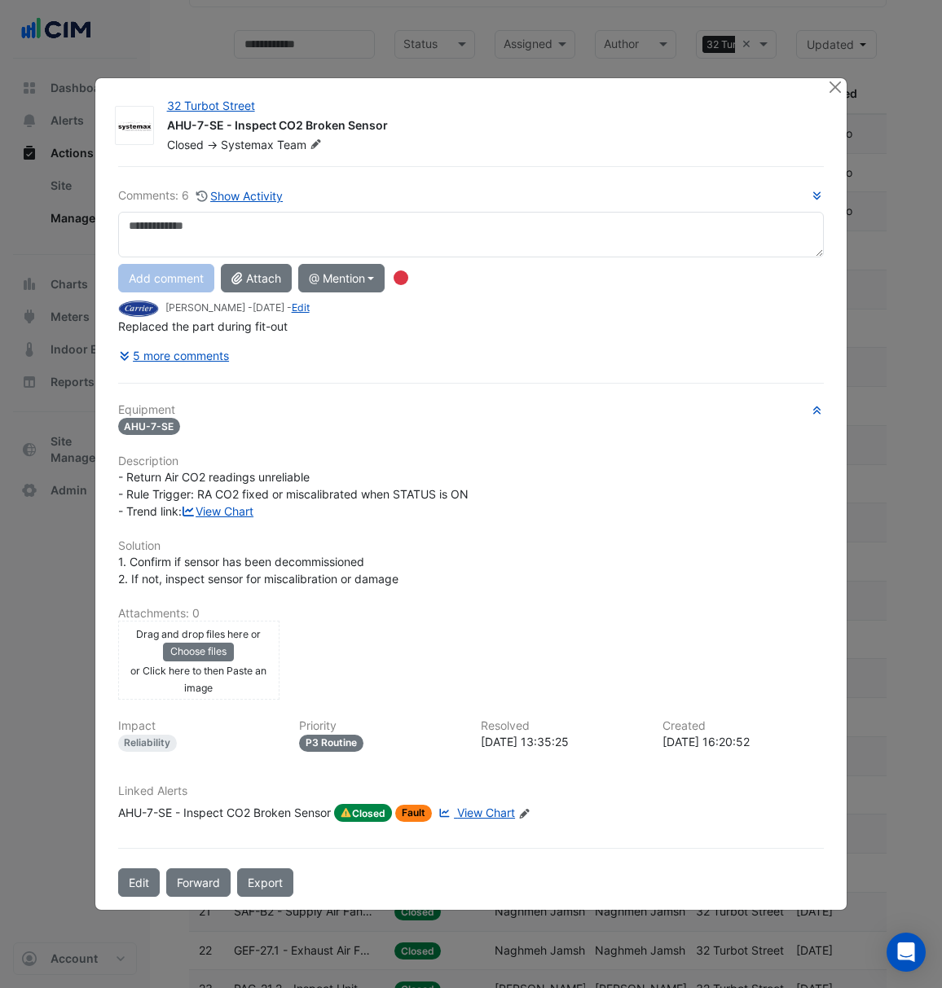
click at [824, 78] on div "32 Turbot Street AHU-7-SE - Inspect CO2 Broken Sensor Closed -> Systemax Team C…" at bounding box center [471, 494] width 752 height 832
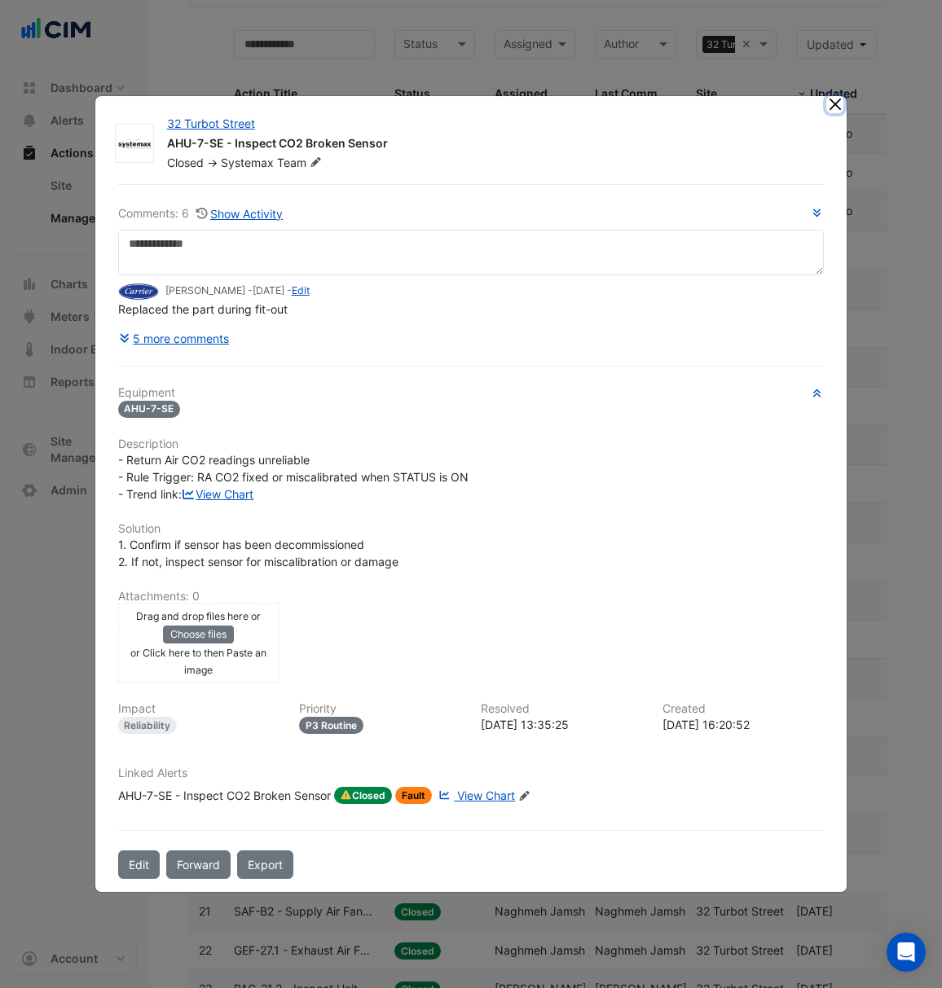
click at [828, 96] on button "Close" at bounding box center [834, 104] width 17 height 17
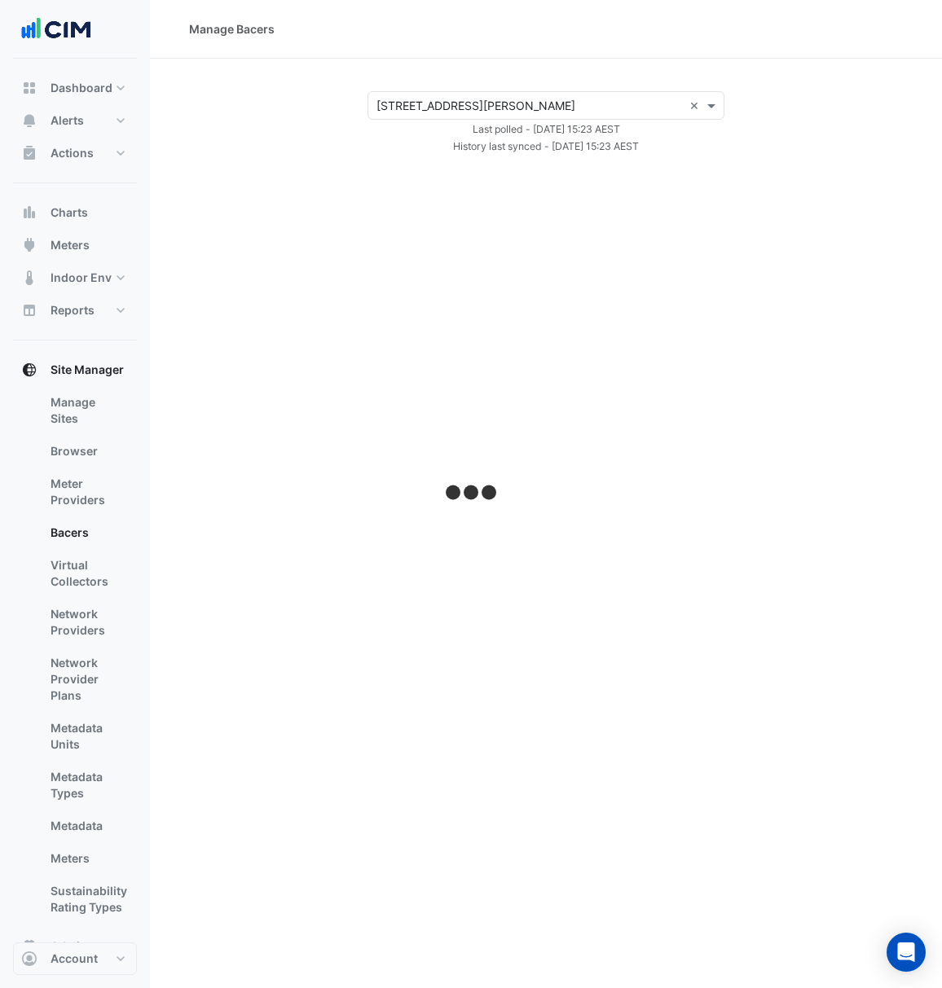
select select "***"
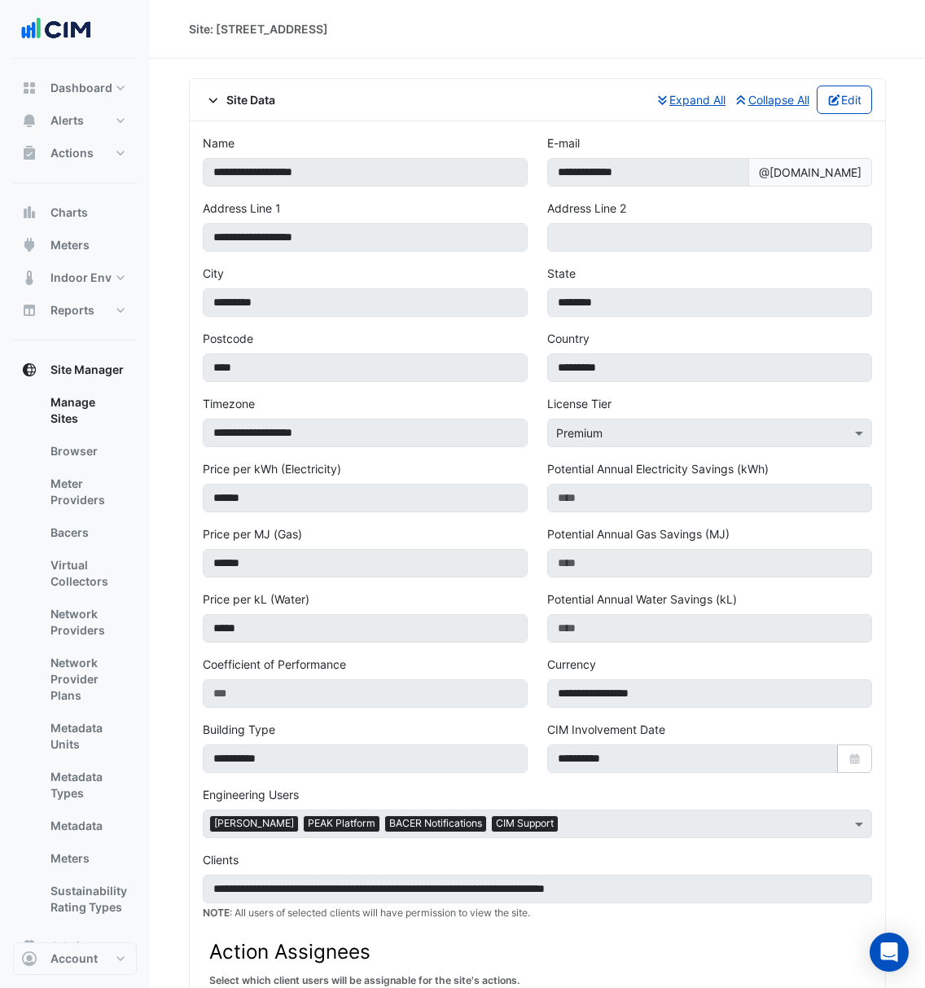
drag, startPoint x: 398, startPoint y: 411, endPoint x: 337, endPoint y: 40, distance: 376.4
click at [337, 40] on div "Site: 130 Lonsdale Street" at bounding box center [537, 29] width 775 height 59
click at [118, 99] on button "Dashboard" at bounding box center [75, 88] width 124 height 33
select select "***"
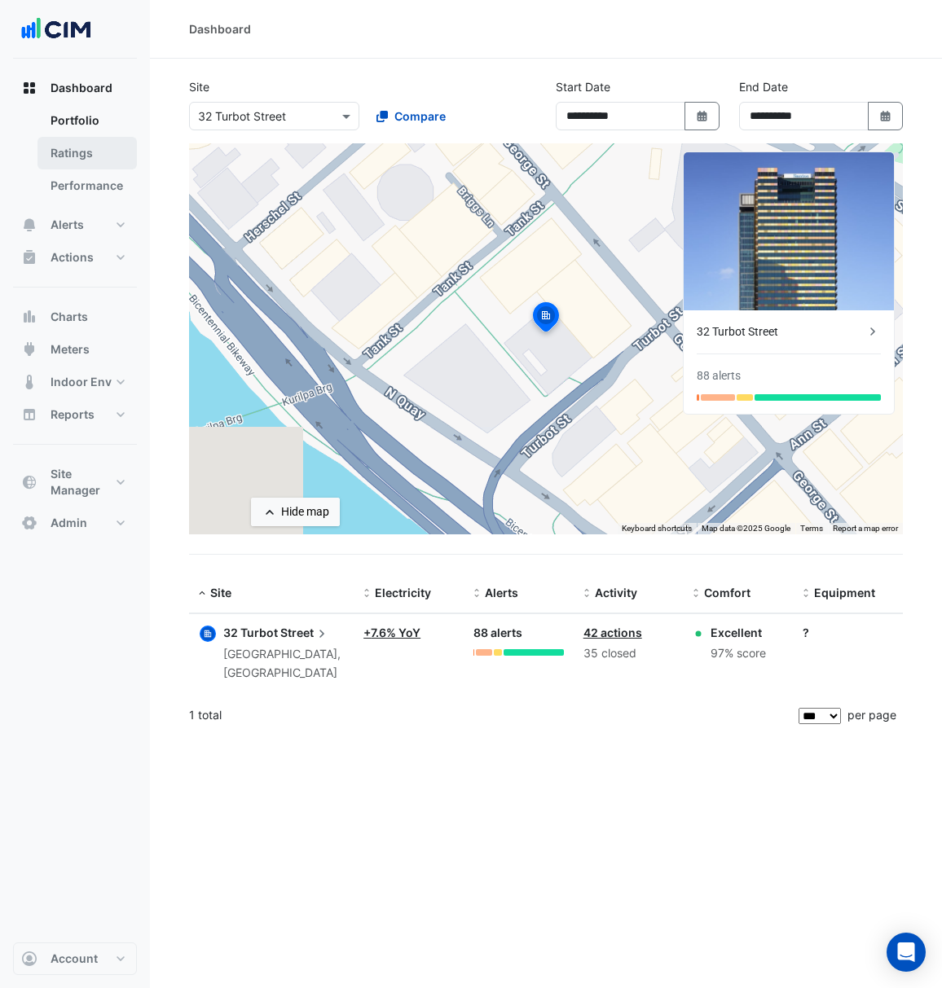
click at [91, 163] on link "Ratings" at bounding box center [86, 153] width 99 height 33
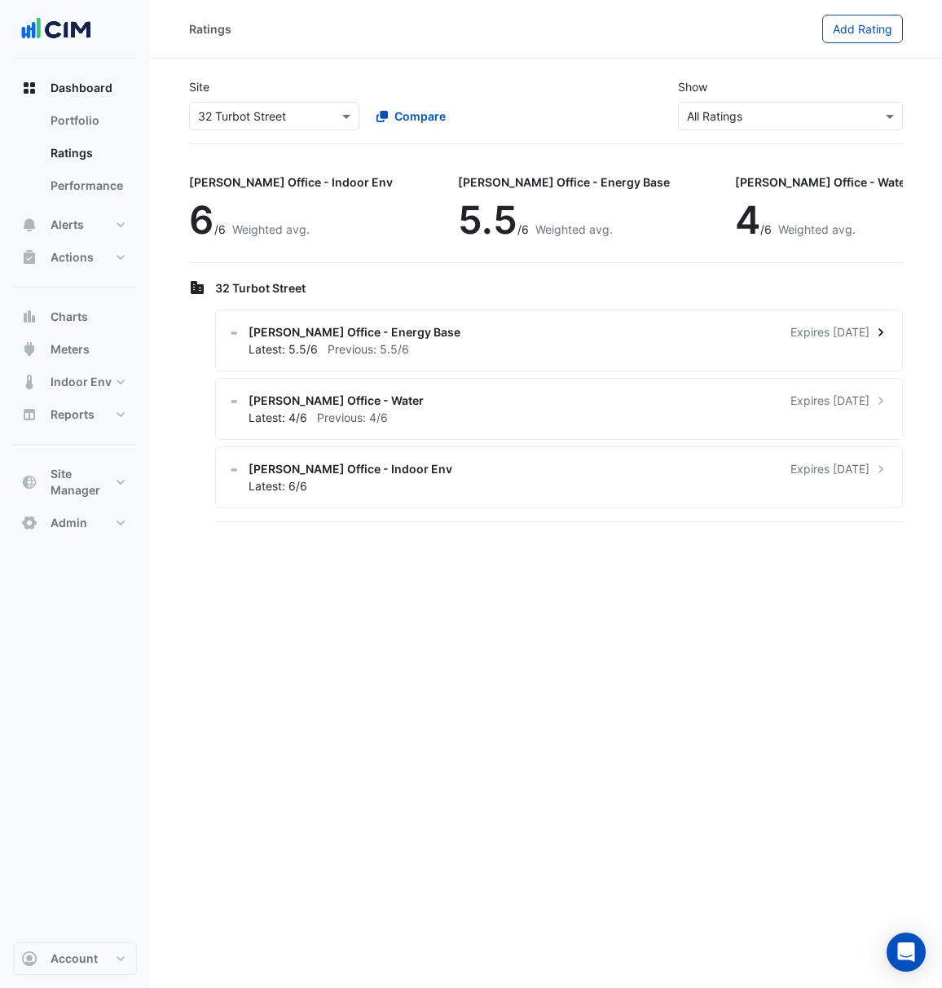
click at [694, 366] on div "NABERS Office - Energy Base Expires in 6 days Latest: 5.5/6 Previous: 5.5/6" at bounding box center [558, 340] width 687 height 62
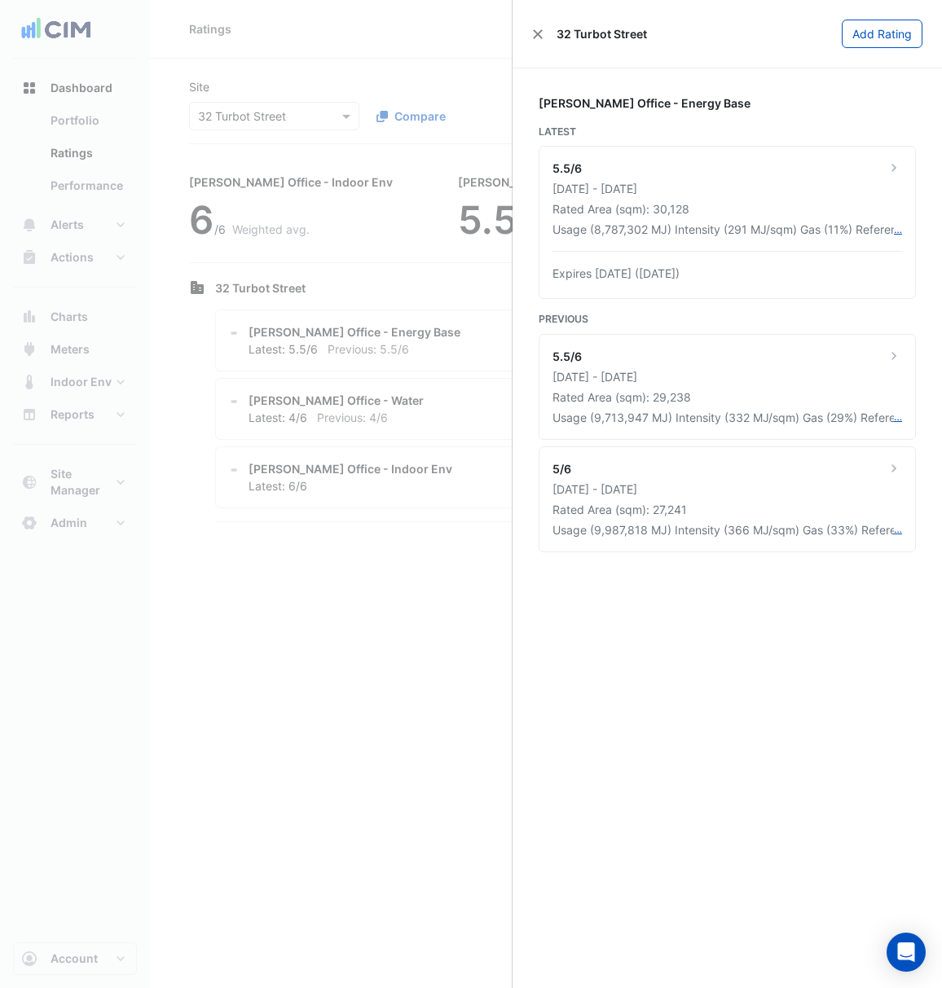
click at [183, 428] on ngb-offcanvas-backdrop at bounding box center [471, 494] width 942 height 988
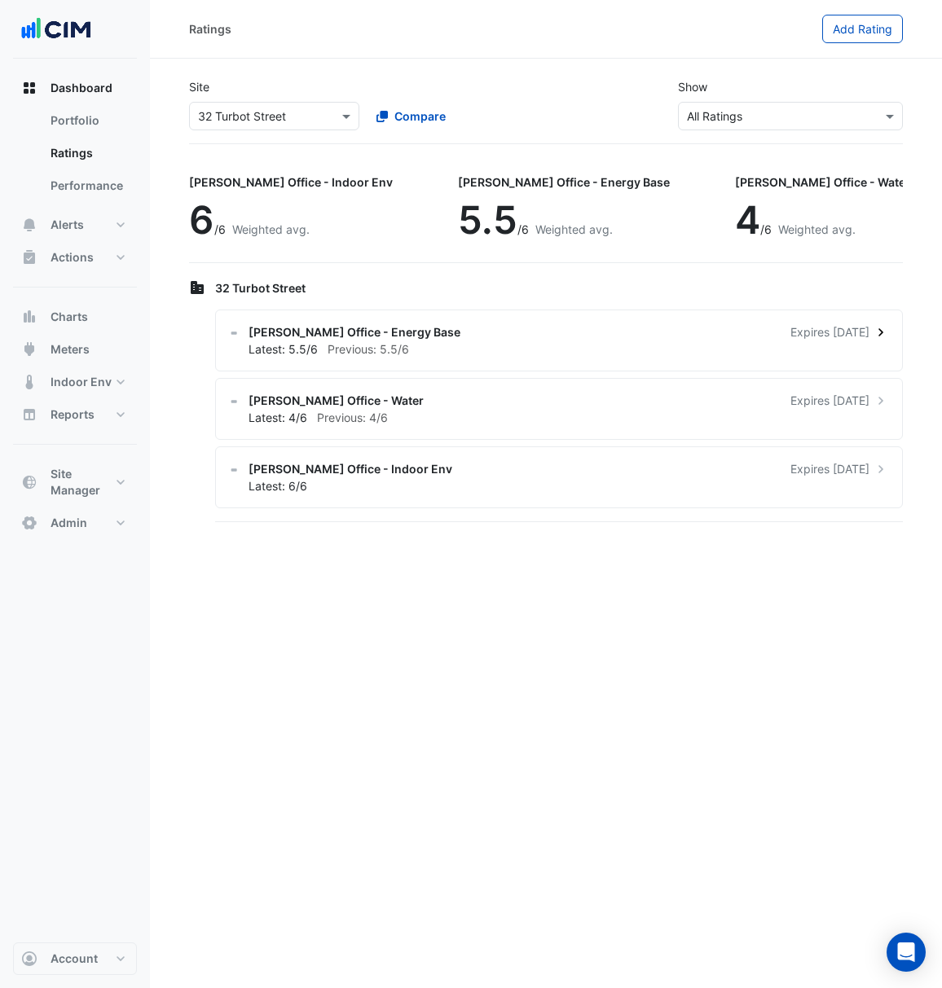
click at [894, 342] on div "NABERS Office - Energy Base Expires in 6 days Latest: 5.5/6 Previous: 5.5/6" at bounding box center [558, 340] width 687 height 62
